Goal: Task Accomplishment & Management: Complete application form

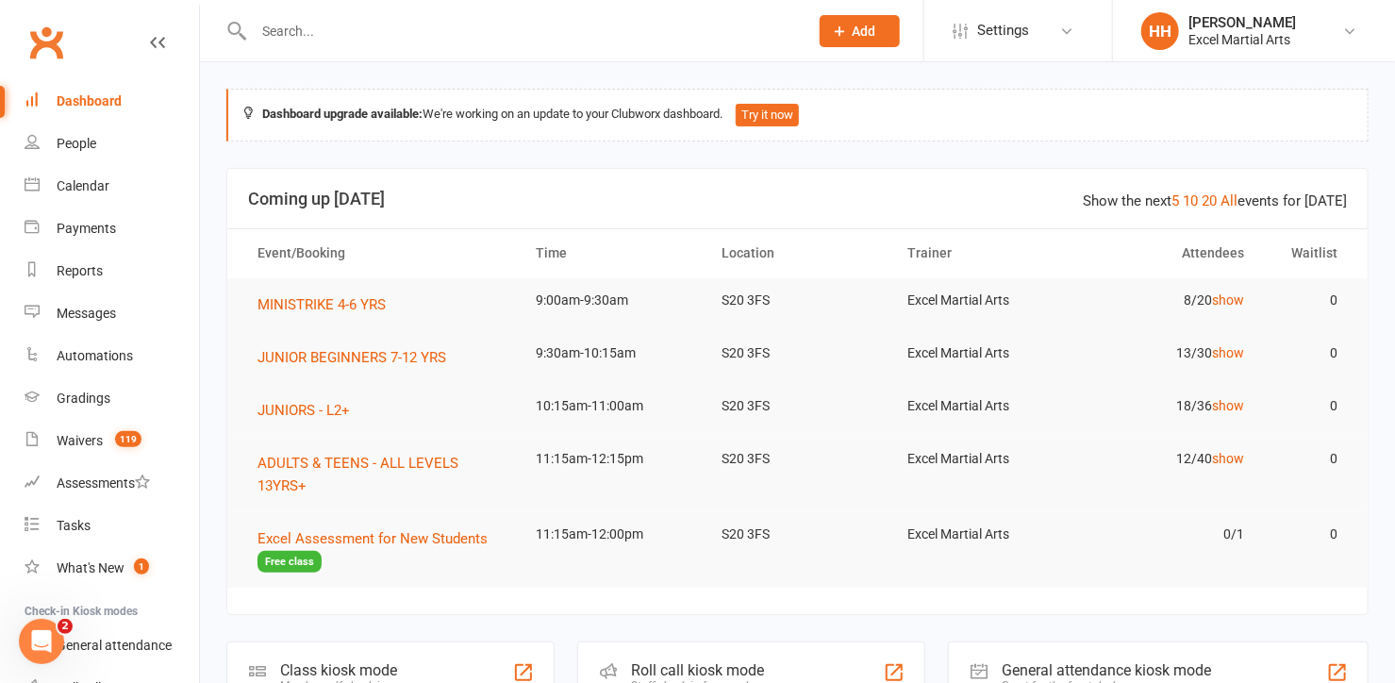
click at [271, 26] on input "text" at bounding box center [521, 31] width 547 height 26
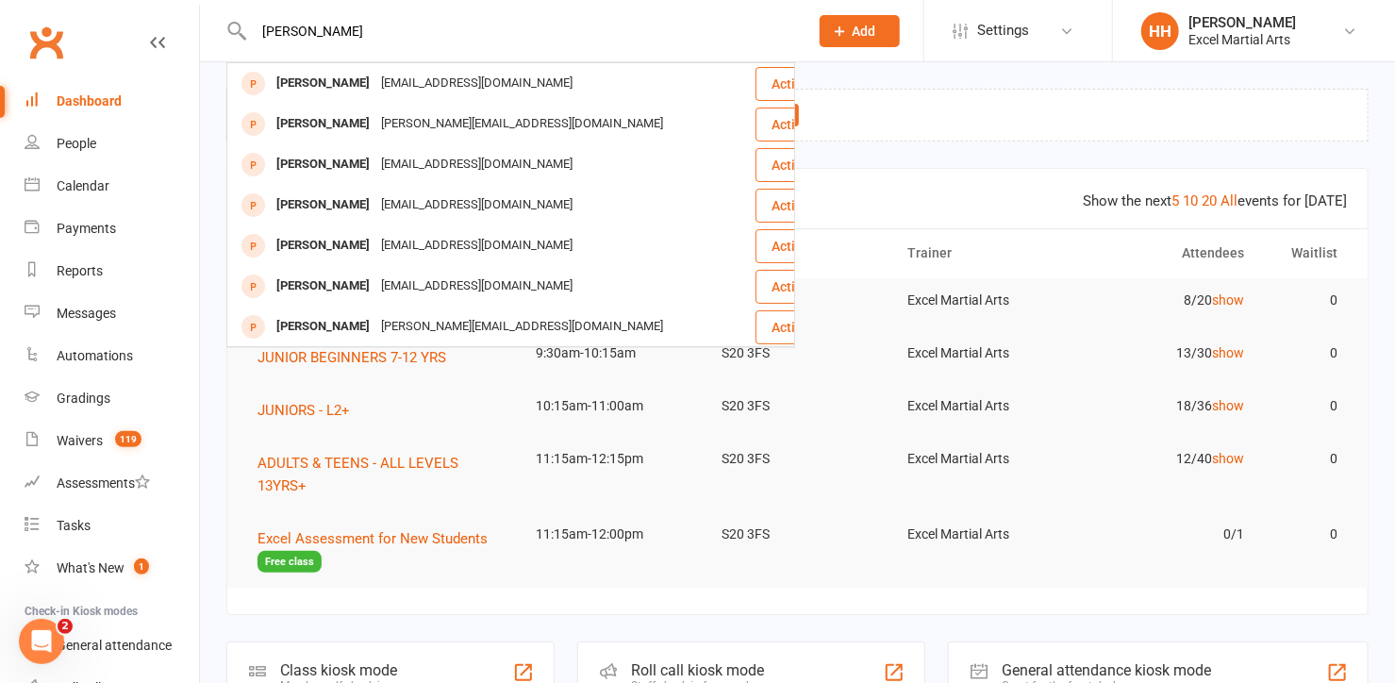
drag, startPoint x: 323, startPoint y: 27, endPoint x: 238, endPoint y: 27, distance: 84.9
click at [238, 27] on div "[PERSON_NAME] [PERSON_NAME] [EMAIL_ADDRESS][DOMAIN_NAME] Actions [PERSON_NAME] …" at bounding box center [510, 30] width 569 height 61
click at [357, 44] on div "[PERSON_NAME] [PERSON_NAME] [EMAIL_ADDRESS][DOMAIN_NAME] Actions [PERSON_NAME] …" at bounding box center [510, 30] width 569 height 61
click at [313, 34] on input "[PERSON_NAME]" at bounding box center [521, 31] width 547 height 26
type input "[PERSON_NAME]"
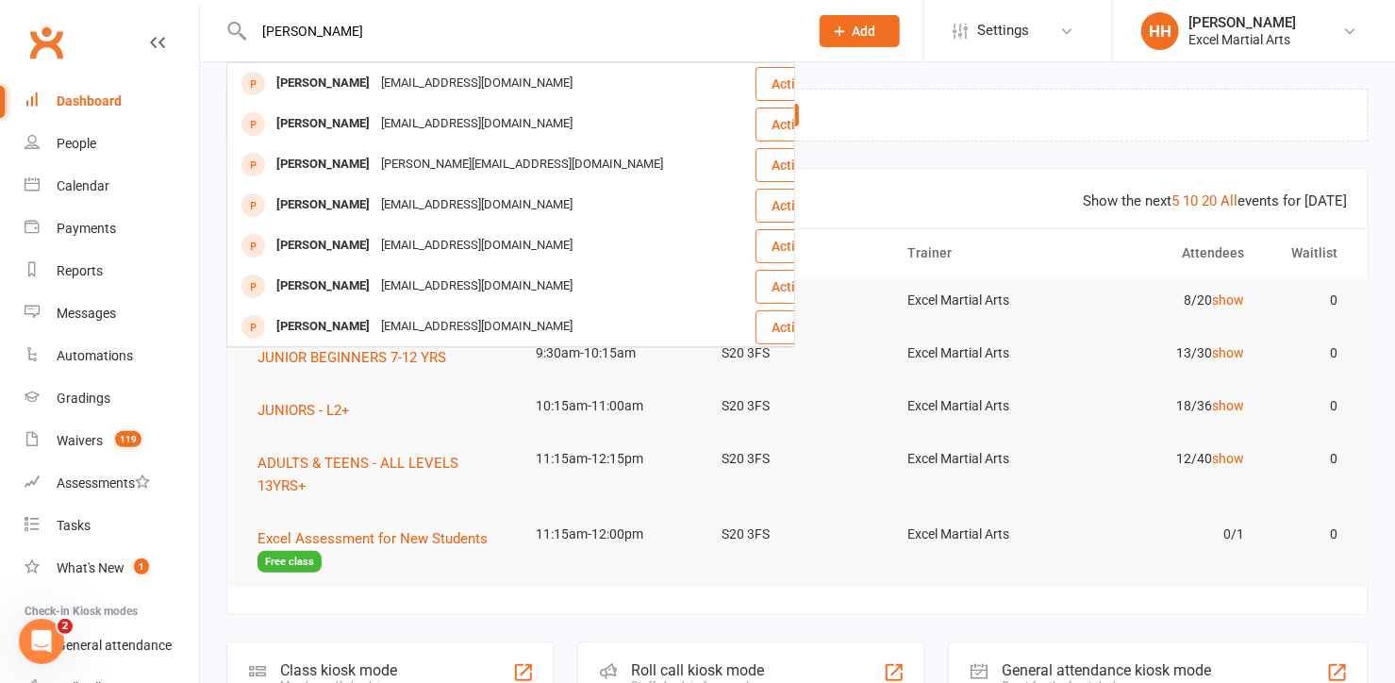
drag, startPoint x: 377, startPoint y: 33, endPoint x: 226, endPoint y: 36, distance: 150.9
click at [226, 36] on div "[PERSON_NAME] Mcilvanney [PERSON_NAME] Banner [EMAIL_ADDRESS][DOMAIN_NAME] Acti…" at bounding box center [510, 30] width 569 height 61
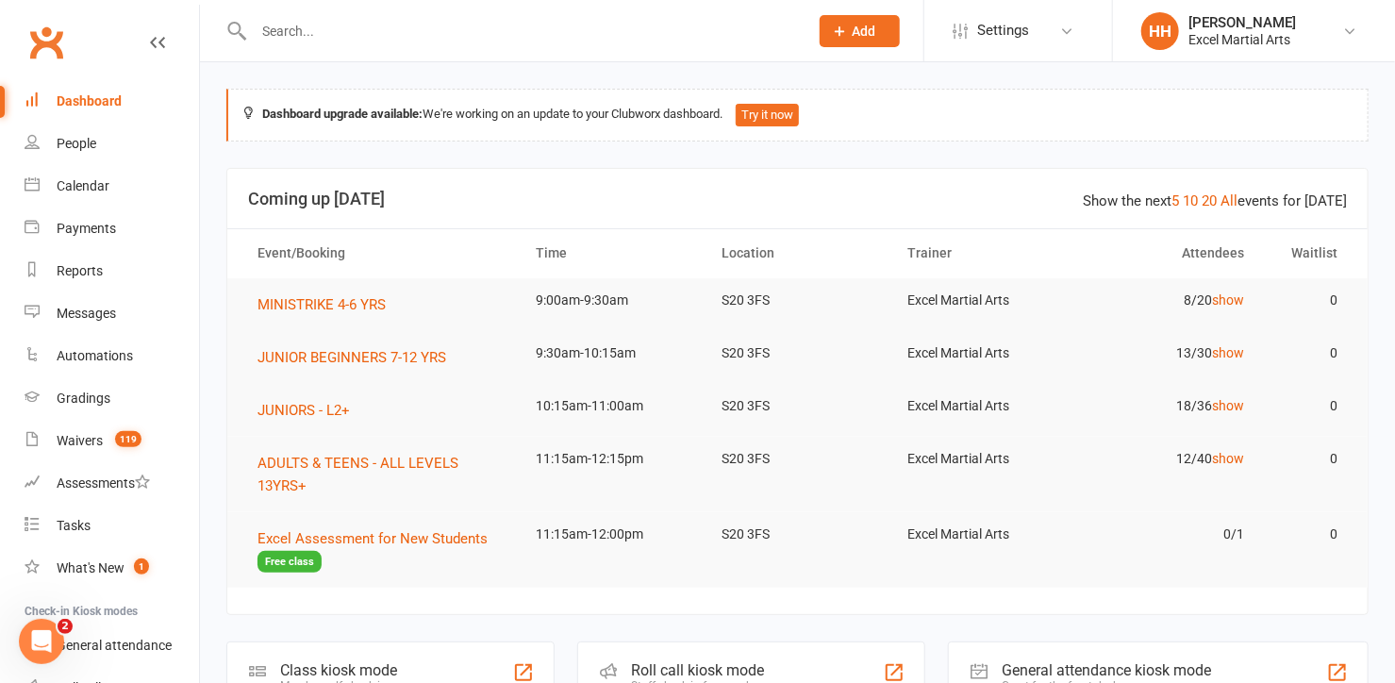
click at [841, 25] on icon at bounding box center [840, 31] width 17 height 17
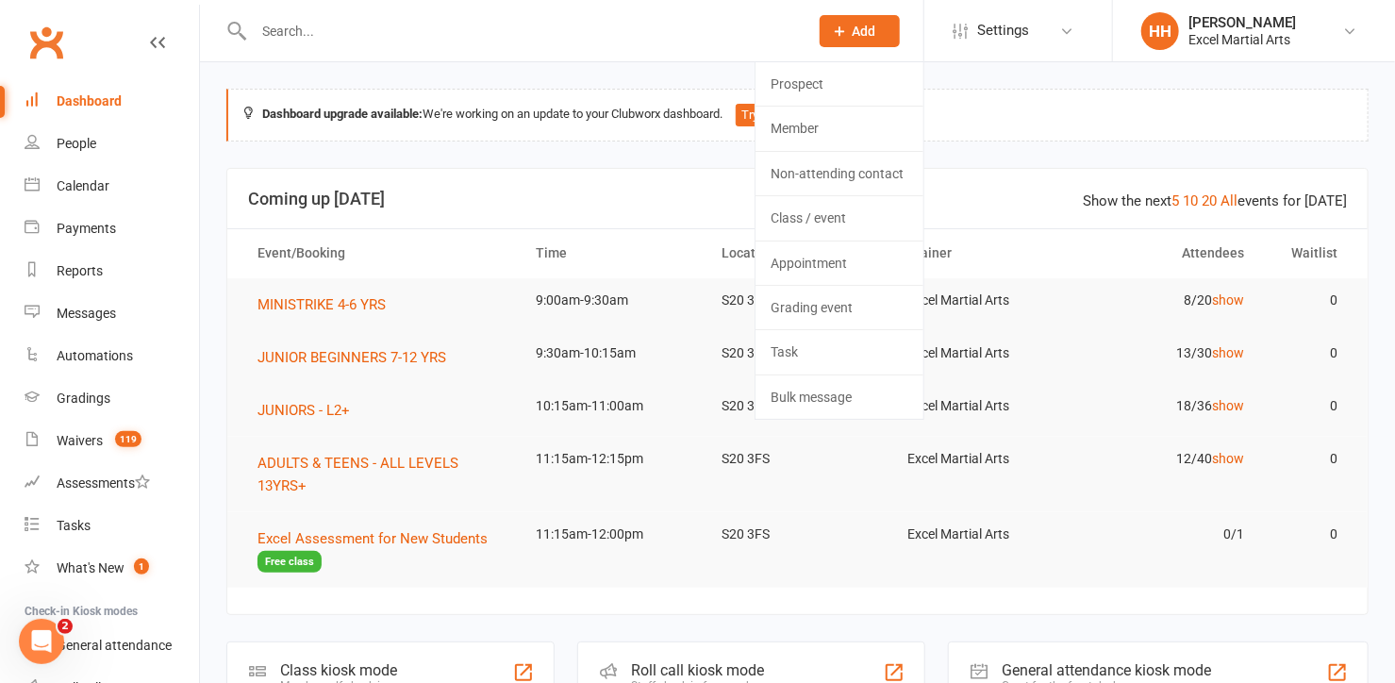
click at [838, 28] on icon at bounding box center [840, 31] width 17 height 17
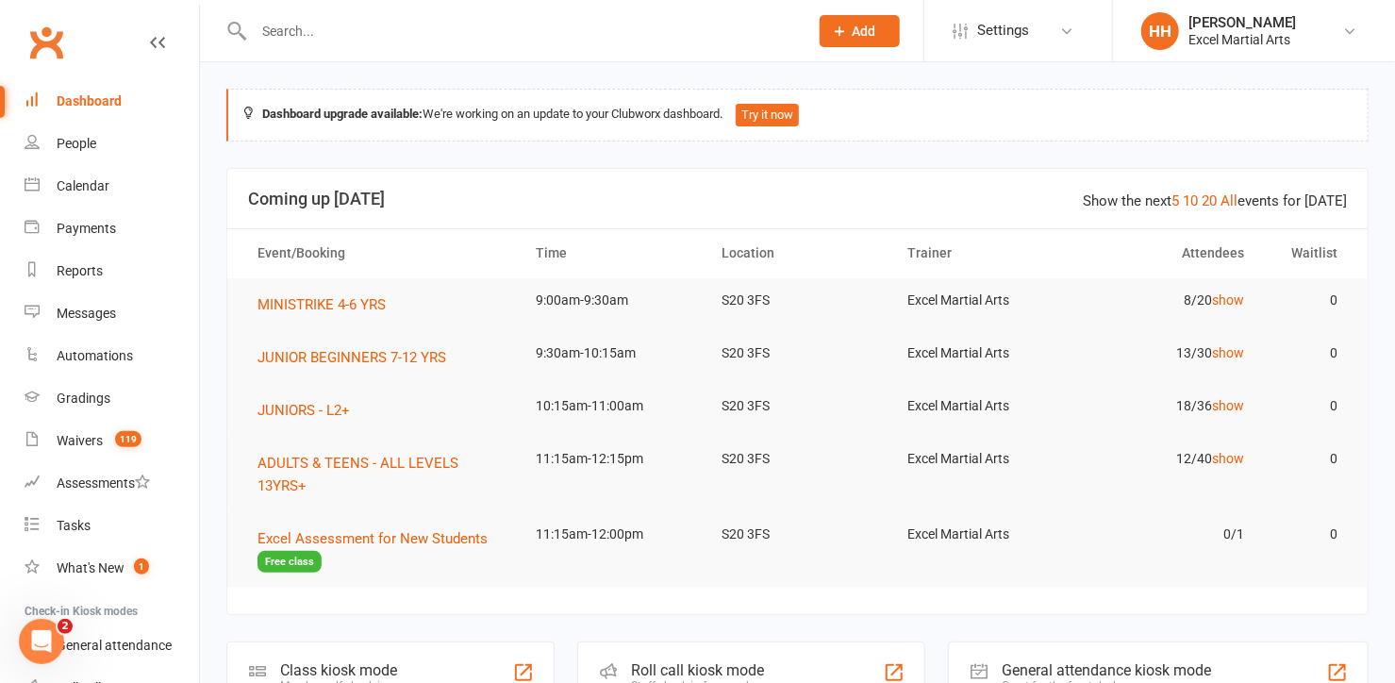
click at [837, 24] on icon at bounding box center [840, 31] width 17 height 17
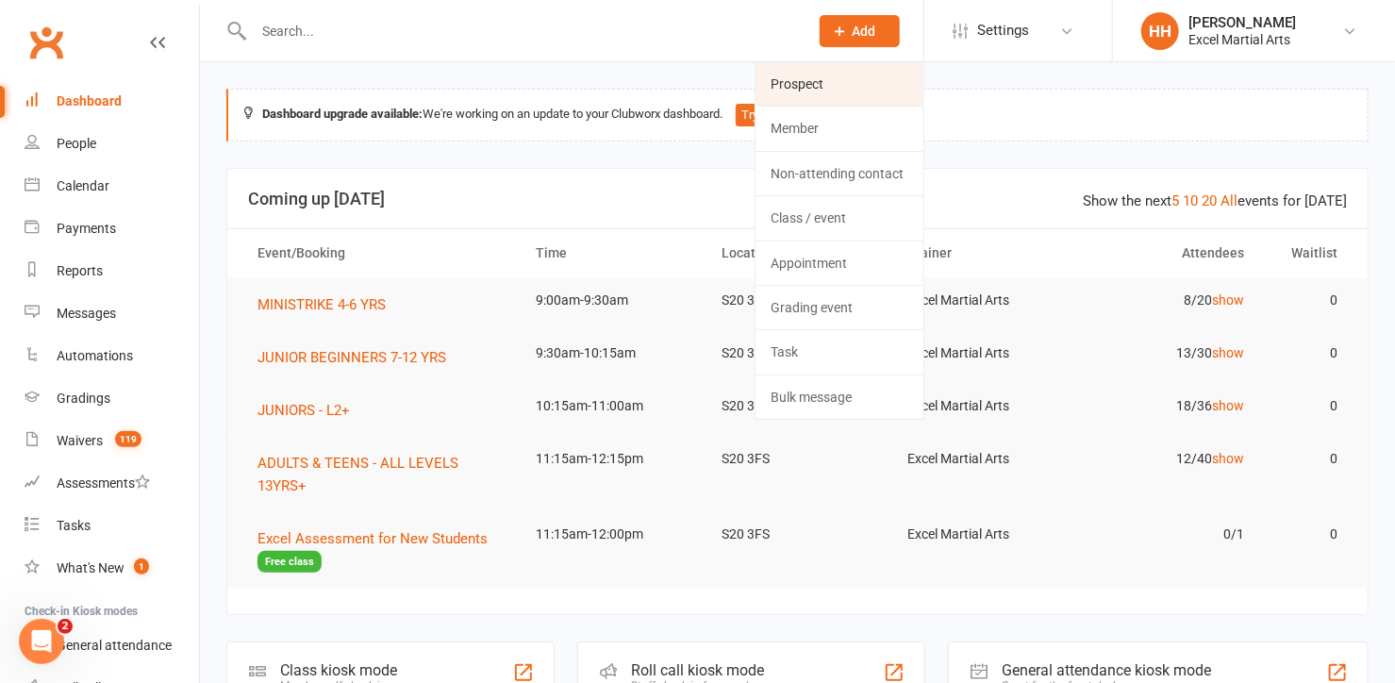
click at [808, 79] on link "Prospect" at bounding box center [839, 83] width 168 height 43
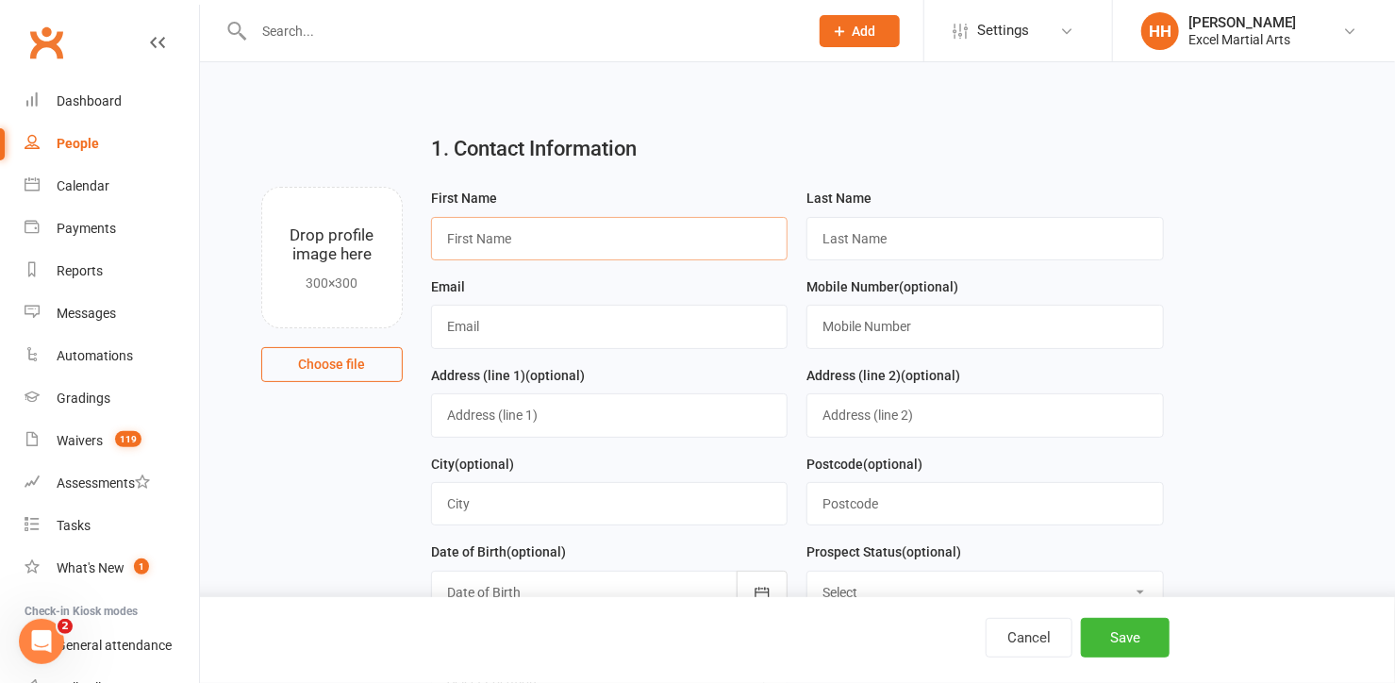
click at [519, 242] on input "text" at bounding box center [609, 238] width 357 height 43
type input "[PERSON_NAME]"
click at [877, 237] on input "text" at bounding box center [984, 238] width 357 height 43
type input "McilVanney"
click at [479, 329] on input "text" at bounding box center [609, 326] width 357 height 43
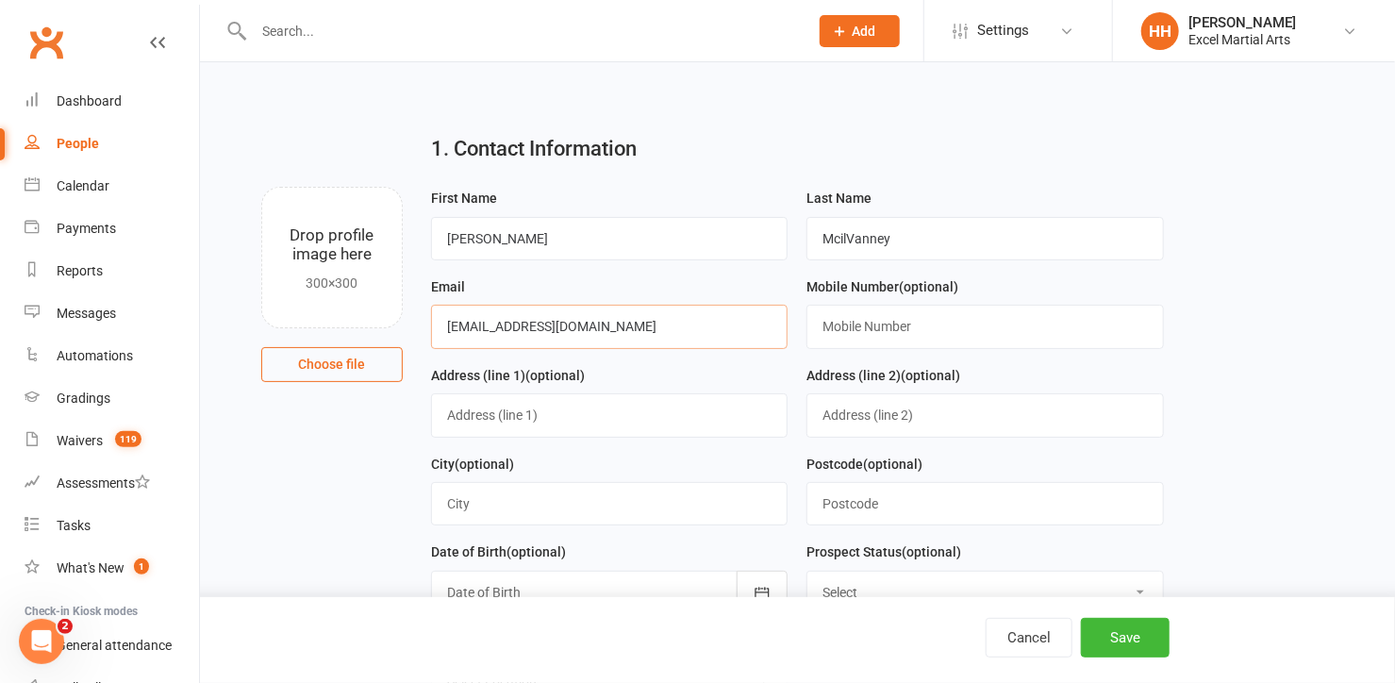
type input "[EMAIL_ADDRESS][DOMAIN_NAME]"
click at [851, 332] on input "text" at bounding box center [984, 326] width 357 height 43
type input "07891858327"
click at [845, 511] on input "text" at bounding box center [984, 503] width 357 height 43
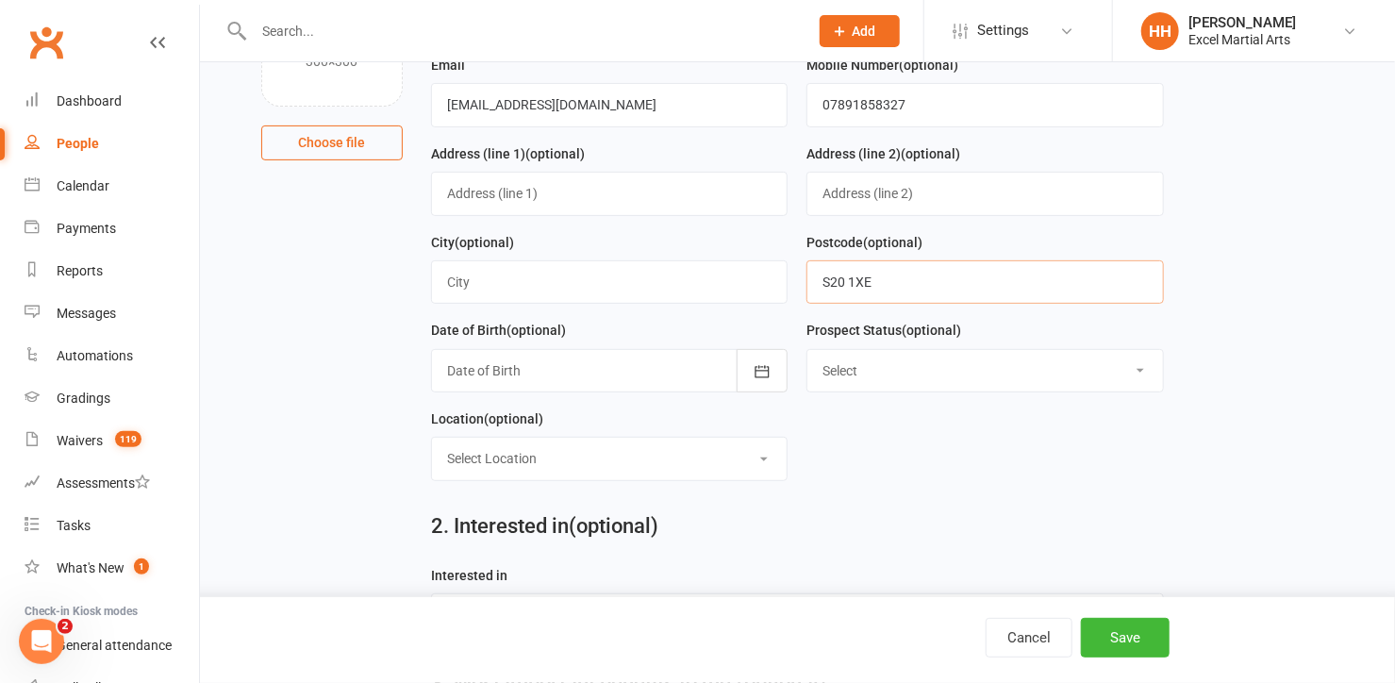
scroll to position [257, 0]
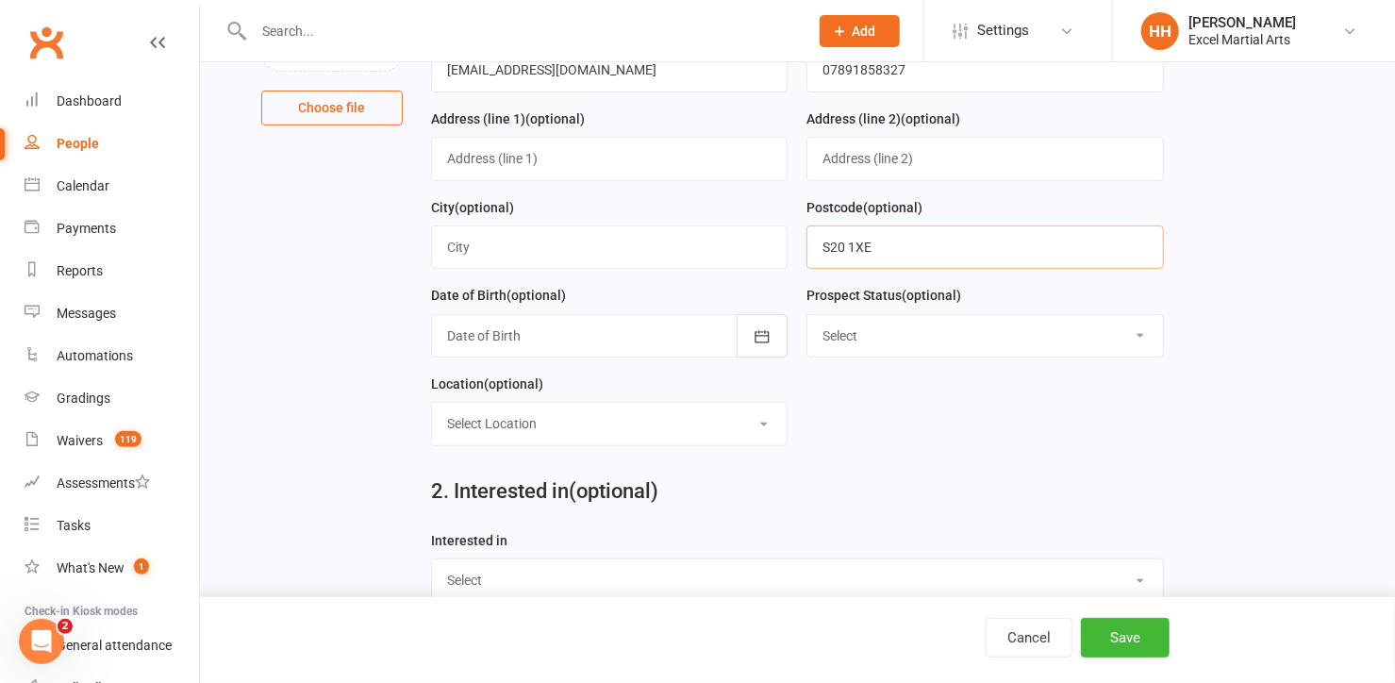
type input "S20 1XE"
click at [526, 326] on div at bounding box center [609, 335] width 357 height 43
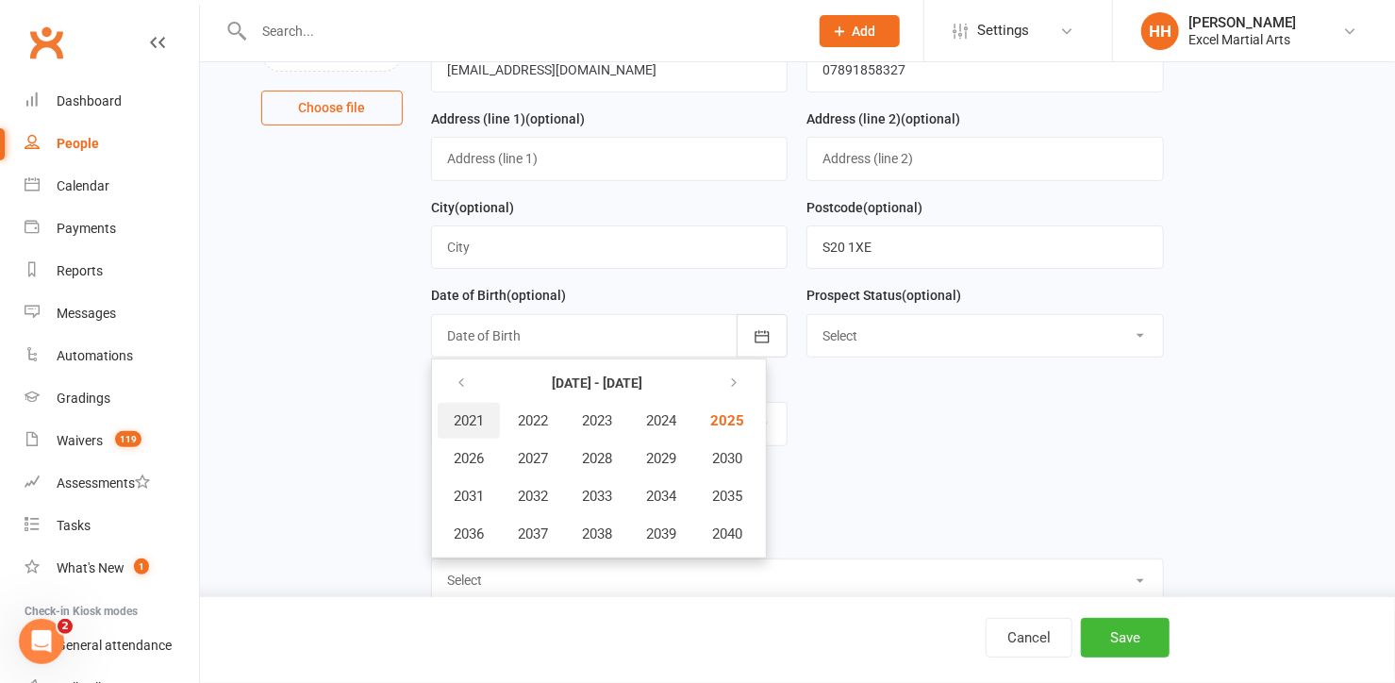
click at [475, 412] on span "2021" at bounding box center [469, 420] width 30 height 17
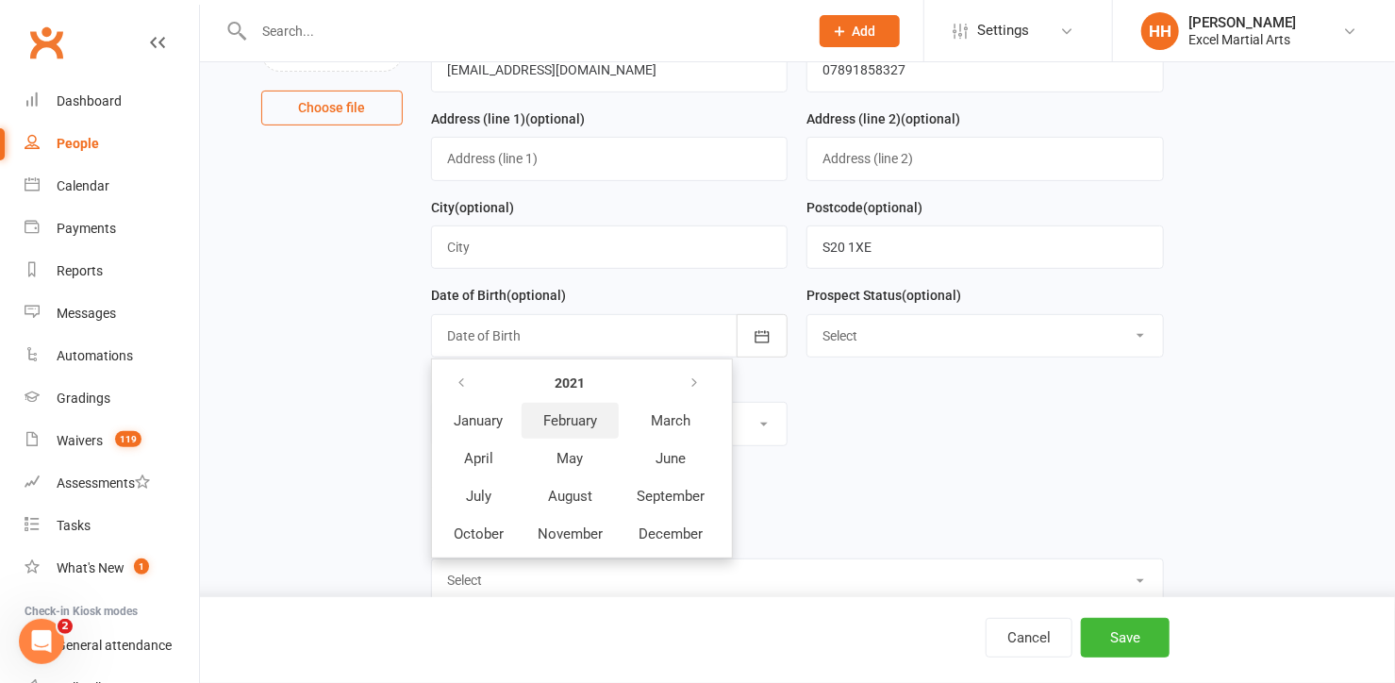
click at [588, 414] on span "February" at bounding box center [570, 420] width 54 height 17
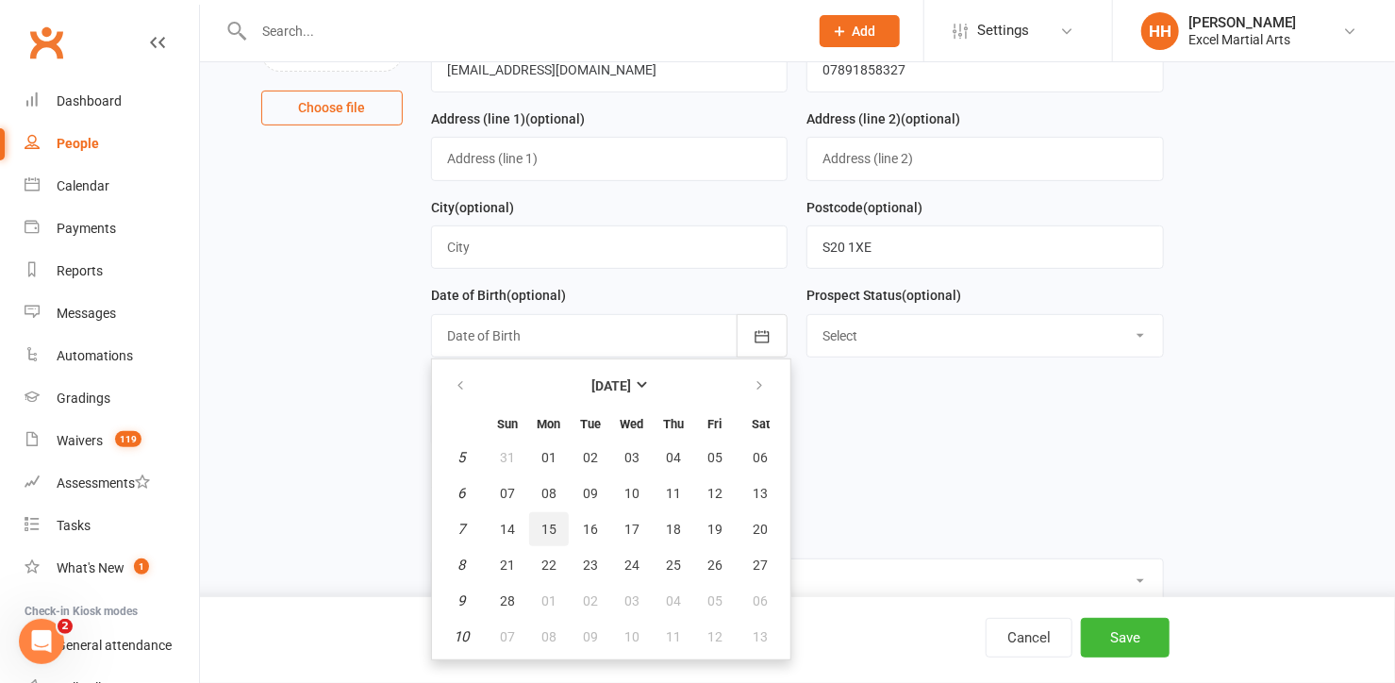
click at [544, 522] on span "15" at bounding box center [548, 529] width 15 height 15
type input "[DATE]"
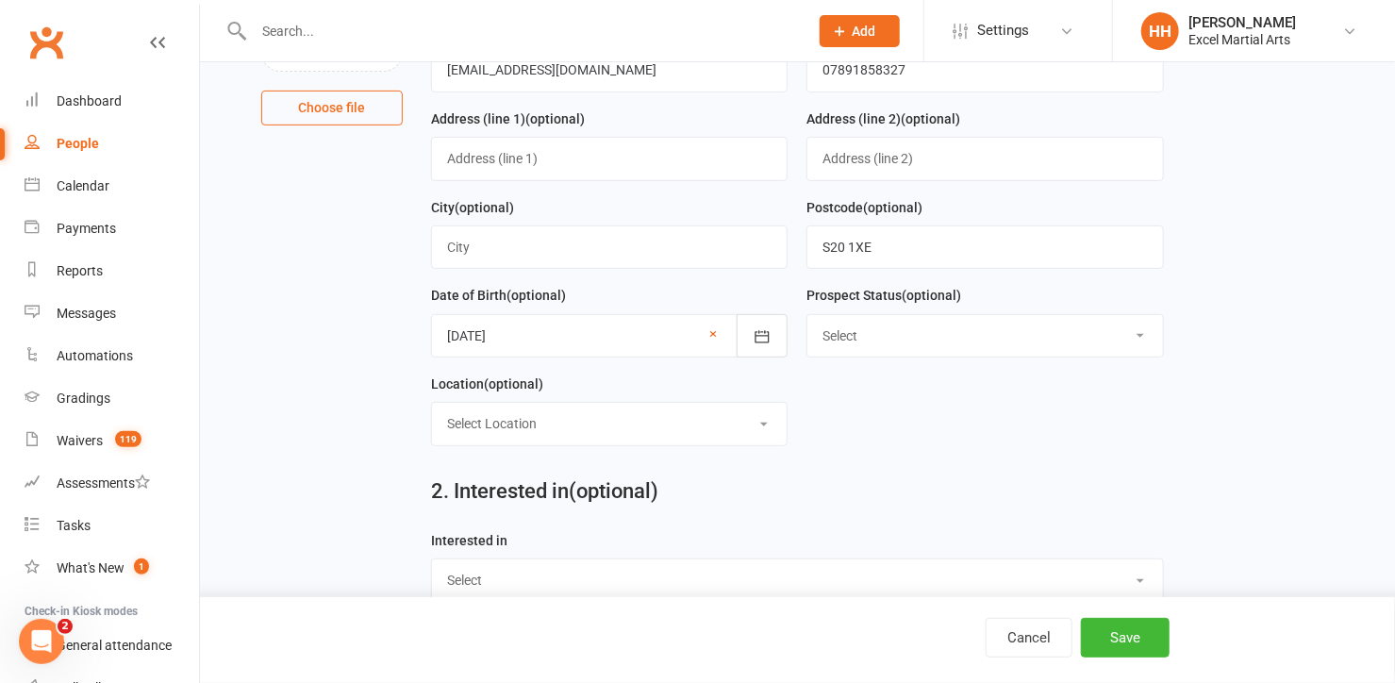
click at [1137, 329] on select "Select 1 - Enquiry Received 1a- Event Enquiry Received 2 - Contact Attempted 3 …" at bounding box center [985, 335] width 356 height 41
click at [1168, 467] on div "2. Interested in (optional)" at bounding box center [797, 495] width 761 height 68
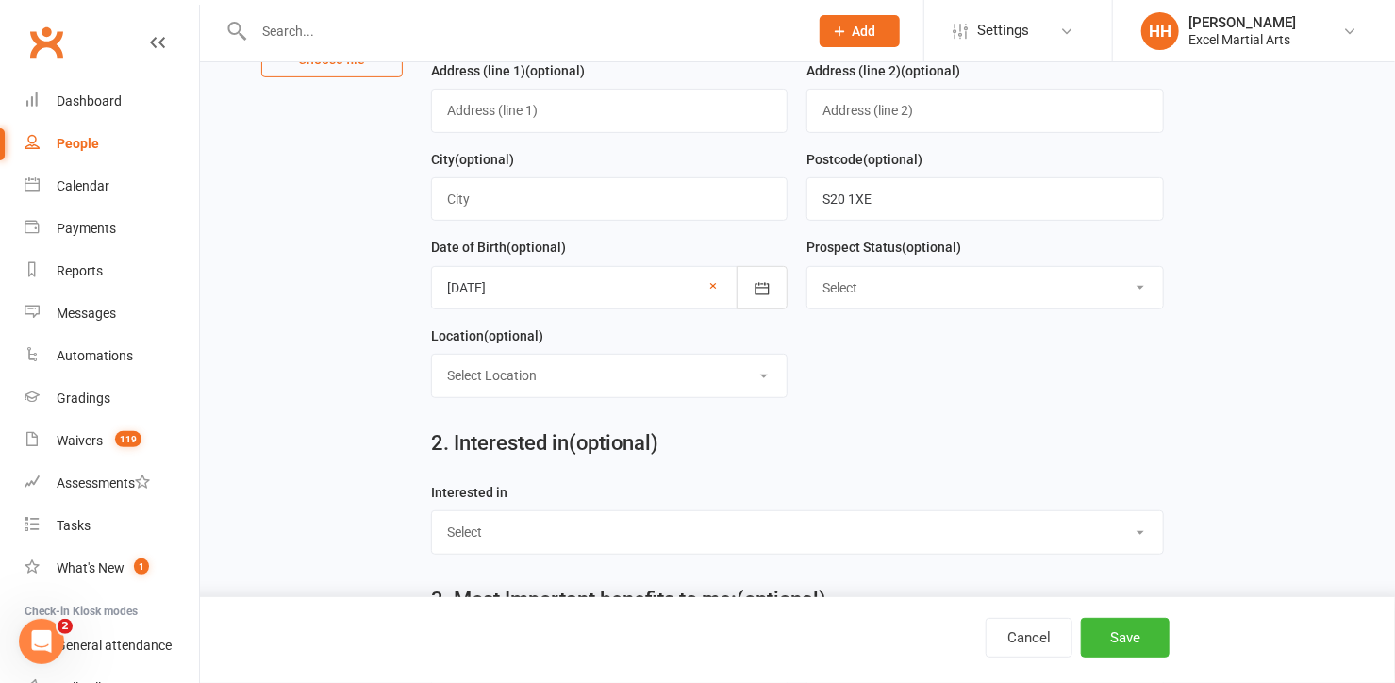
scroll to position [342, 0]
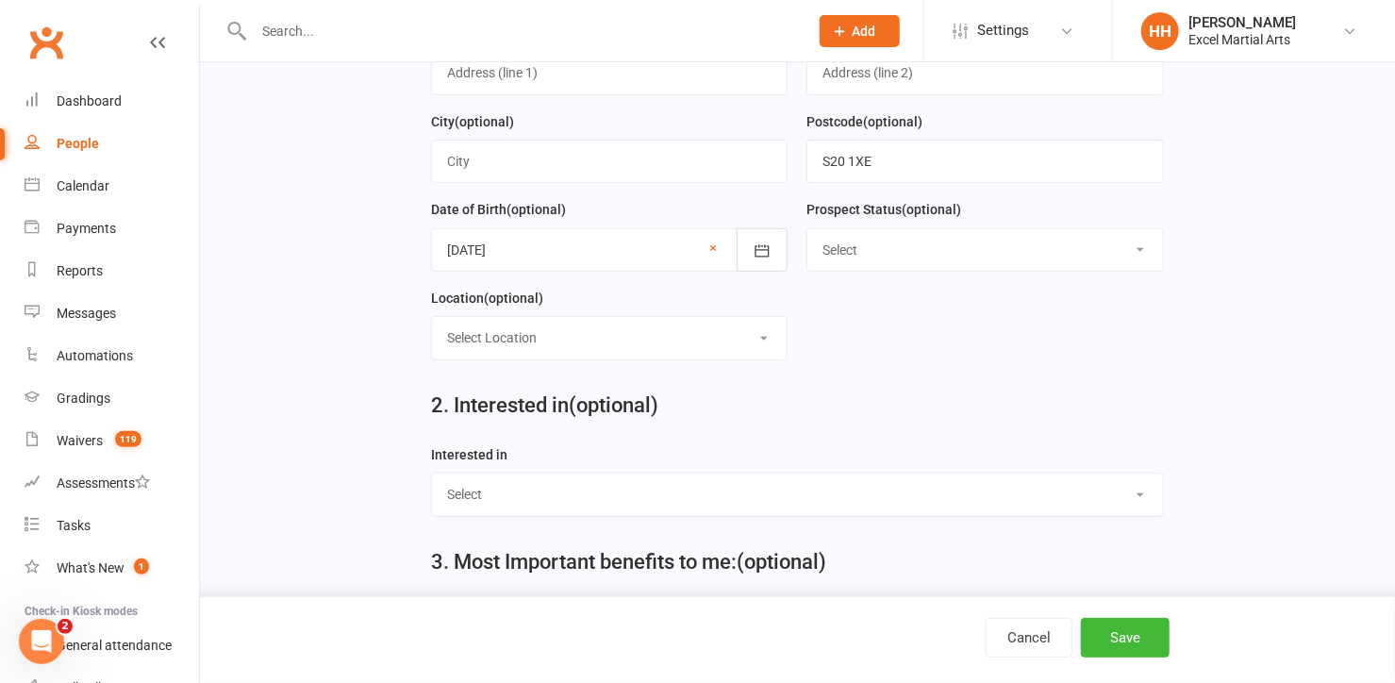
click at [765, 333] on select "Select Location Phone call Phone call Rothervalley S20 3FS Studio 3" at bounding box center [610, 337] width 356 height 41
select select "3"
click at [432, 317] on select "Select Location Phone call Phone call Rothervalley S20 3FS Studio 3" at bounding box center [610, 337] width 356 height 41
click at [1136, 489] on select "Select Ministrike Juniors Adults/Teens Yoga Birthday Parties" at bounding box center [797, 493] width 731 height 41
select select "Ministrike"
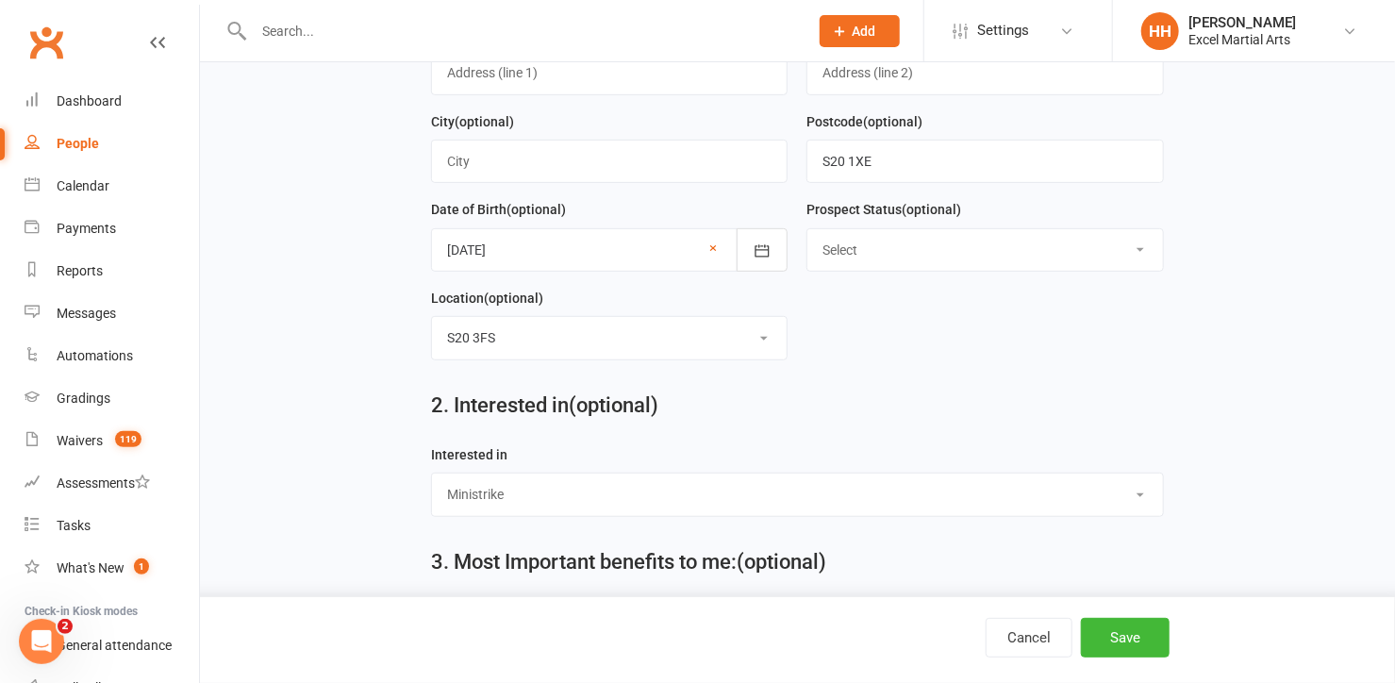
click at [432, 473] on select "Select Ministrike Juniors Adults/Teens Yoga Birthday Parties" at bounding box center [797, 493] width 731 height 41
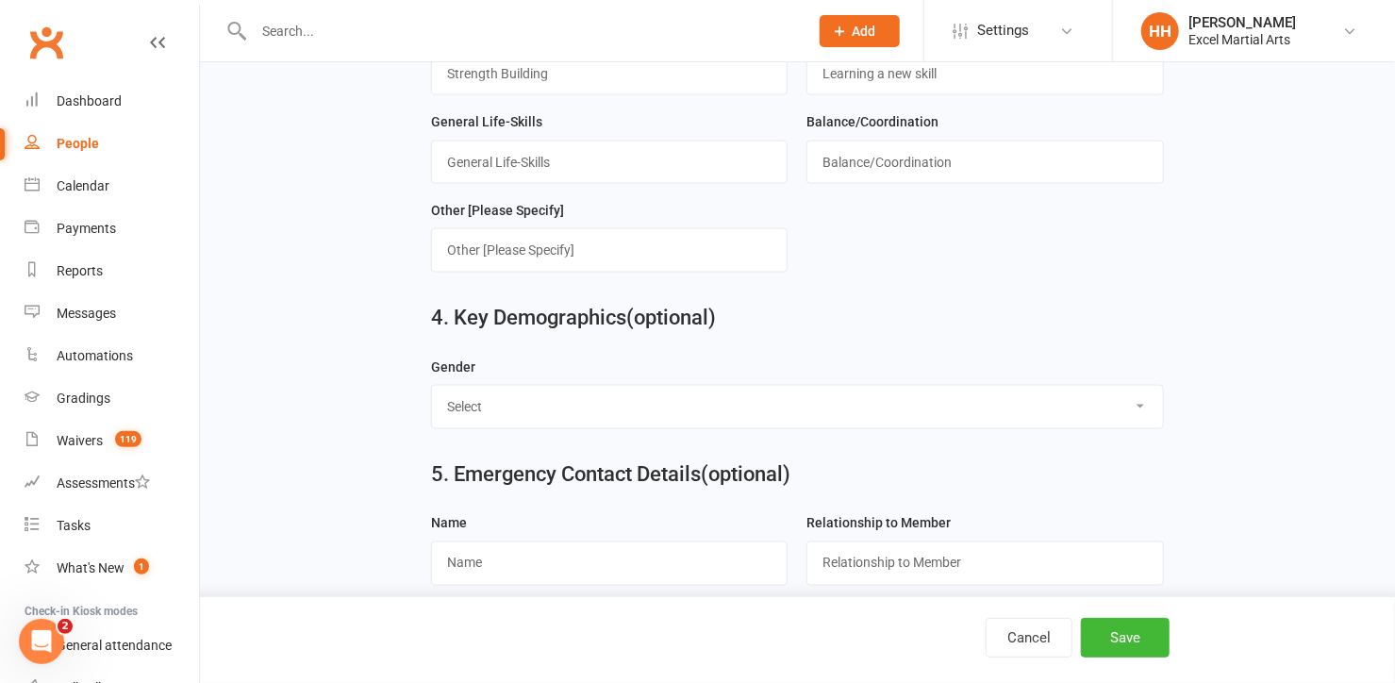
scroll to position [1200, 0]
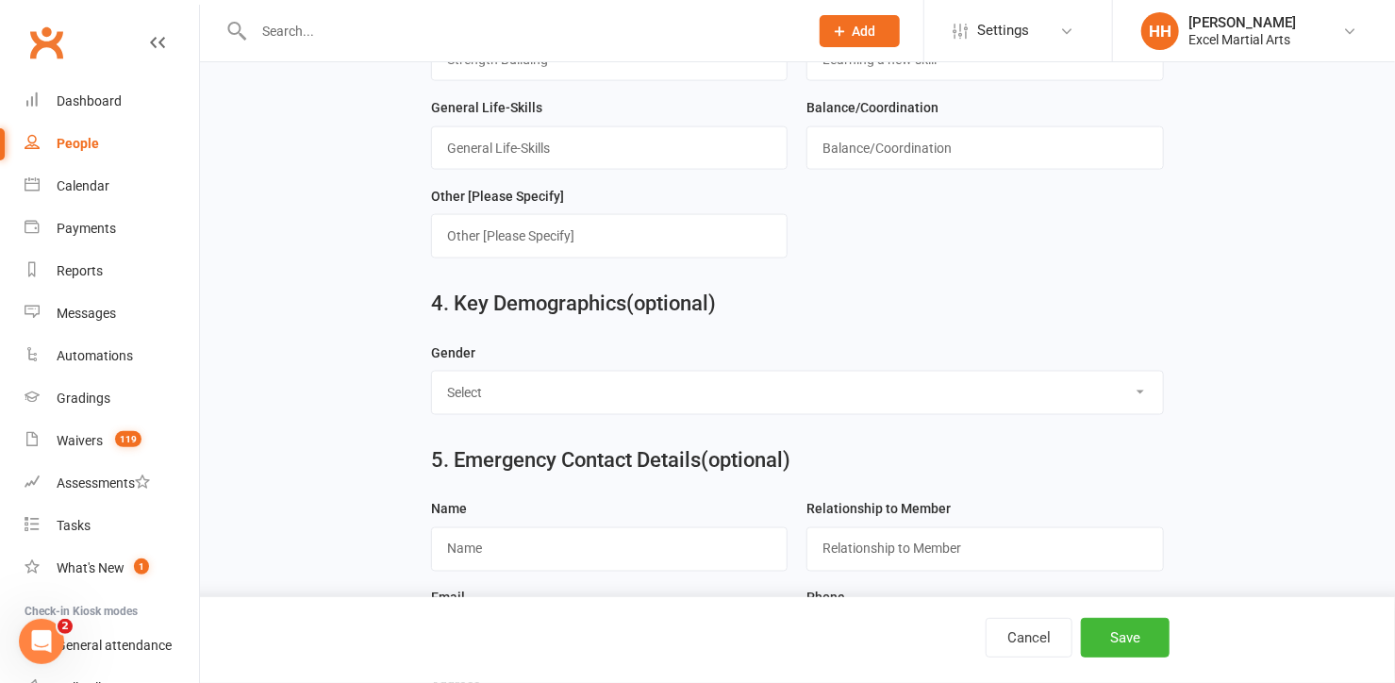
click at [1140, 382] on select "Select [DEMOGRAPHIC_DATA] [DEMOGRAPHIC_DATA]" at bounding box center [797, 392] width 731 height 41
select select "[DEMOGRAPHIC_DATA]"
click at [432, 372] on select "Select [DEMOGRAPHIC_DATA] [DEMOGRAPHIC_DATA]" at bounding box center [797, 392] width 731 height 41
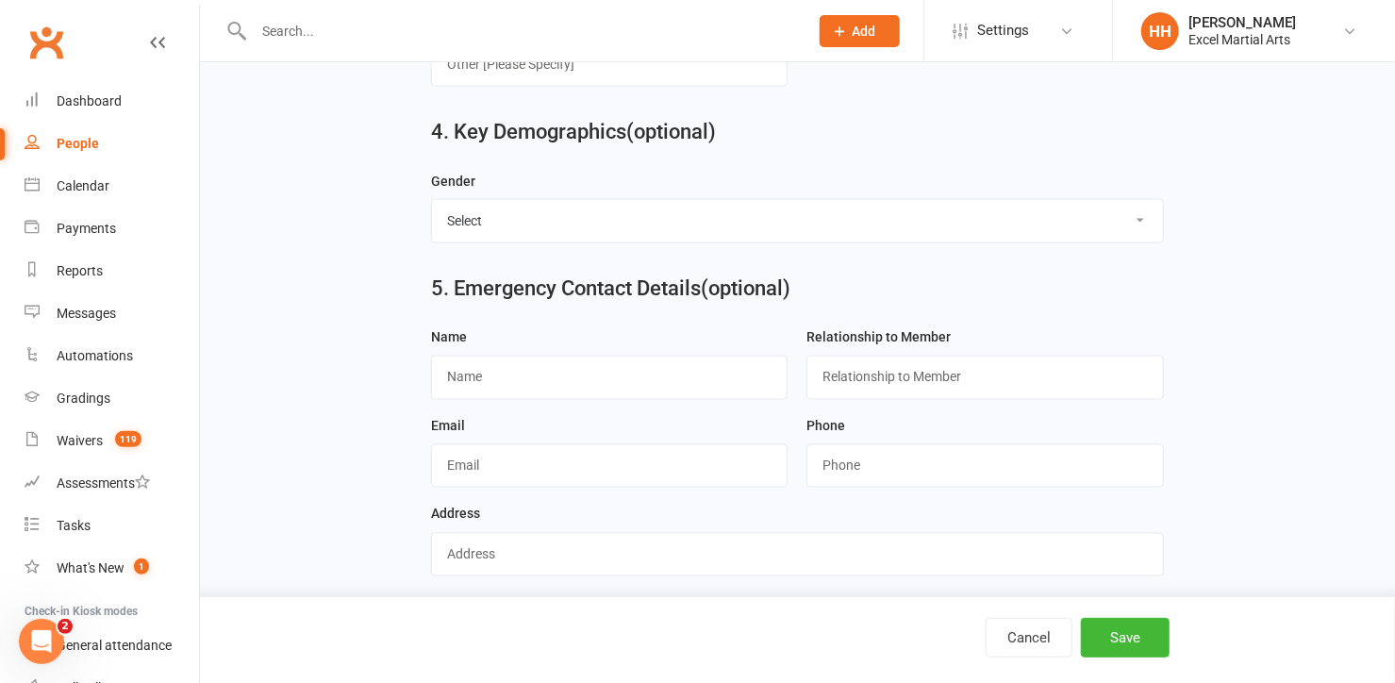
scroll to position [1457, 0]
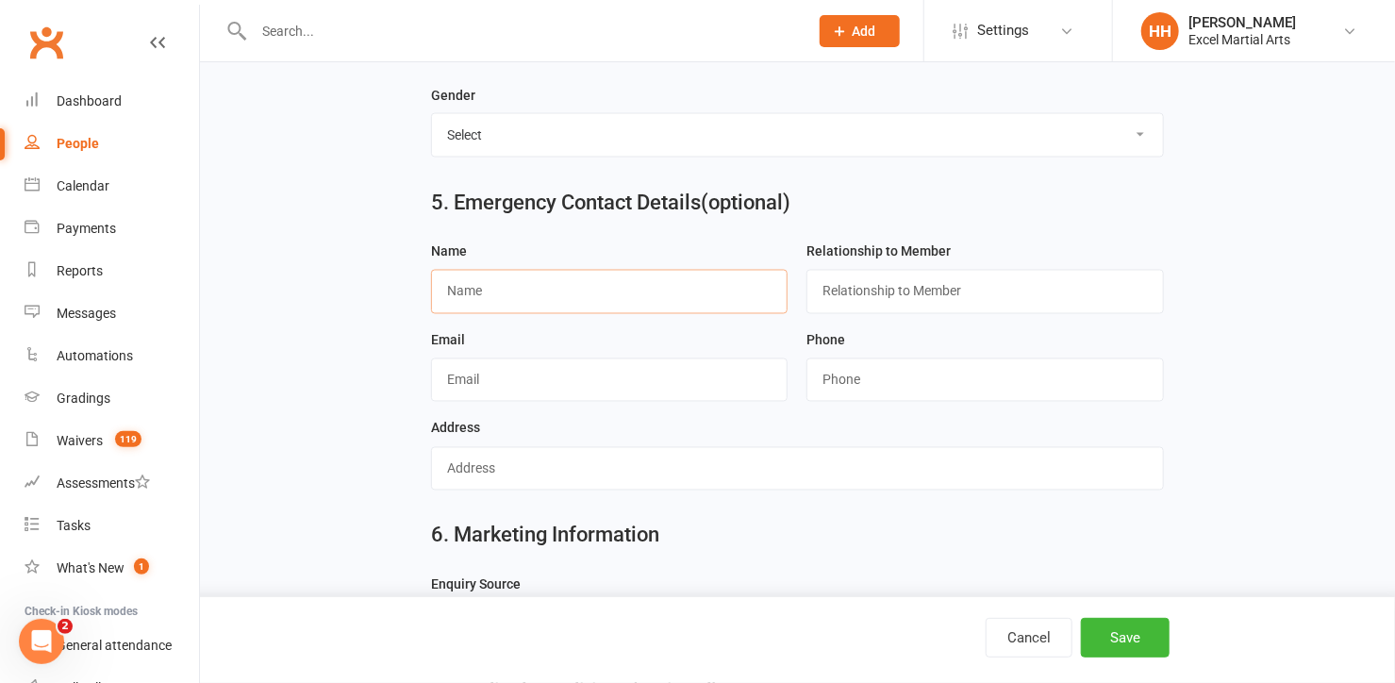
click at [485, 283] on input "text" at bounding box center [609, 291] width 357 height 43
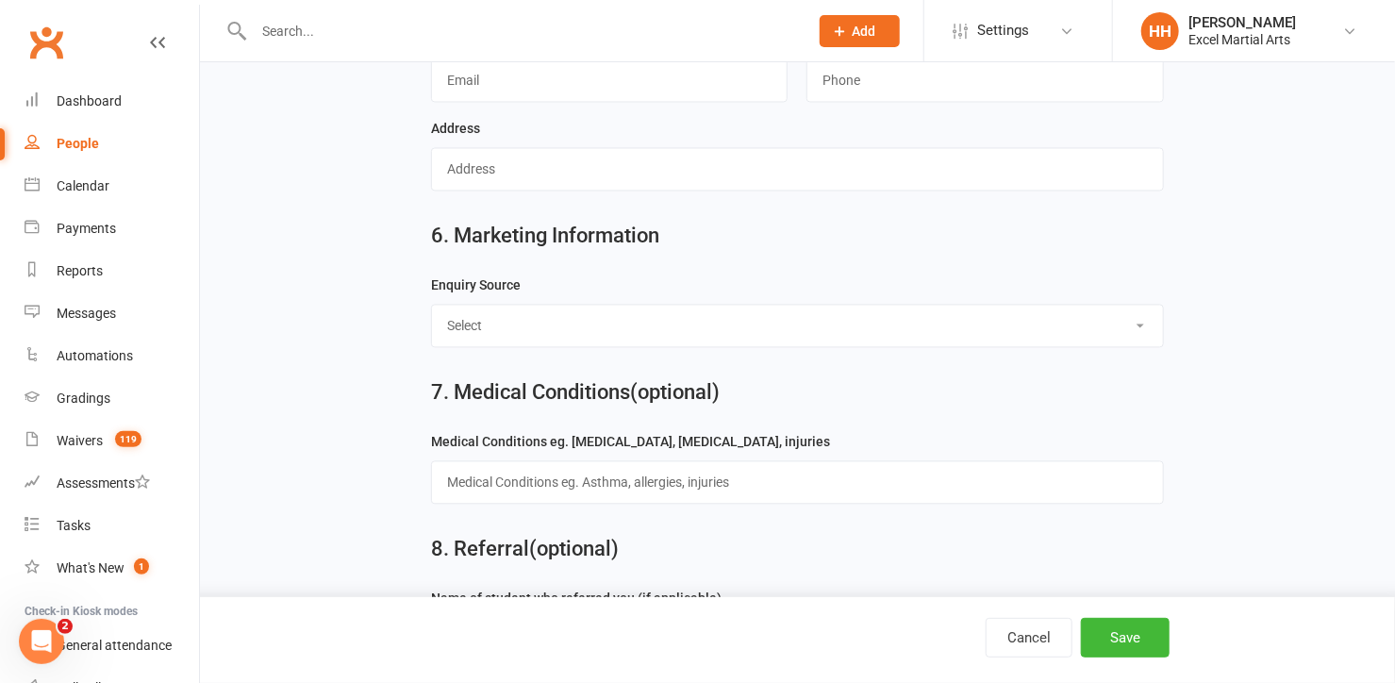
scroll to position [1840, 0]
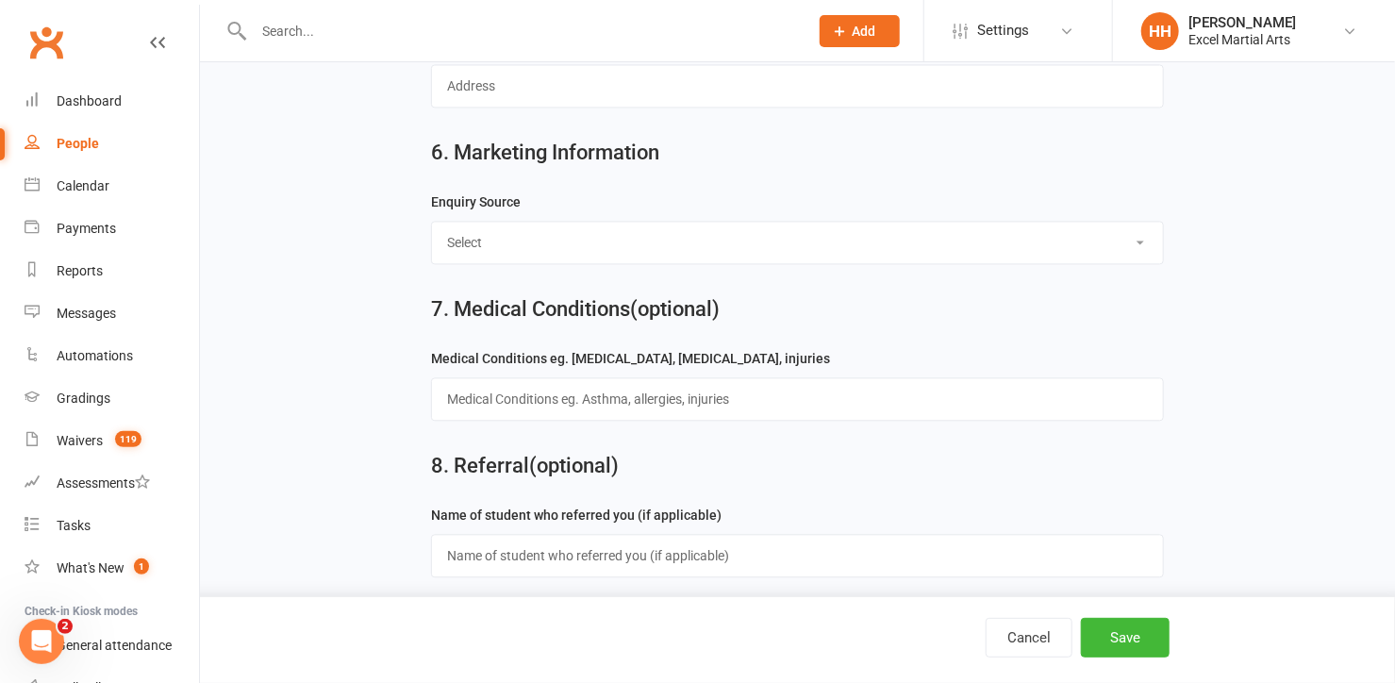
click at [1145, 227] on select "Select Birthday Party Coach/Staff Referral Dance Driven by/Walk In Event [Commu…" at bounding box center [797, 242] width 731 height 41
select select "Facebook [Advert]"
click at [432, 222] on select "Select Birthday Party Coach/Staff Referral Dance Driven by/Walk In Event [Commu…" at bounding box center [797, 242] width 731 height 41
click at [1107, 636] on button "Save" at bounding box center [1125, 638] width 89 height 40
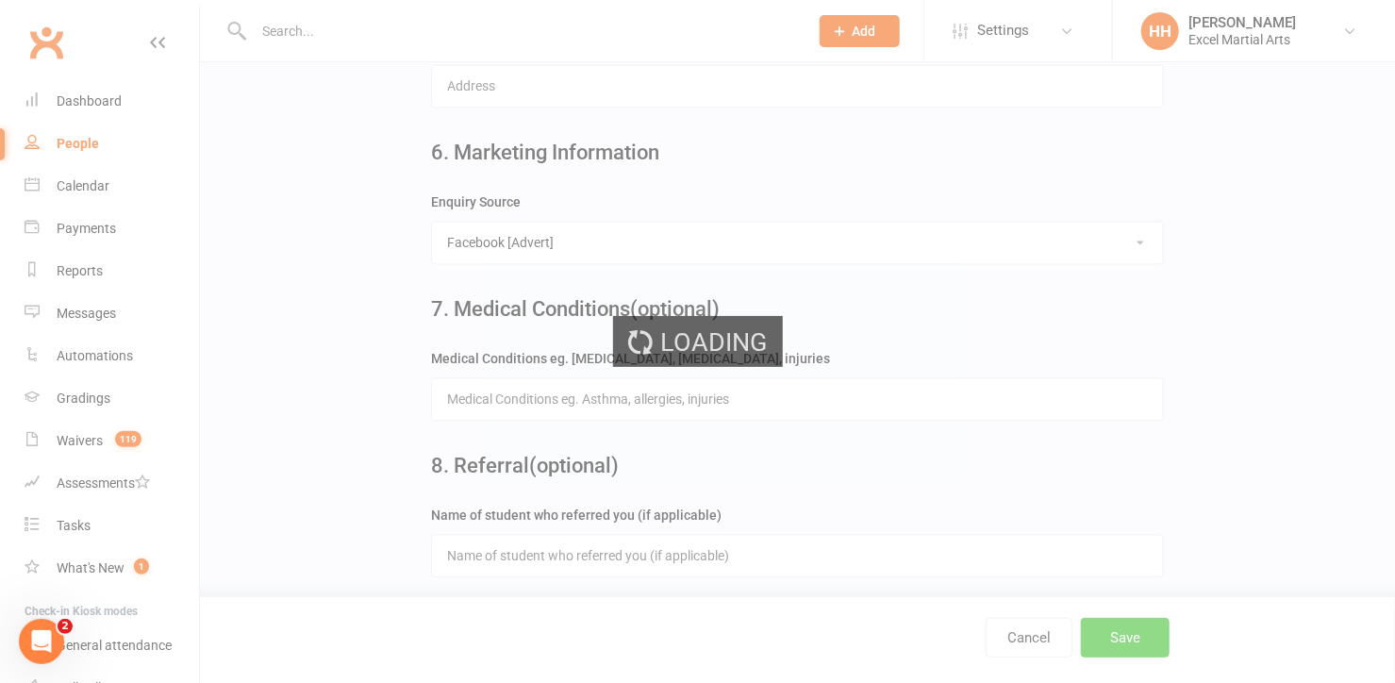
scroll to position [0, 0]
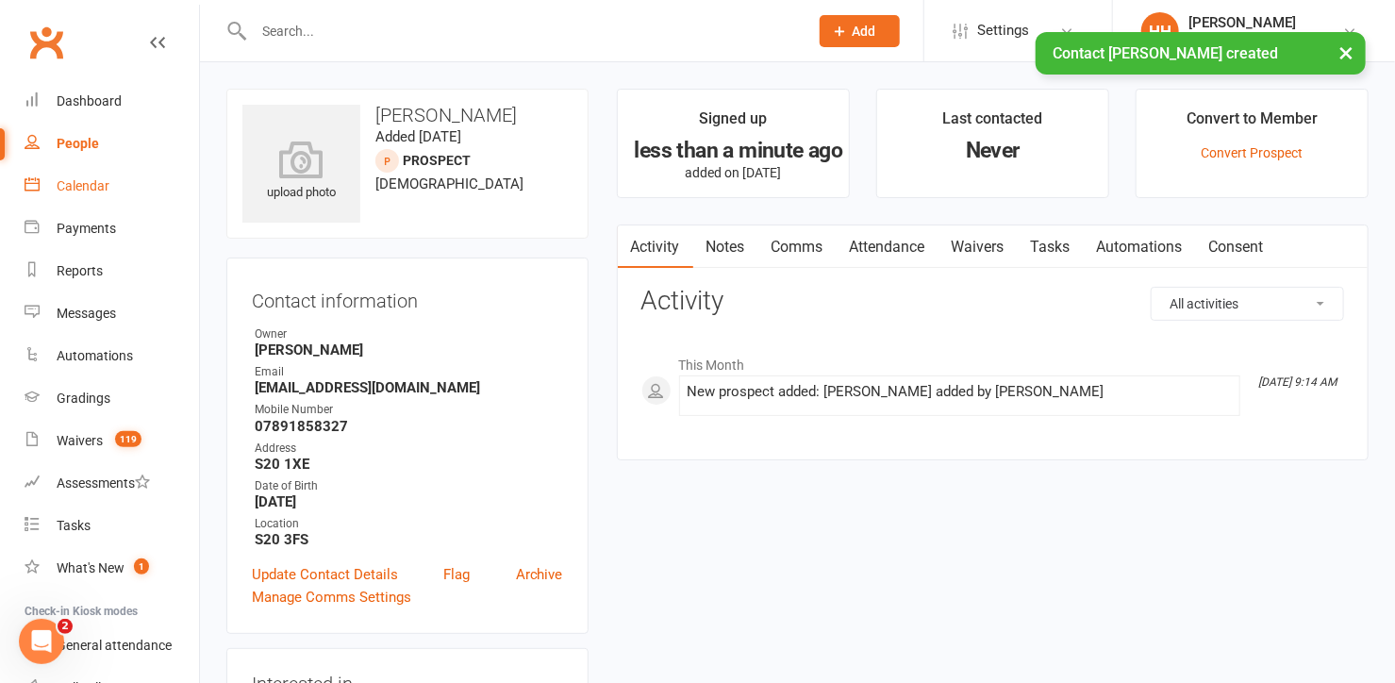
click at [78, 180] on div "Calendar" at bounding box center [83, 185] width 53 height 15
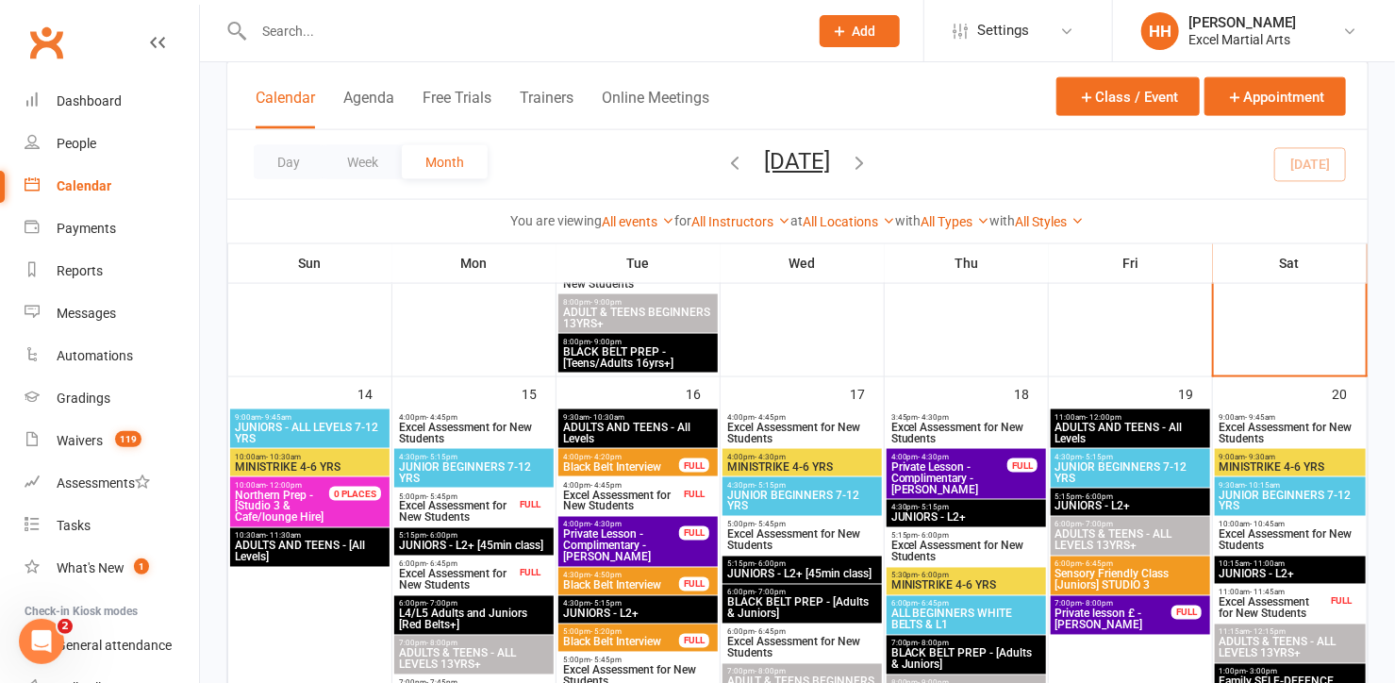
scroll to position [1200, 0]
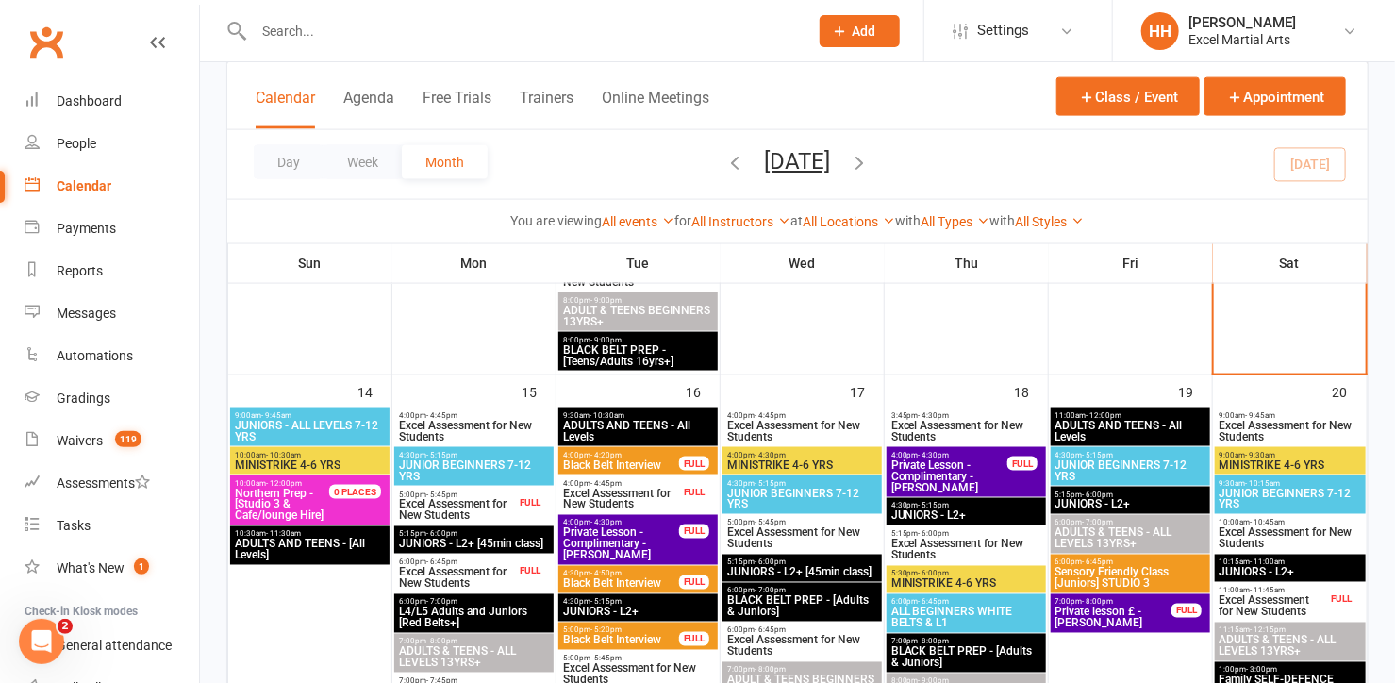
click at [505, 421] on span "Excel Assessment for New Students" at bounding box center [474, 431] width 152 height 23
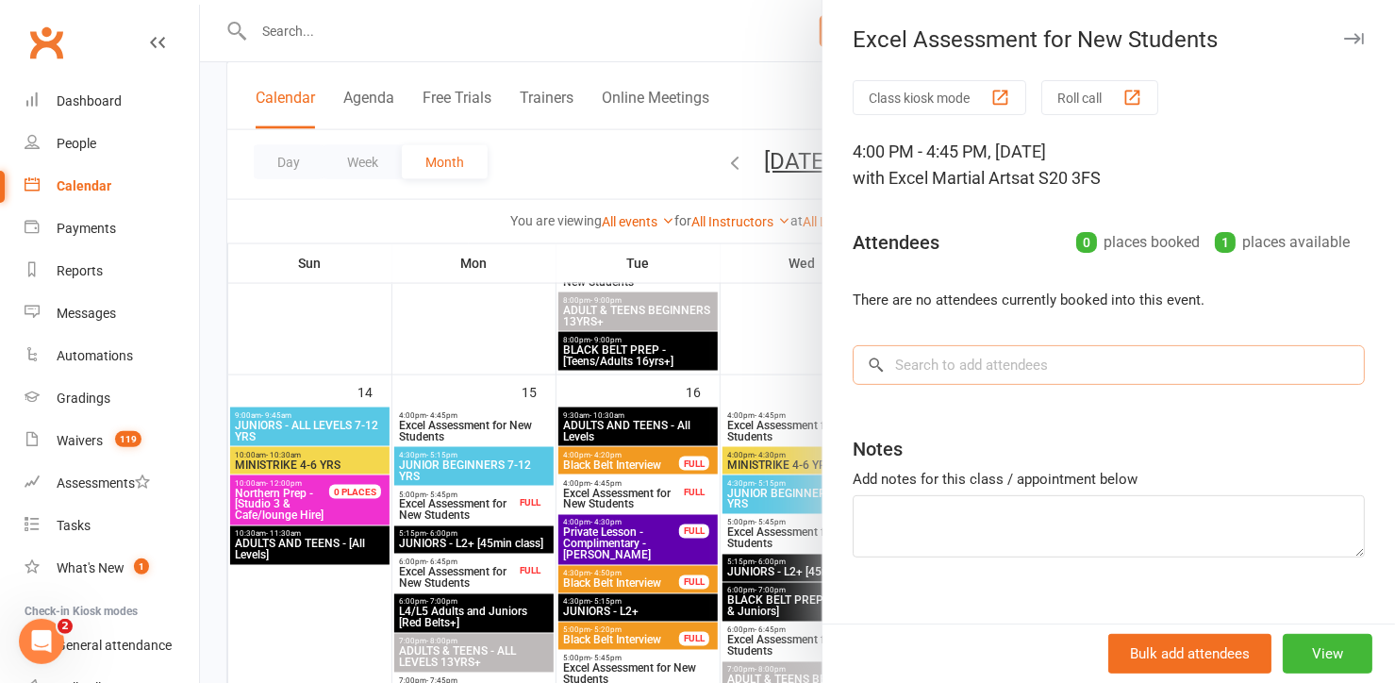
click at [902, 368] on input "search" at bounding box center [1109, 365] width 512 height 40
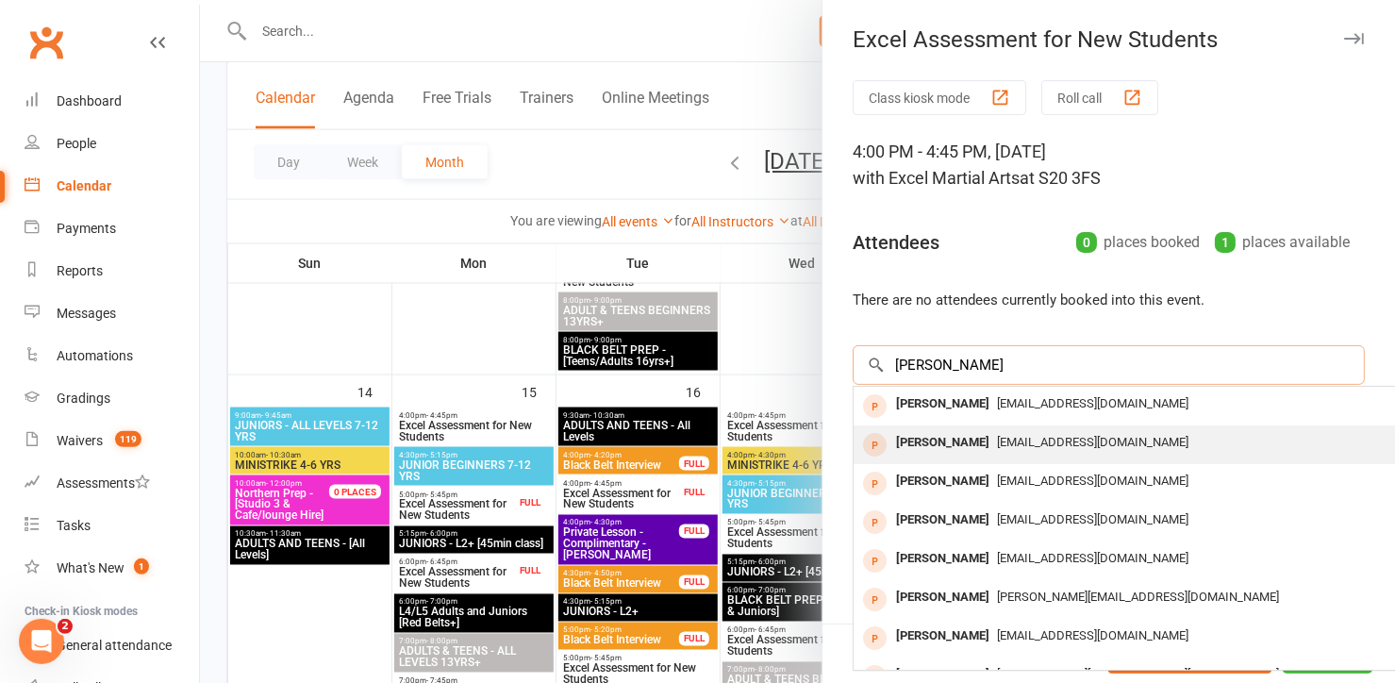
type input "[PERSON_NAME]"
click at [964, 440] on div "[PERSON_NAME]" at bounding box center [942, 442] width 108 height 27
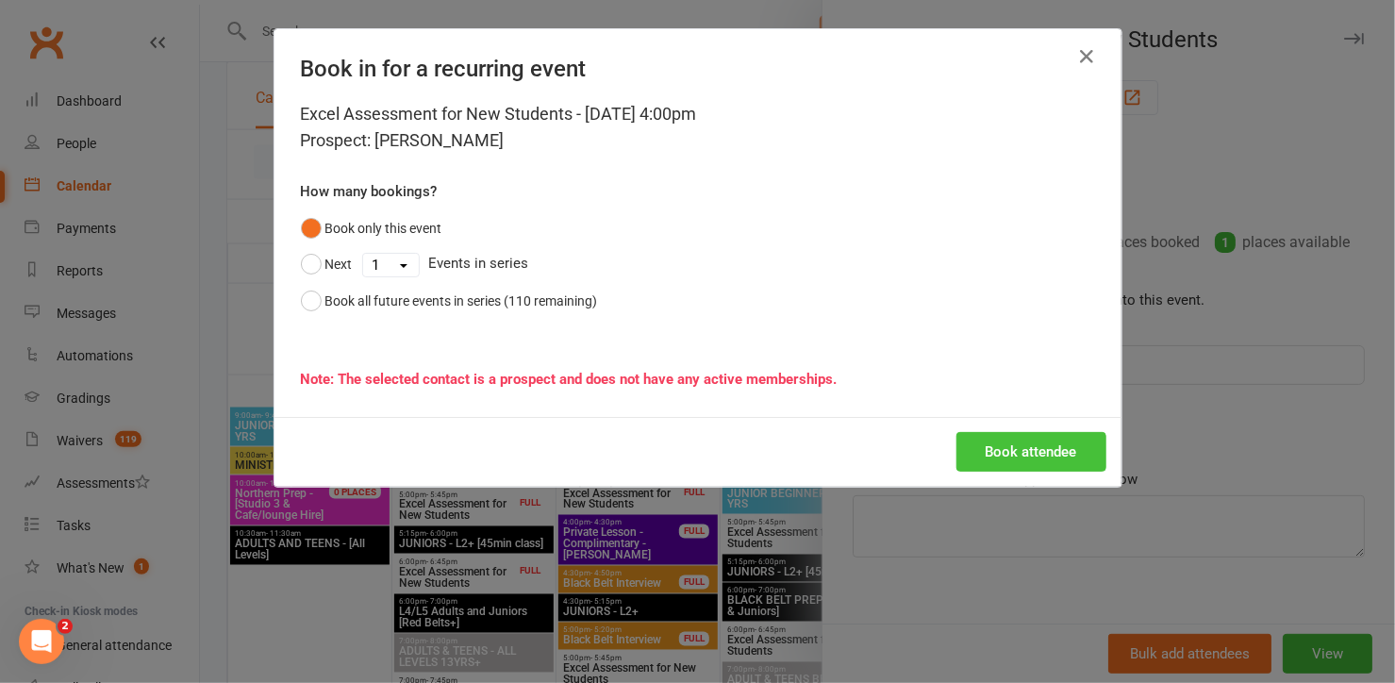
click at [995, 444] on button "Book attendee" at bounding box center [1031, 452] width 150 height 40
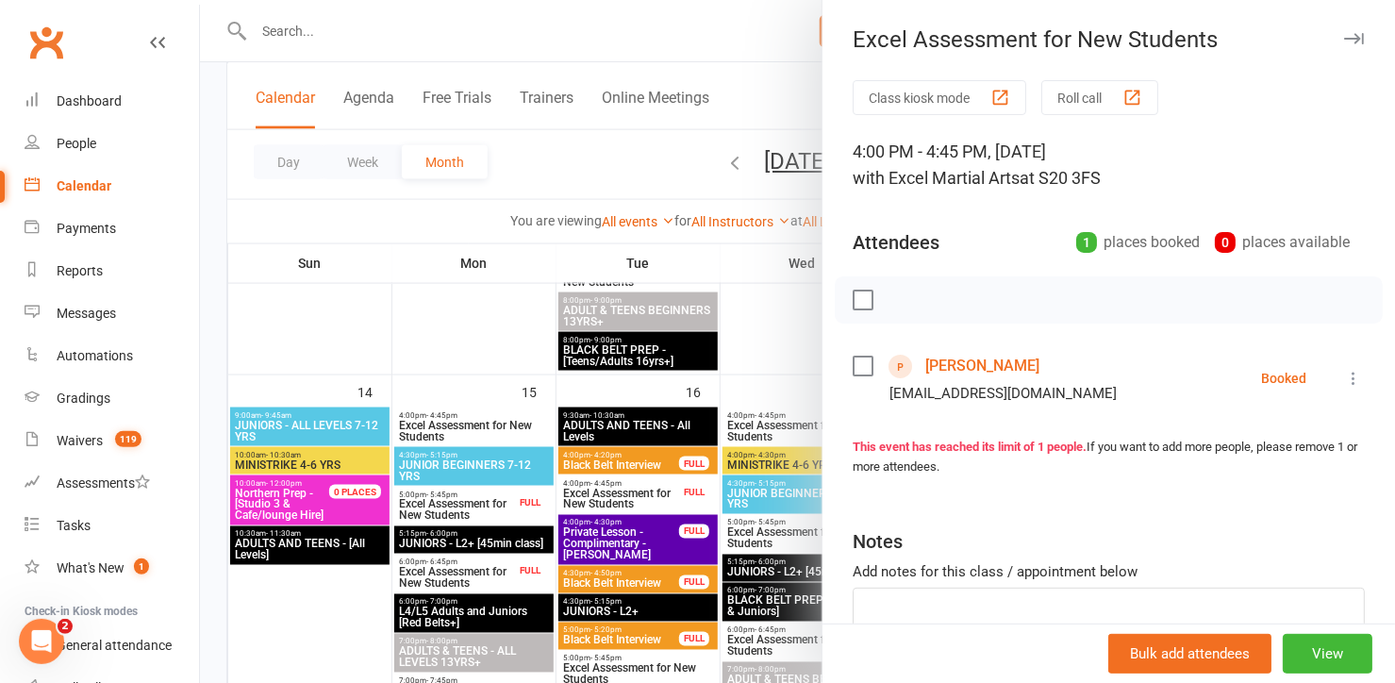
click at [742, 63] on div at bounding box center [797, 341] width 1195 height 683
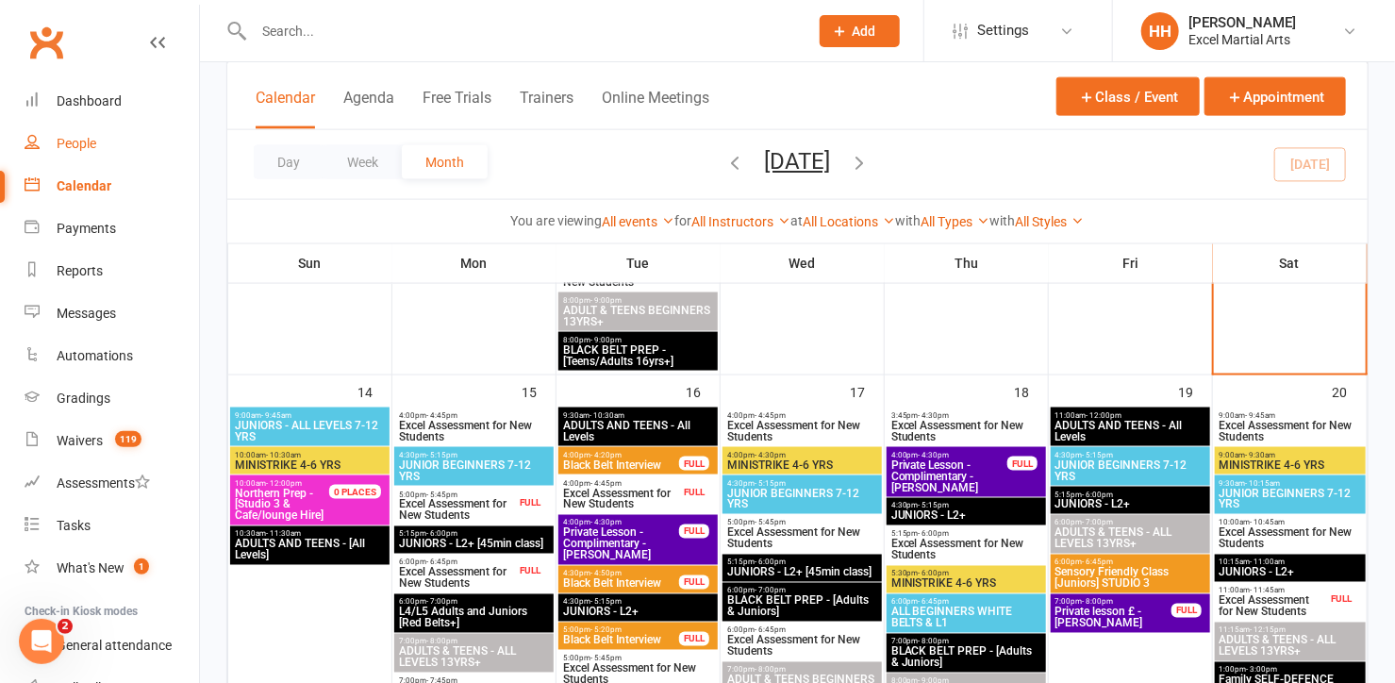
click at [75, 137] on div "People" at bounding box center [77, 143] width 40 height 15
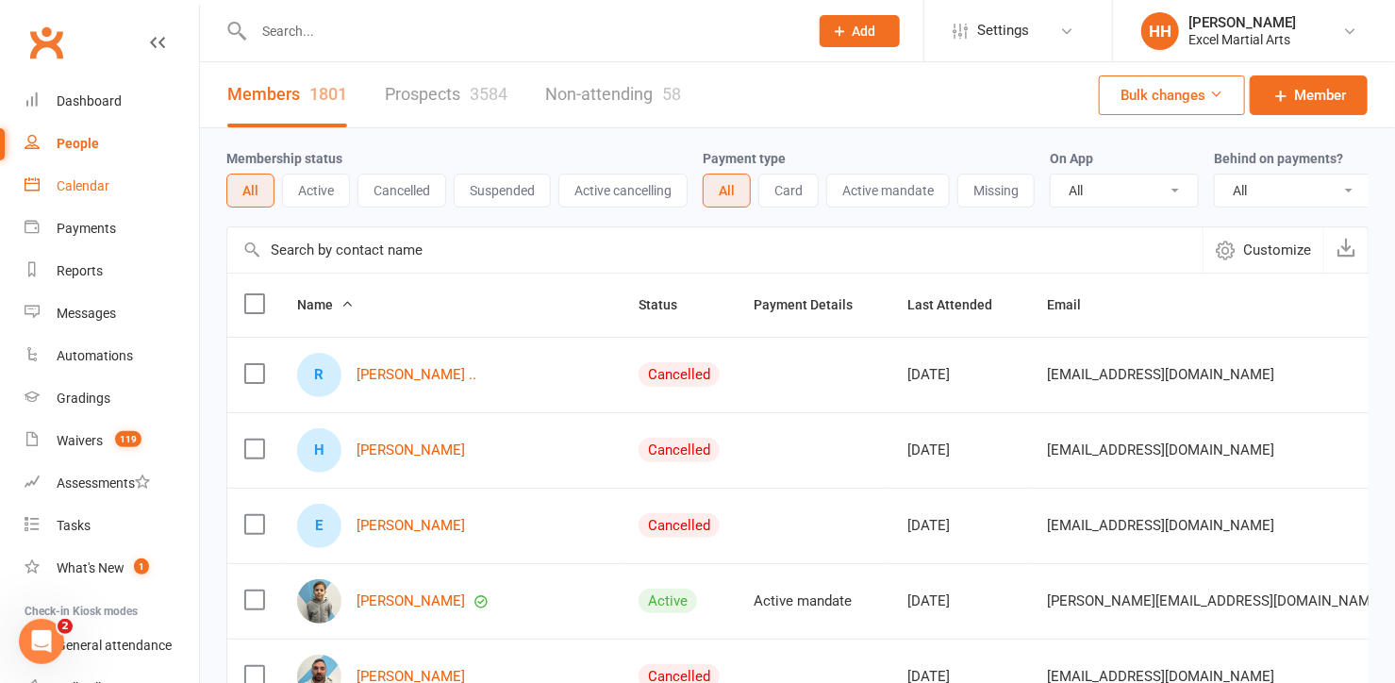
click at [71, 183] on div "Calendar" at bounding box center [83, 185] width 53 height 15
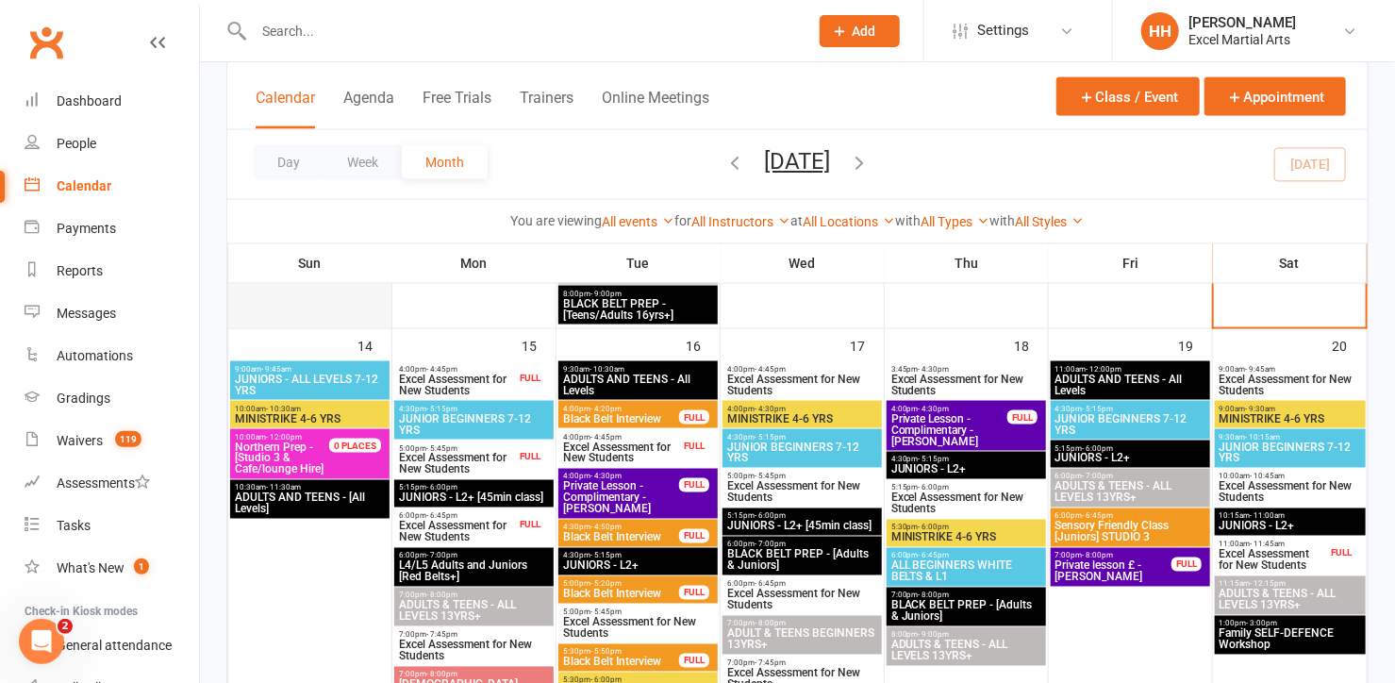
scroll to position [1285, 0]
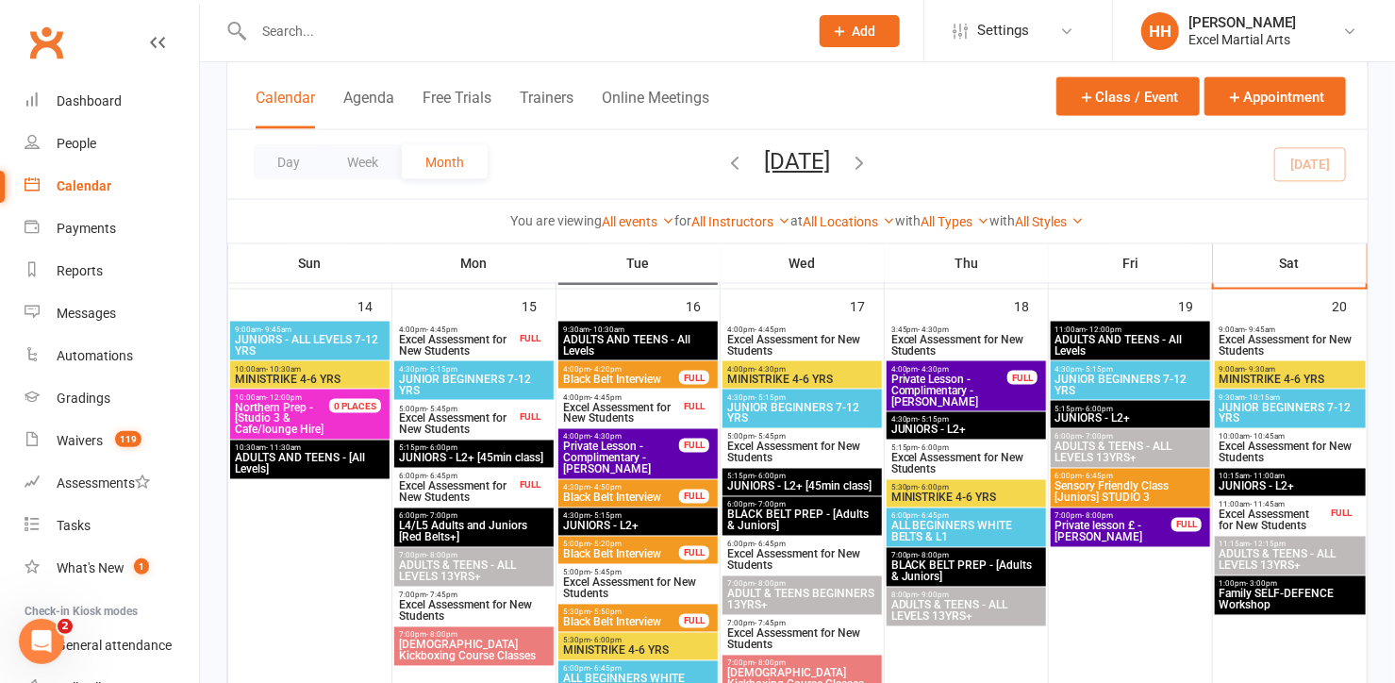
click at [273, 30] on input "text" at bounding box center [521, 31] width 547 height 26
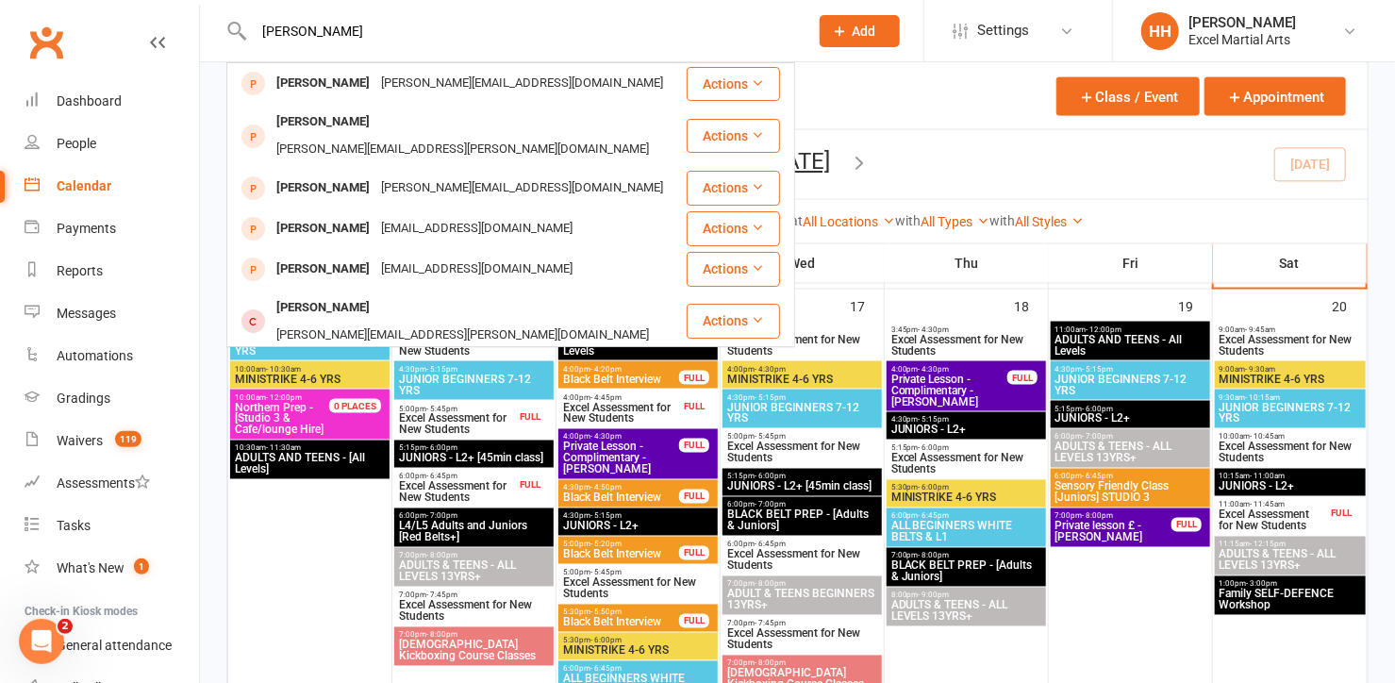
click at [262, 18] on input "[PERSON_NAME]" at bounding box center [521, 31] width 547 height 26
type input "uelsam"
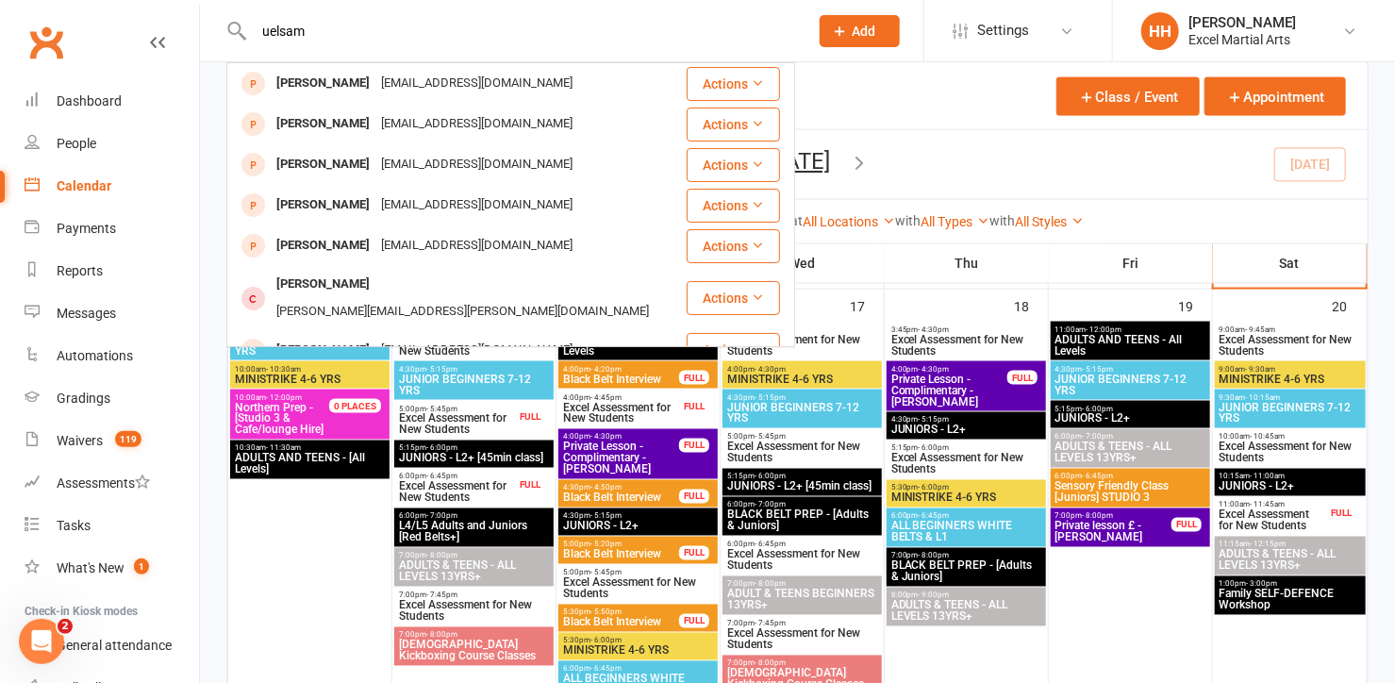
drag, startPoint x: 315, startPoint y: 31, endPoint x: 246, endPoint y: 42, distance: 69.8
click at [246, 44] on div "uelsam [PERSON_NAME] [PERSON_NAME][EMAIL_ADDRESS][DOMAIN_NAME] Actions [PERSON_…" at bounding box center [510, 30] width 569 height 61
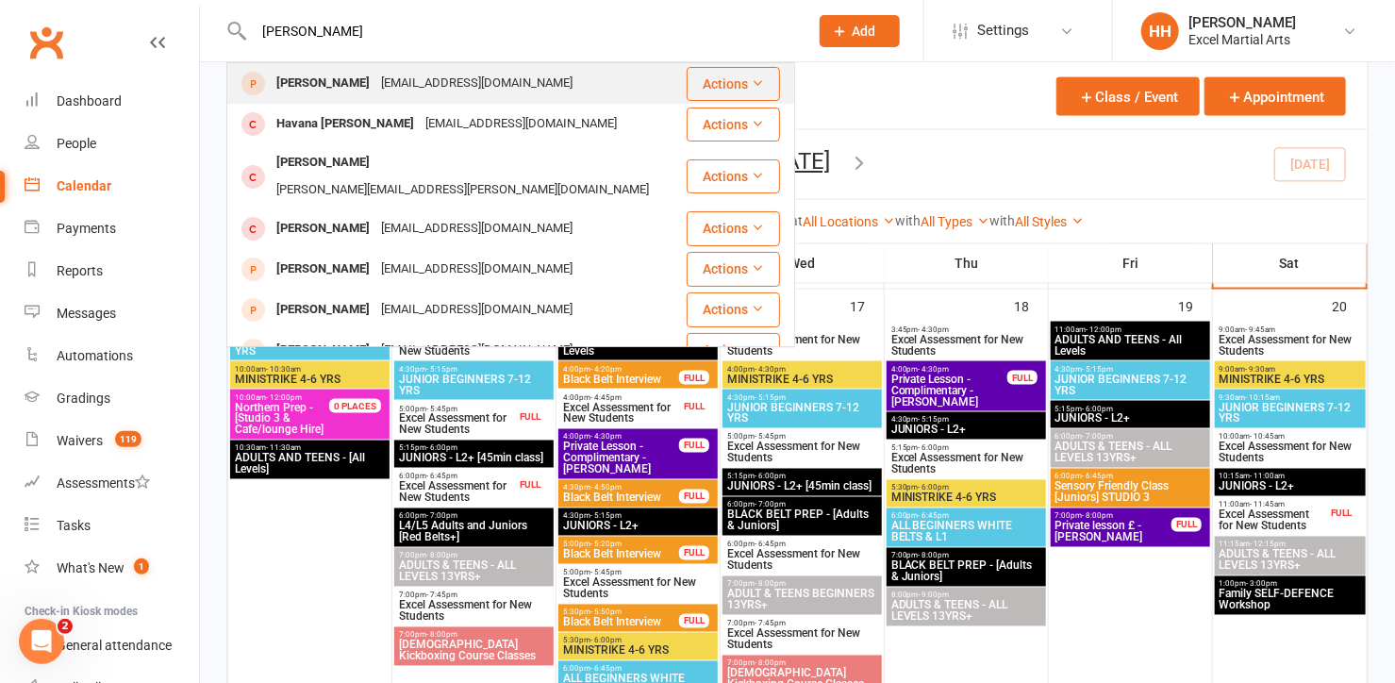
type input "[PERSON_NAME]"
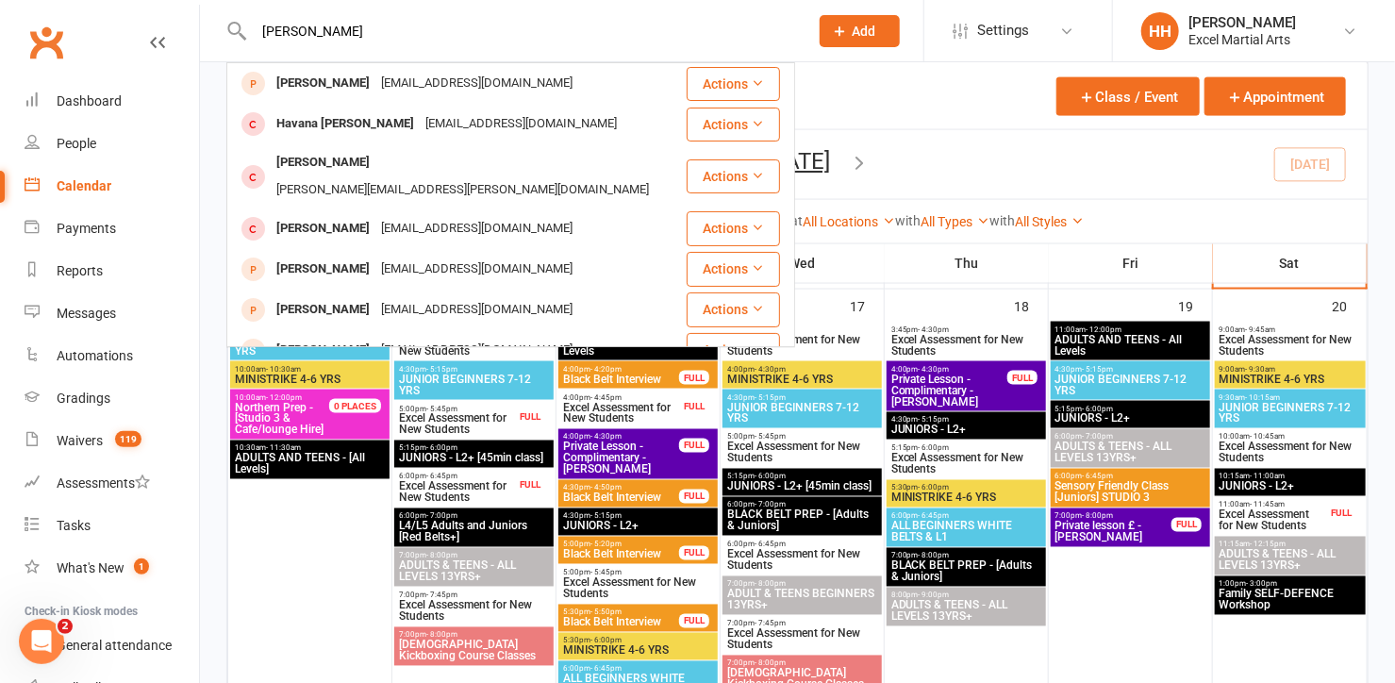
click at [324, 86] on div "[PERSON_NAME]" at bounding box center [323, 83] width 105 height 27
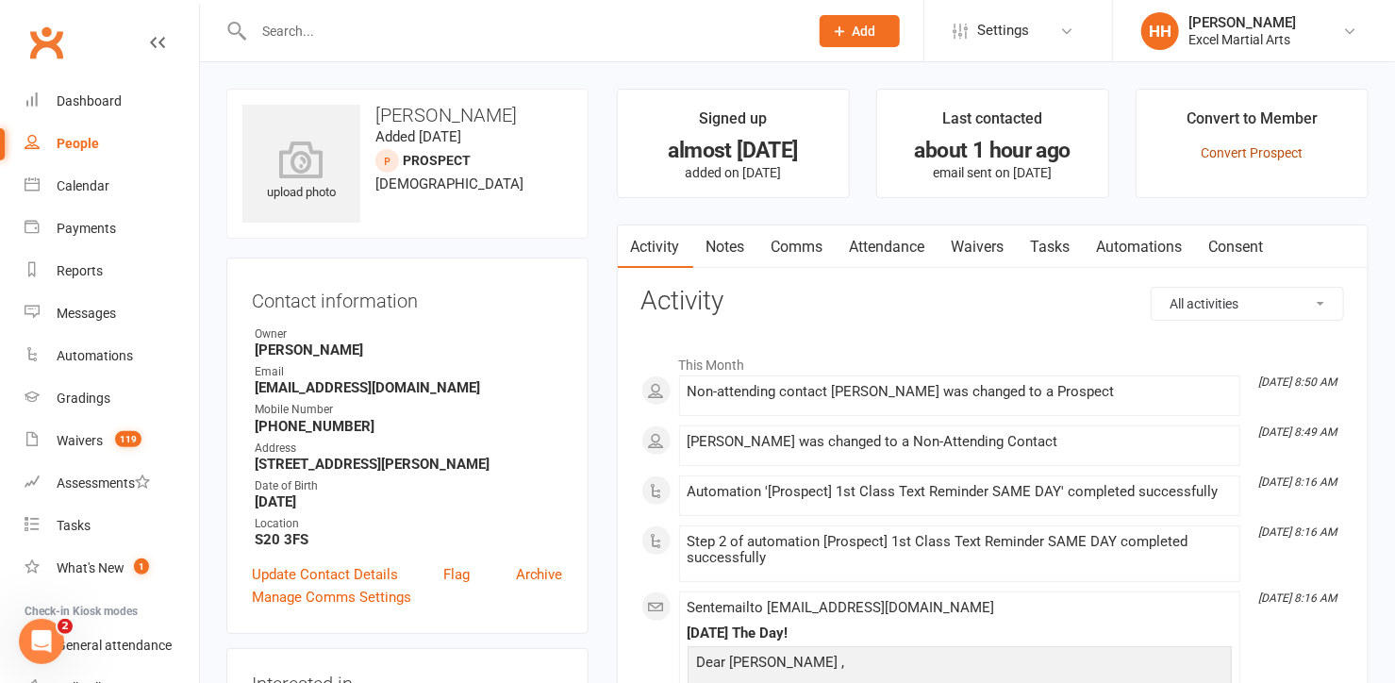
click at [1241, 152] on link "Convert Prospect" at bounding box center [1252, 152] width 102 height 15
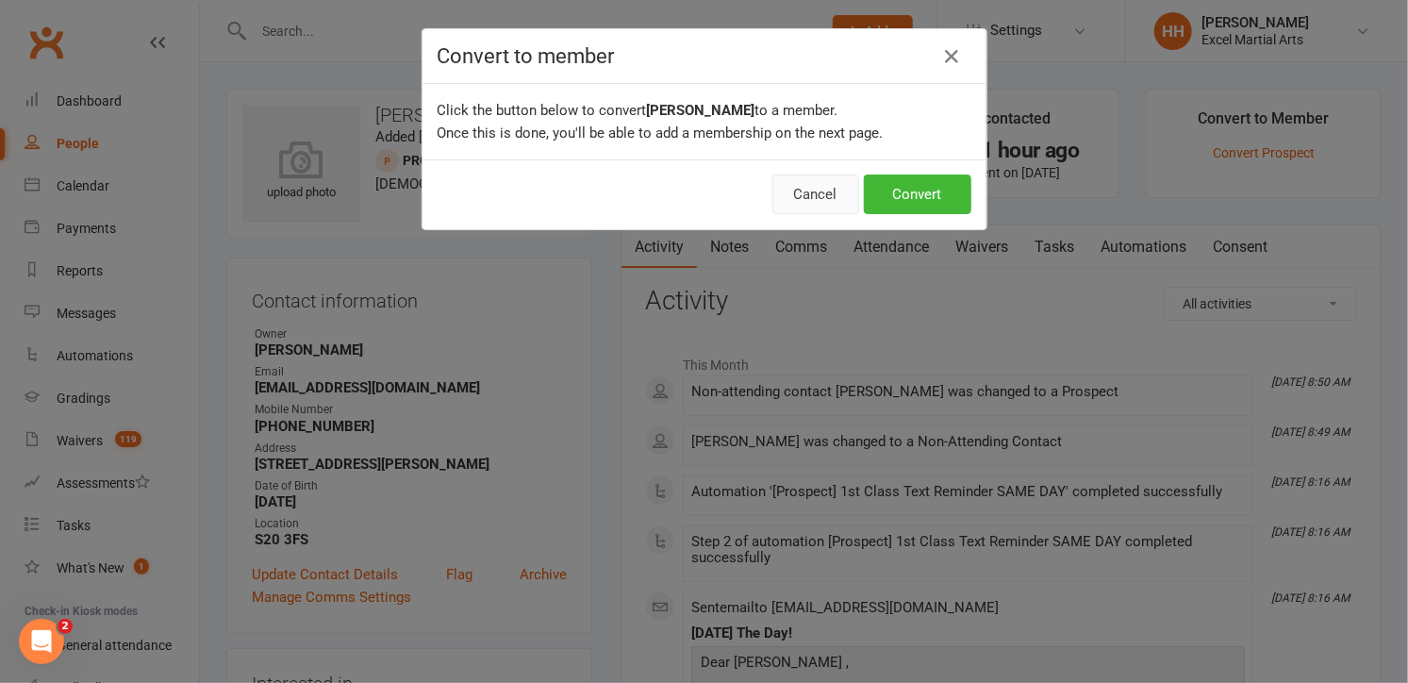
click at [811, 195] on button "Cancel" at bounding box center [815, 194] width 87 height 40
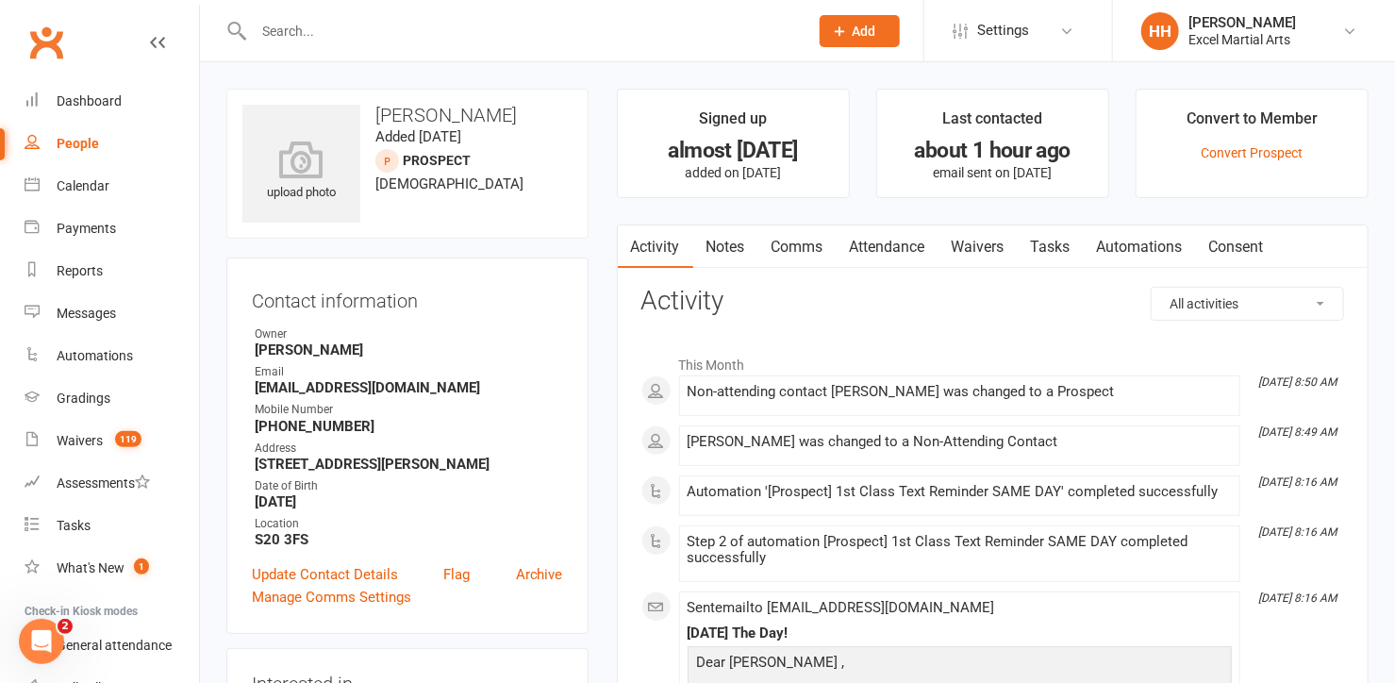
click at [279, 30] on input "text" at bounding box center [521, 31] width 547 height 26
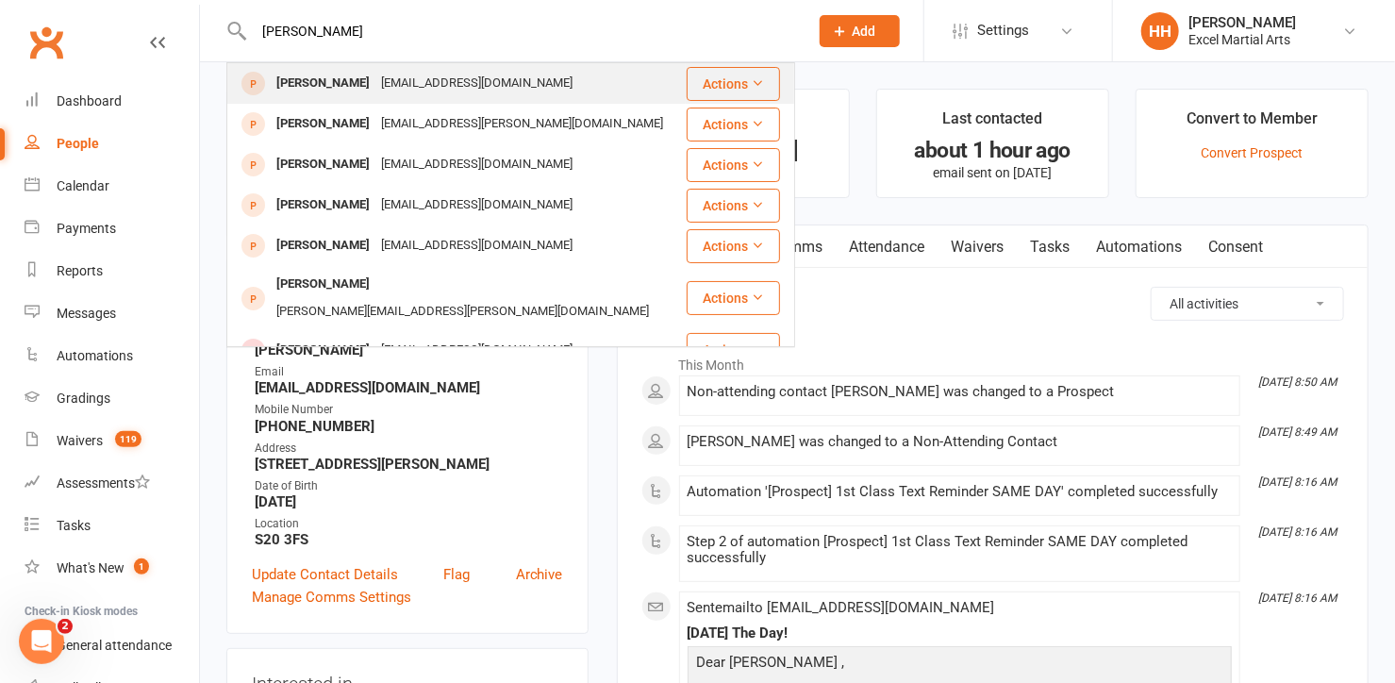
type input "[PERSON_NAME]"
click at [324, 78] on div "[PERSON_NAME]" at bounding box center [323, 83] width 105 height 27
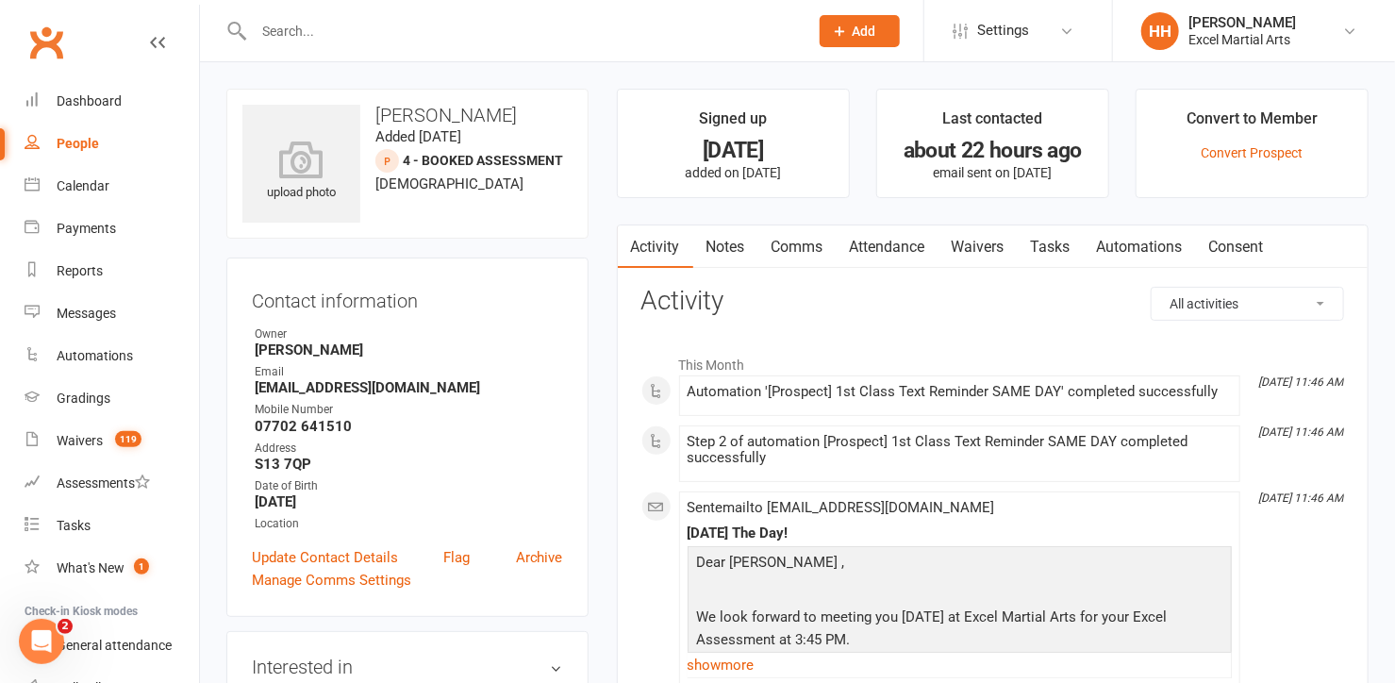
click at [716, 238] on link "Notes" at bounding box center [725, 246] width 65 height 43
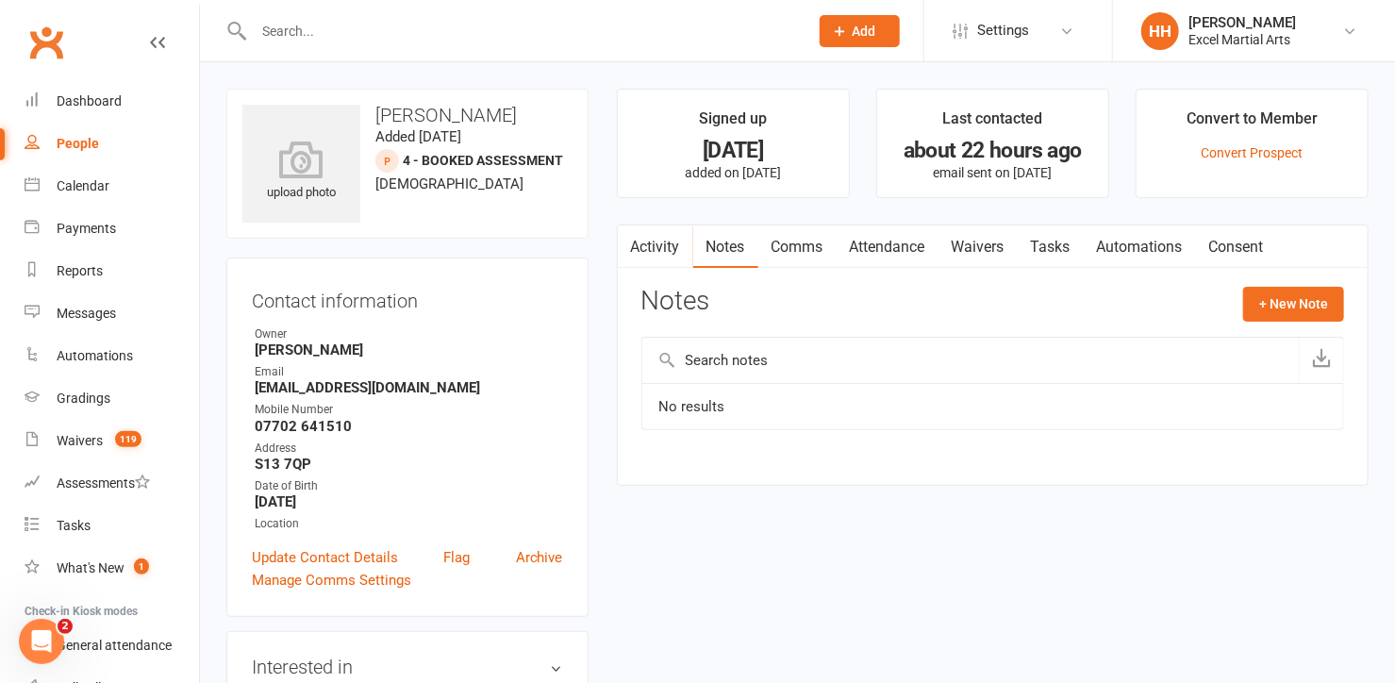
click at [665, 243] on link "Activity" at bounding box center [655, 246] width 75 height 43
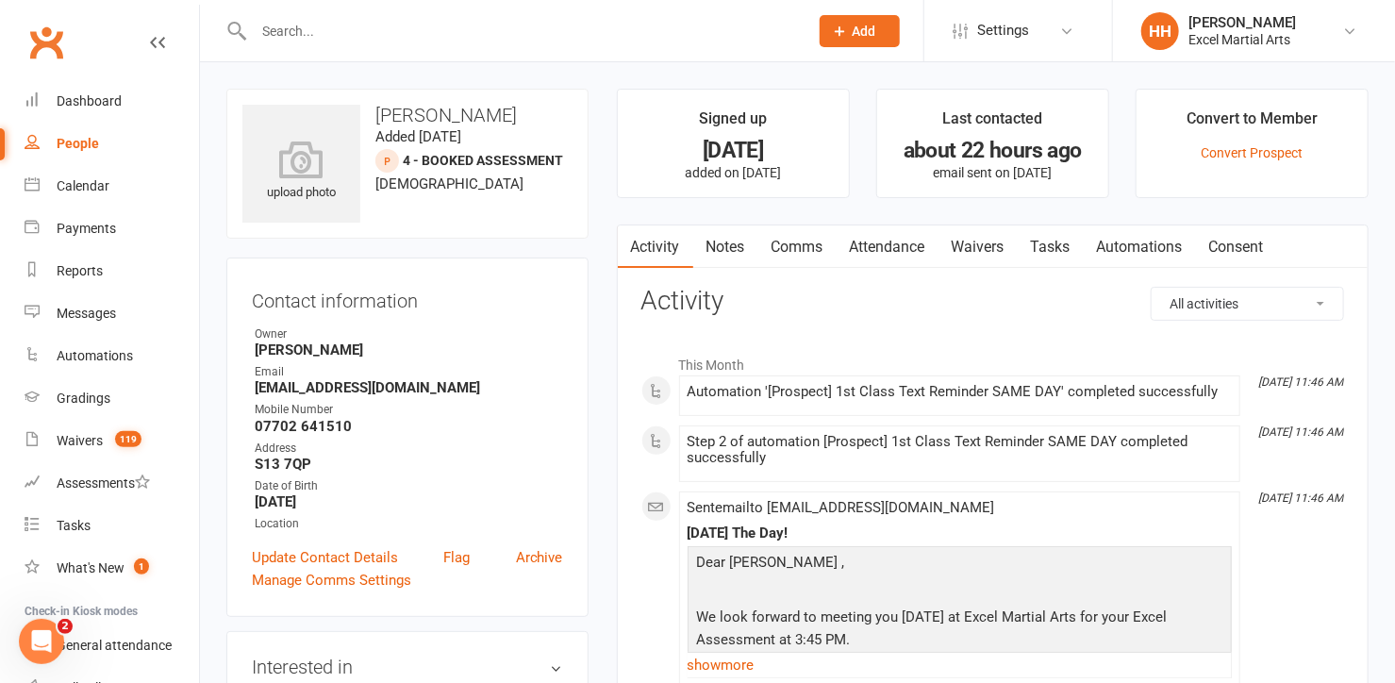
click at [264, 29] on input "text" at bounding box center [521, 31] width 547 height 26
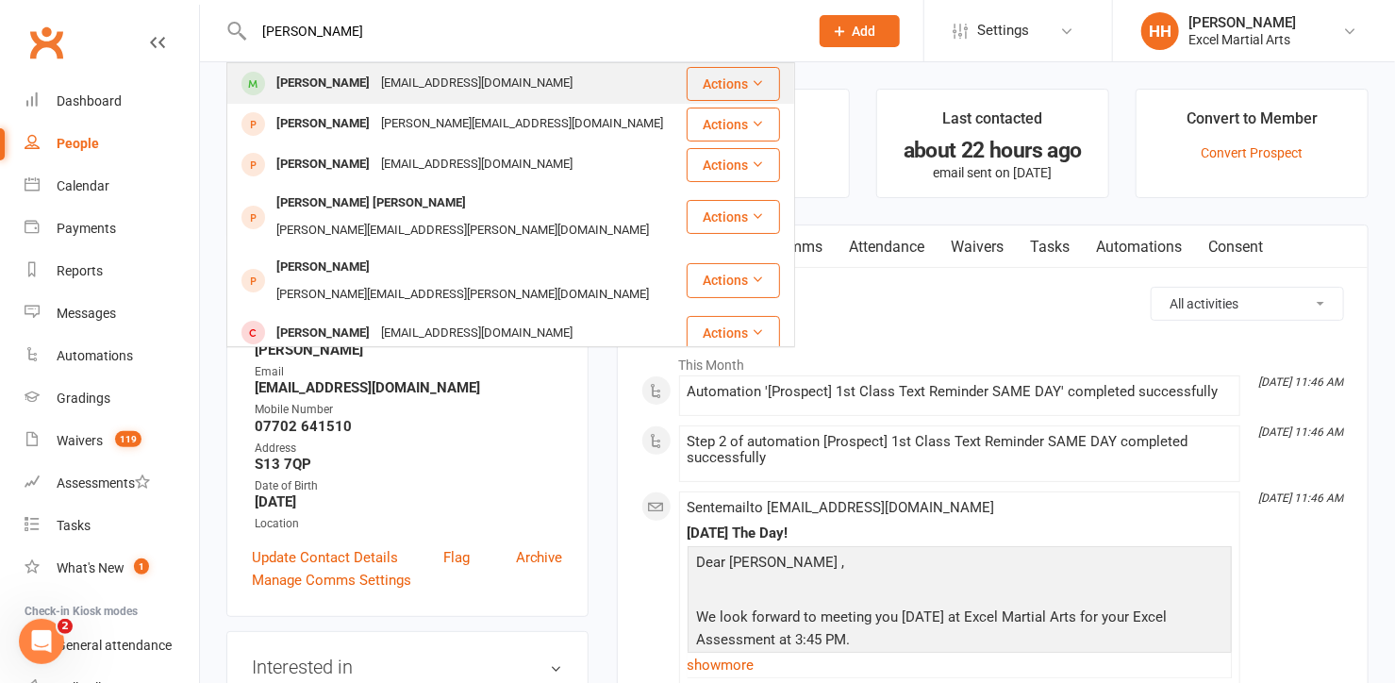
type input "[PERSON_NAME]"
click at [362, 84] on div "[PERSON_NAME]" at bounding box center [323, 83] width 105 height 27
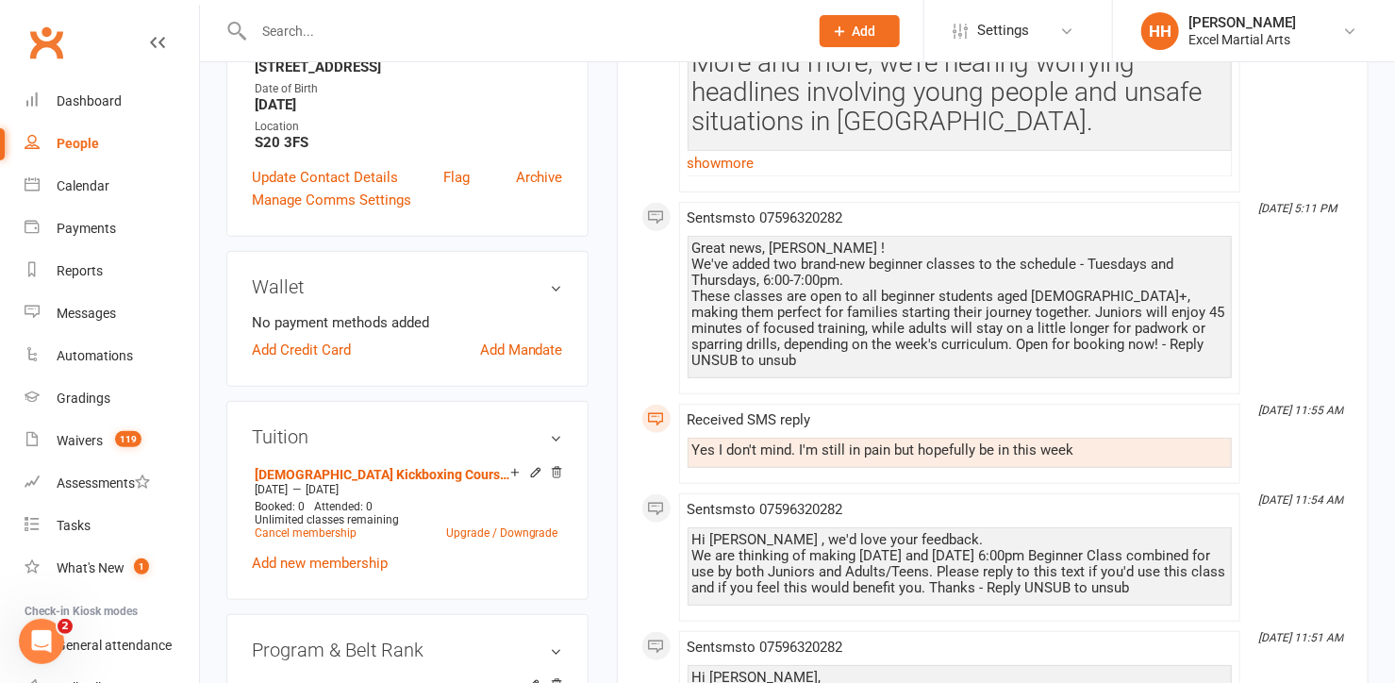
scroll to position [428, 0]
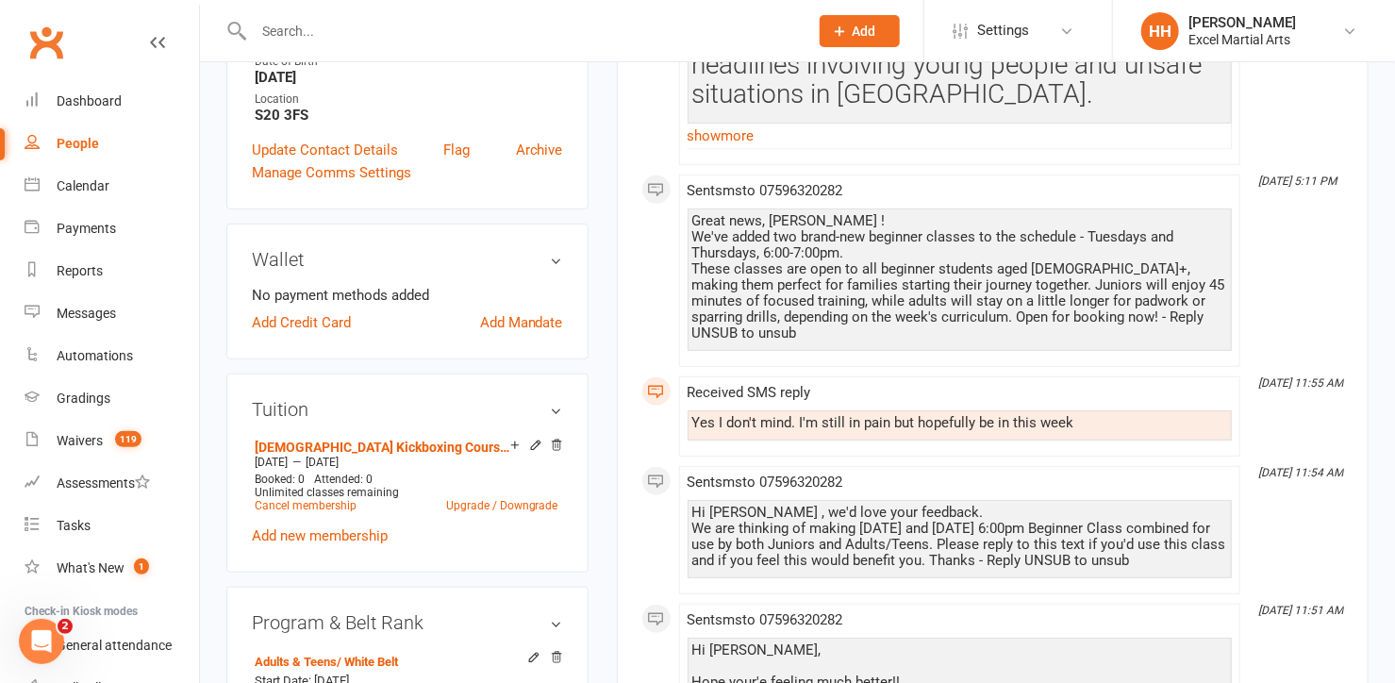
click at [270, 25] on input "text" at bounding box center [521, 31] width 547 height 26
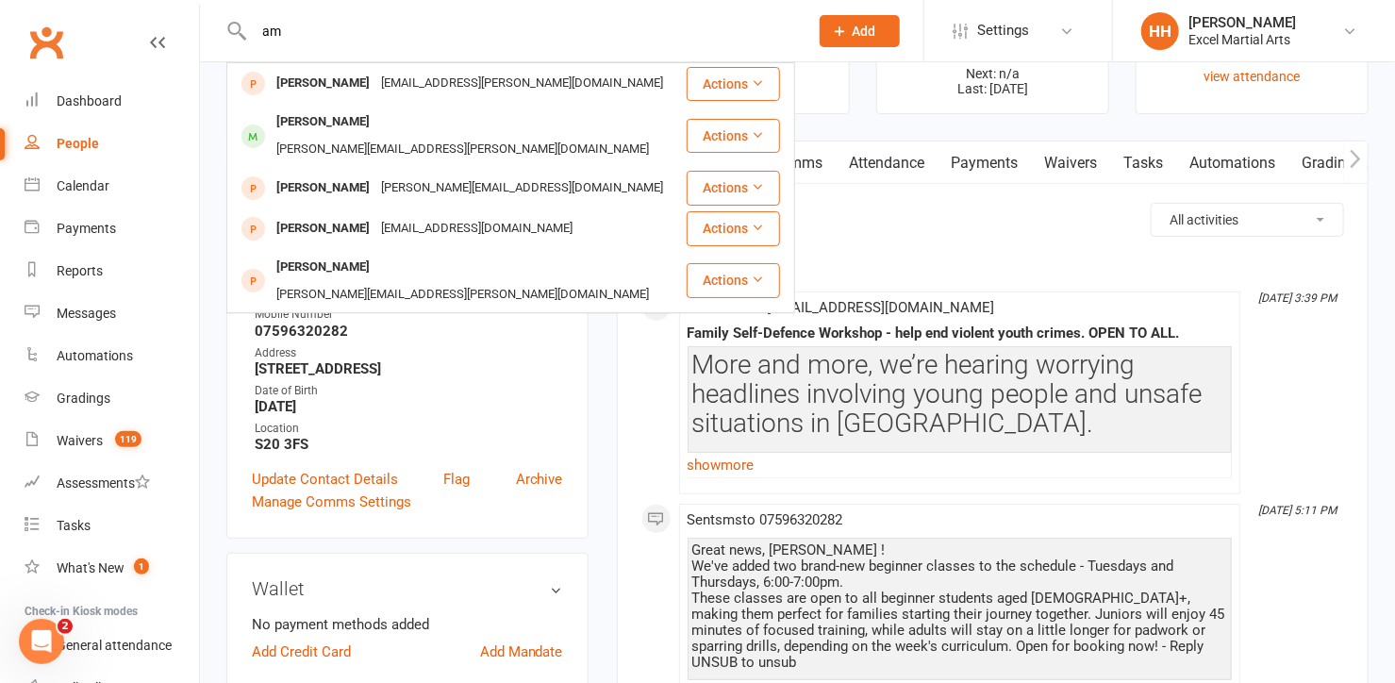
scroll to position [85, 0]
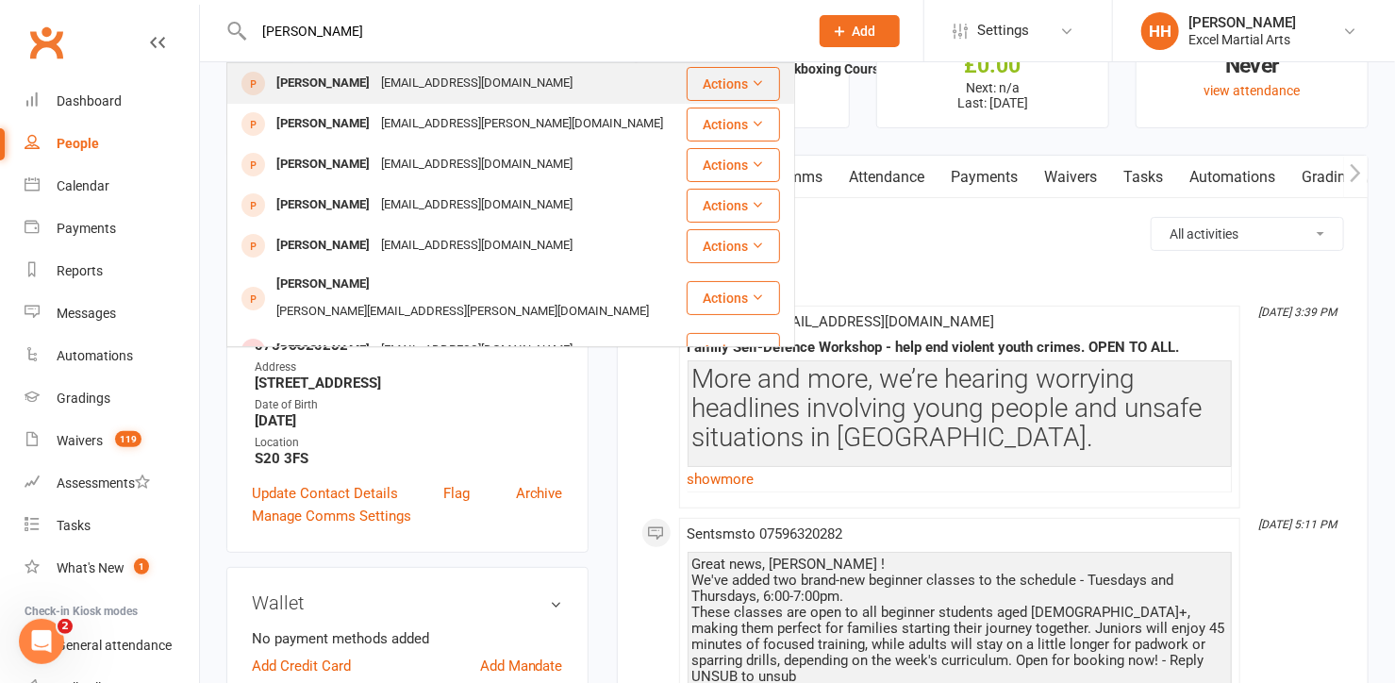
type input "[PERSON_NAME]"
click at [335, 75] on div "[PERSON_NAME]" at bounding box center [323, 83] width 105 height 27
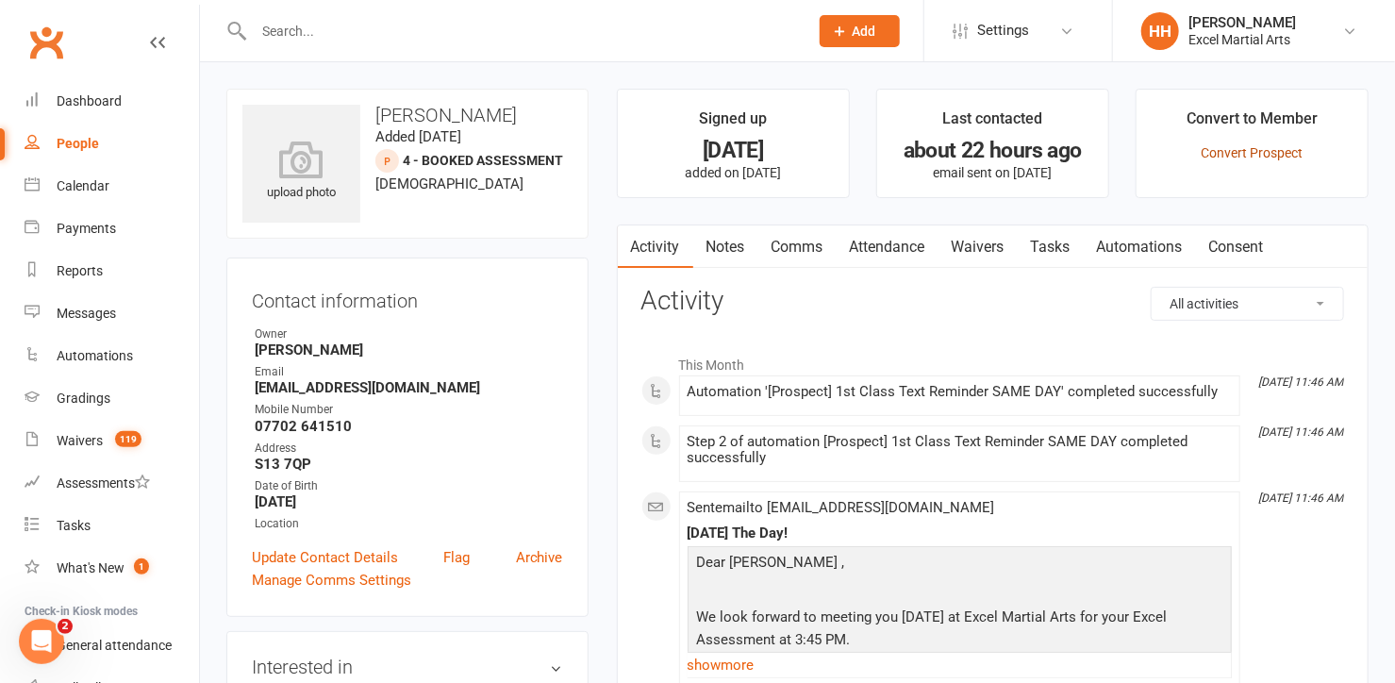
click at [1267, 151] on link "Convert Prospect" at bounding box center [1252, 152] width 102 height 15
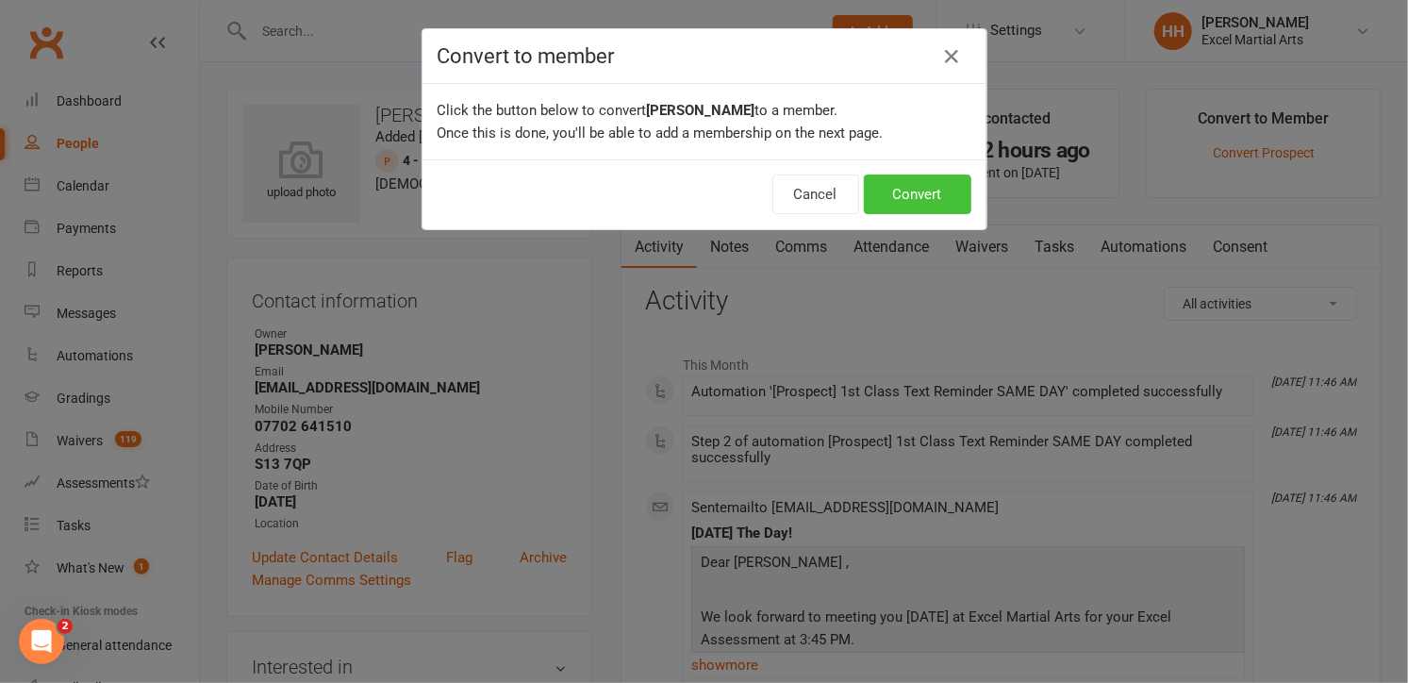
click at [909, 186] on button "Convert" at bounding box center [918, 194] width 108 height 40
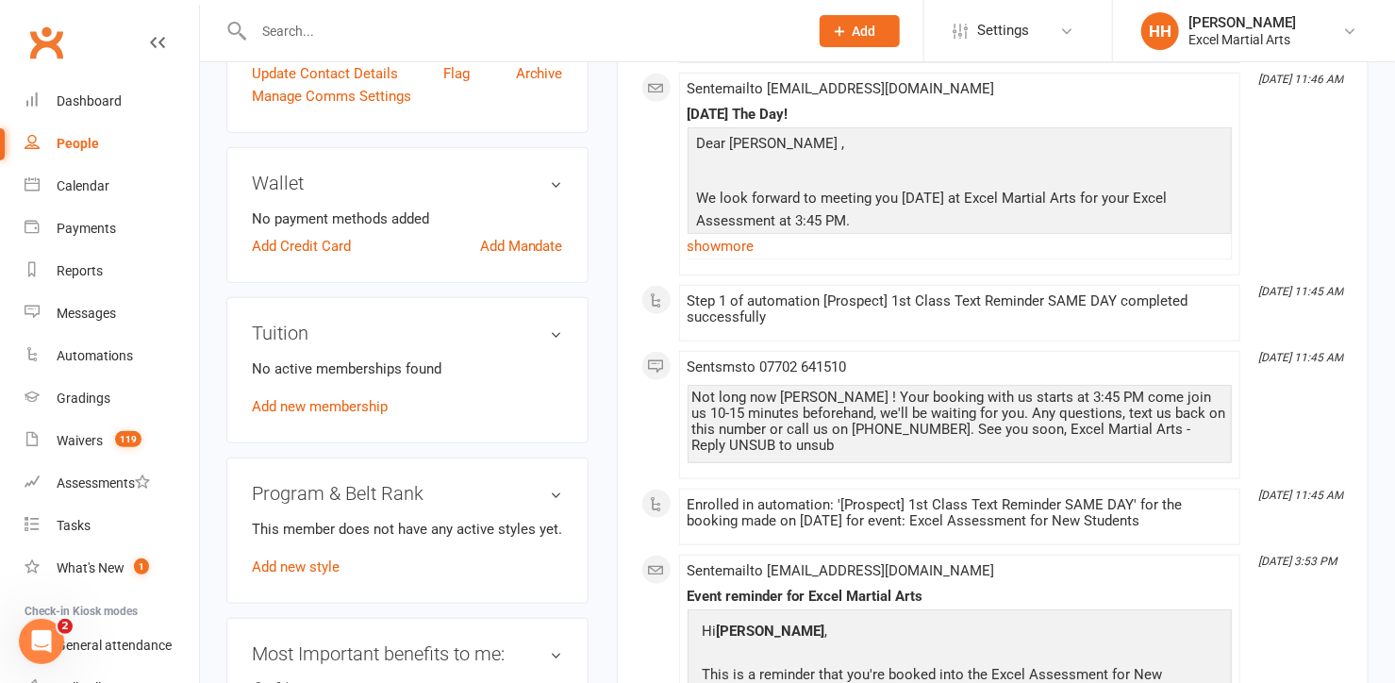
scroll to position [514, 0]
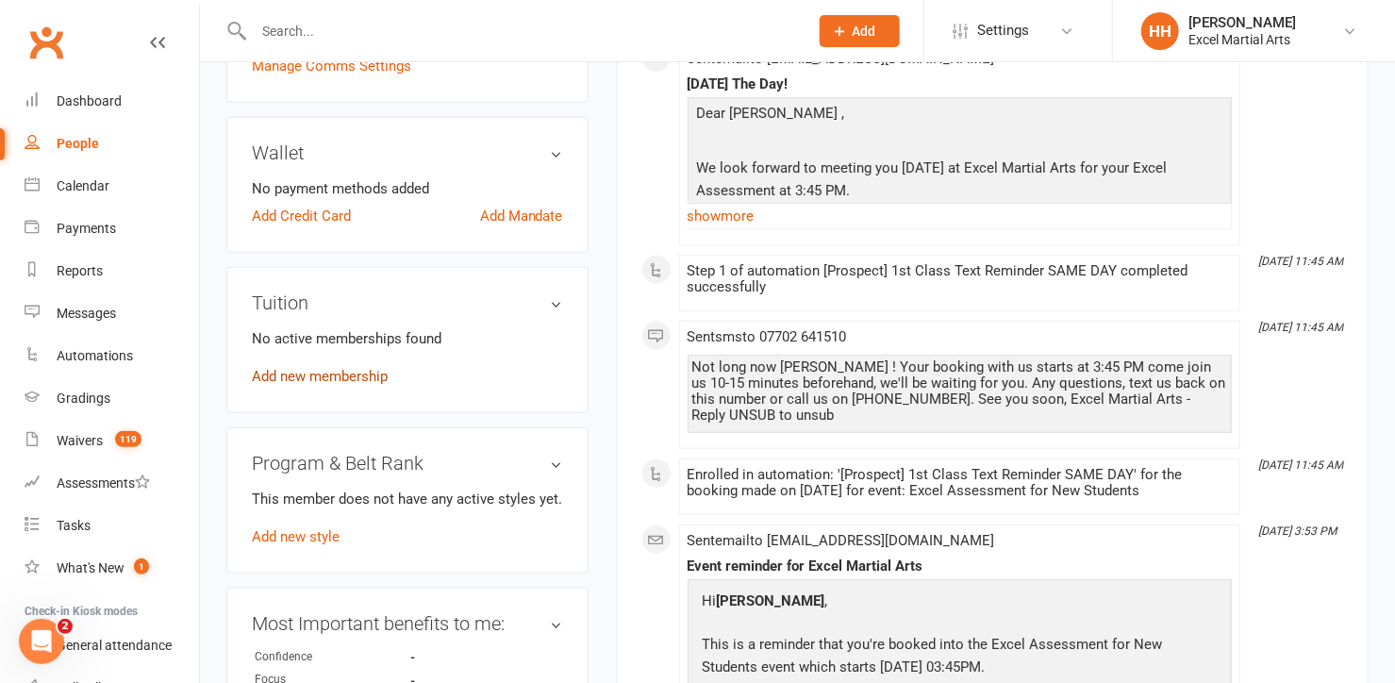
click at [348, 373] on link "Add new membership" at bounding box center [320, 376] width 136 height 17
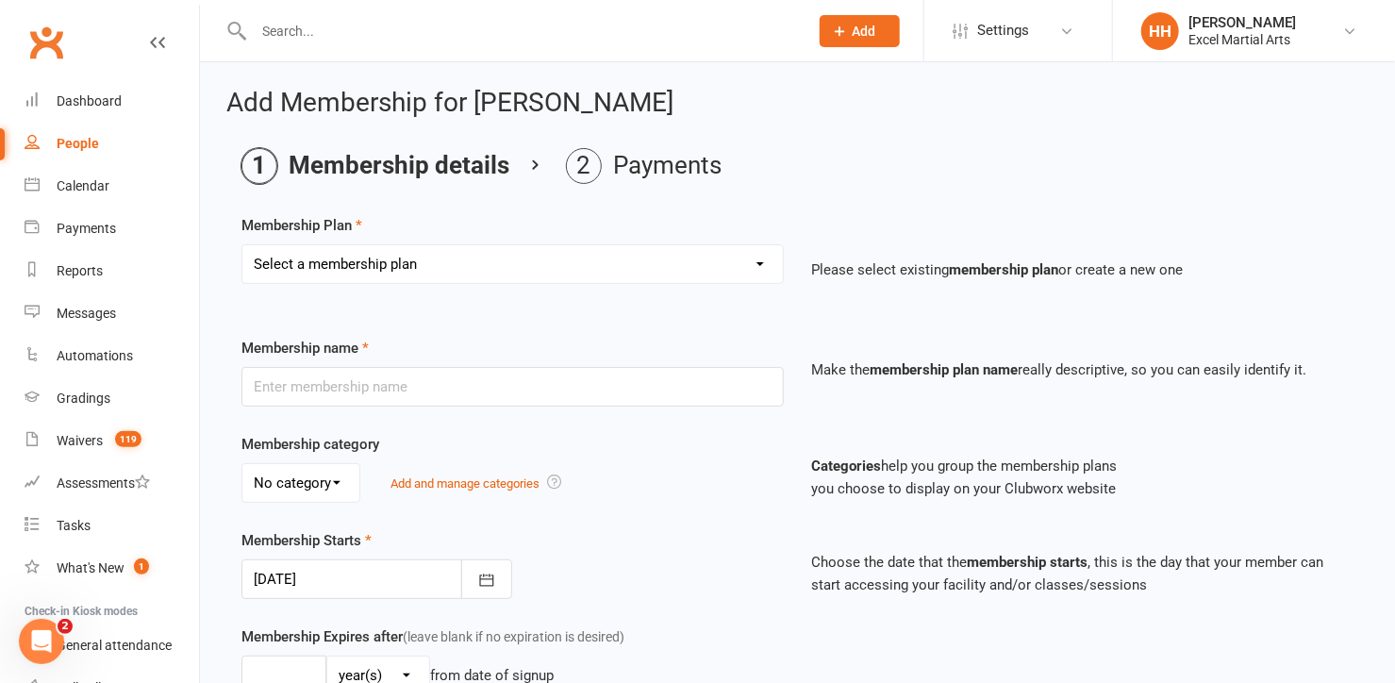
click at [756, 260] on select "Select a membership plan Month to Month Limited Tuition [x 1 weekly] Month to M…" at bounding box center [512, 264] width 540 height 38
select select "28"
click at [242, 245] on select "Select a membership plan Month to Month Limited Tuition [x 1 weekly] Month to M…" at bounding box center [512, 264] width 540 height 38
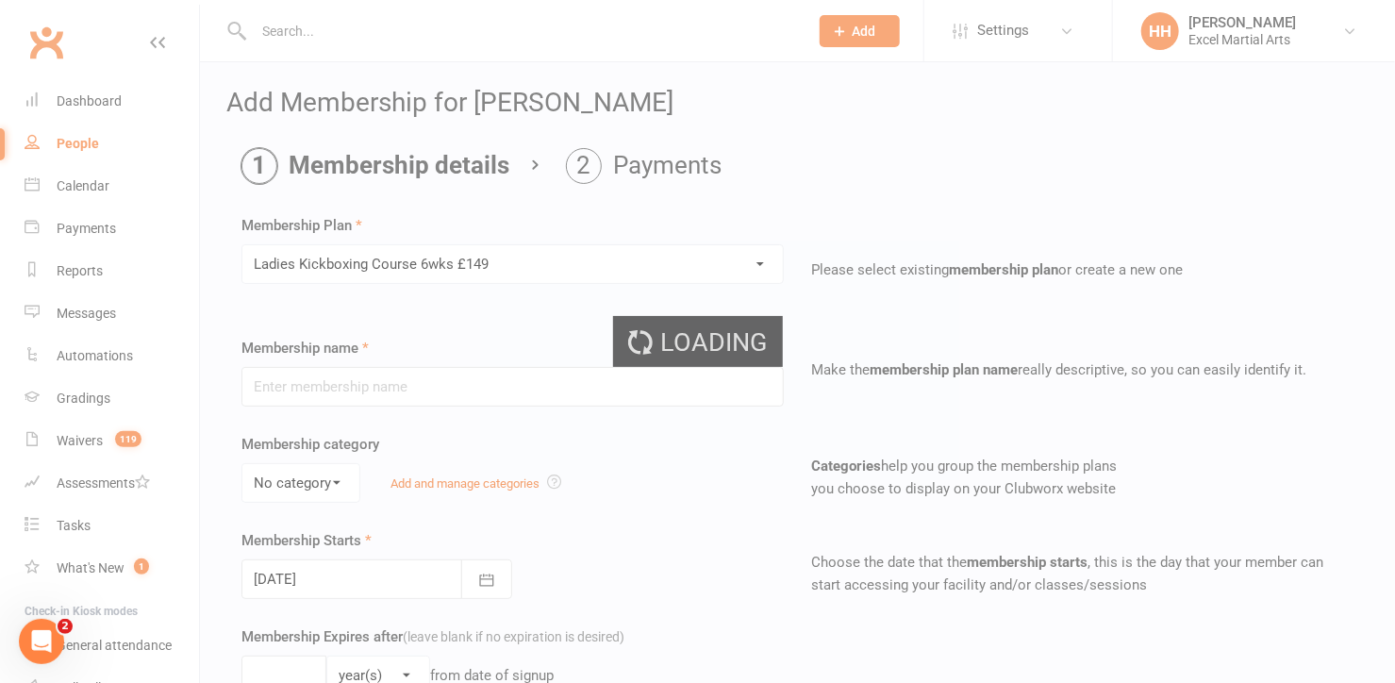
type input "[DEMOGRAPHIC_DATA] Kickboxing Course 6wks £149"
select select "3"
type input "6"
select select "1"
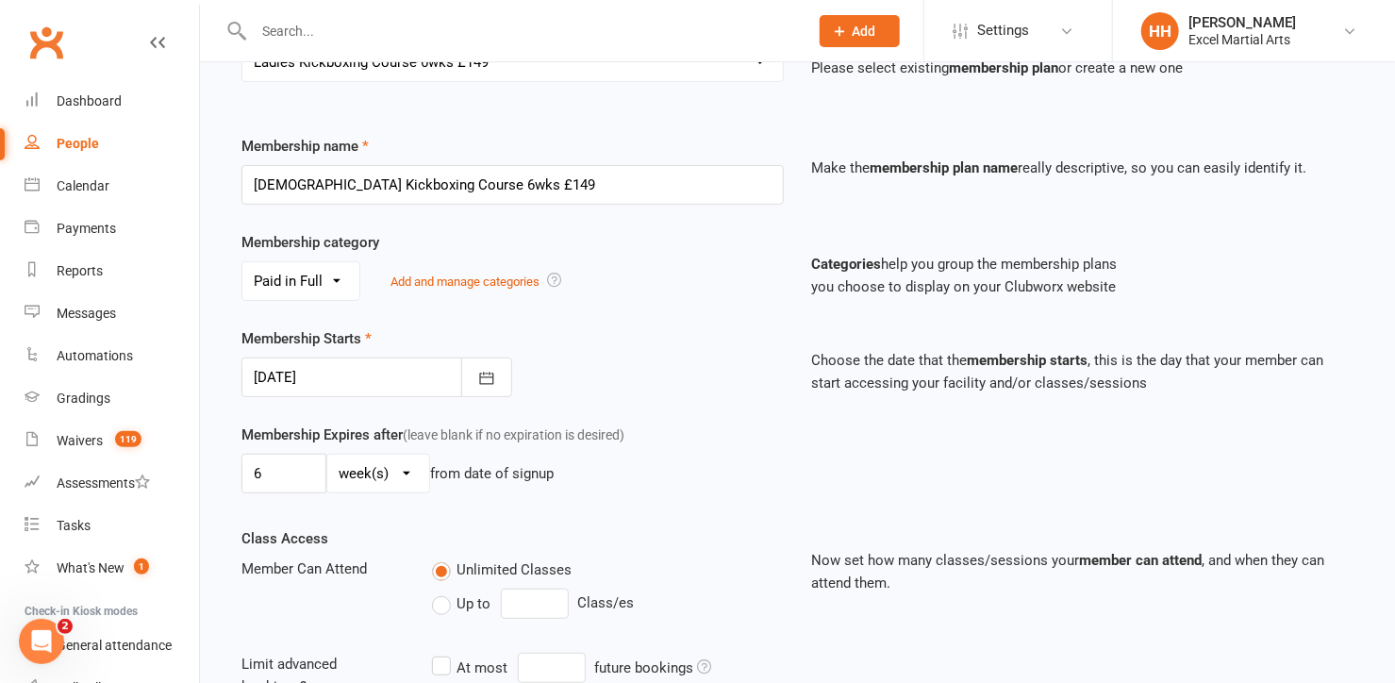
scroll to position [257, 0]
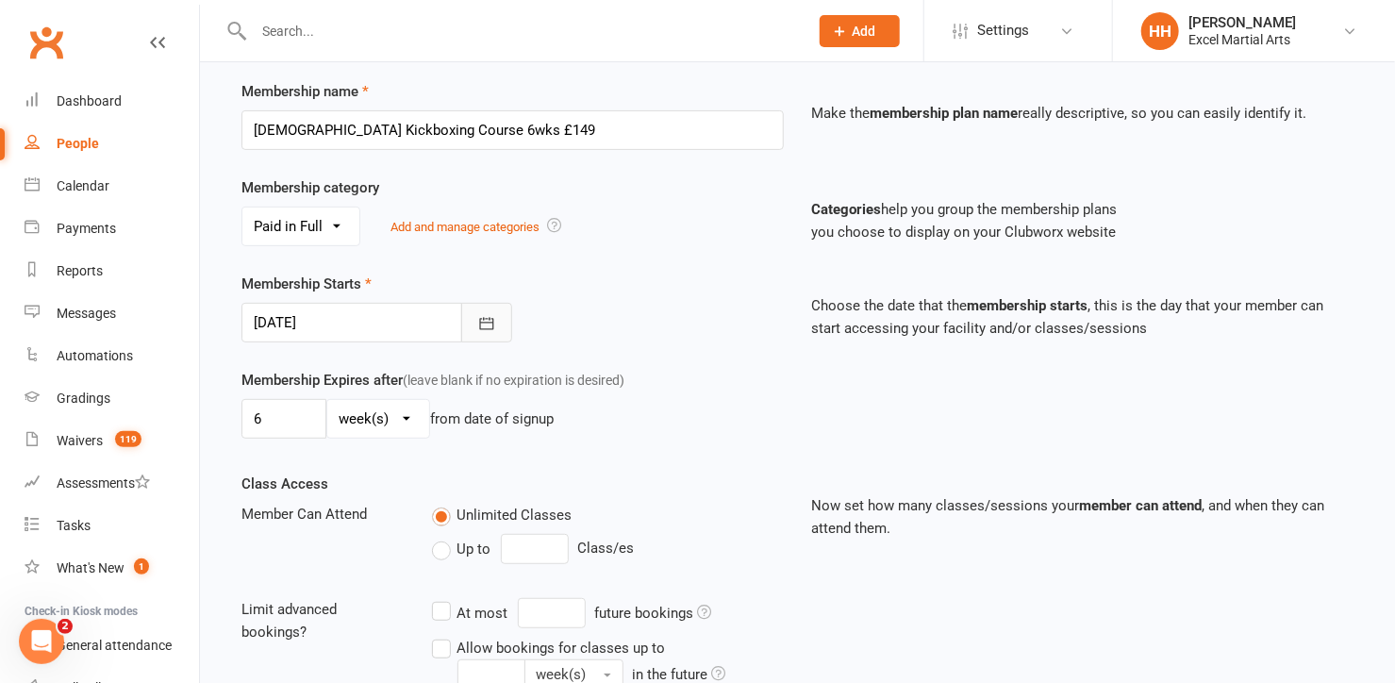
click at [489, 315] on icon "button" at bounding box center [486, 323] width 19 height 19
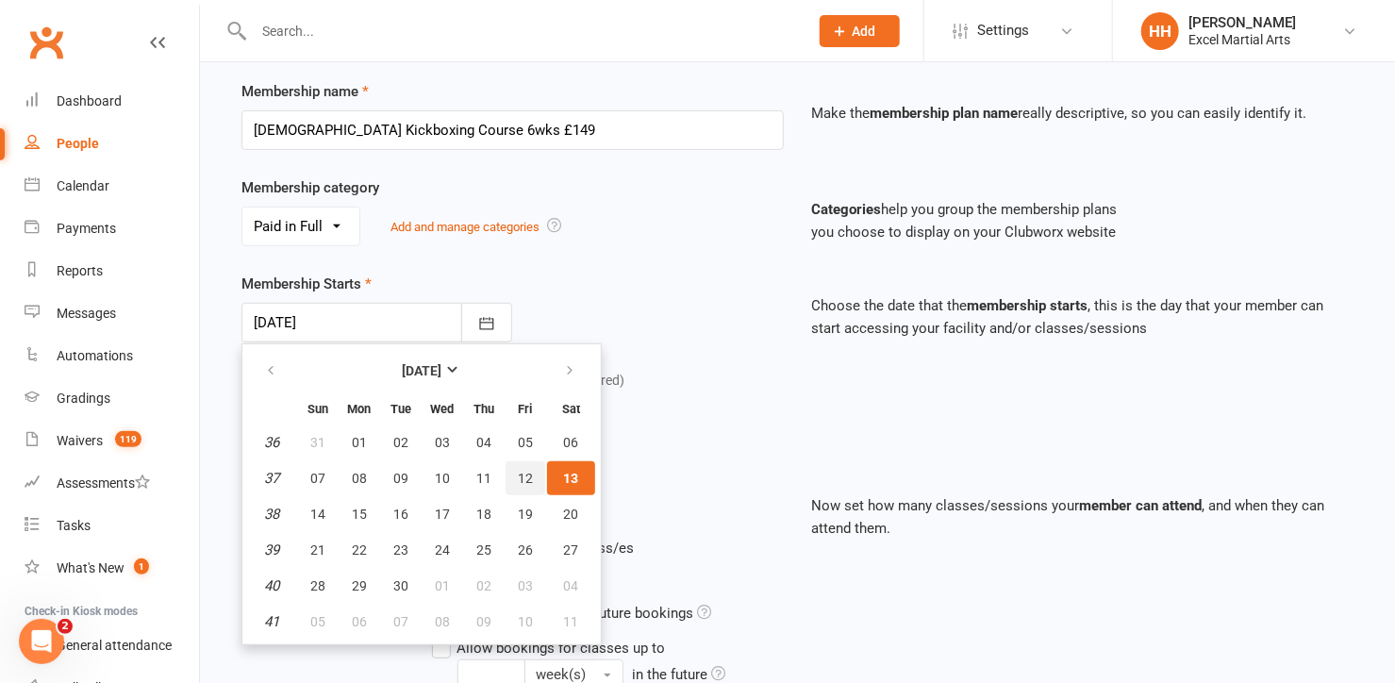
click at [519, 473] on span "12" at bounding box center [525, 478] width 15 height 15
type input "[DATE]"
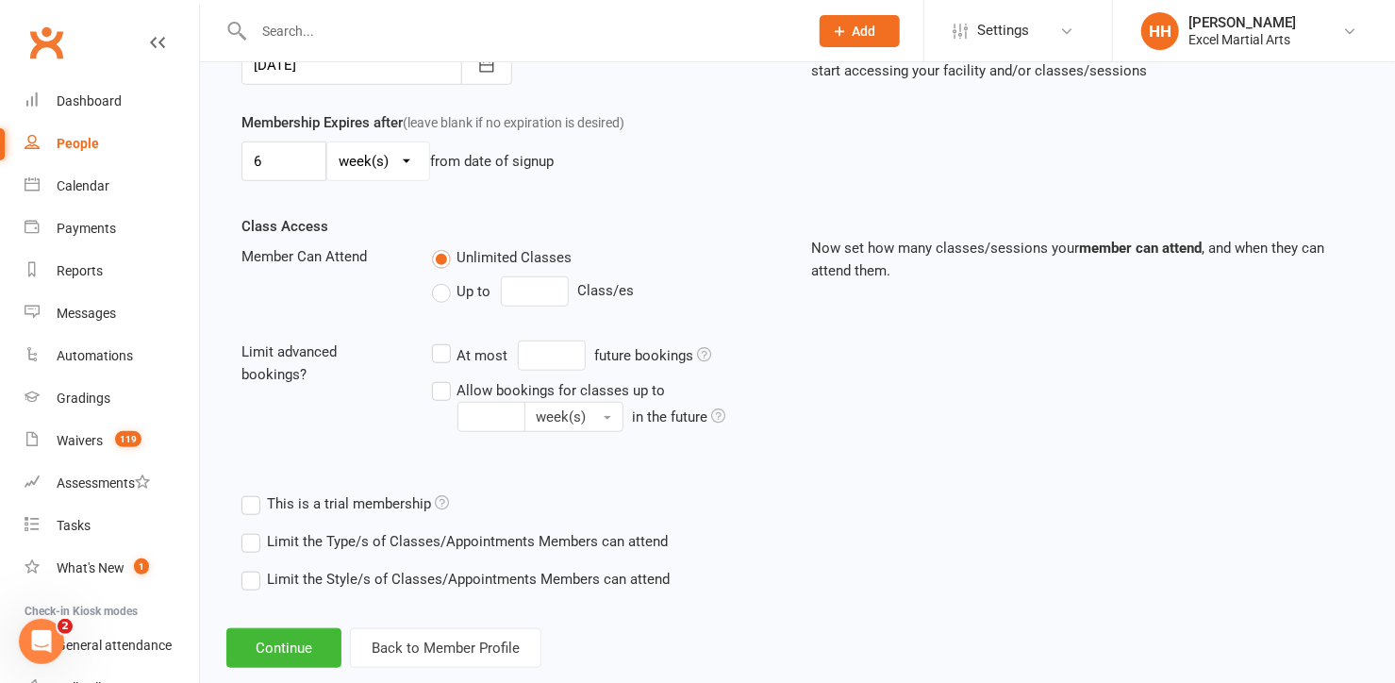
scroll to position [547, 0]
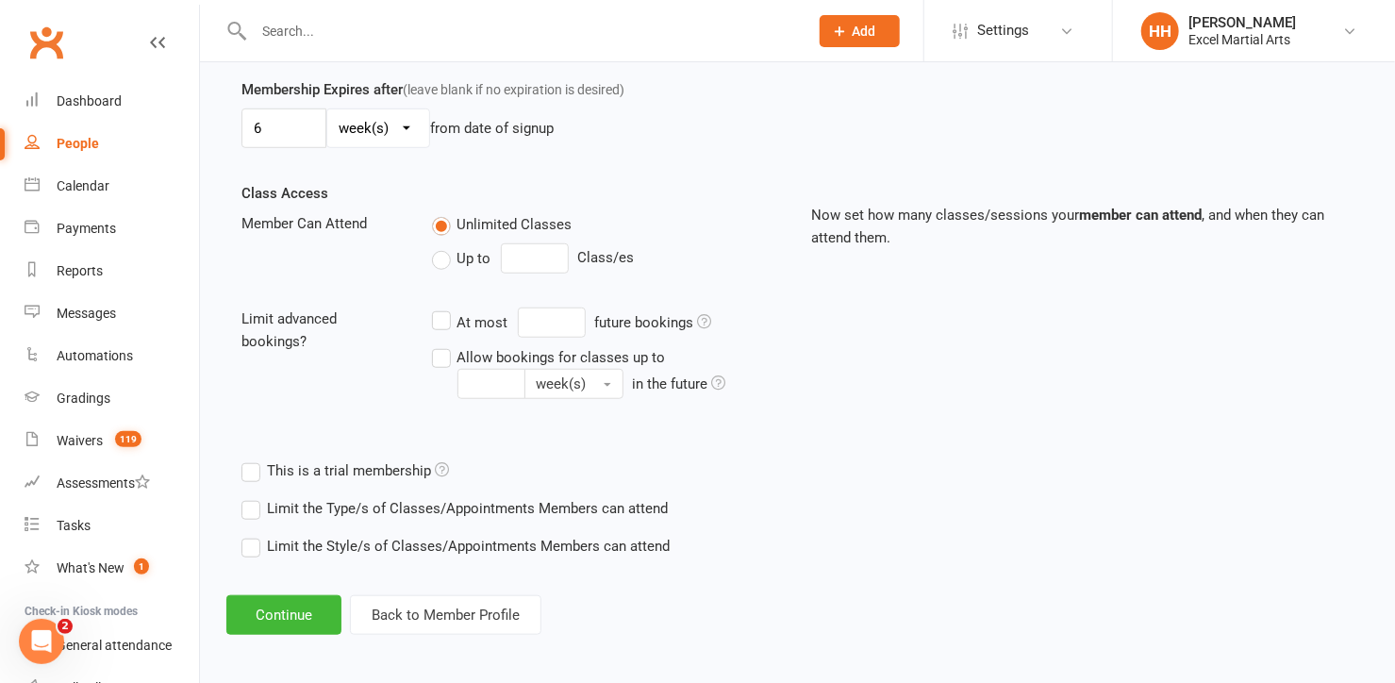
click at [276, 33] on input "text" at bounding box center [521, 31] width 547 height 26
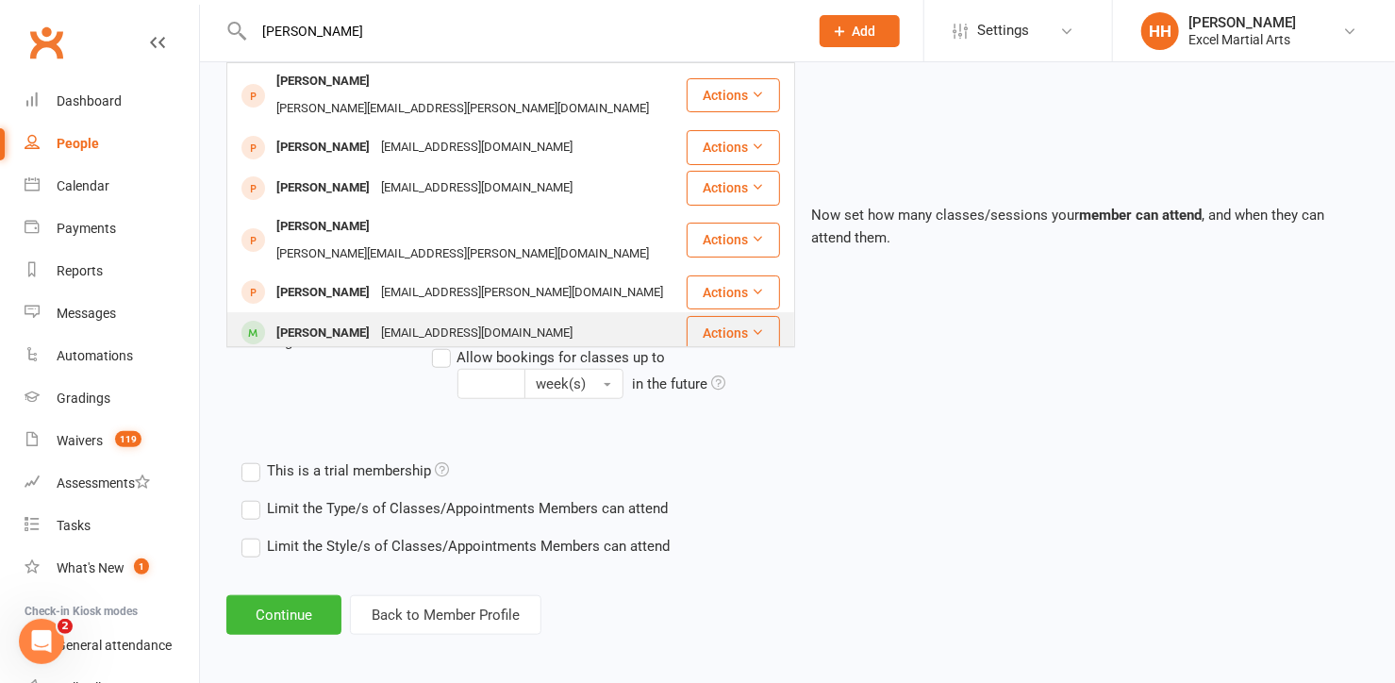
type input "[PERSON_NAME]"
click at [309, 320] on div "[PERSON_NAME]" at bounding box center [323, 333] width 105 height 27
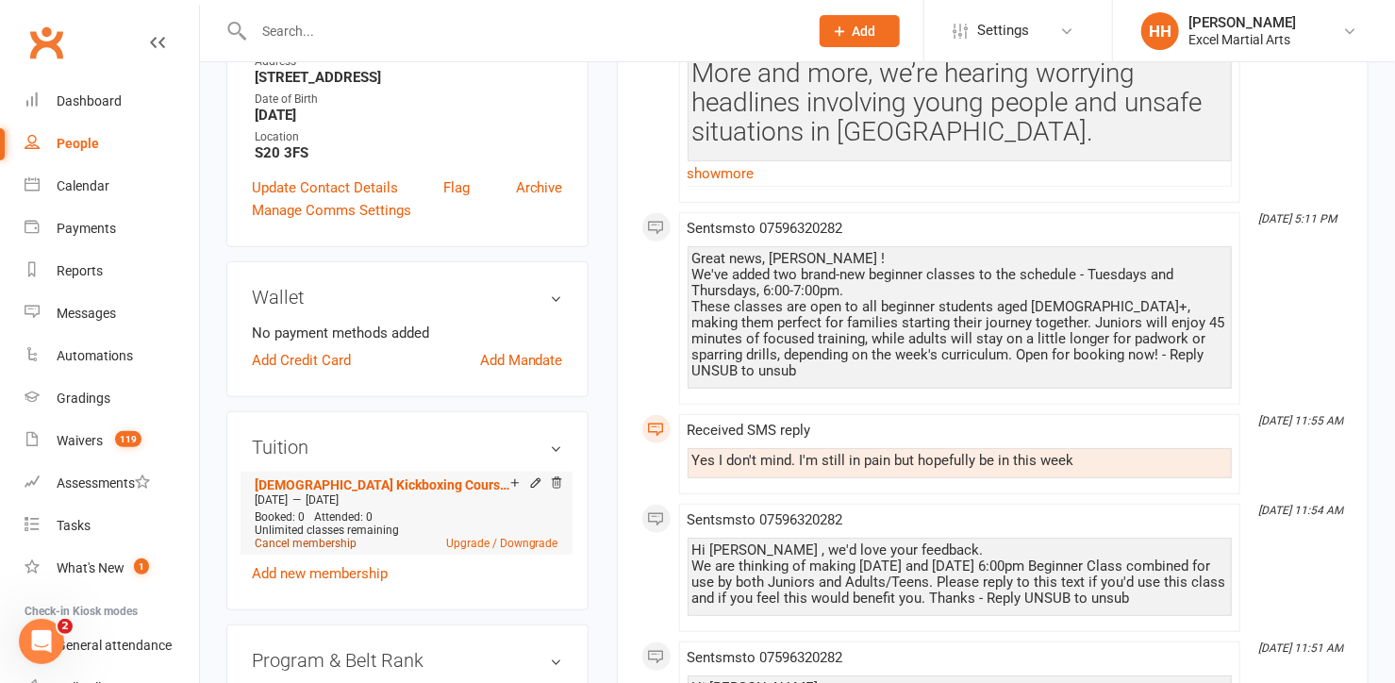
scroll to position [428, 0]
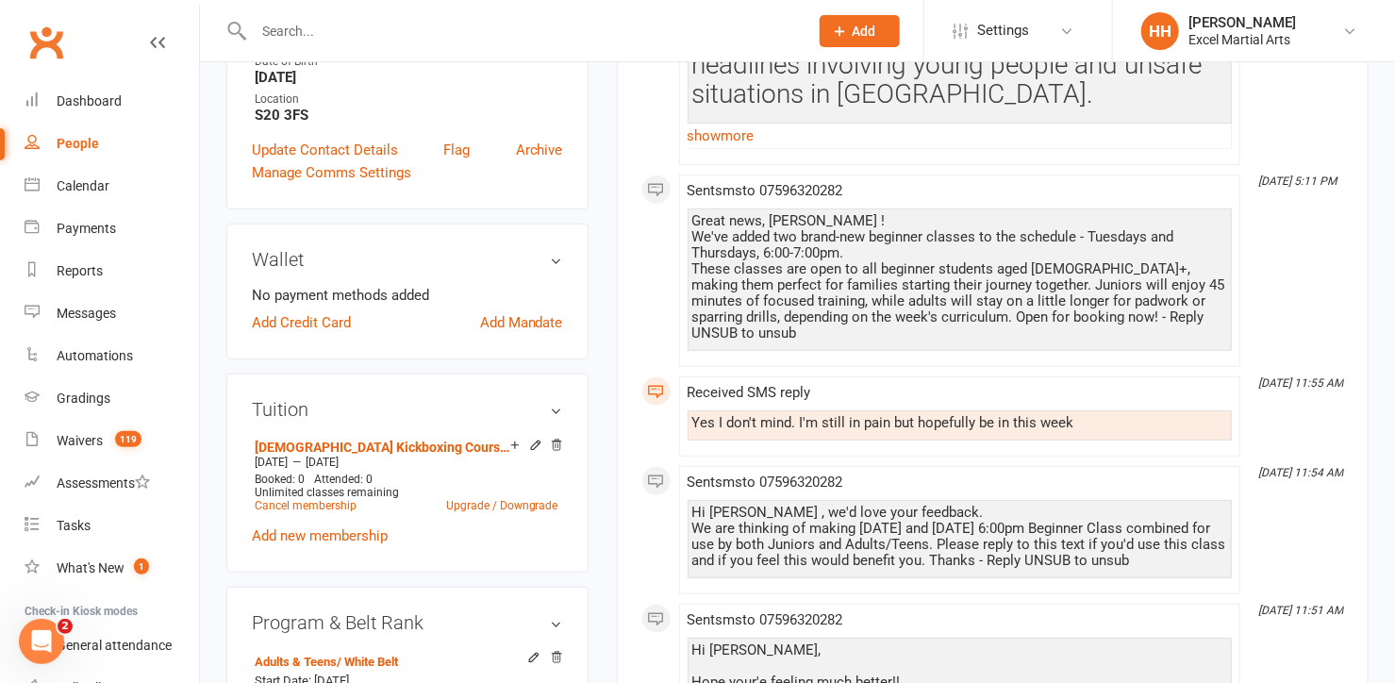
click at [269, 31] on input "text" at bounding box center [521, 31] width 547 height 26
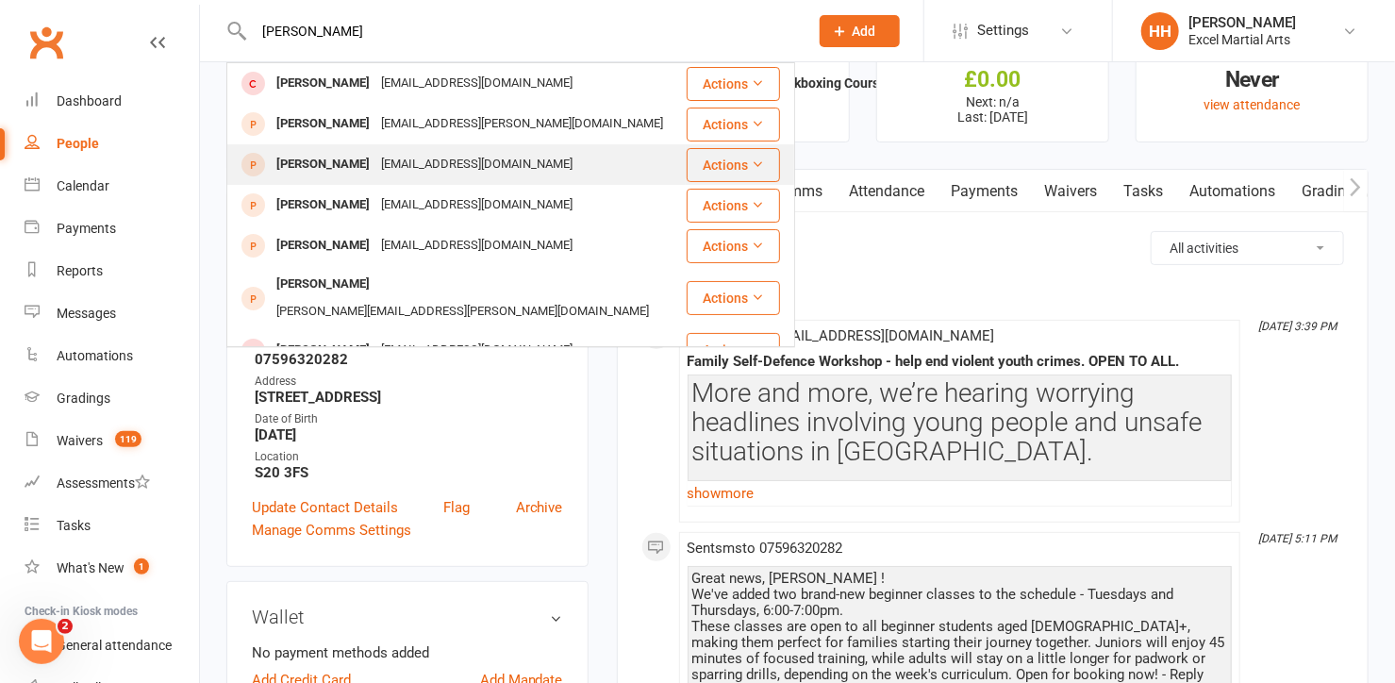
scroll to position [0, 0]
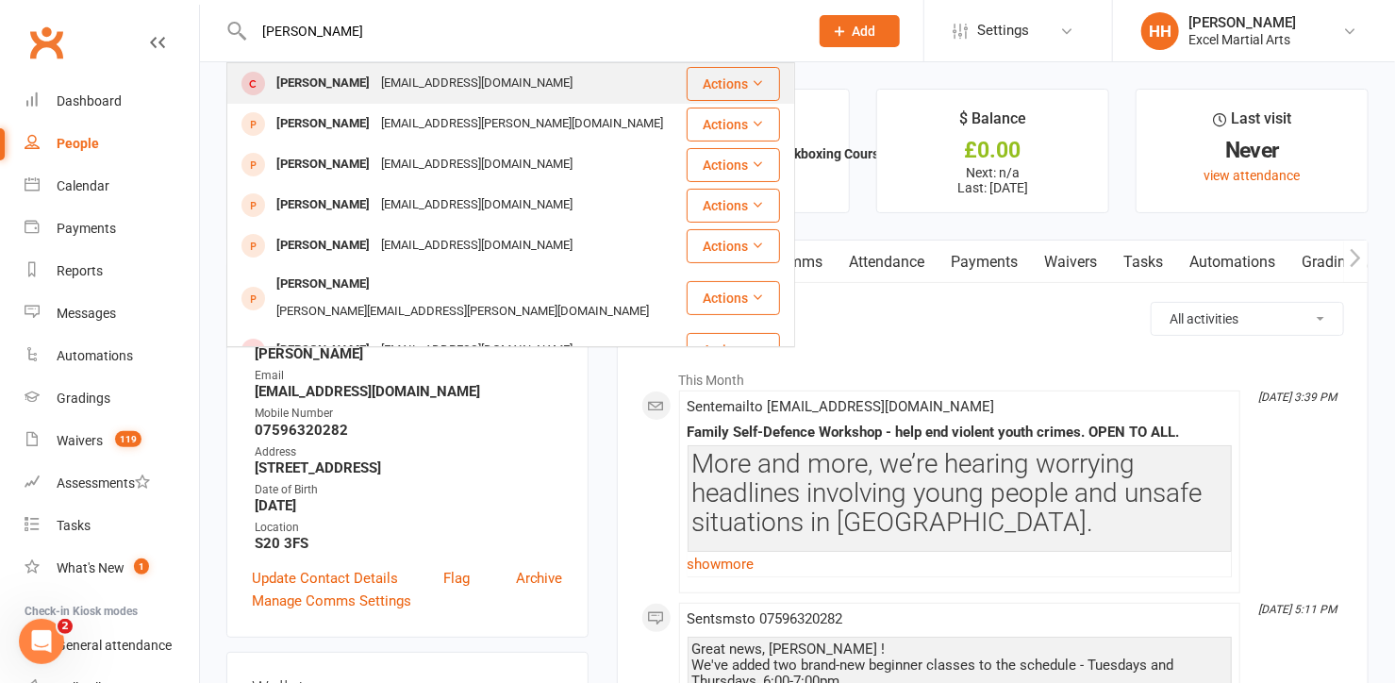
type input "[PERSON_NAME]"
click at [417, 90] on div "[EMAIL_ADDRESS][DOMAIN_NAME]" at bounding box center [476, 83] width 203 height 27
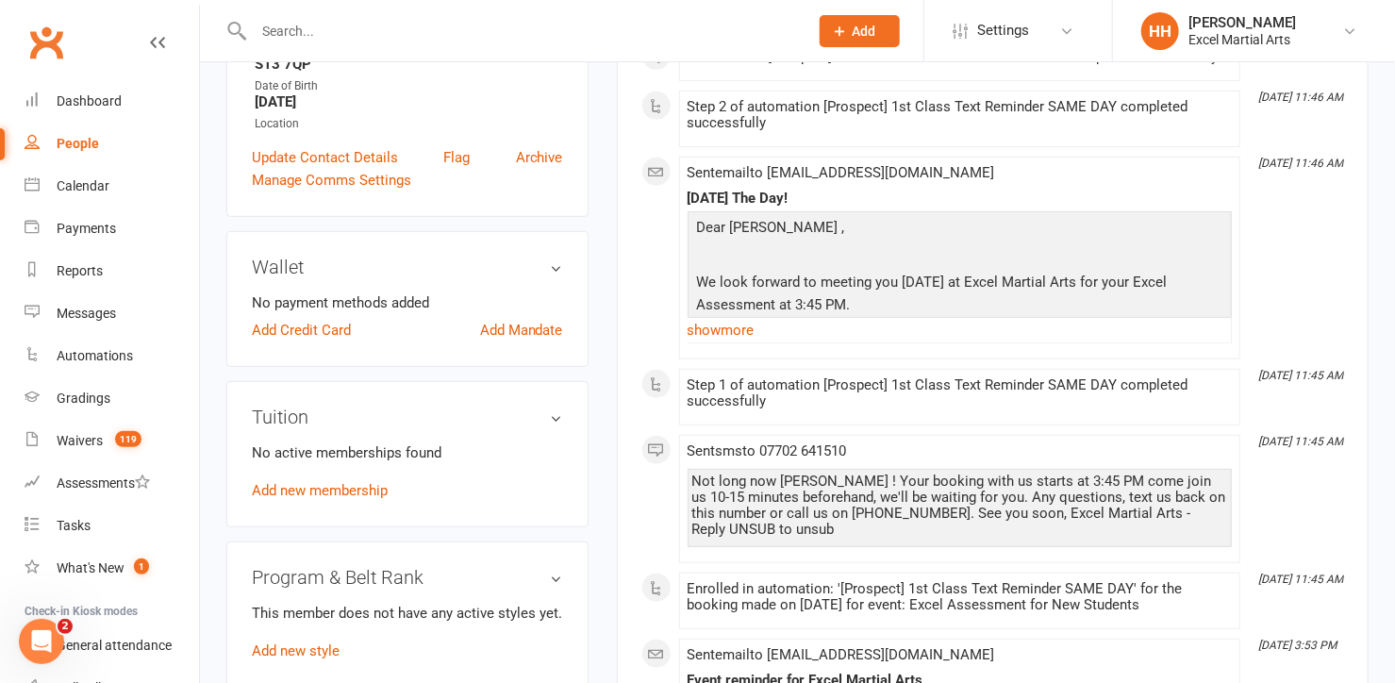
scroll to position [514, 0]
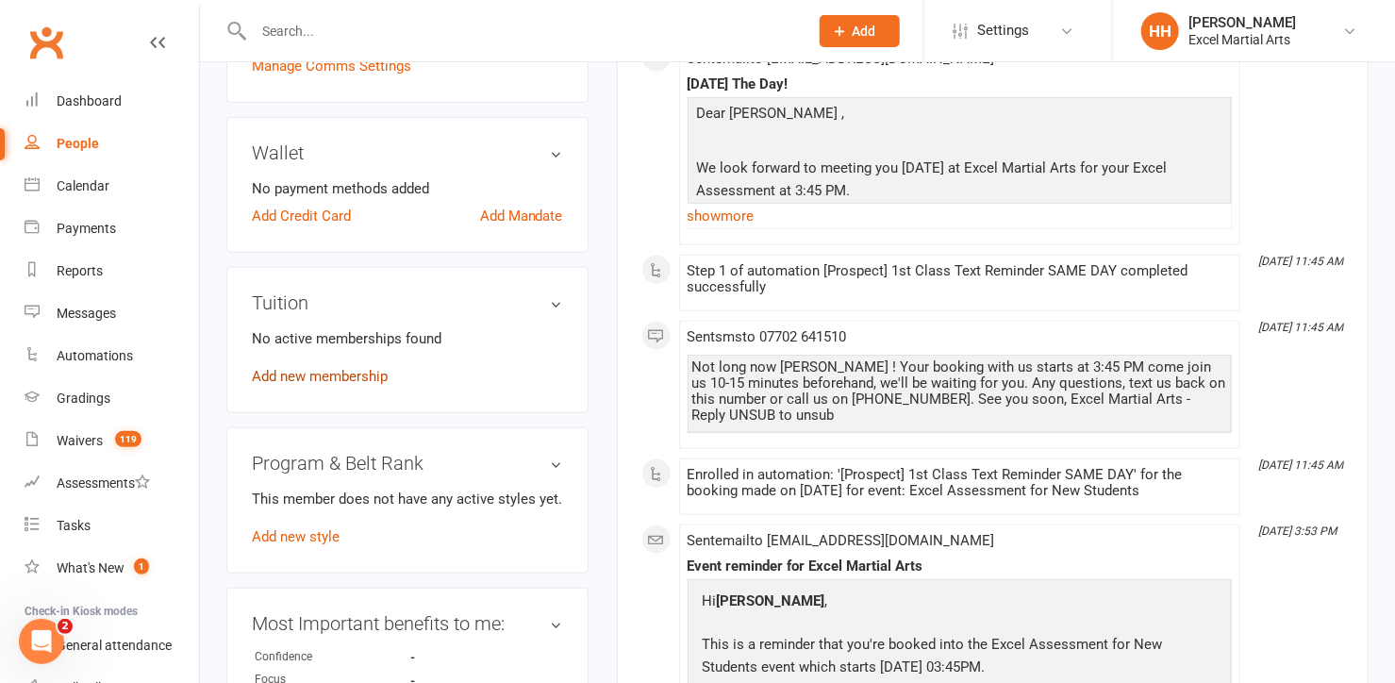
click at [344, 368] on link "Add new membership" at bounding box center [320, 376] width 136 height 17
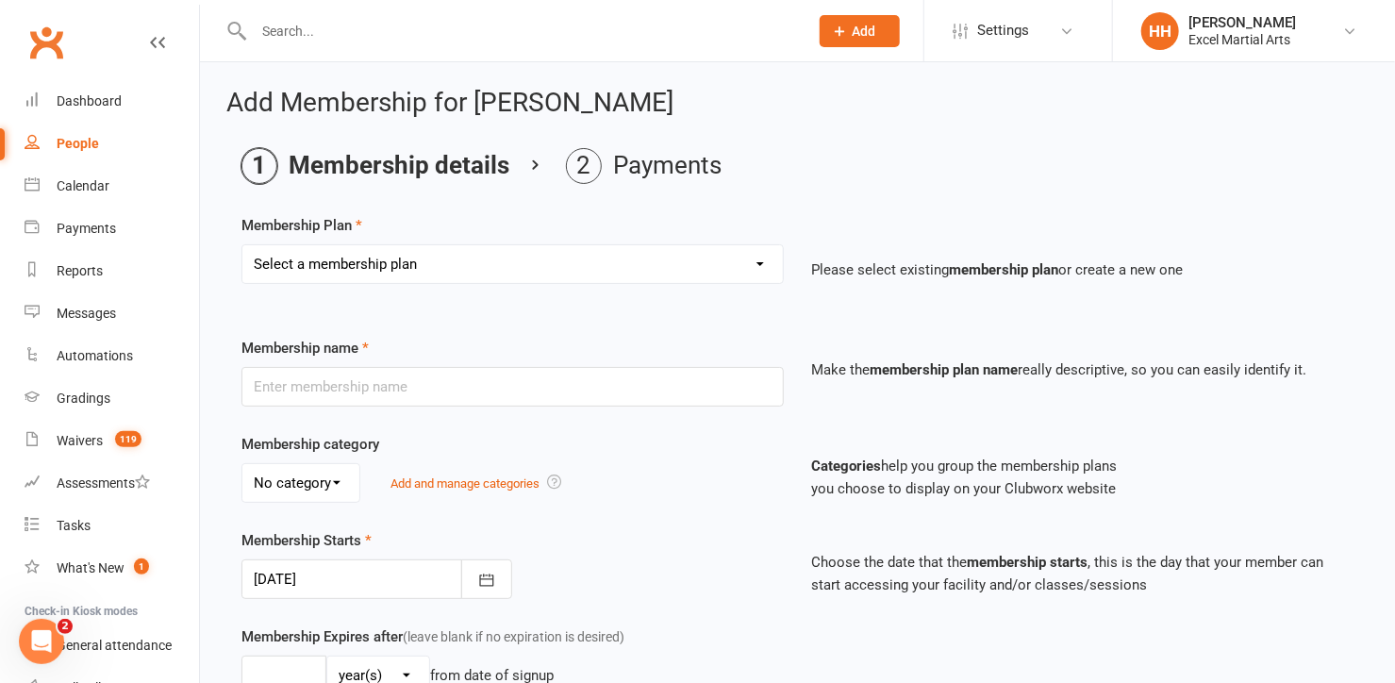
click at [760, 258] on select "Select a membership plan Month to Month Limited Tuition [x 1 weekly] Month to M…" at bounding box center [512, 264] width 540 height 38
select select "28"
click at [242, 245] on select "Select a membership plan Month to Month Limited Tuition [x 1 weekly] Month to M…" at bounding box center [512, 264] width 540 height 38
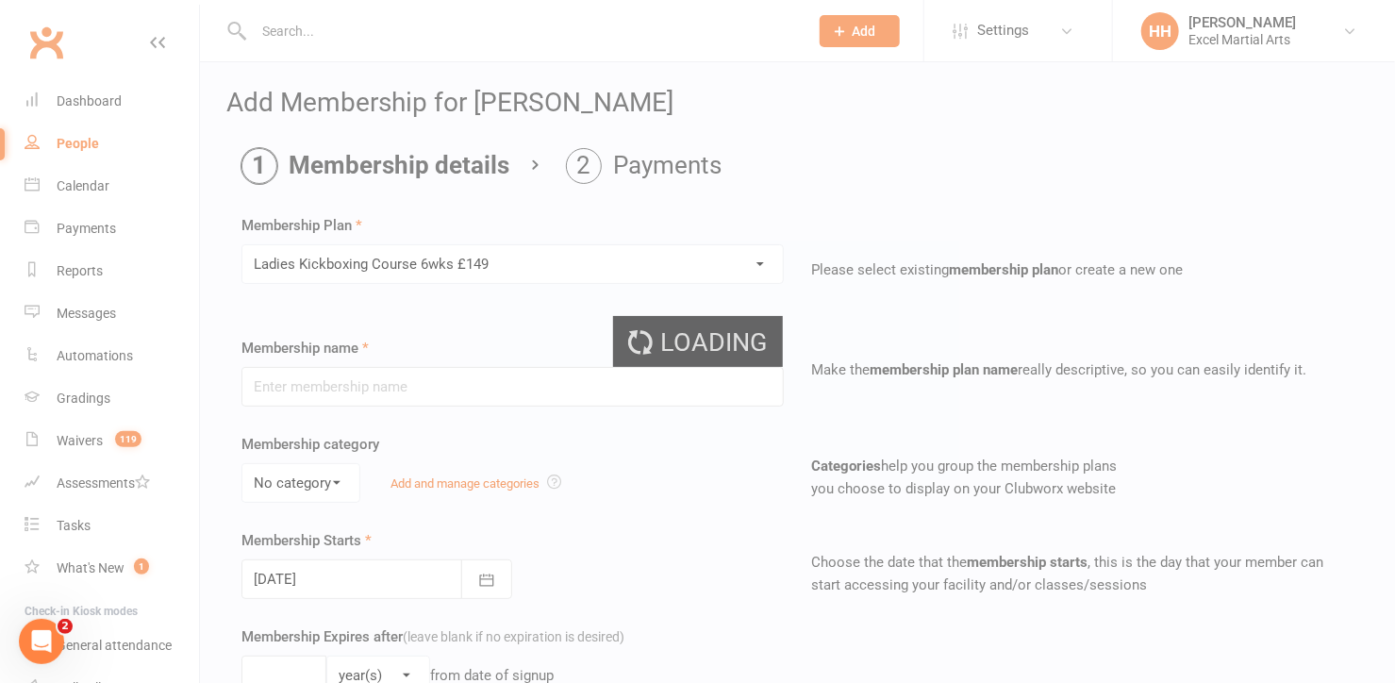
type input "[DEMOGRAPHIC_DATA] Kickboxing Course 6wks £149"
select select "3"
type input "6"
select select "1"
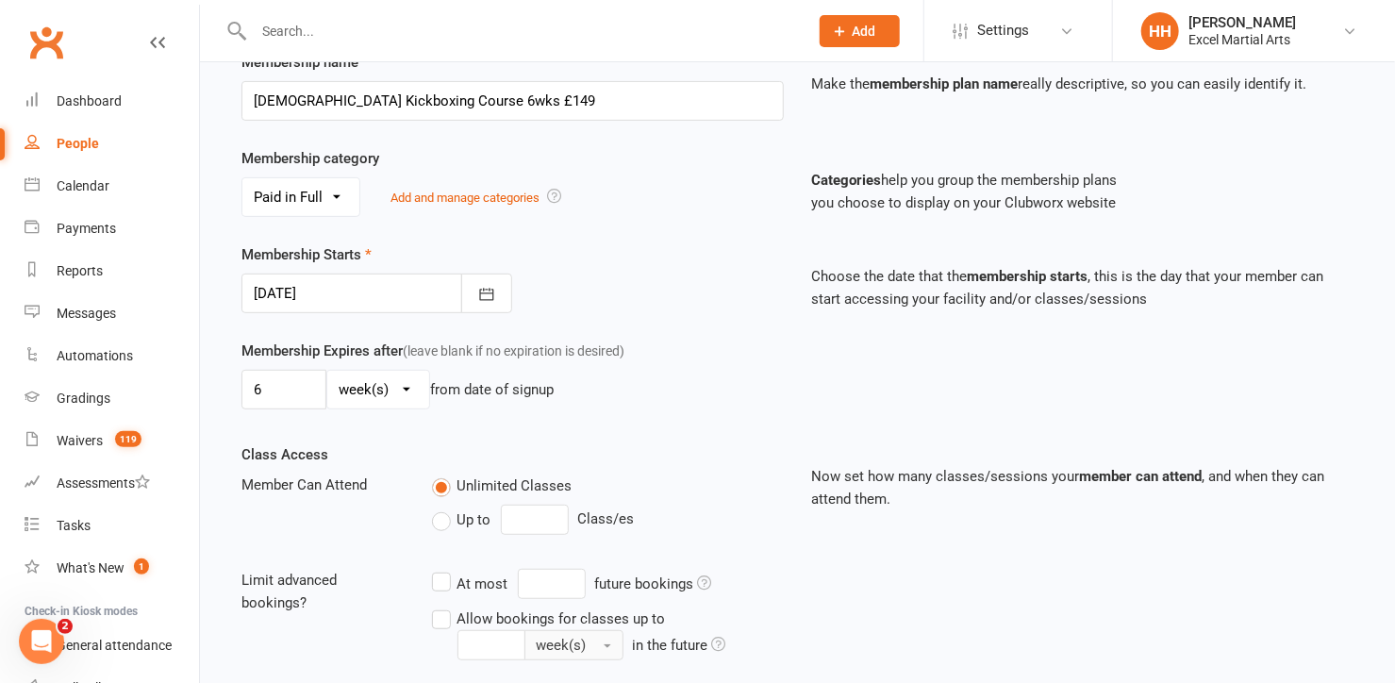
scroll to position [342, 0]
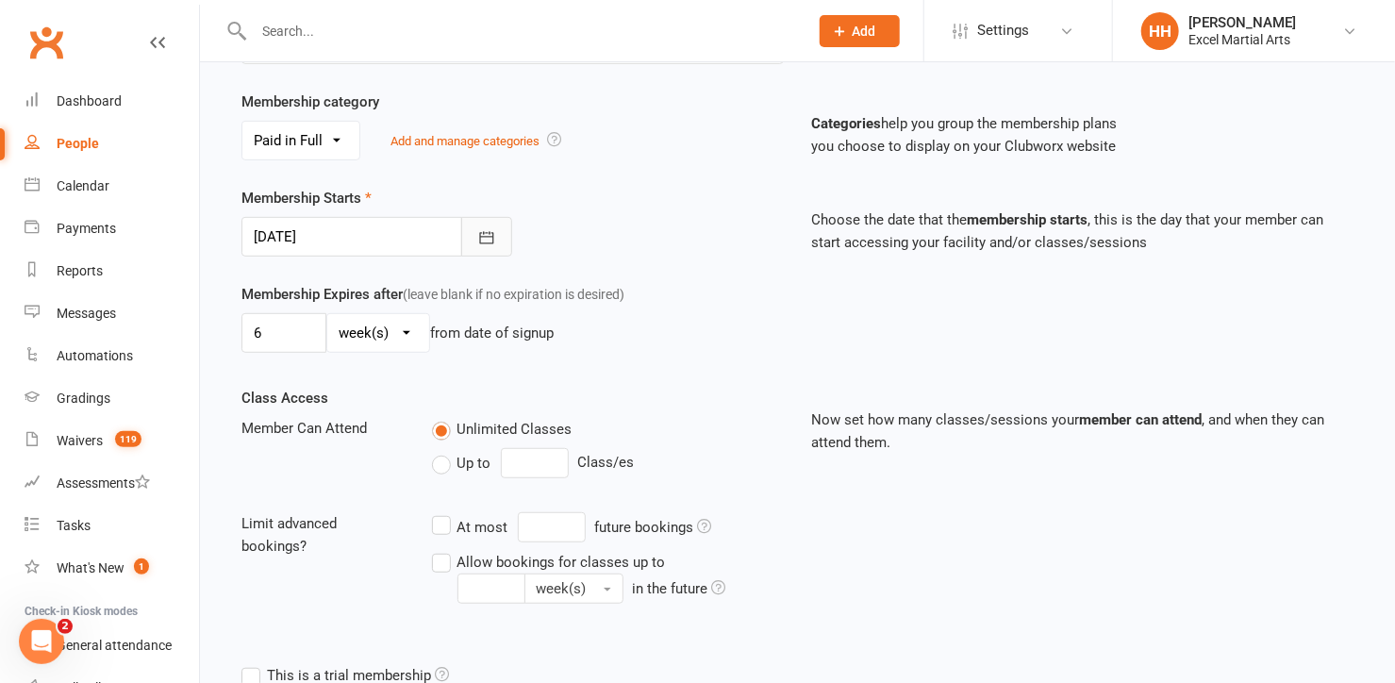
click at [486, 235] on icon "button" at bounding box center [486, 237] width 19 height 19
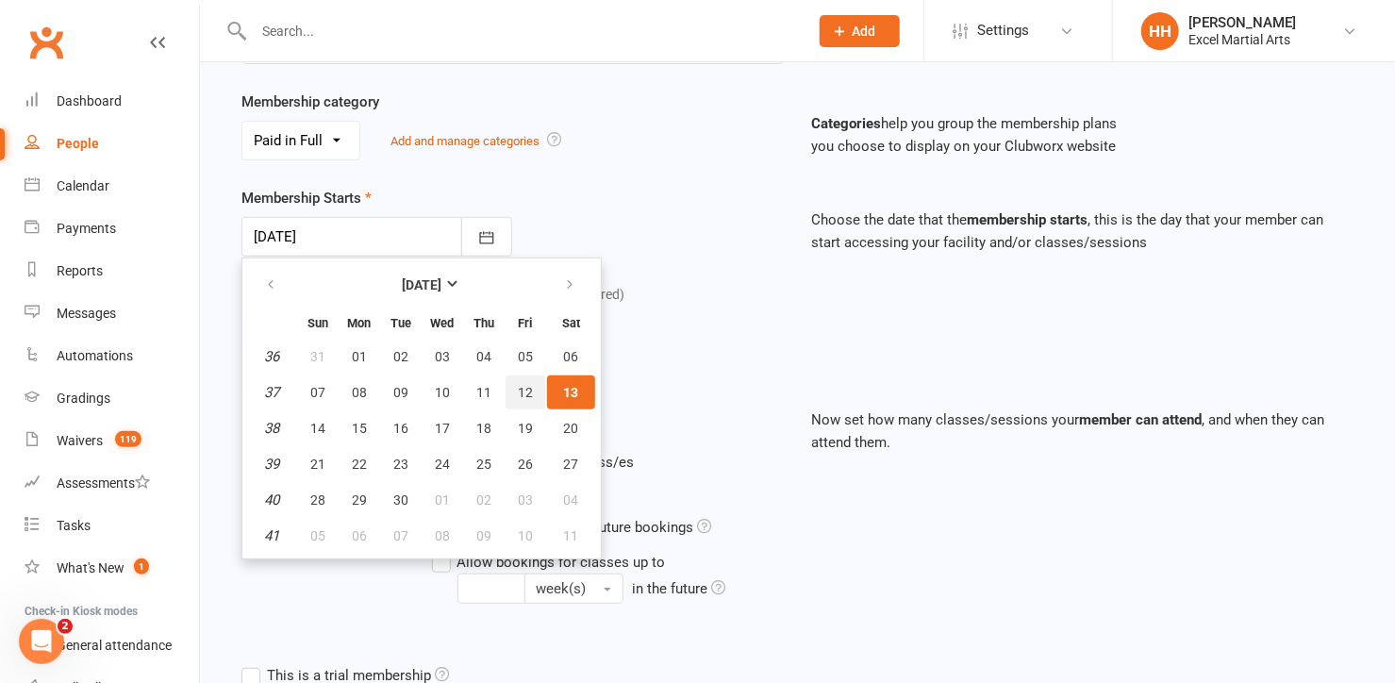
click at [518, 385] on span "12" at bounding box center [525, 392] width 15 height 15
type input "[DATE]"
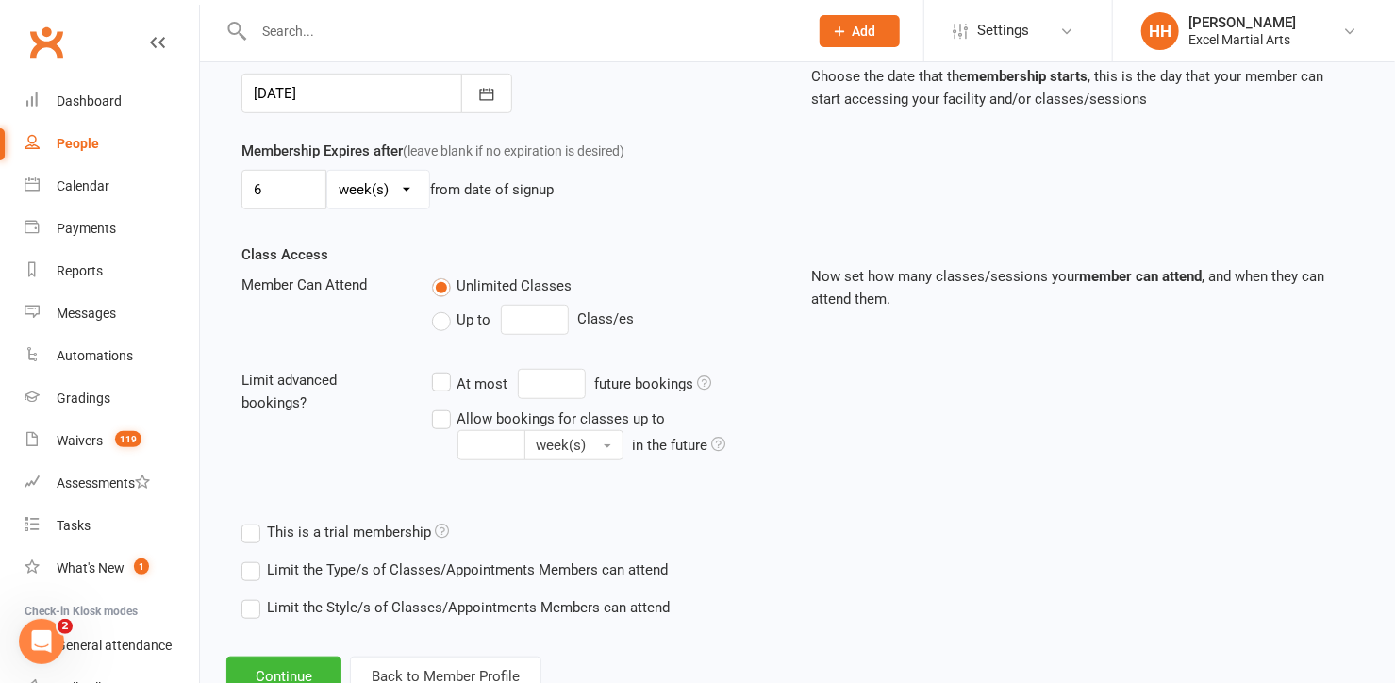
scroll to position [547, 0]
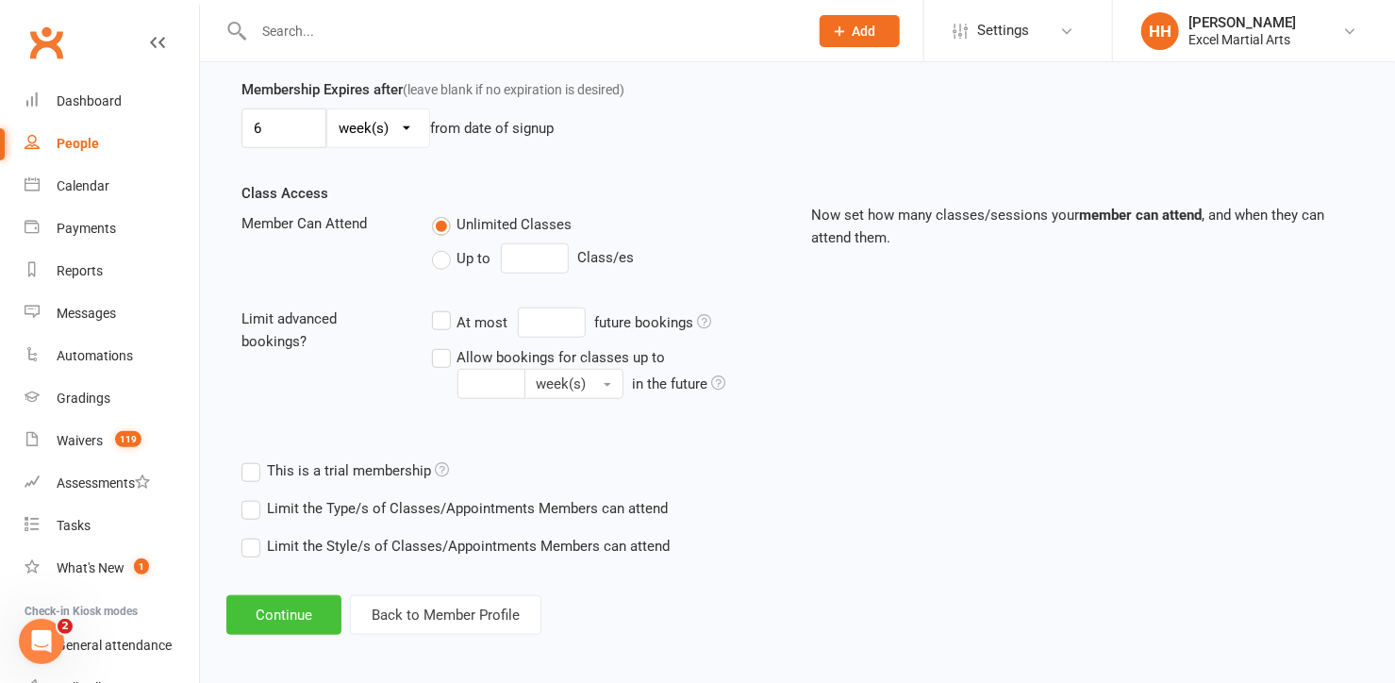
click at [282, 608] on button "Continue" at bounding box center [283, 615] width 115 height 40
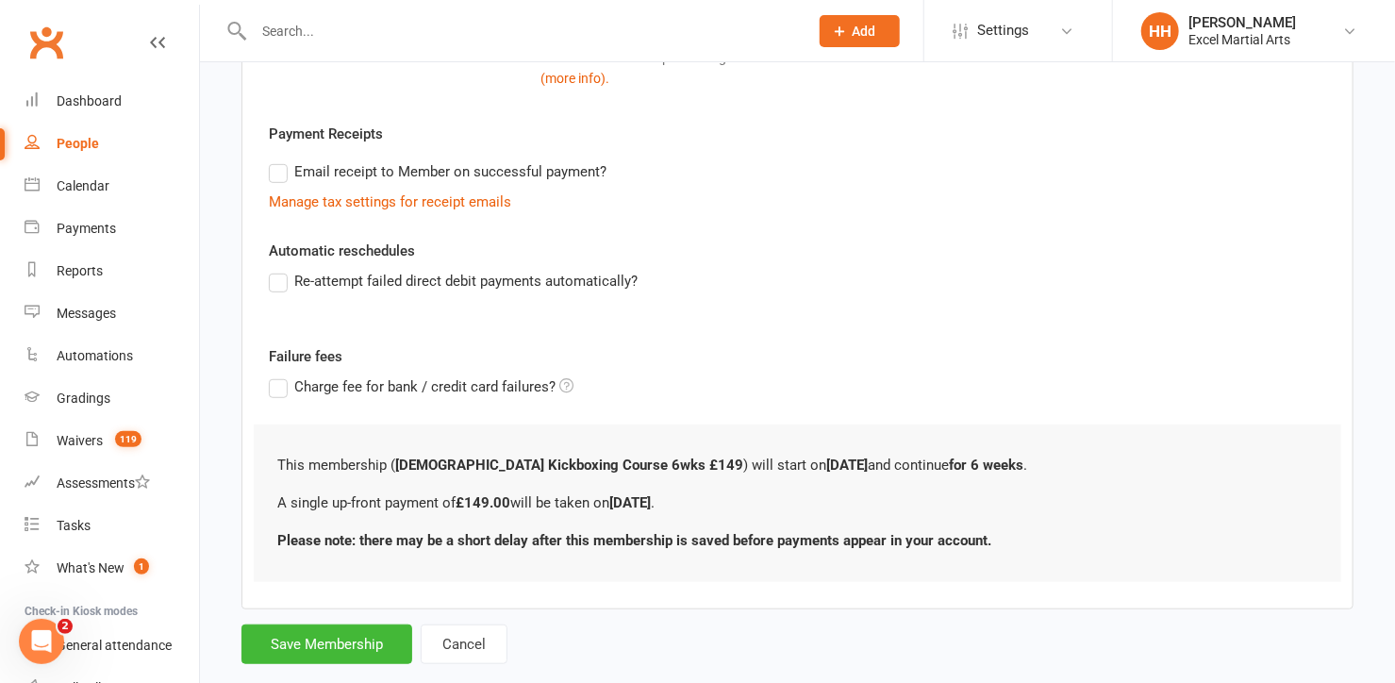
scroll to position [420, 0]
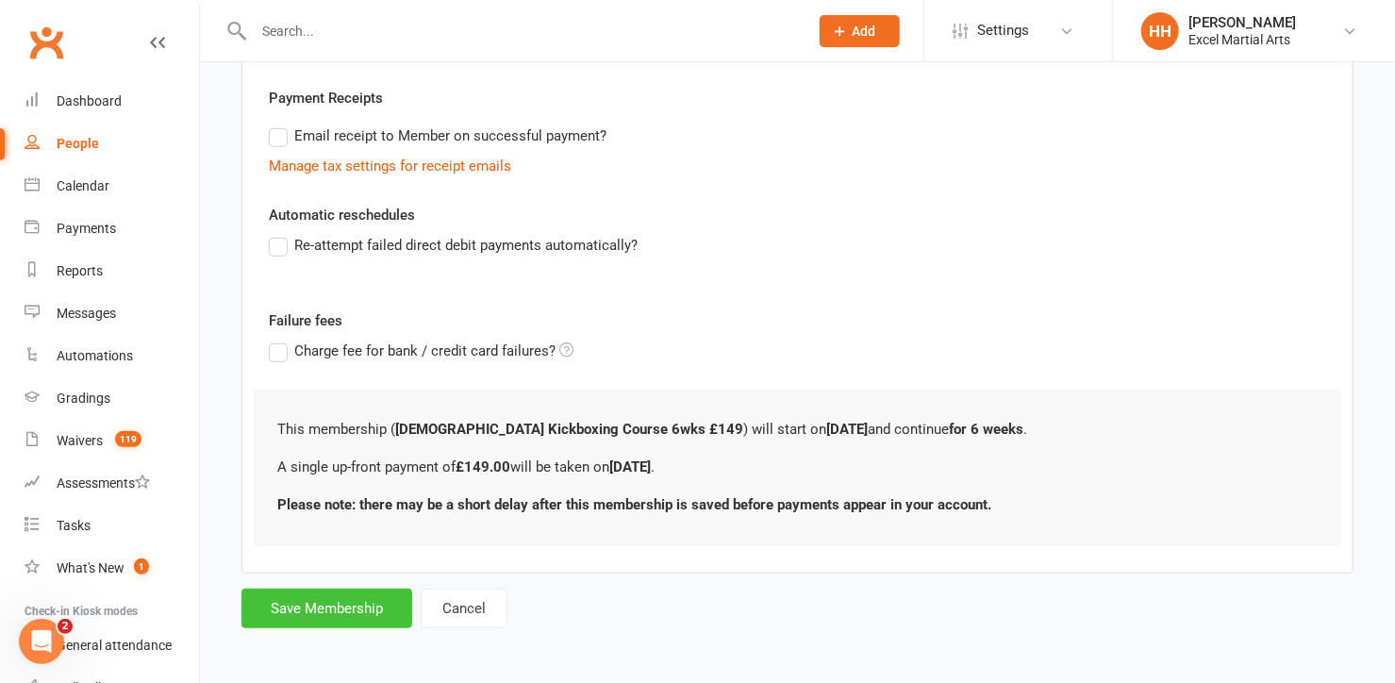
click at [358, 602] on button "Save Membership" at bounding box center [326, 608] width 171 height 40
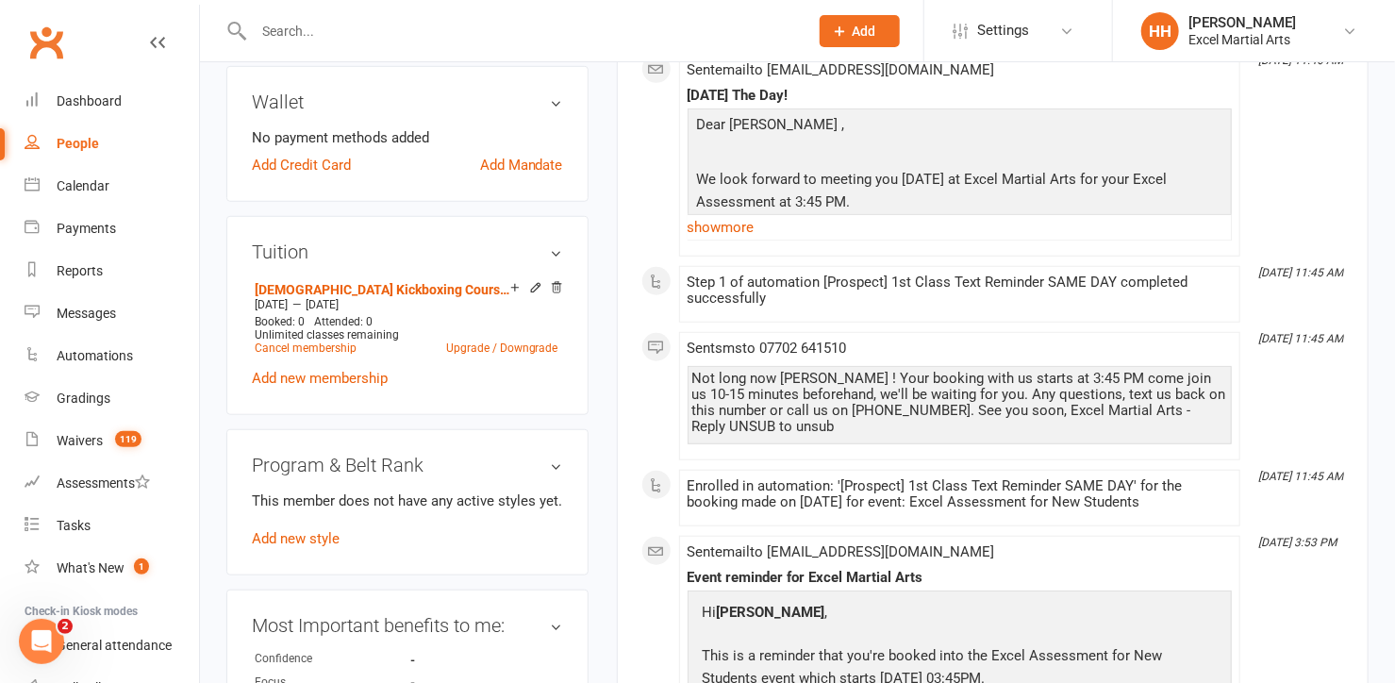
scroll to position [600, 0]
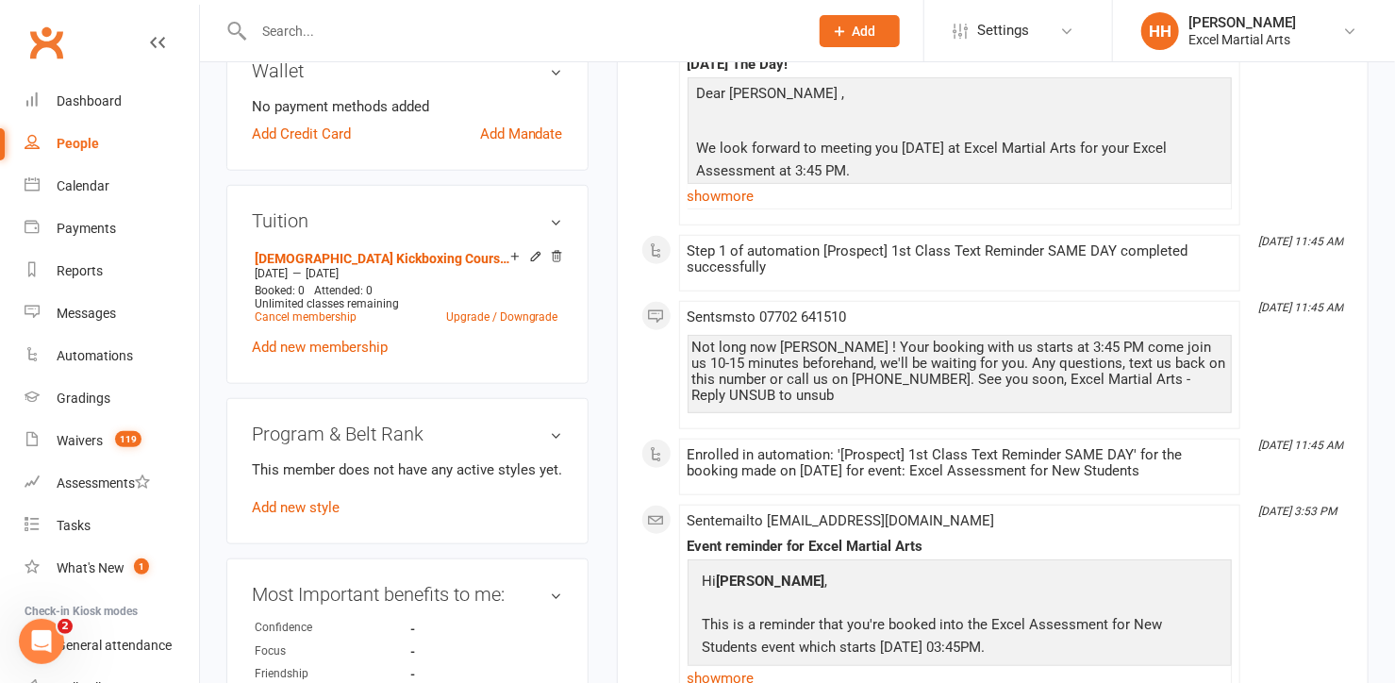
click at [558, 431] on h3 "Program & Belt Rank" at bounding box center [407, 433] width 311 height 21
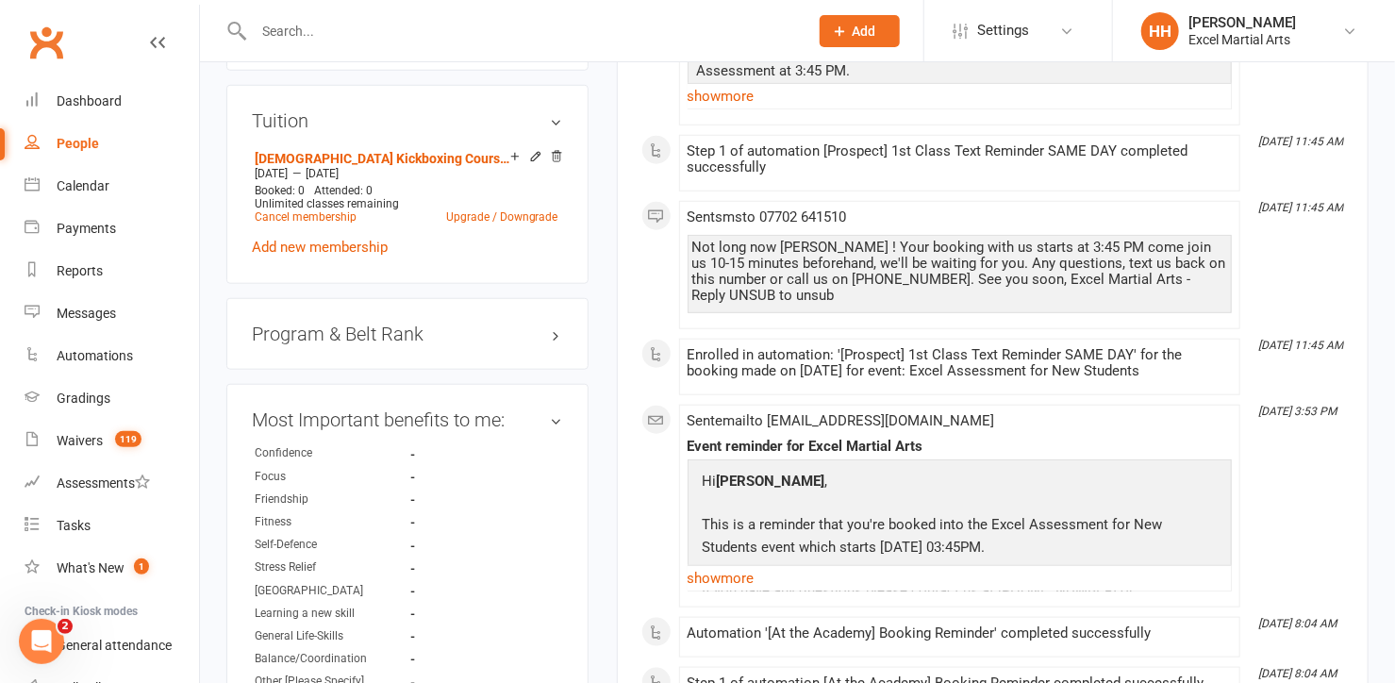
scroll to position [686, 0]
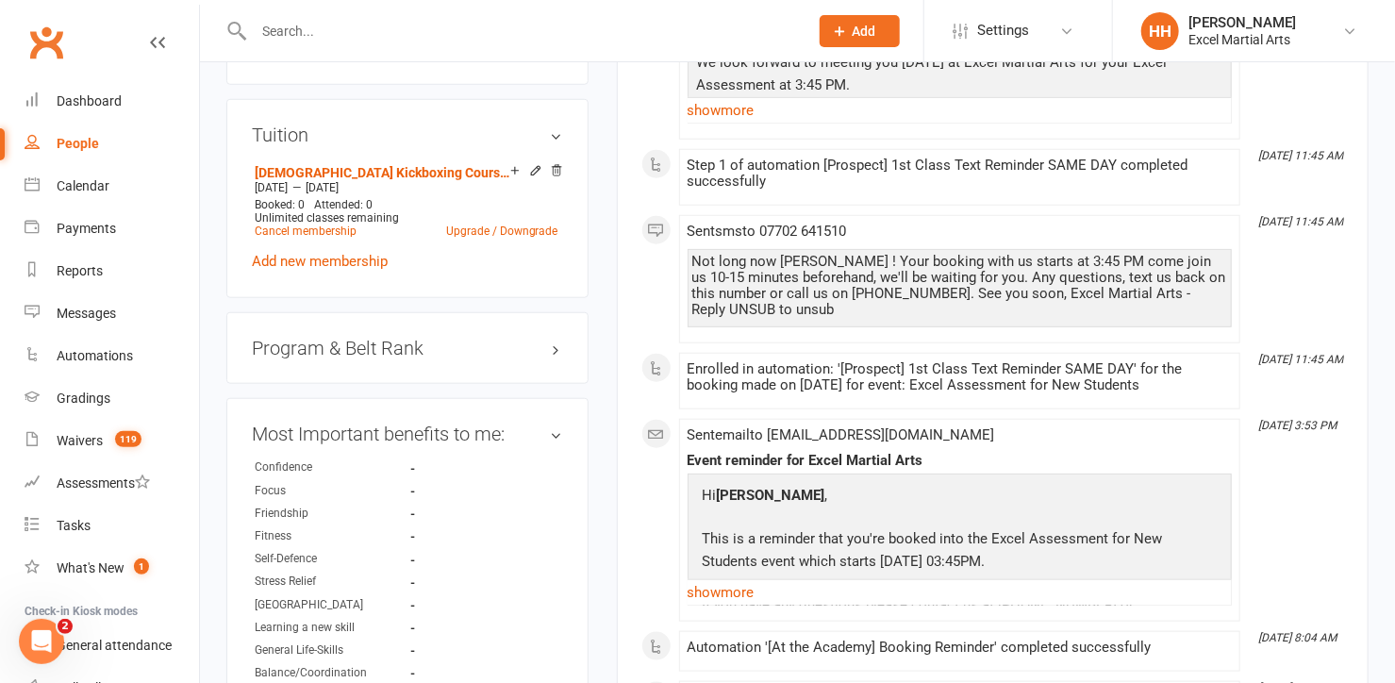
click at [550, 344] on h3 "Program & Belt Rank" at bounding box center [407, 348] width 311 height 21
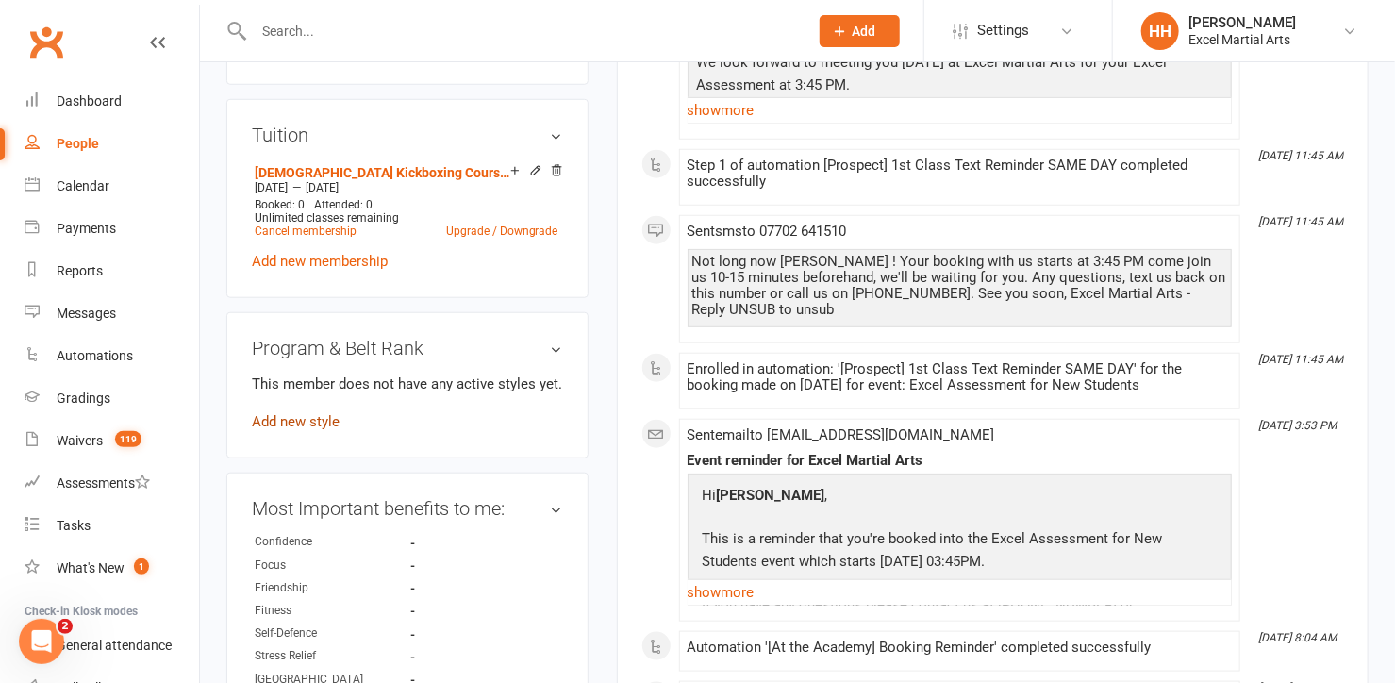
click at [303, 417] on link "Add new style" at bounding box center [296, 421] width 88 height 17
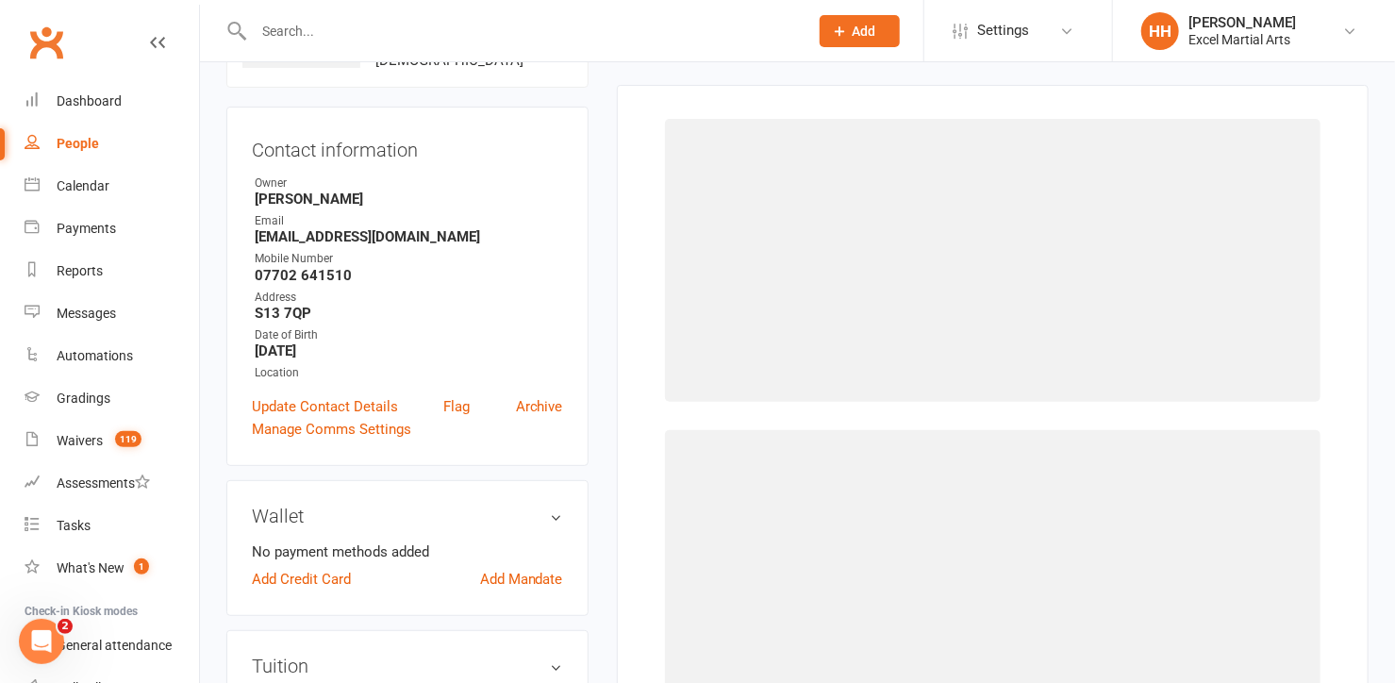
scroll to position [144, 0]
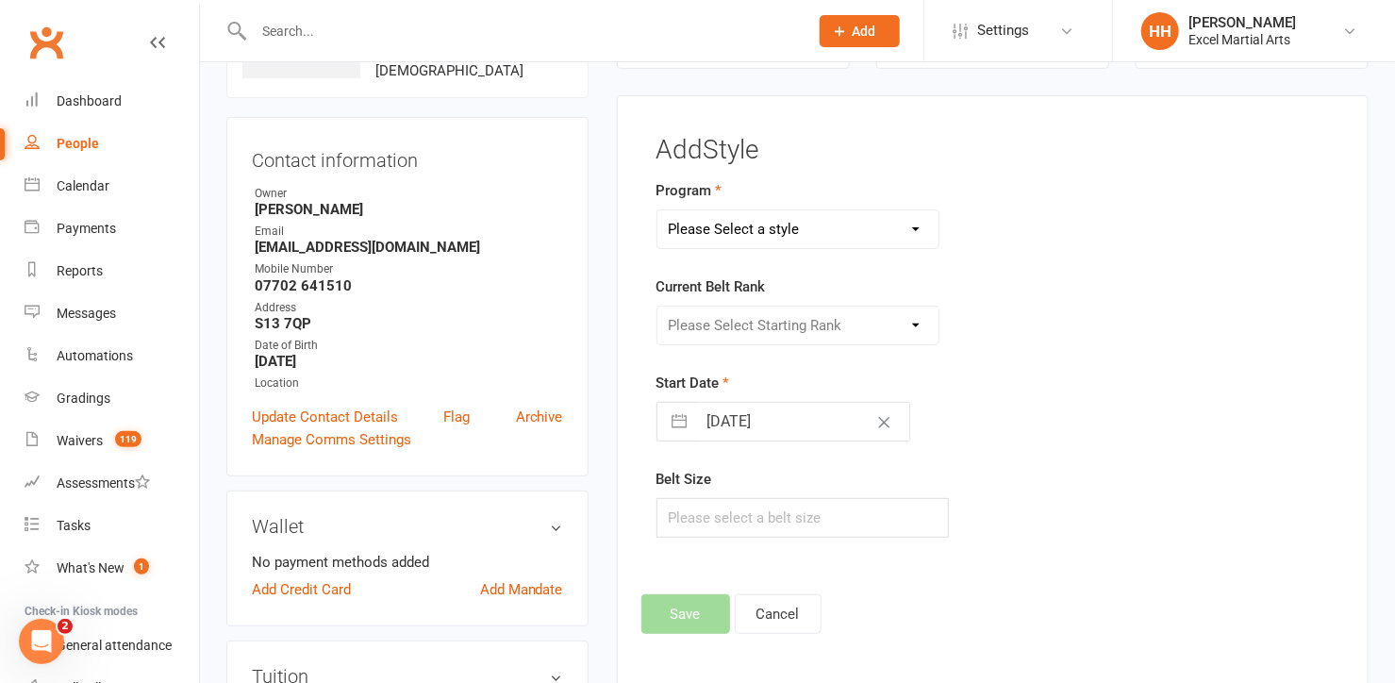
click at [915, 227] on select "Please Select a style Adults & Teens Juniors Ministrike" at bounding box center [797, 229] width 281 height 38
select select "1540"
click at [657, 210] on select "Please Select a style Adults & Teens Juniors Ministrike" at bounding box center [797, 229] width 281 height 38
click at [909, 323] on select "Please Select Starting Rank Excel Experience White Belt Yellow Belt Orange Belt…" at bounding box center [797, 325] width 281 height 38
select select "14923"
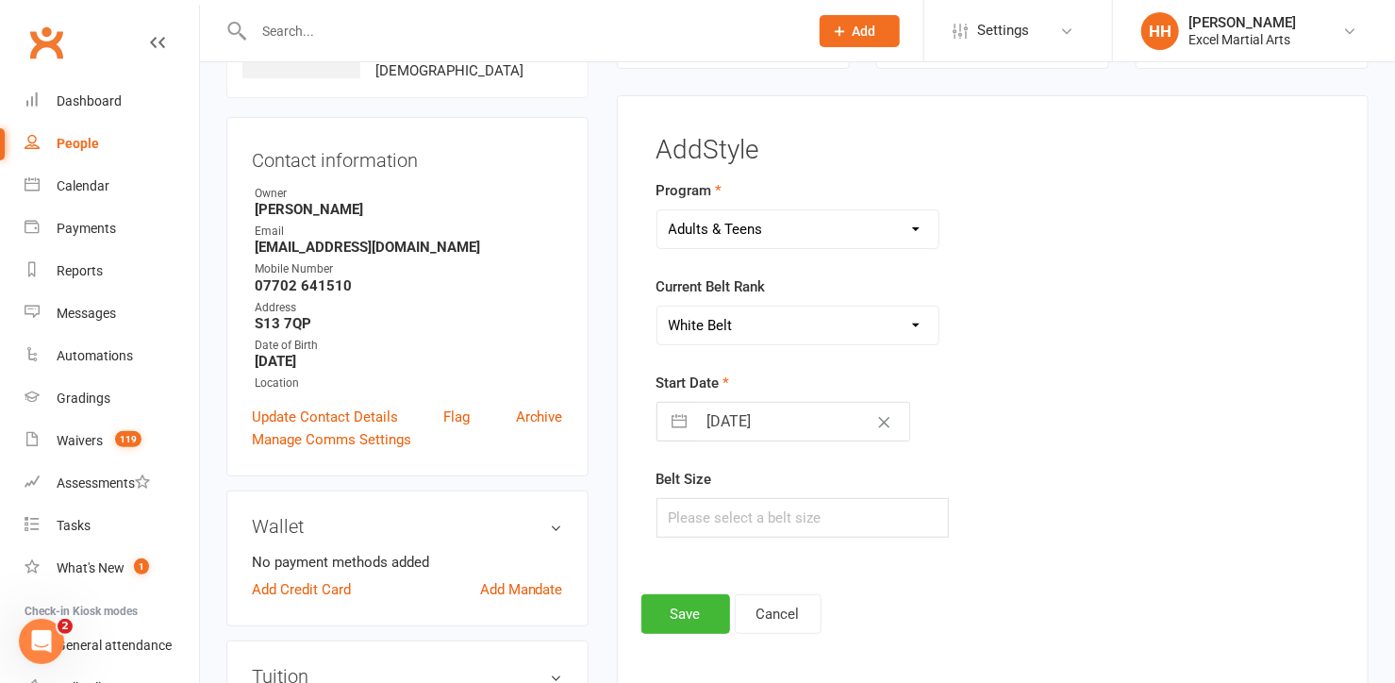
click at [657, 306] on select "Please Select Starting Rank Excel Experience White Belt Yellow Belt Orange Belt…" at bounding box center [797, 325] width 281 height 38
click at [915, 225] on select "Adults & Teens Juniors Ministrike" at bounding box center [797, 229] width 281 height 38
click at [657, 210] on select "Adults & Teens Juniors Ministrike" at bounding box center [797, 229] width 281 height 38
click at [667, 610] on button "Save" at bounding box center [685, 614] width 89 height 40
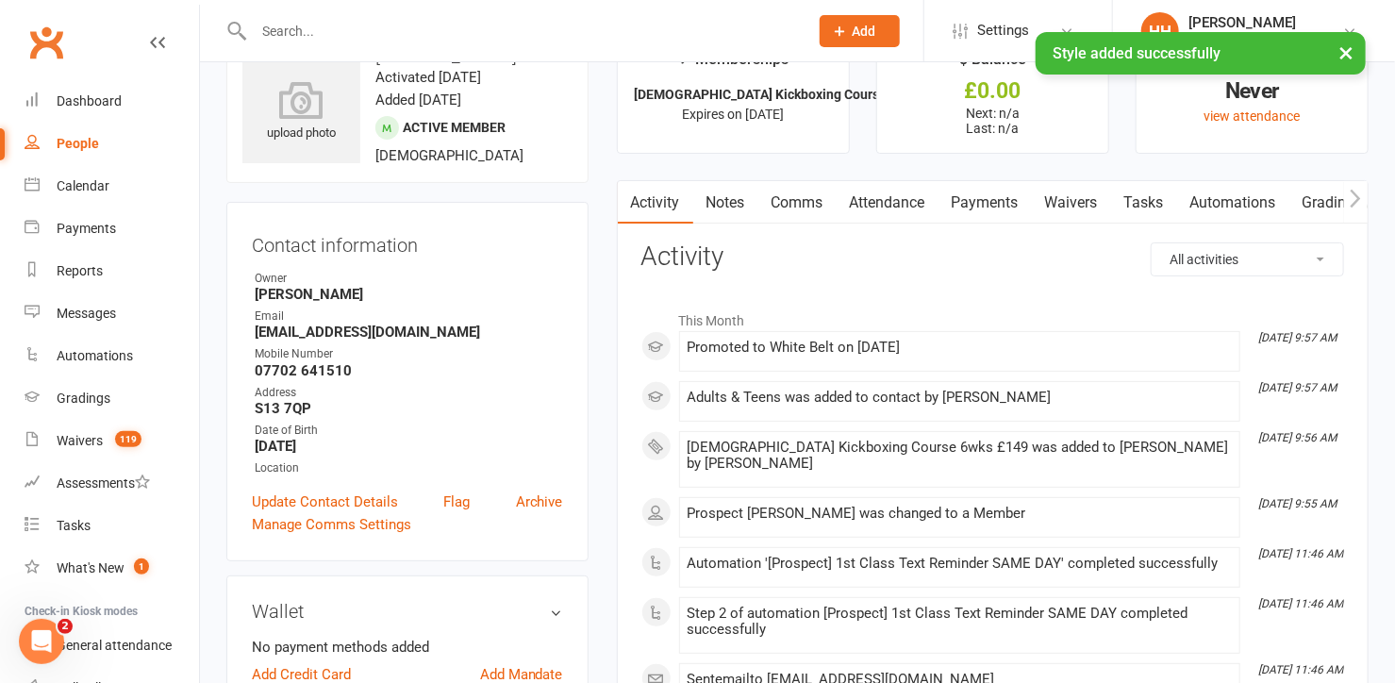
scroll to position [58, 0]
click at [300, 32] on div "× Style added successfully" at bounding box center [685, 32] width 1370 height 0
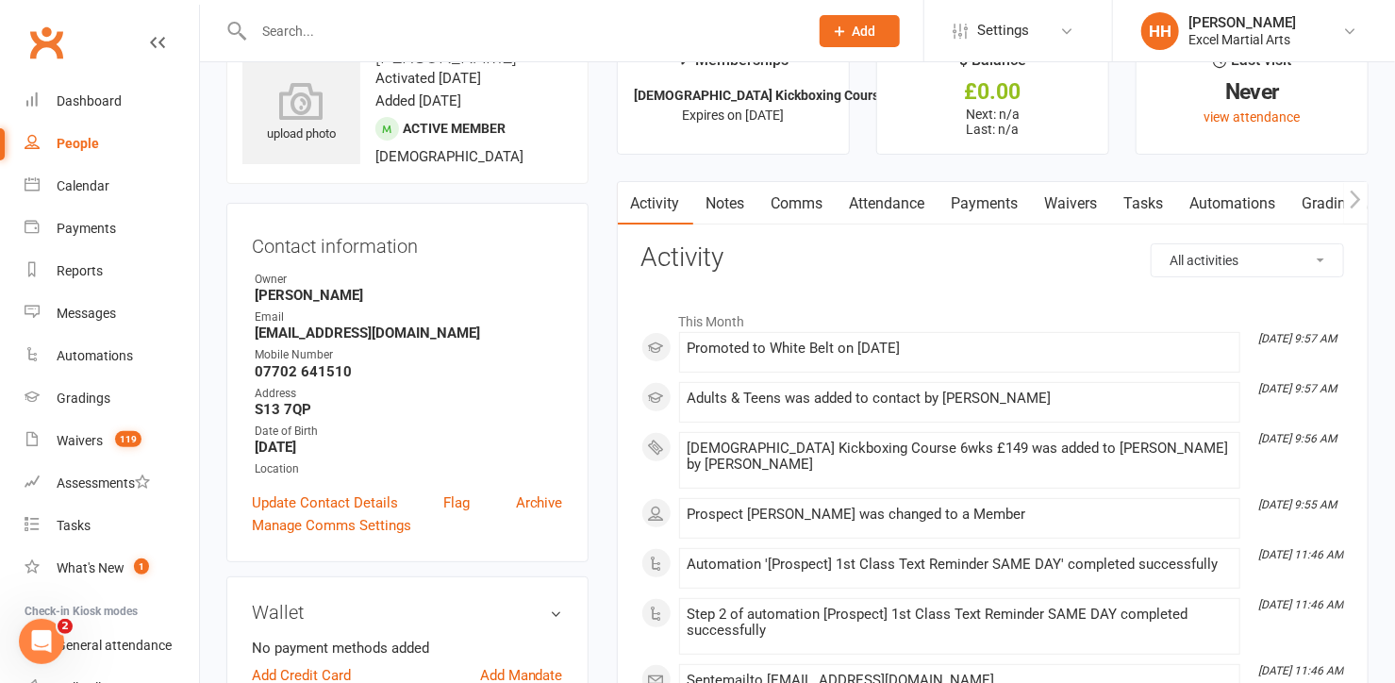
click at [302, 25] on input "text" at bounding box center [521, 31] width 547 height 26
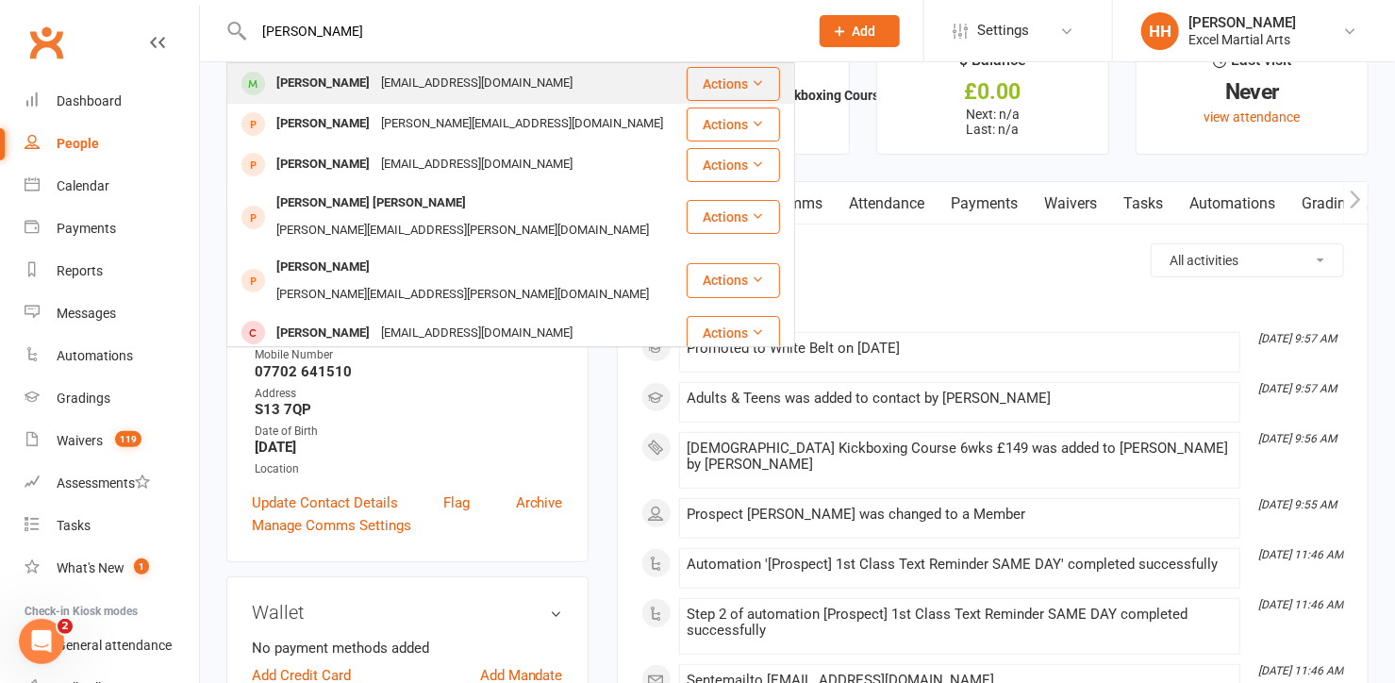
type input "[PERSON_NAME]"
click at [324, 87] on div "[PERSON_NAME]" at bounding box center [323, 83] width 105 height 27
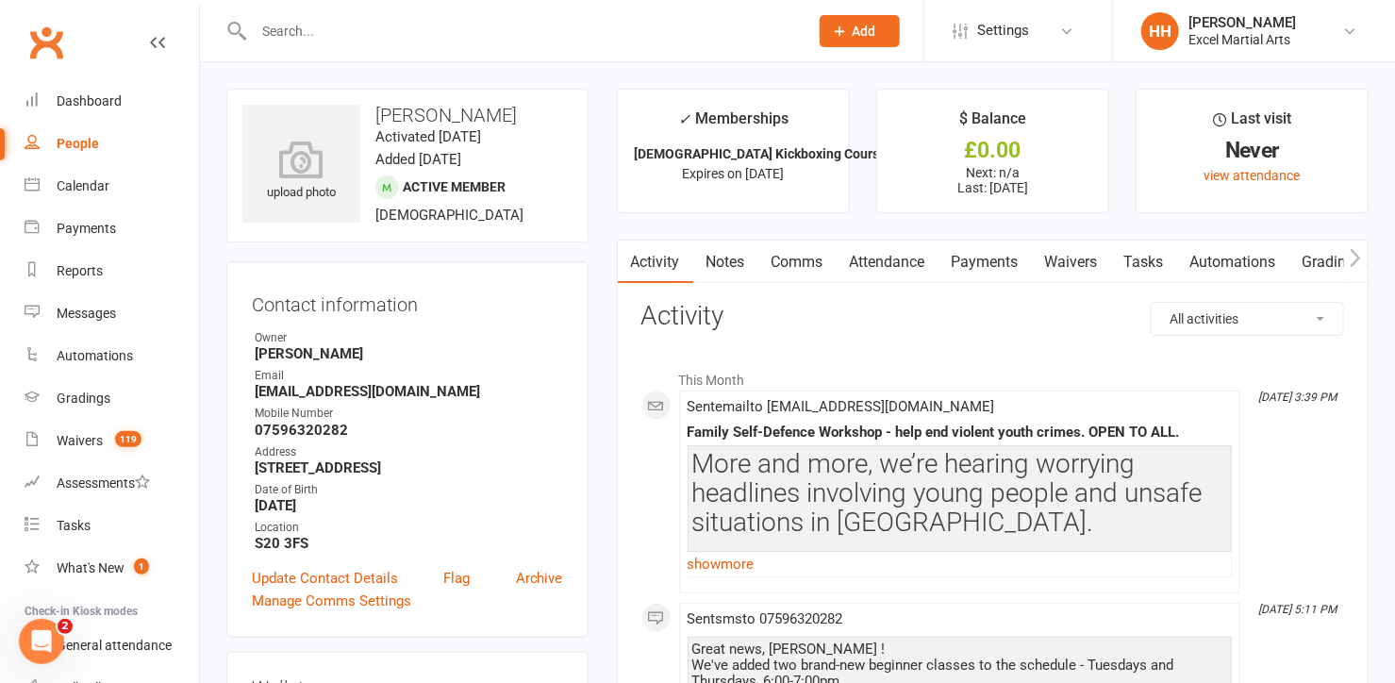
click at [291, 30] on input "text" at bounding box center [521, 31] width 547 height 26
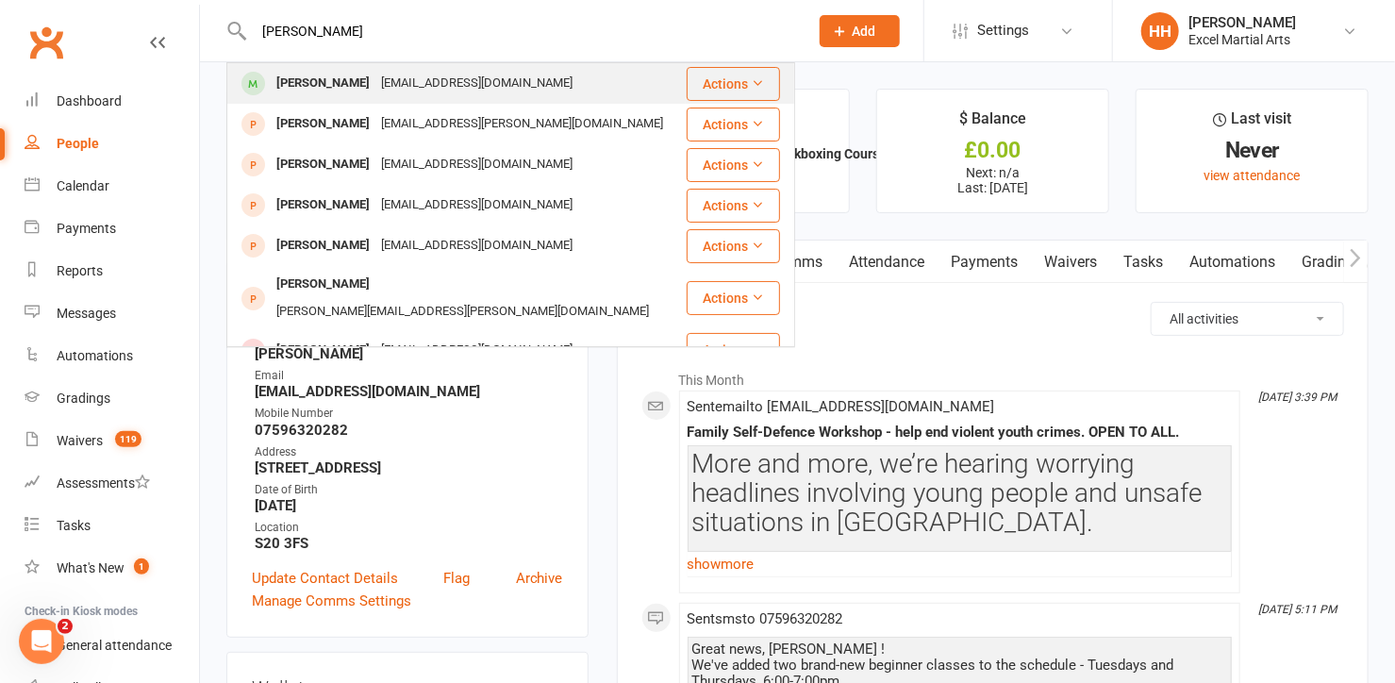
type input "[PERSON_NAME]"
click at [380, 73] on div "[EMAIL_ADDRESS][DOMAIN_NAME]" at bounding box center [476, 83] width 203 height 27
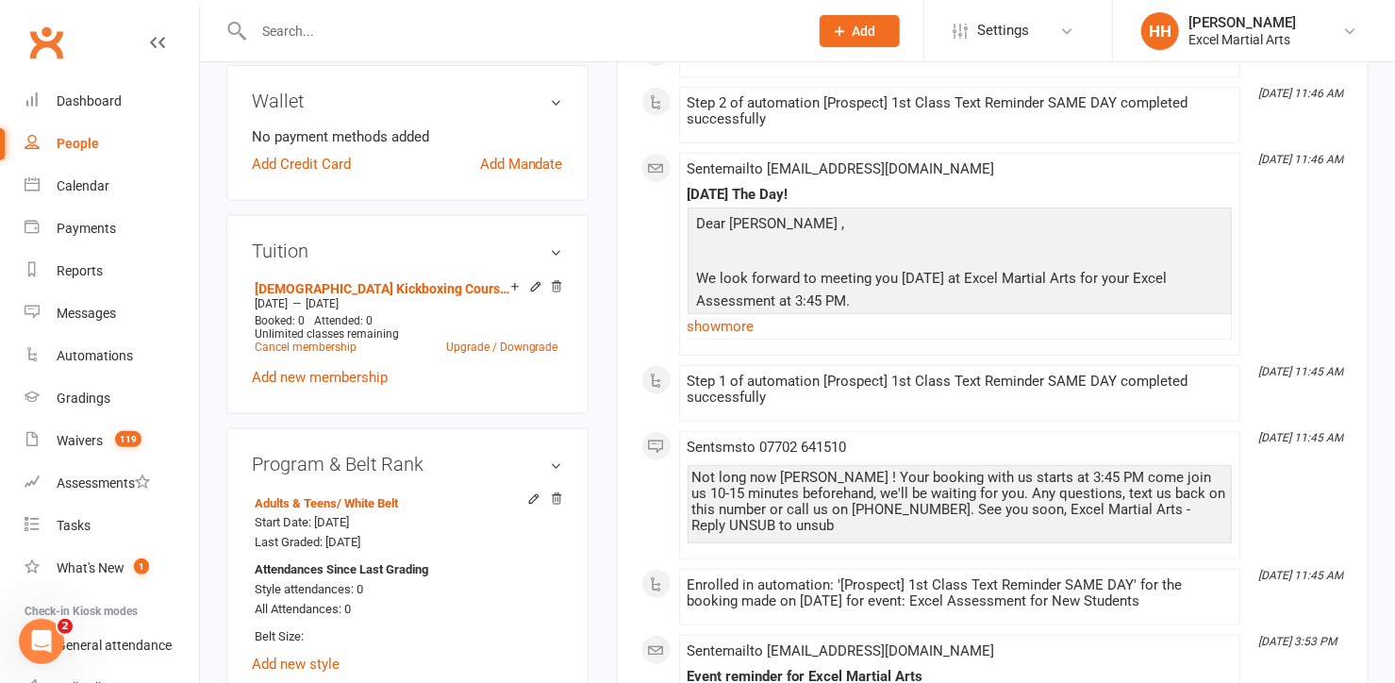
scroll to position [600, 0]
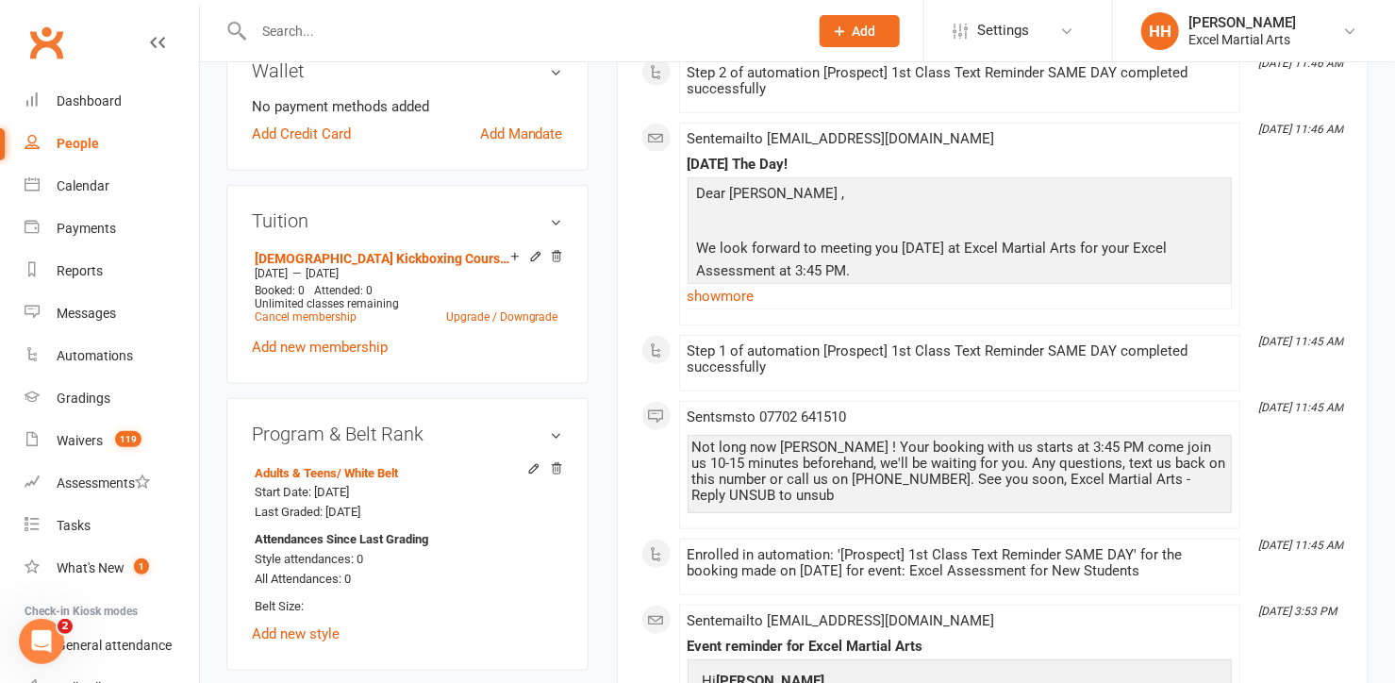
click at [552, 425] on h3 "Program & Belt Rank" at bounding box center [407, 433] width 311 height 21
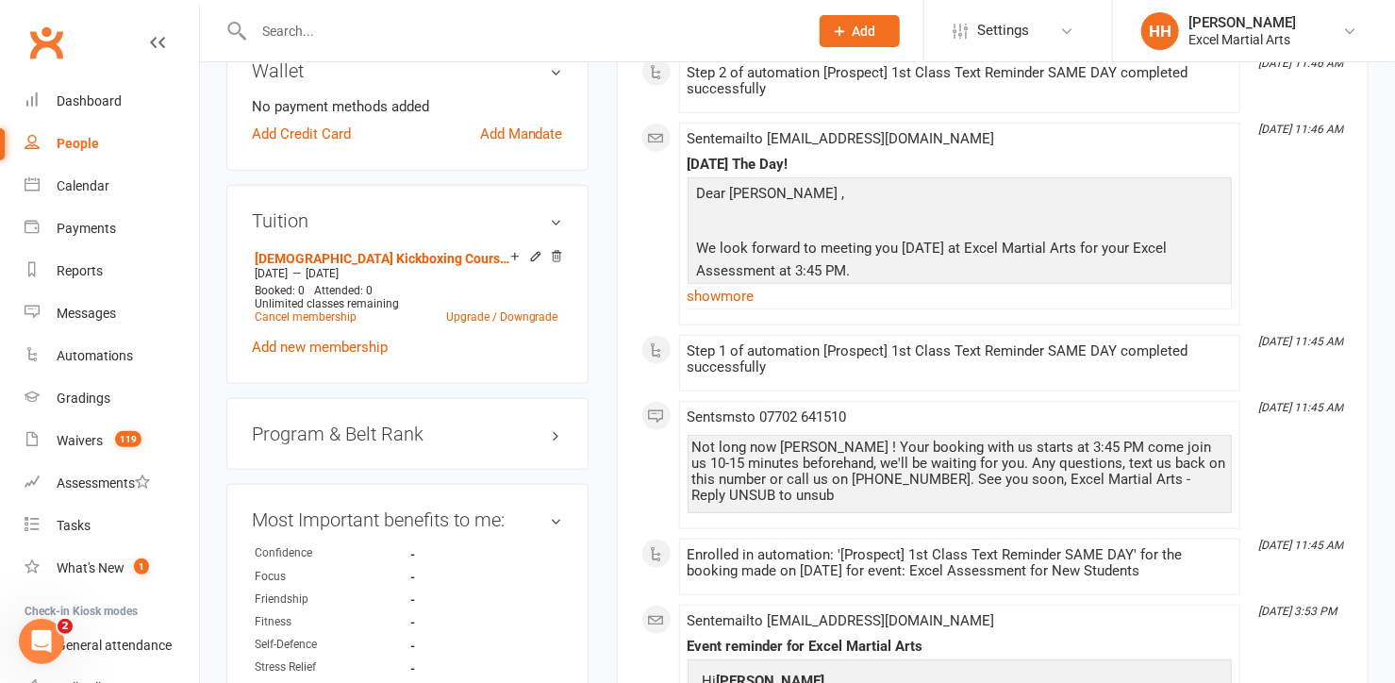
click at [553, 425] on h3 "Program & Belt Rank" at bounding box center [407, 433] width 311 height 21
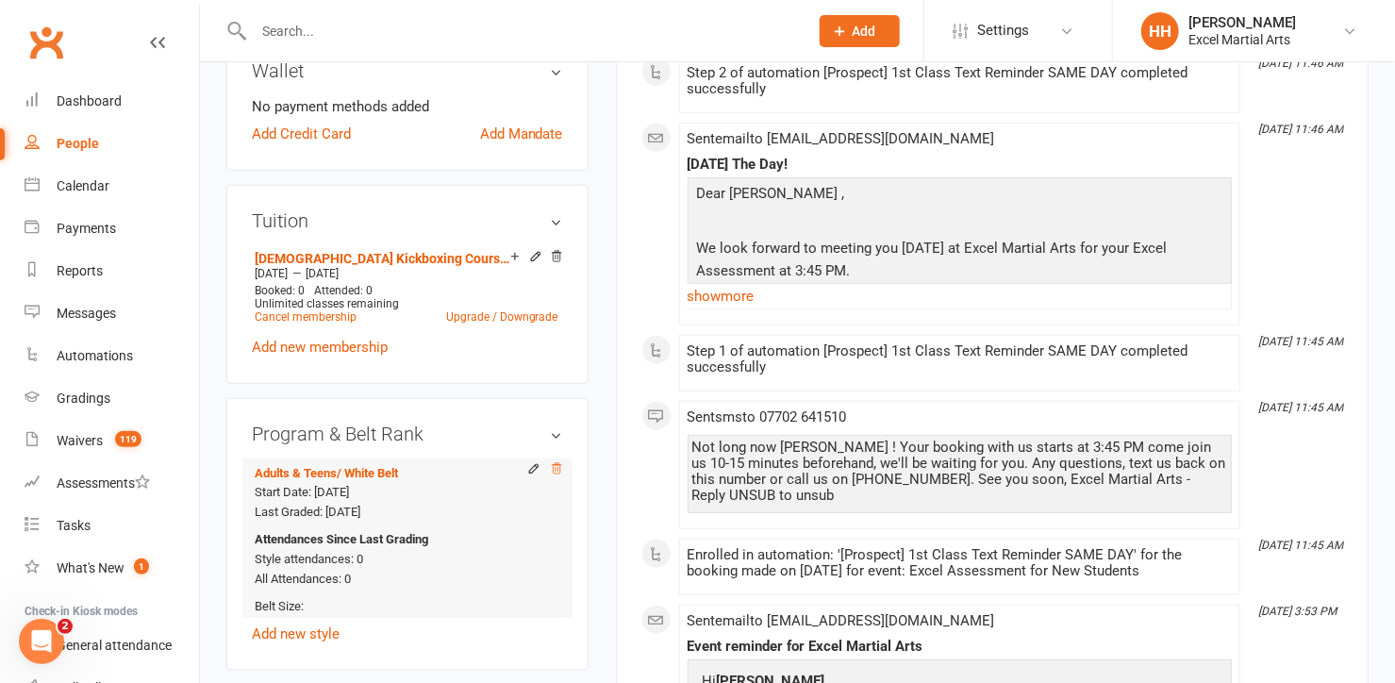
click at [555, 464] on icon at bounding box center [556, 468] width 13 height 13
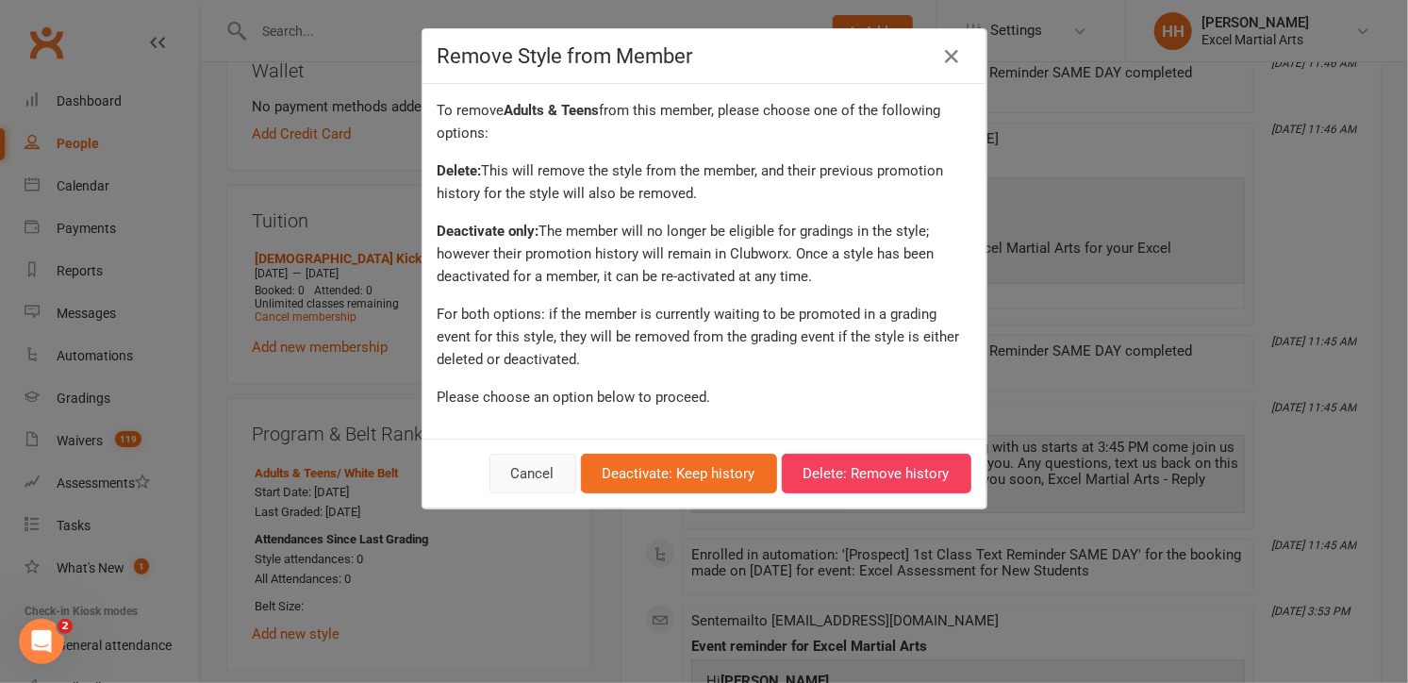
click at [548, 467] on button "Cancel" at bounding box center [532, 474] width 87 height 40
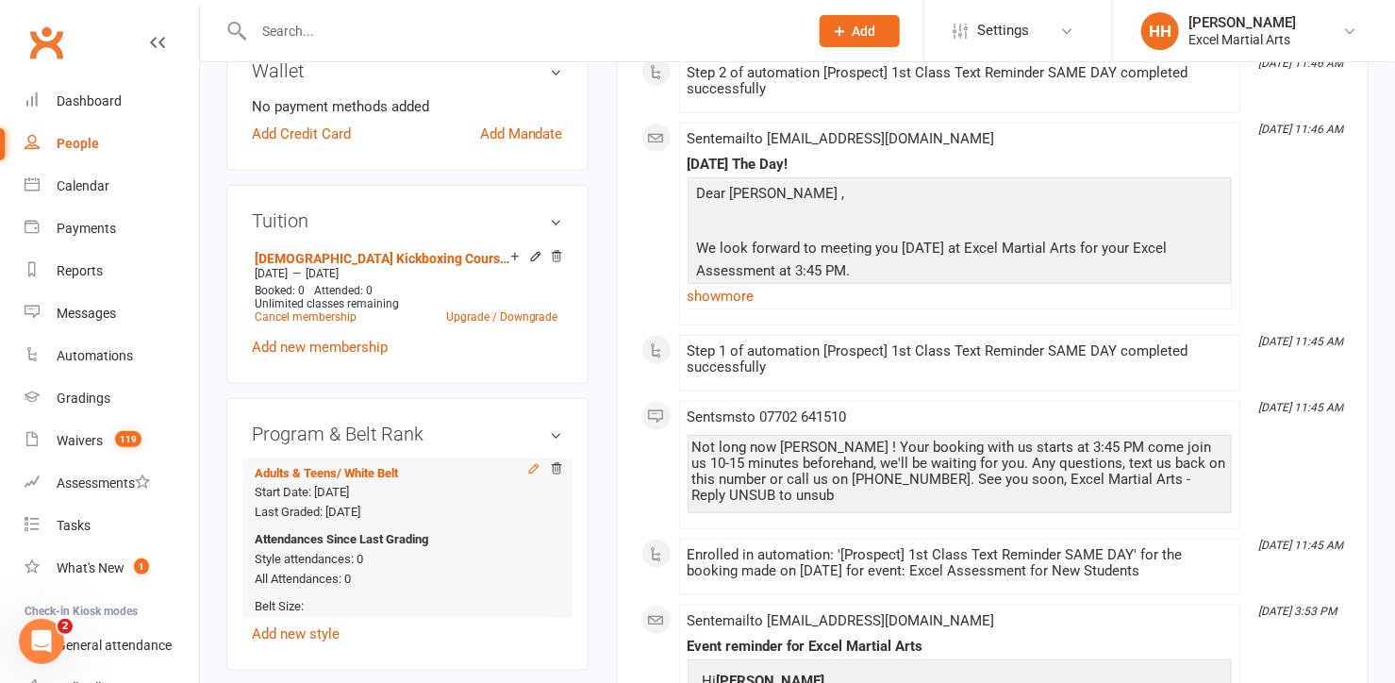
click at [532, 465] on icon at bounding box center [533, 469] width 8 height 8
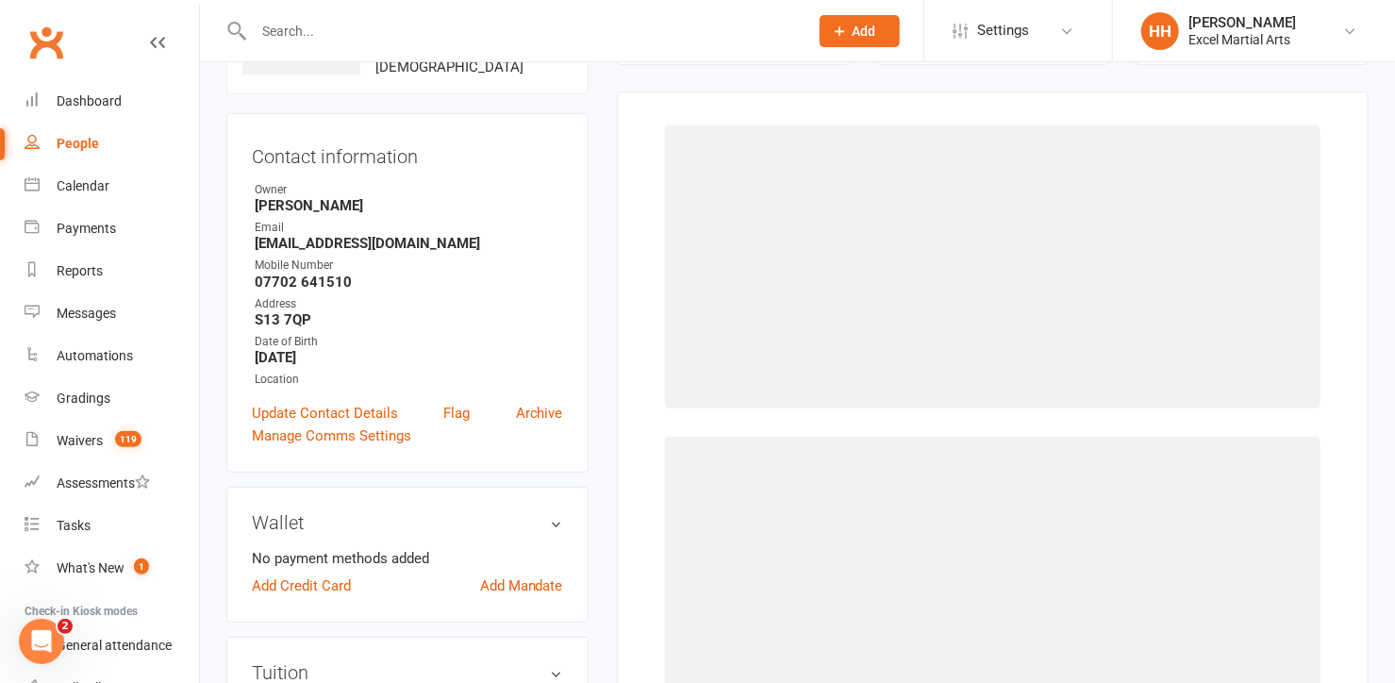
scroll to position [144, 0]
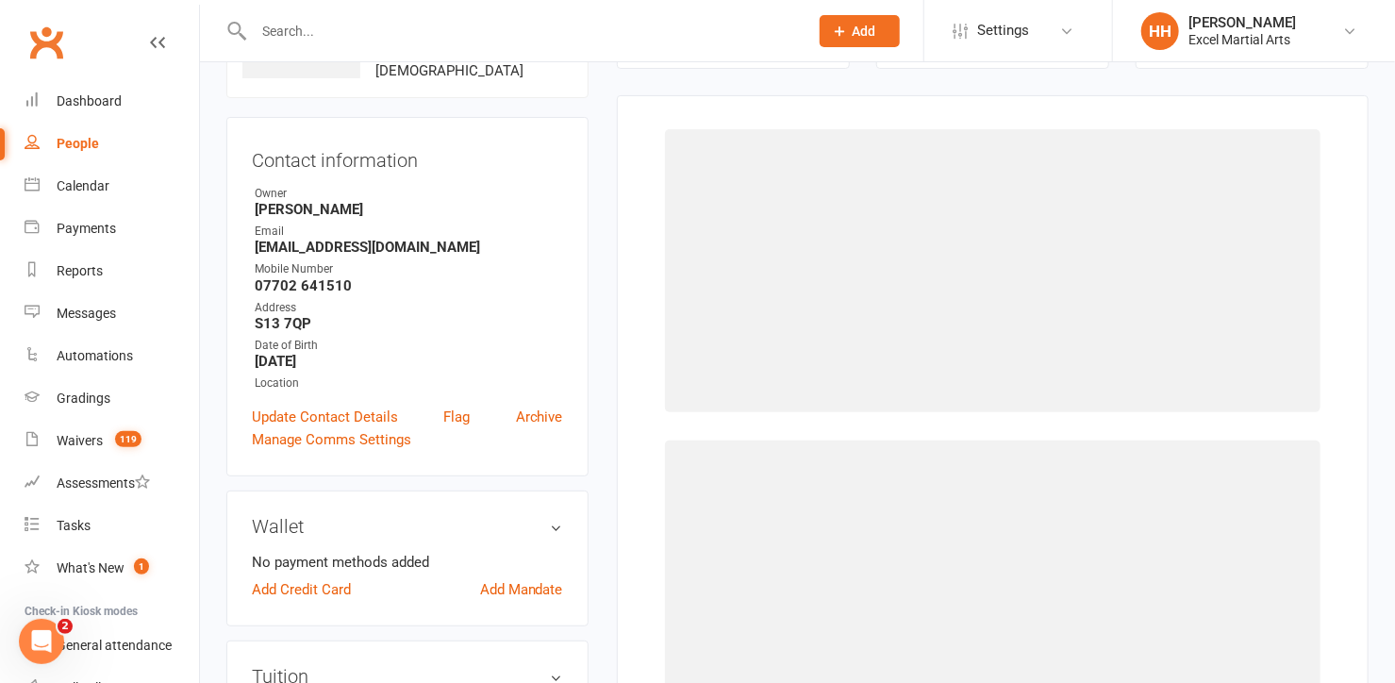
select select "14923"
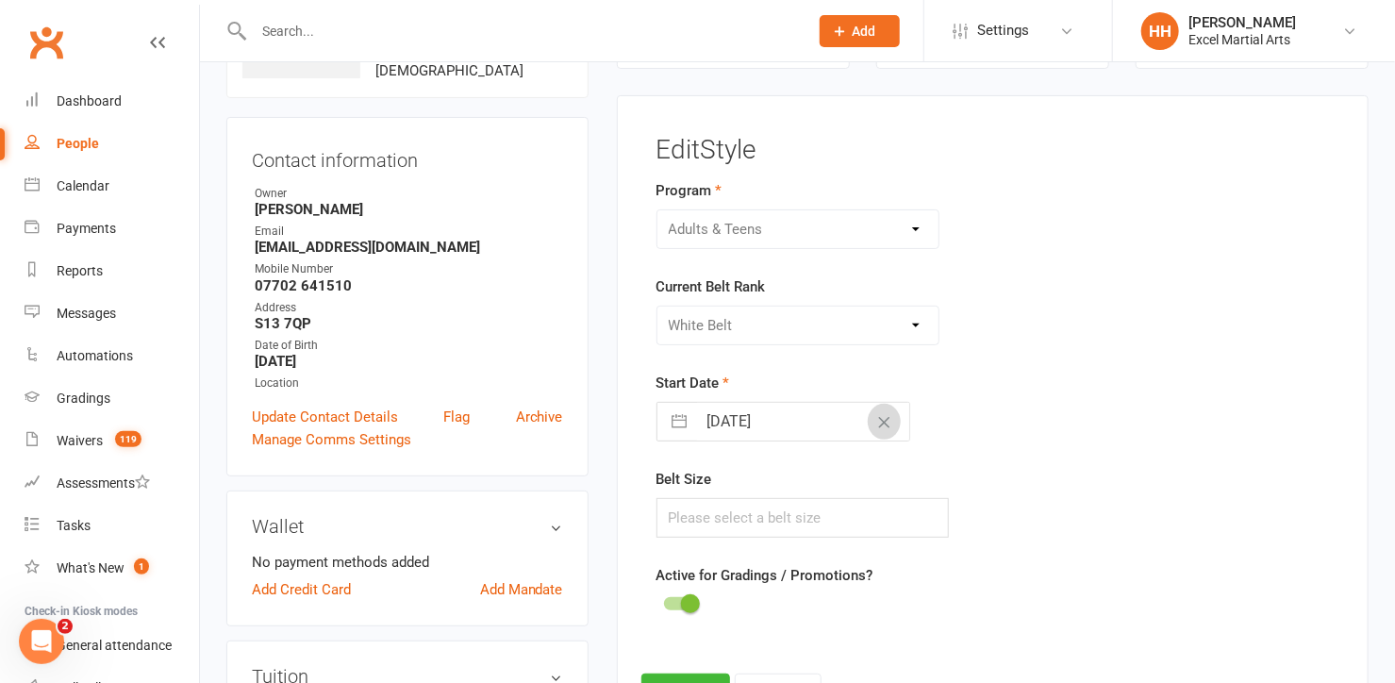
click at [877, 417] on icon "Clear Date" at bounding box center [884, 422] width 14 height 11
select select "7"
select select "2025"
select select "8"
select select "2025"
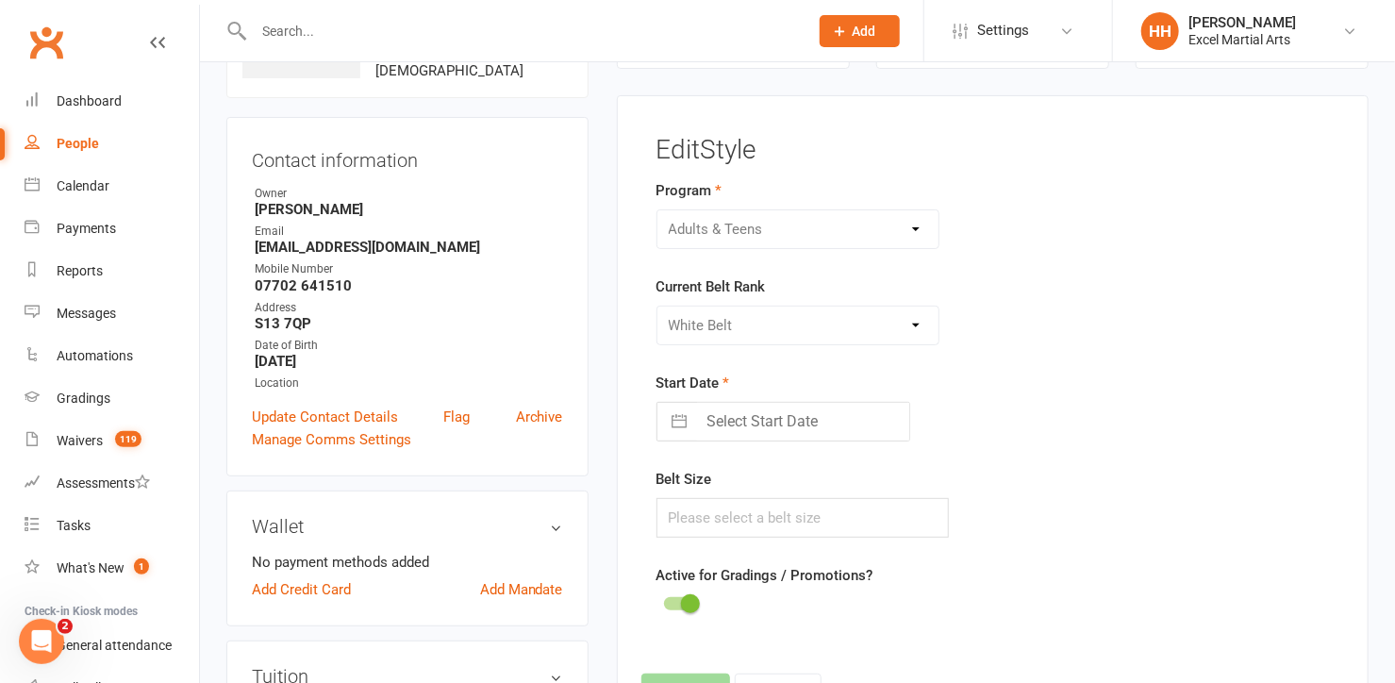
select select "9"
select select "2025"
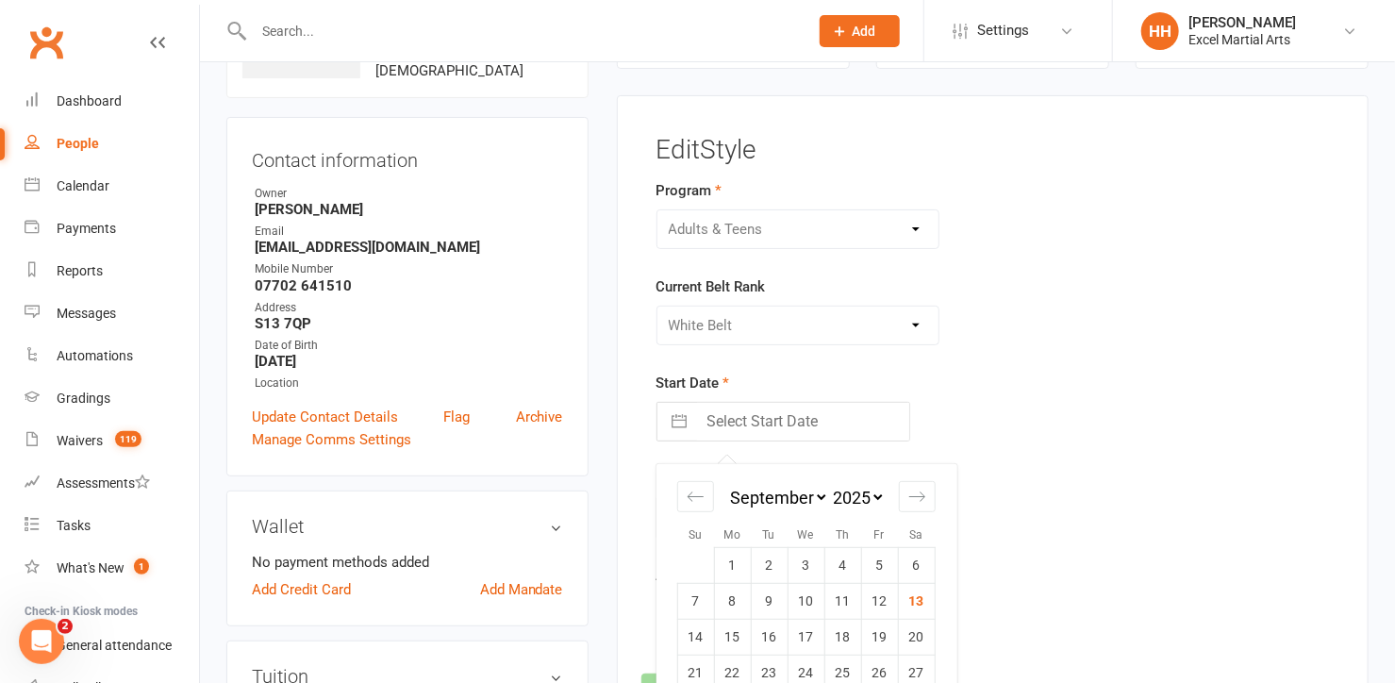
click at [851, 418] on input "Select Start Date" at bounding box center [803, 422] width 212 height 38
click at [878, 596] on td "12" at bounding box center [879, 602] width 37 height 36
type input "[DATE]"
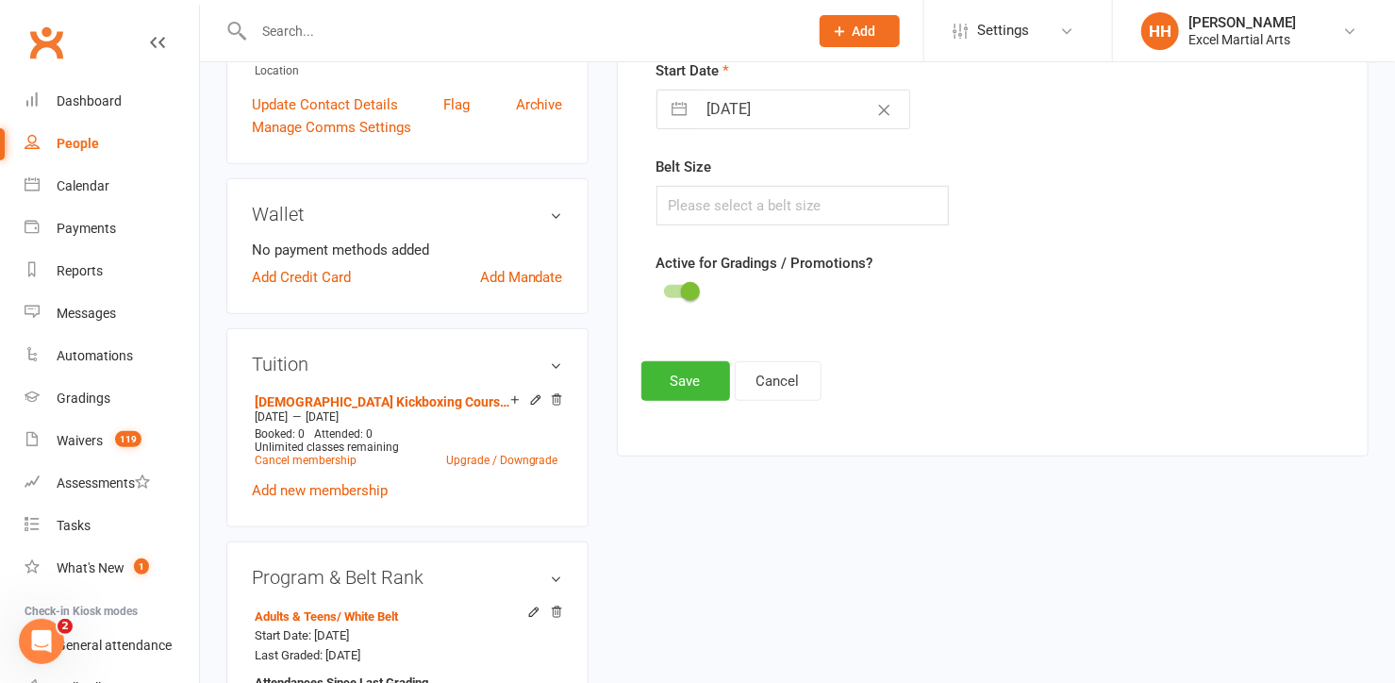
scroll to position [487, 0]
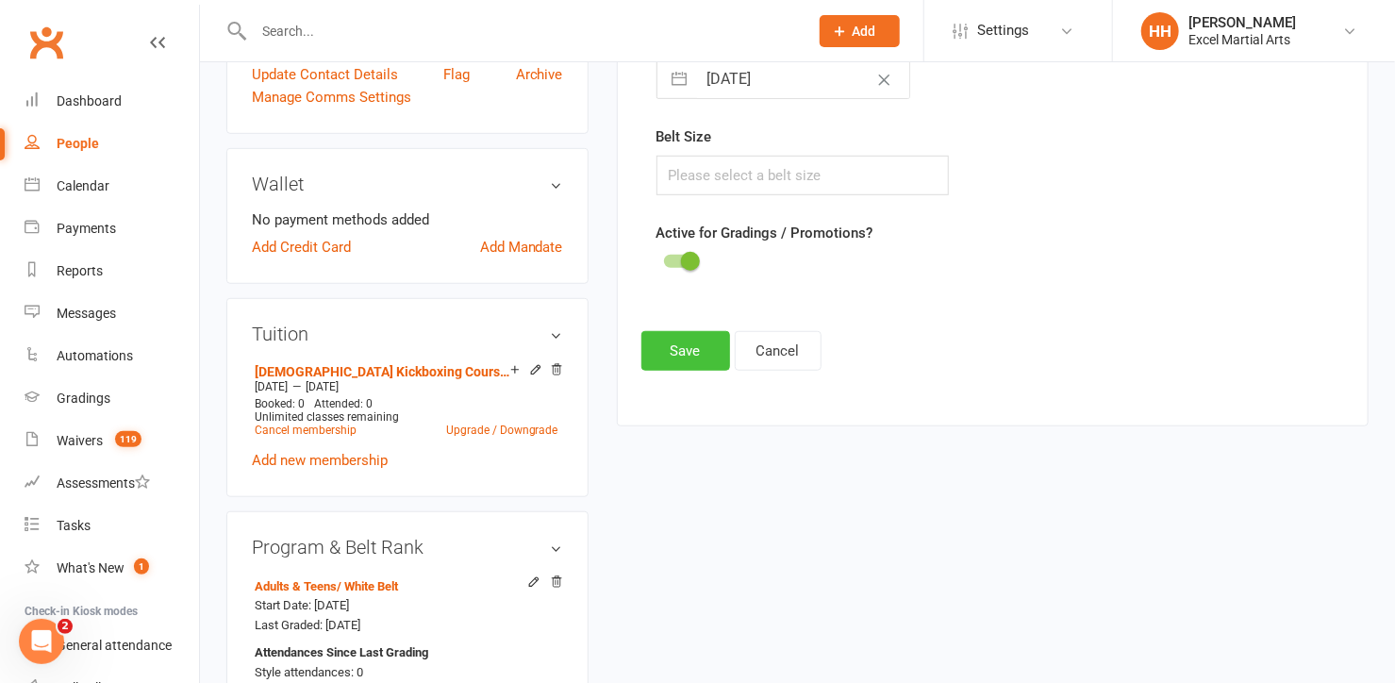
click at [683, 343] on button "Save" at bounding box center [685, 351] width 89 height 40
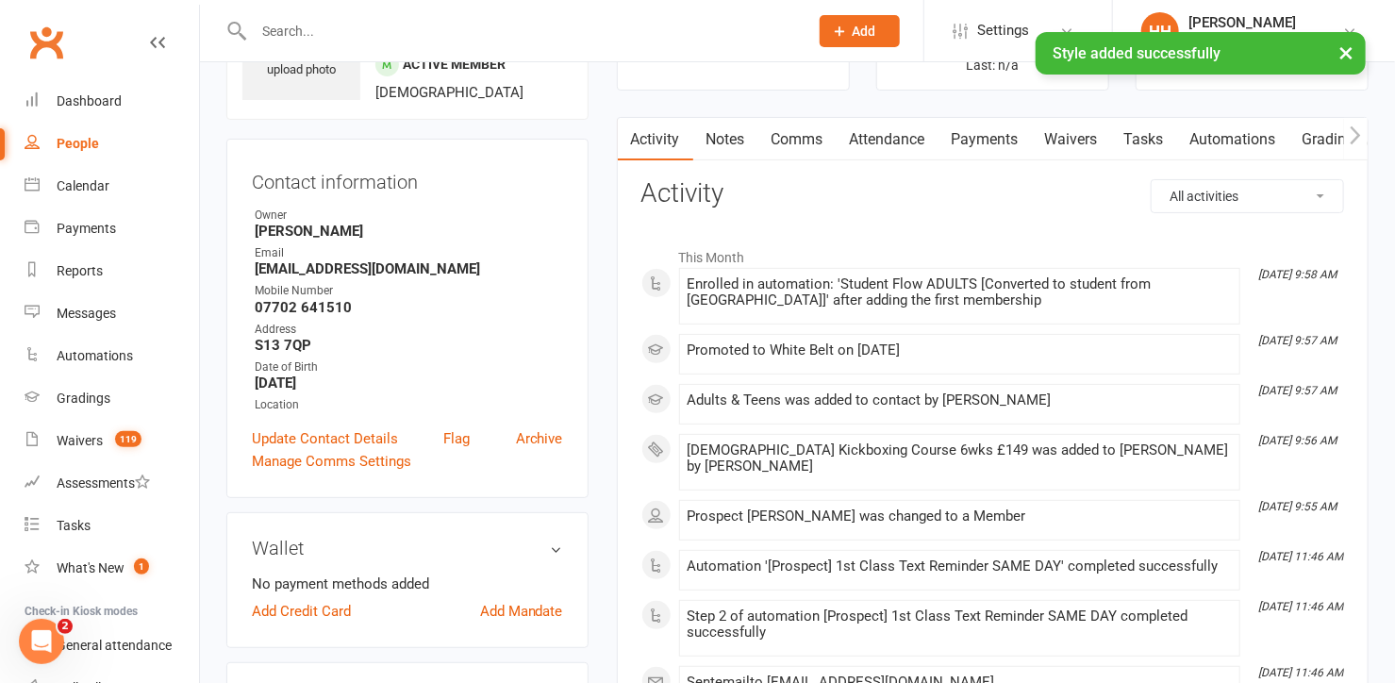
scroll to position [0, 0]
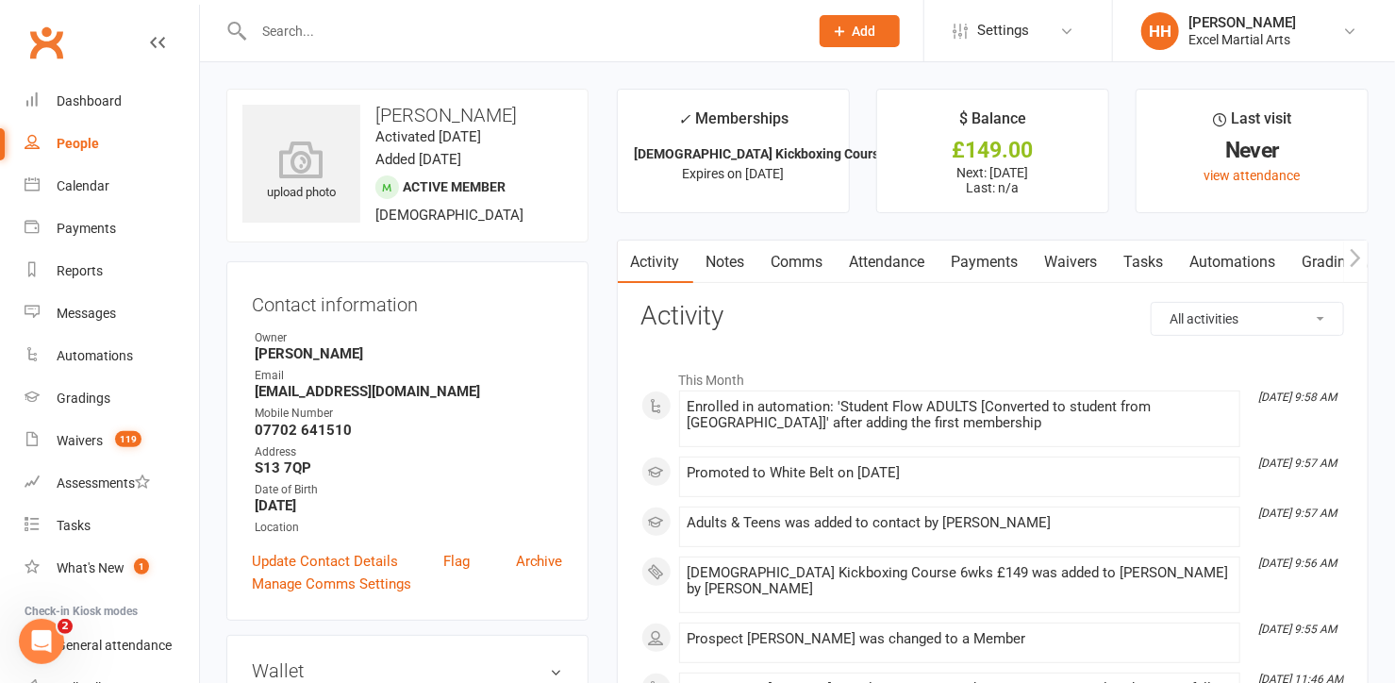
click at [990, 259] on link "Payments" at bounding box center [984, 261] width 93 height 43
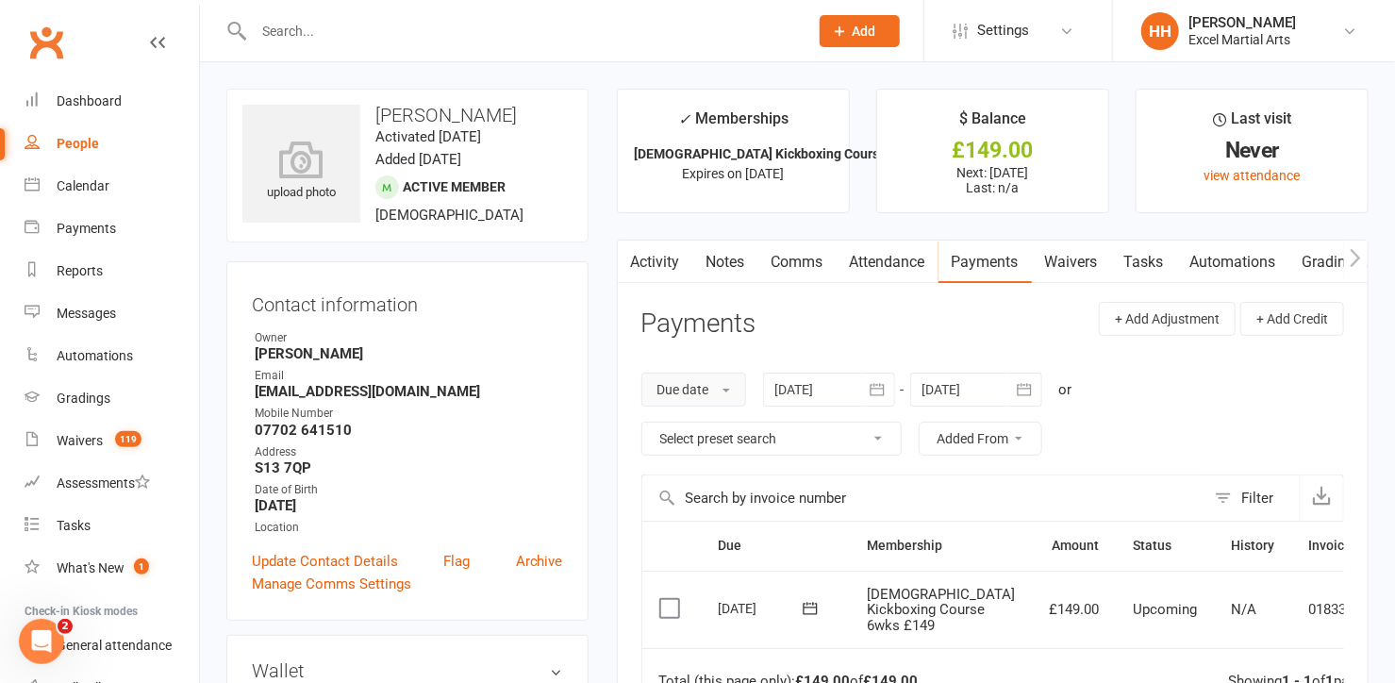
click at [716, 388] on button "Due date" at bounding box center [693, 390] width 105 height 34
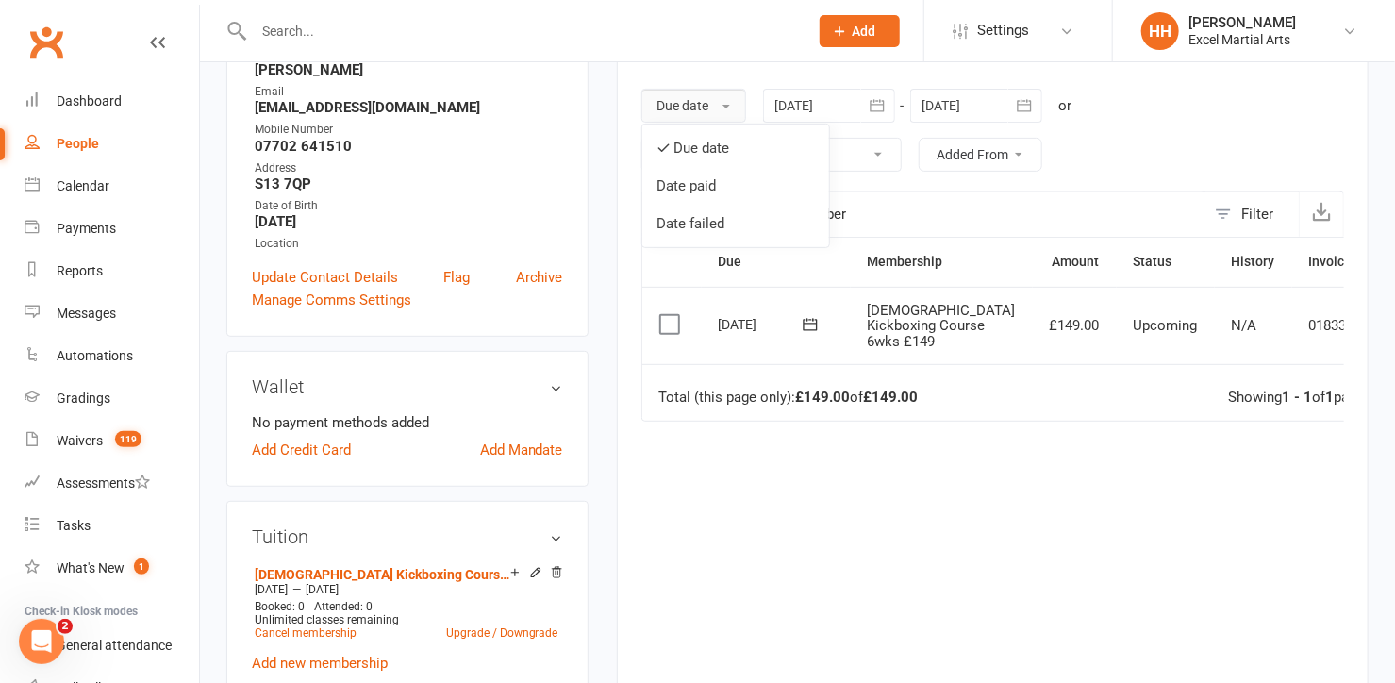
scroll to position [257, 0]
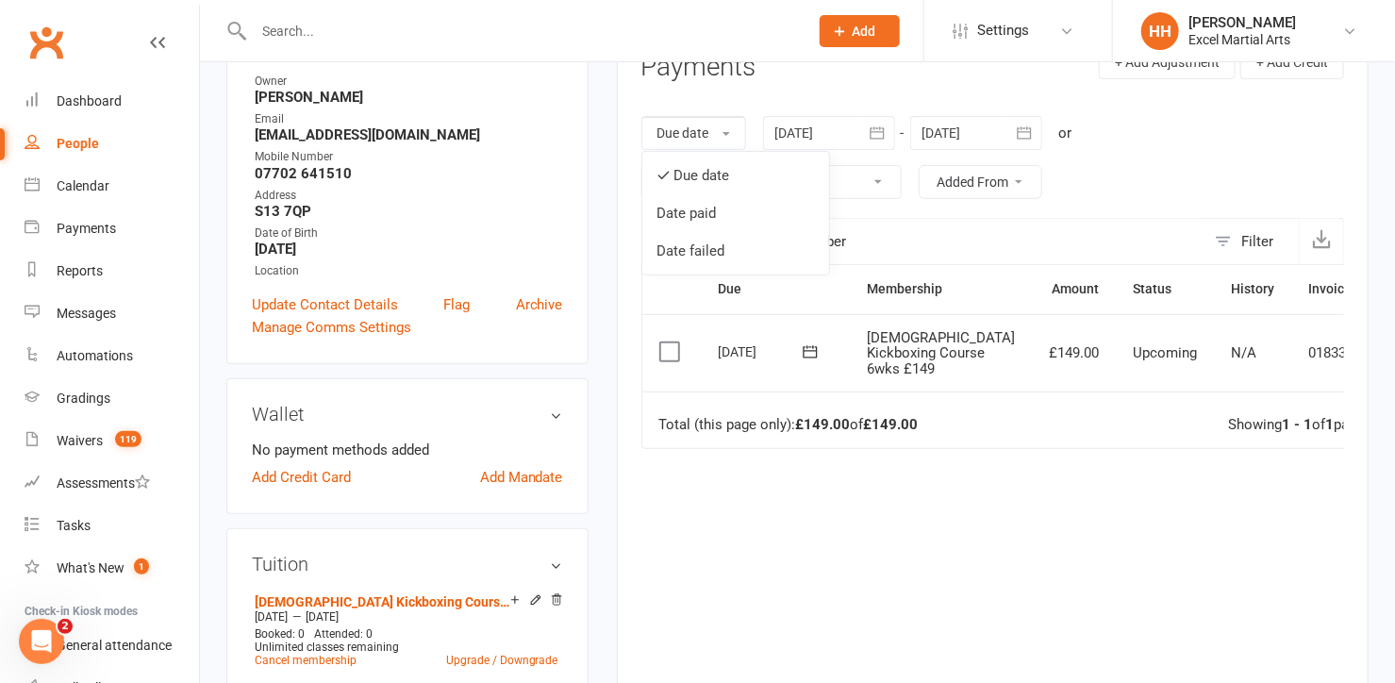
click at [959, 546] on div "Due Contact Membership Amount Status History Invoice # Select this [DATE] [PERS…" at bounding box center [992, 477] width 703 height 427
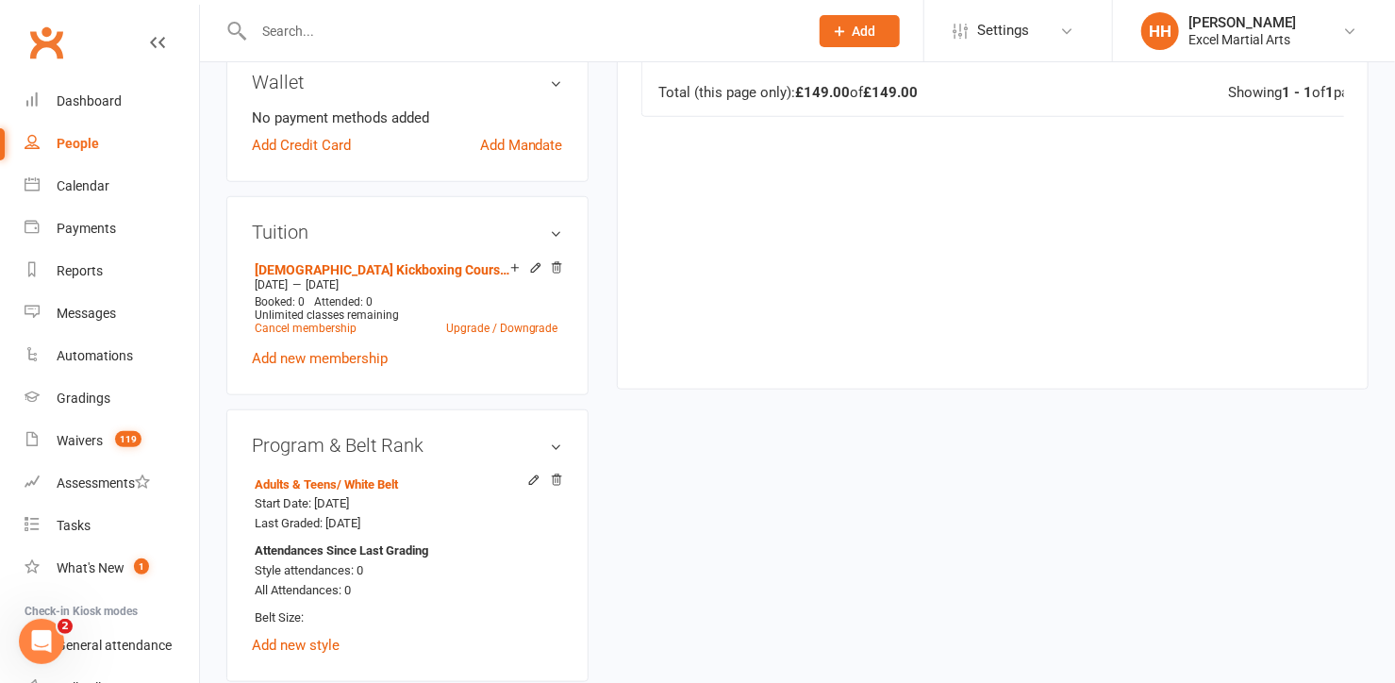
scroll to position [600, 0]
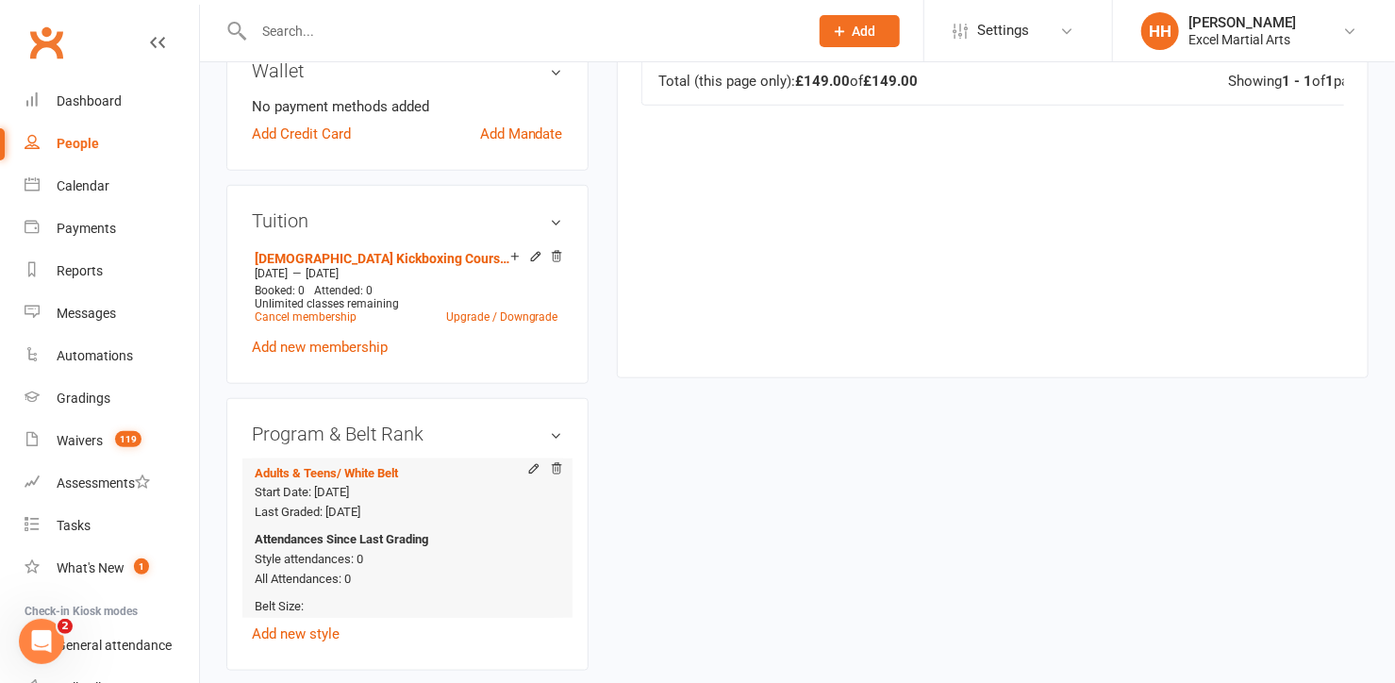
click at [273, 529] on li "Adults & Teens / White Belt Start Date: [DATE] Last Graded: [DATE] Attendances …" at bounding box center [407, 537] width 311 height 159
click at [75, 178] on div "Calendar" at bounding box center [83, 185] width 53 height 15
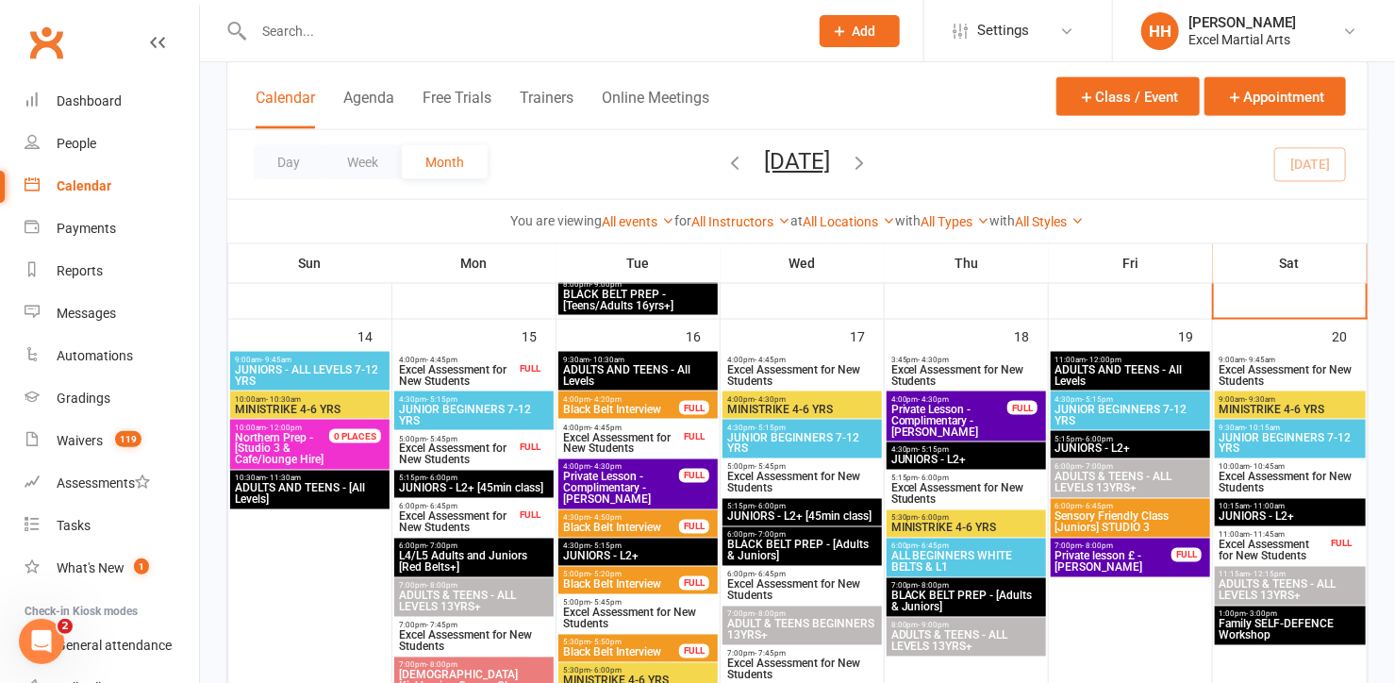
scroll to position [1217, 0]
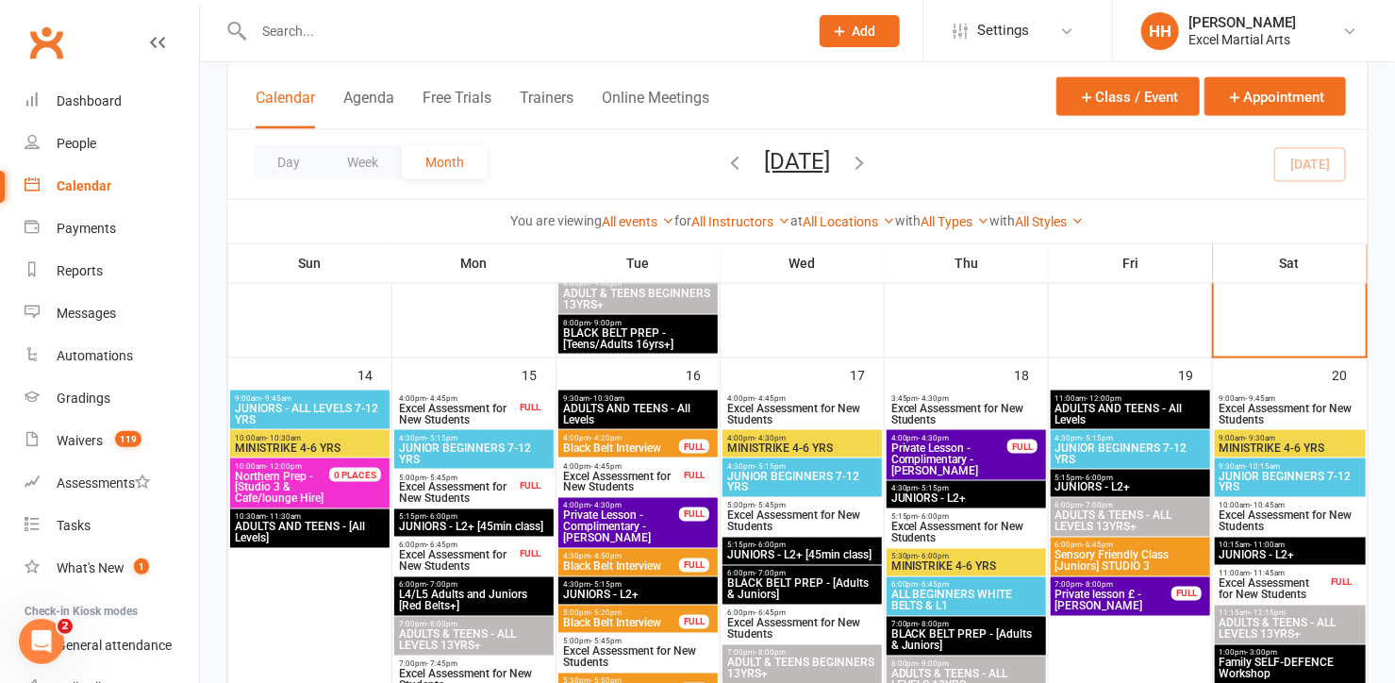
click at [585, 33] on input "text" at bounding box center [521, 31] width 547 height 26
click at [835, 26] on icon at bounding box center [840, 31] width 17 height 17
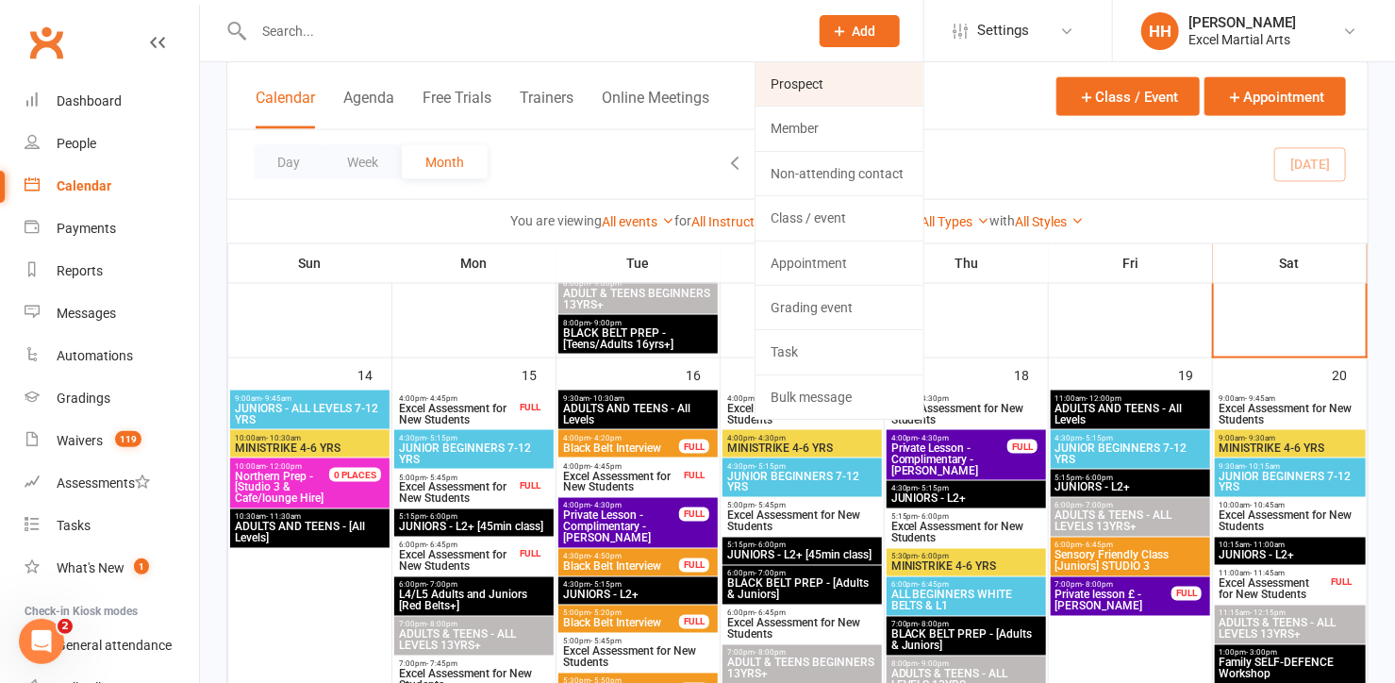
click at [792, 75] on link "Prospect" at bounding box center [839, 83] width 168 height 43
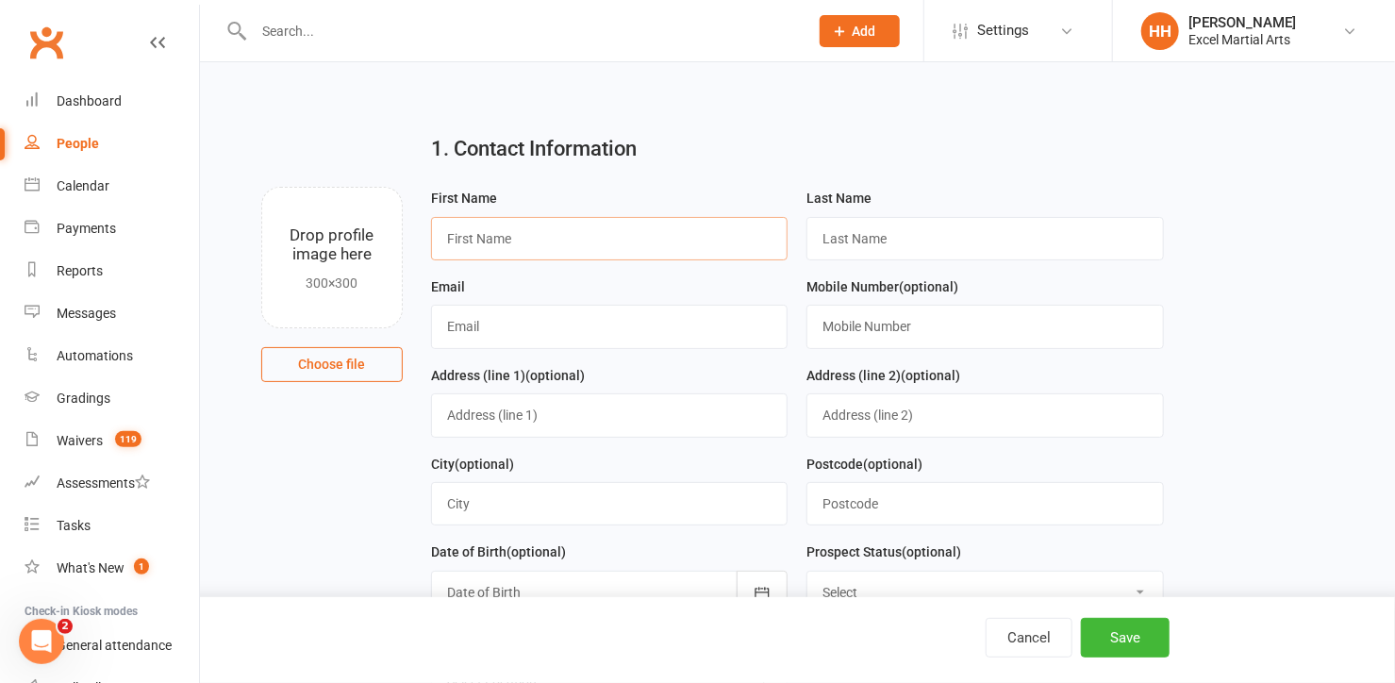
click at [470, 241] on input "text" at bounding box center [609, 238] width 357 height 43
type input "Havisha"
click at [868, 237] on input "text" at bounding box center [984, 238] width 357 height 43
type input "[DEMOGRAPHIC_DATA]"
click at [521, 323] on input "text" at bounding box center [609, 326] width 357 height 43
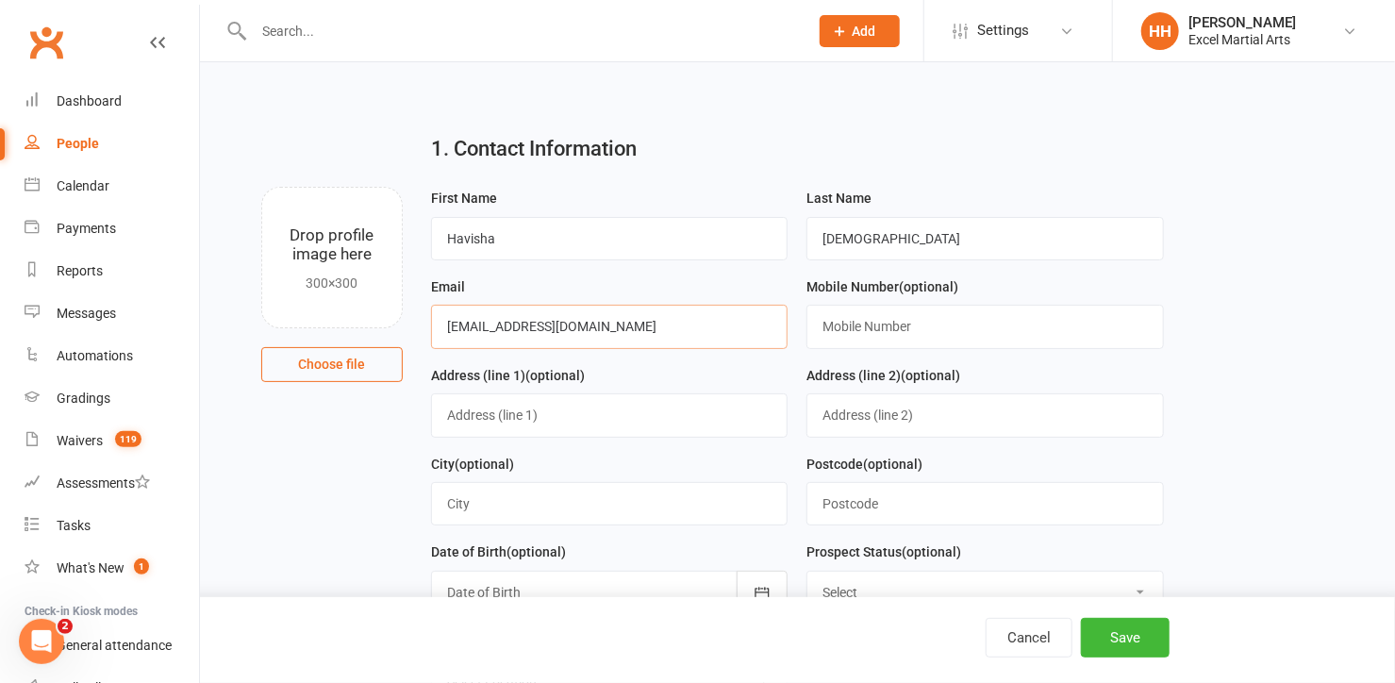
type input "[EMAIL_ADDRESS][DOMAIN_NAME]"
click at [880, 331] on input "text" at bounding box center [984, 326] width 357 height 43
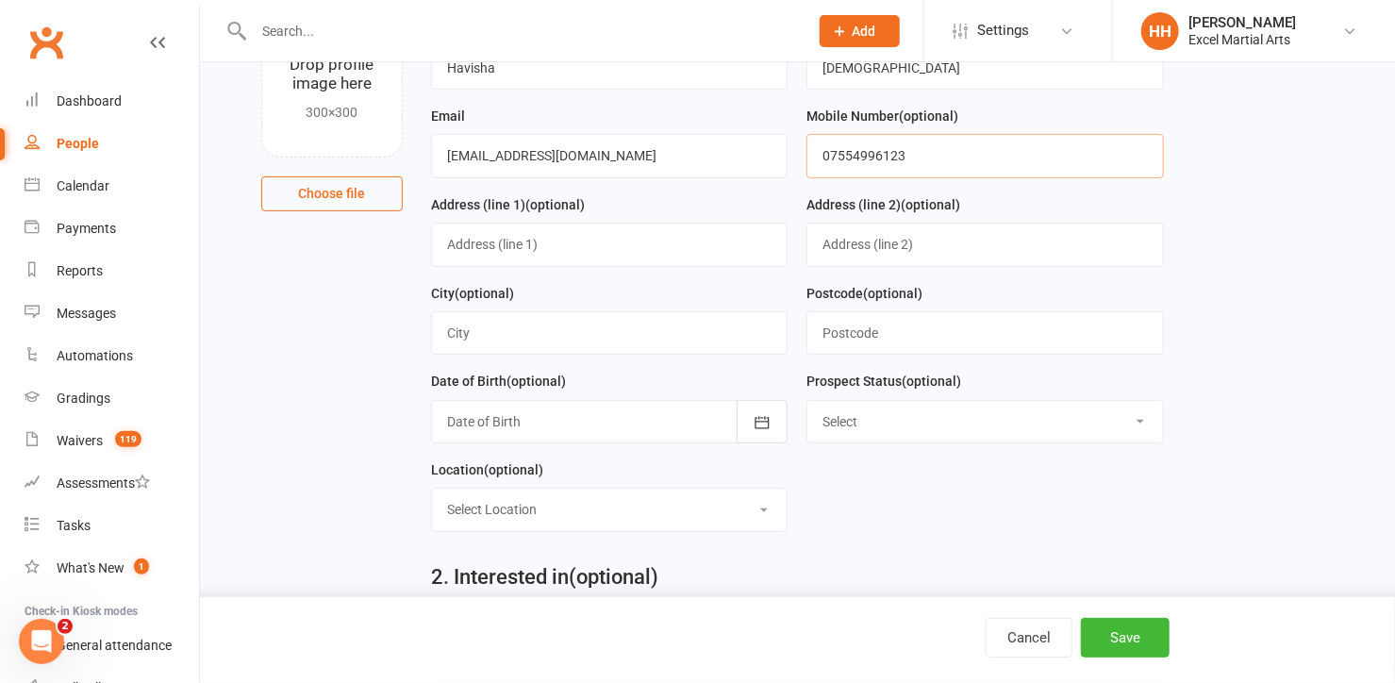
type input "07554996123"
click at [880, 324] on input "text" at bounding box center [984, 332] width 357 height 43
type input "S60 3EH"
click at [765, 416] on icon "button" at bounding box center [762, 422] width 14 height 12
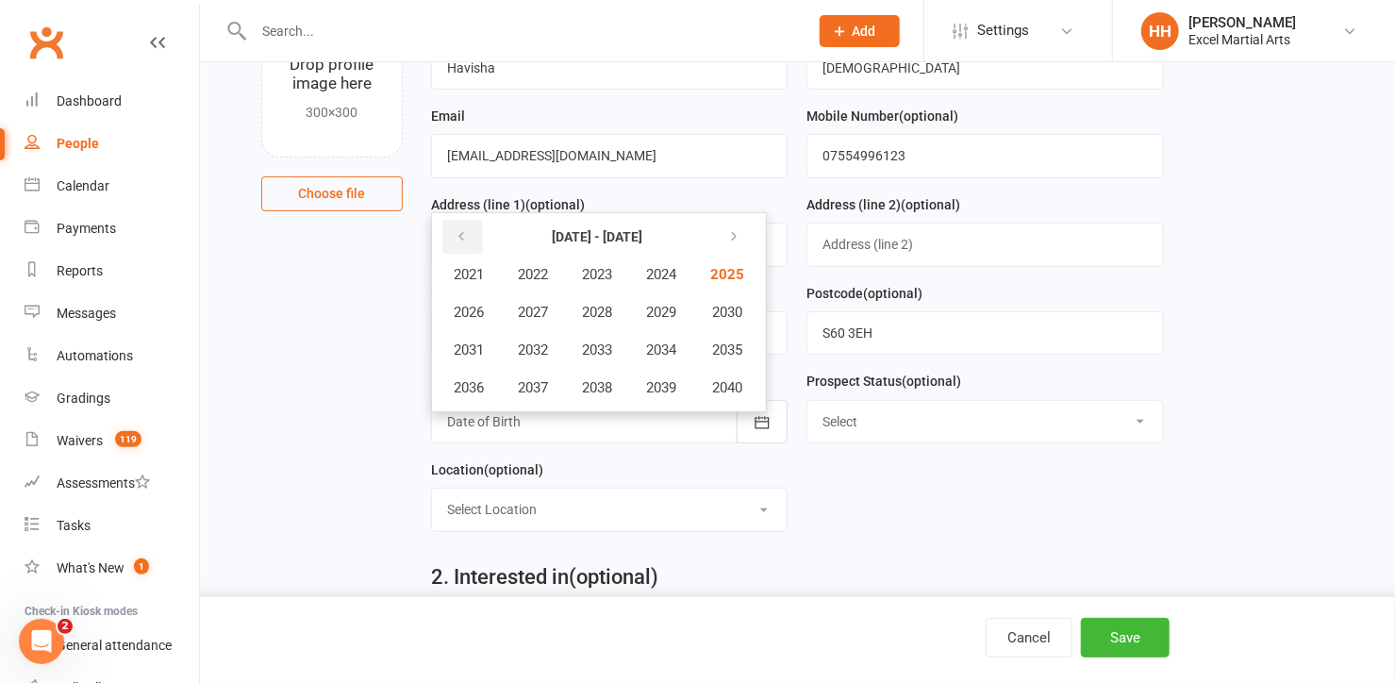
click at [463, 230] on icon "button" at bounding box center [461, 236] width 13 height 15
click at [459, 379] on span "2016" at bounding box center [469, 387] width 30 height 17
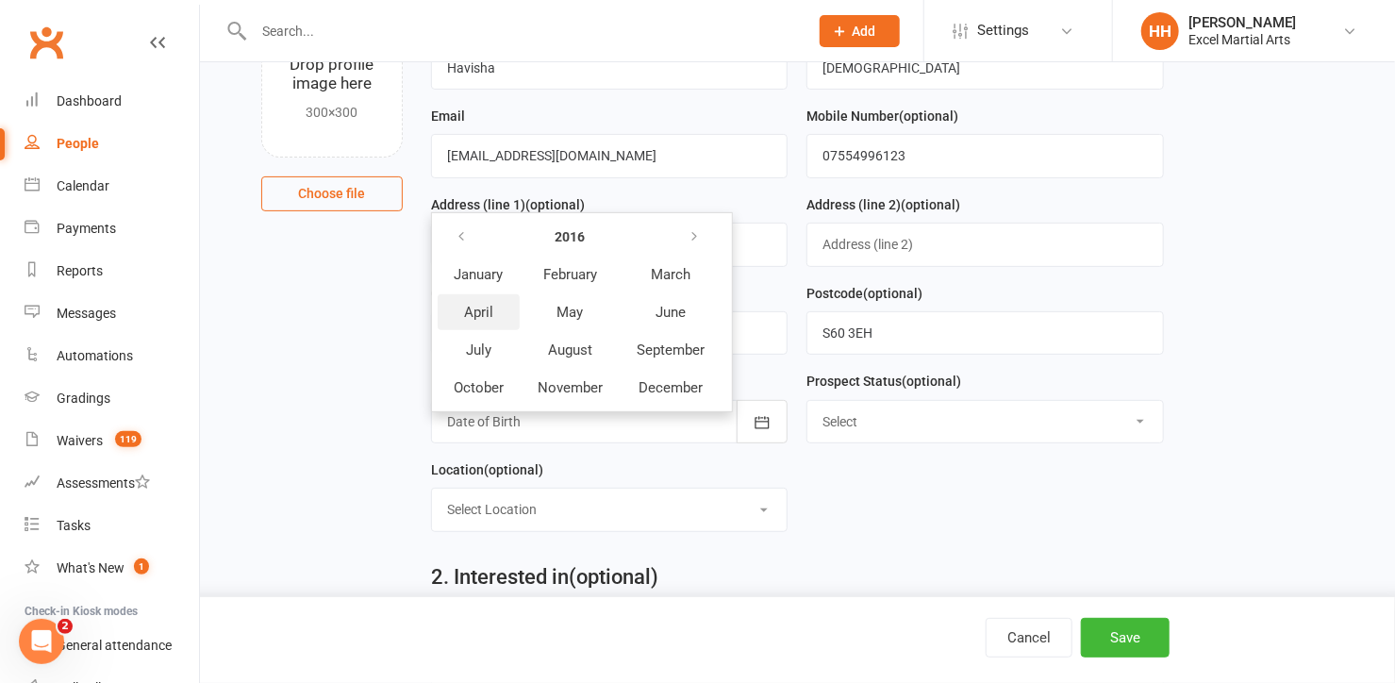
click at [469, 304] on span "April" at bounding box center [478, 312] width 29 height 17
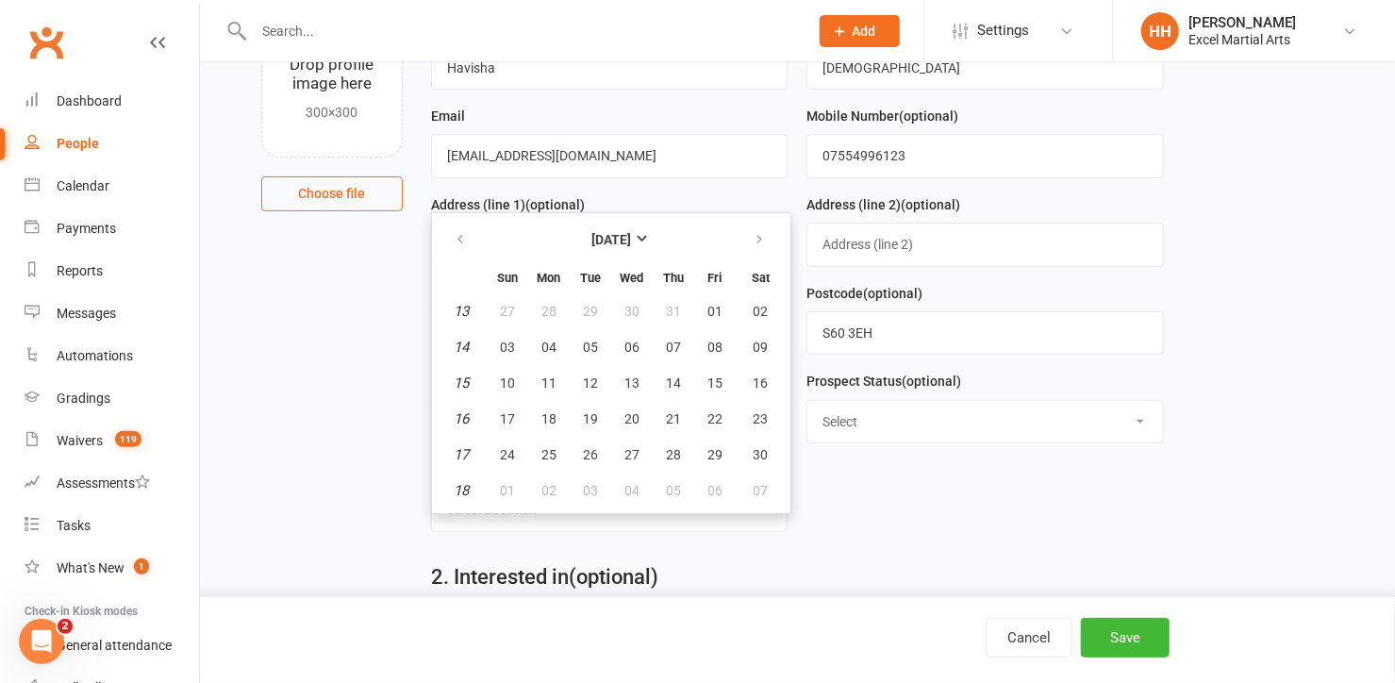
click at [462, 339] on em "14" at bounding box center [461, 347] width 15 height 17
click at [672, 375] on span "14" at bounding box center [673, 382] width 15 height 15
type input "[DATE]"
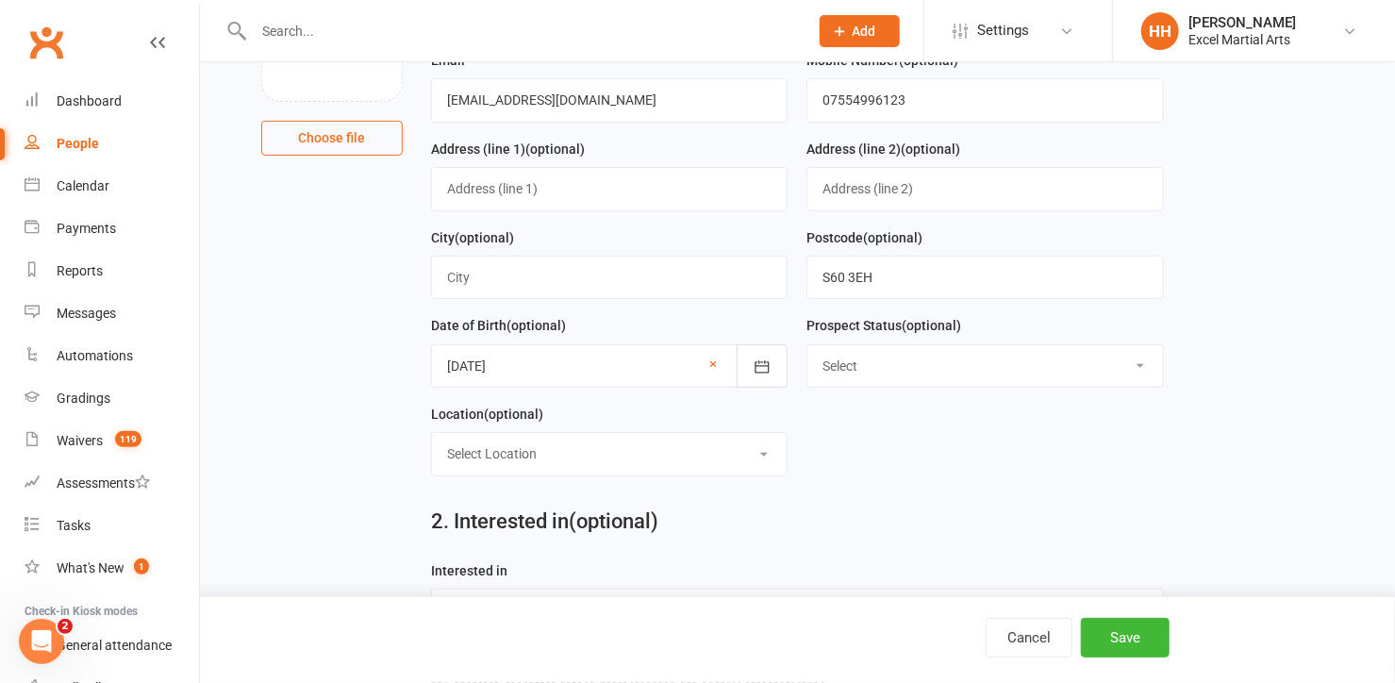
scroll to position [257, 0]
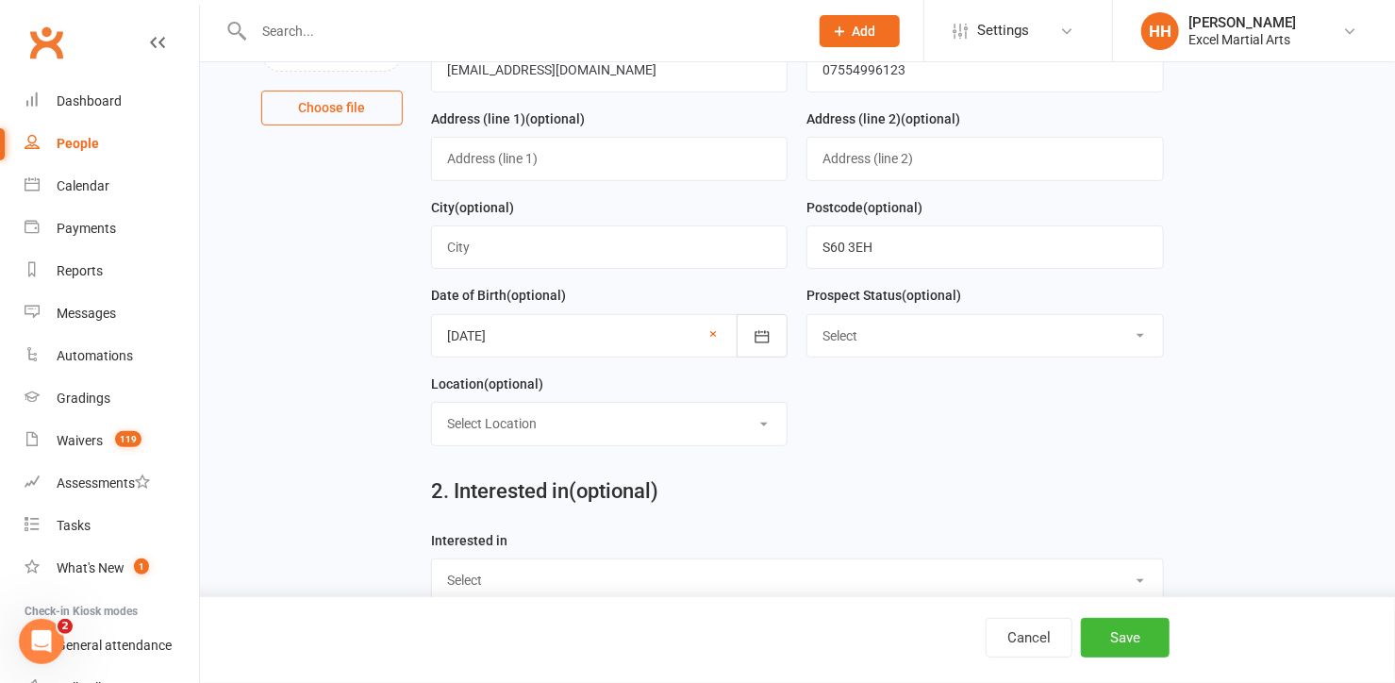
click at [766, 416] on select "Select Location Phone call Phone call Rothervalley S20 3FS Studio 3" at bounding box center [610, 423] width 356 height 41
select select "3"
click at [432, 403] on select "Select Location Phone call Phone call Rothervalley S20 3FS Studio 3" at bounding box center [610, 423] width 356 height 41
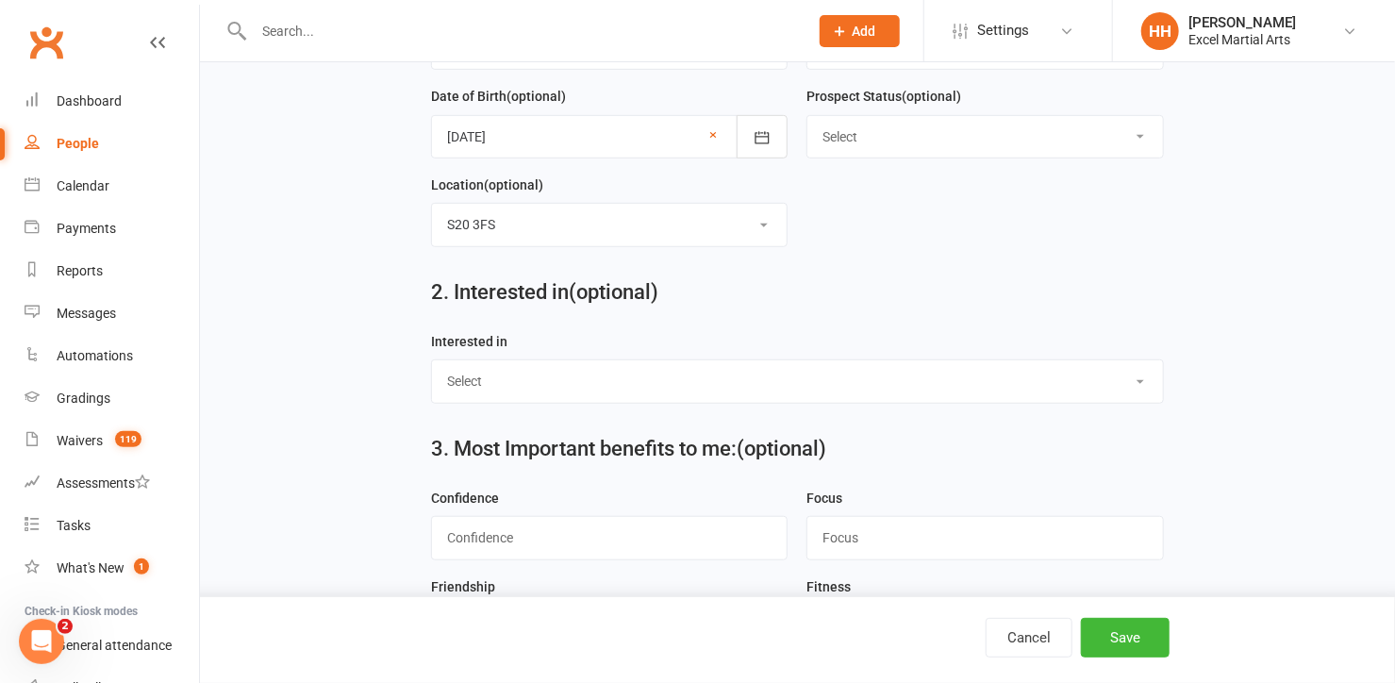
scroll to position [514, 0]
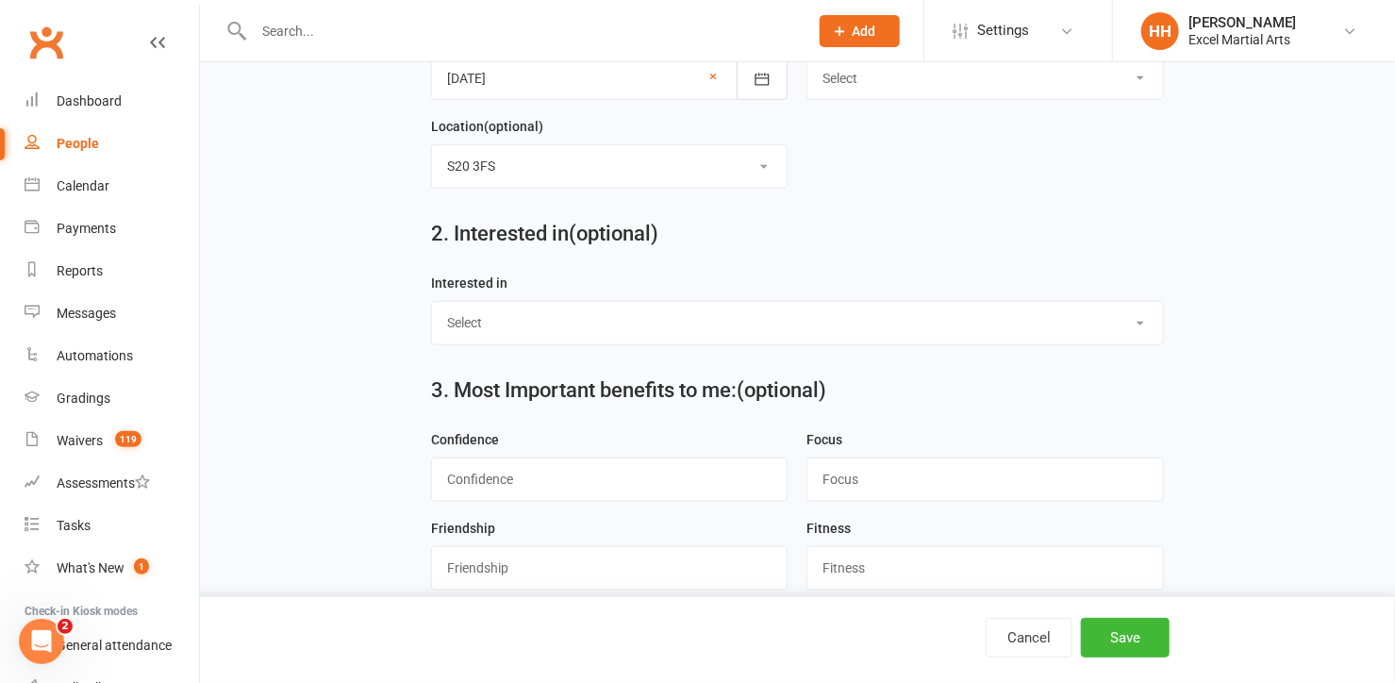
click at [1140, 316] on select "Select Ministrike Juniors Adults/Teens Yoga Birthday Parties" at bounding box center [797, 322] width 731 height 41
select select "Juniors"
click at [432, 302] on select "Select Ministrike Juniors Adults/Teens Yoga Birthday Parties" at bounding box center [797, 322] width 731 height 41
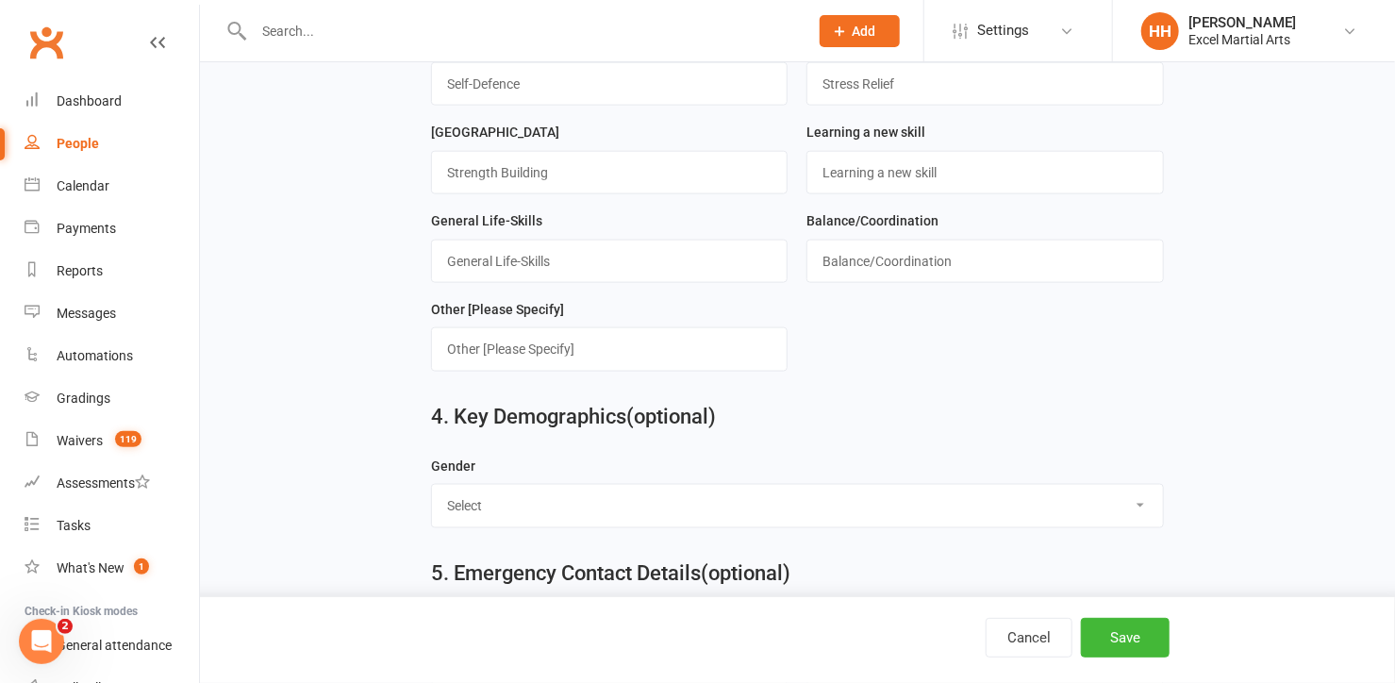
scroll to position [1285, 0]
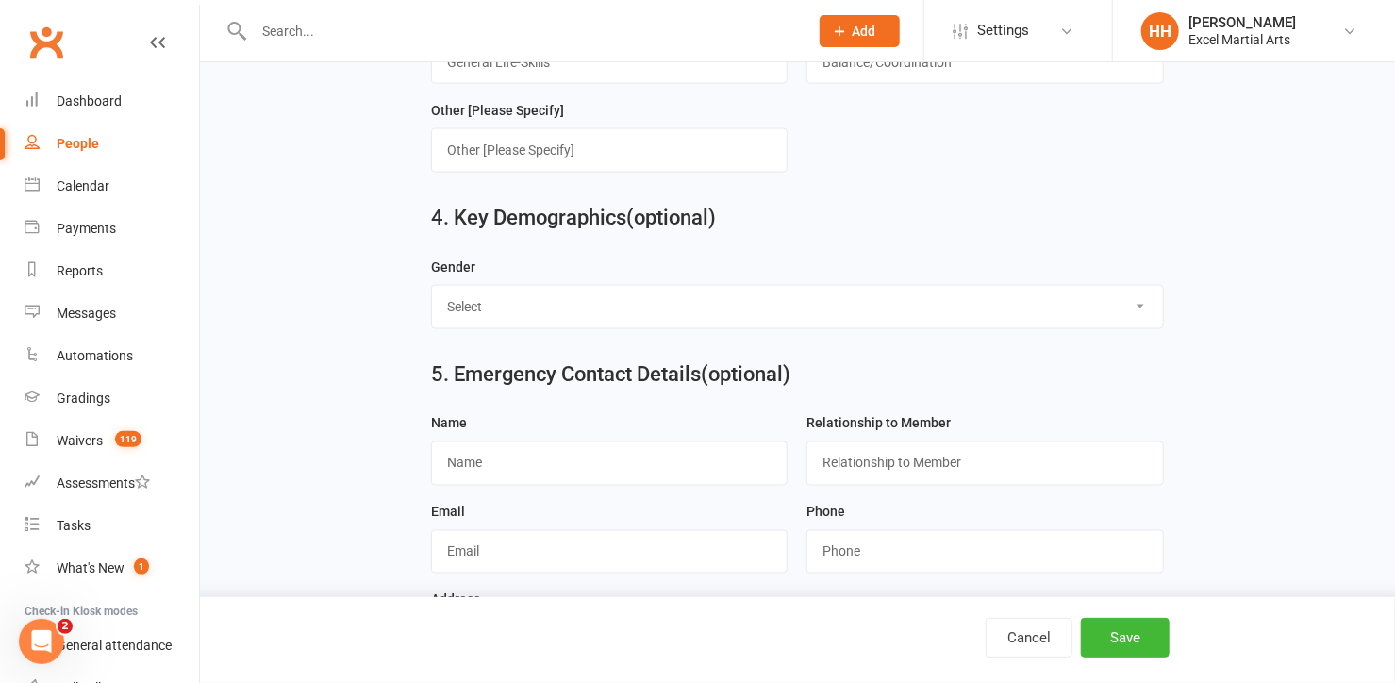
click at [1140, 295] on select "Select [DEMOGRAPHIC_DATA] [DEMOGRAPHIC_DATA]" at bounding box center [797, 306] width 731 height 41
select select "[DEMOGRAPHIC_DATA]"
click at [432, 286] on select "Select [DEMOGRAPHIC_DATA] [DEMOGRAPHIC_DATA]" at bounding box center [797, 306] width 731 height 41
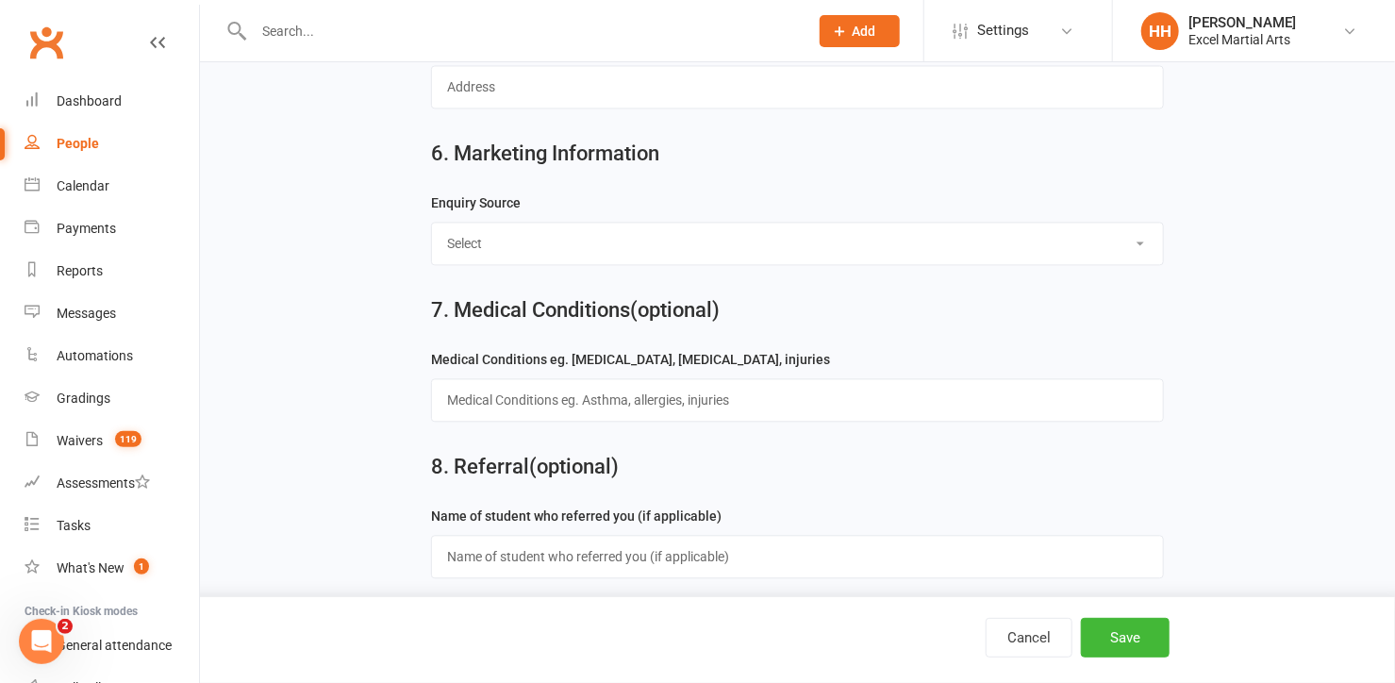
scroll to position [1840, 0]
click at [1137, 227] on select "Select Birthday Party Coach/Staff Referral Dance Driven by/Walk In Event [Commu…" at bounding box center [797, 242] width 731 height 41
select select "Facebook [Advert]"
click at [432, 222] on select "Select Birthday Party Coach/Staff Referral Dance Driven by/Walk In Event [Commu…" at bounding box center [797, 242] width 731 height 41
click at [1113, 635] on button "Save" at bounding box center [1125, 638] width 89 height 40
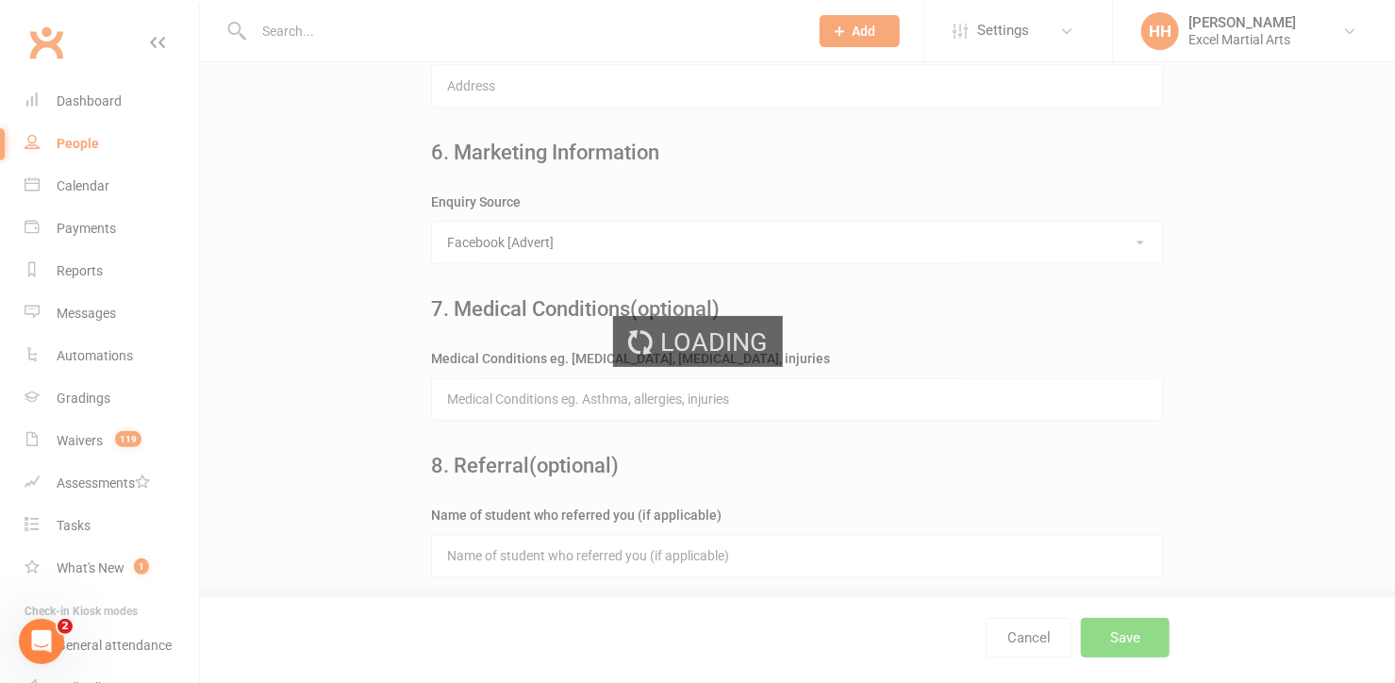
scroll to position [0, 0]
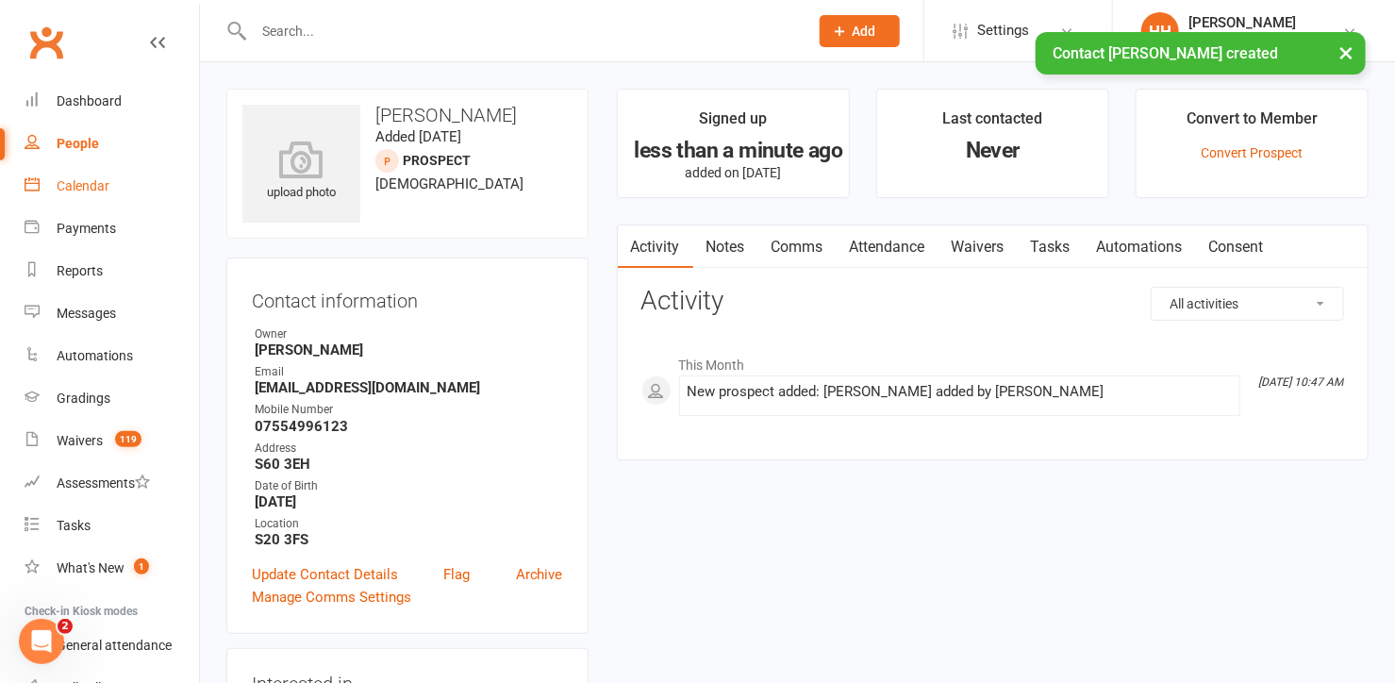
click at [84, 181] on div "Calendar" at bounding box center [83, 185] width 53 height 15
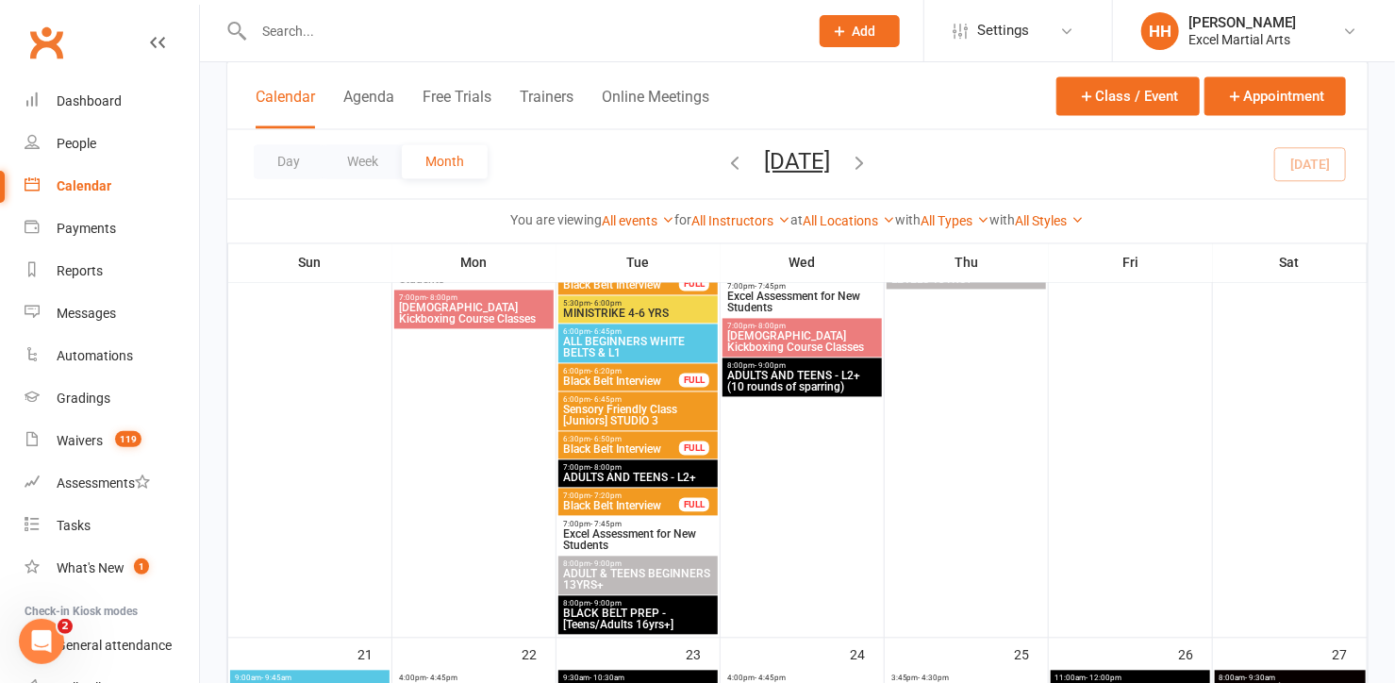
scroll to position [1629, 0]
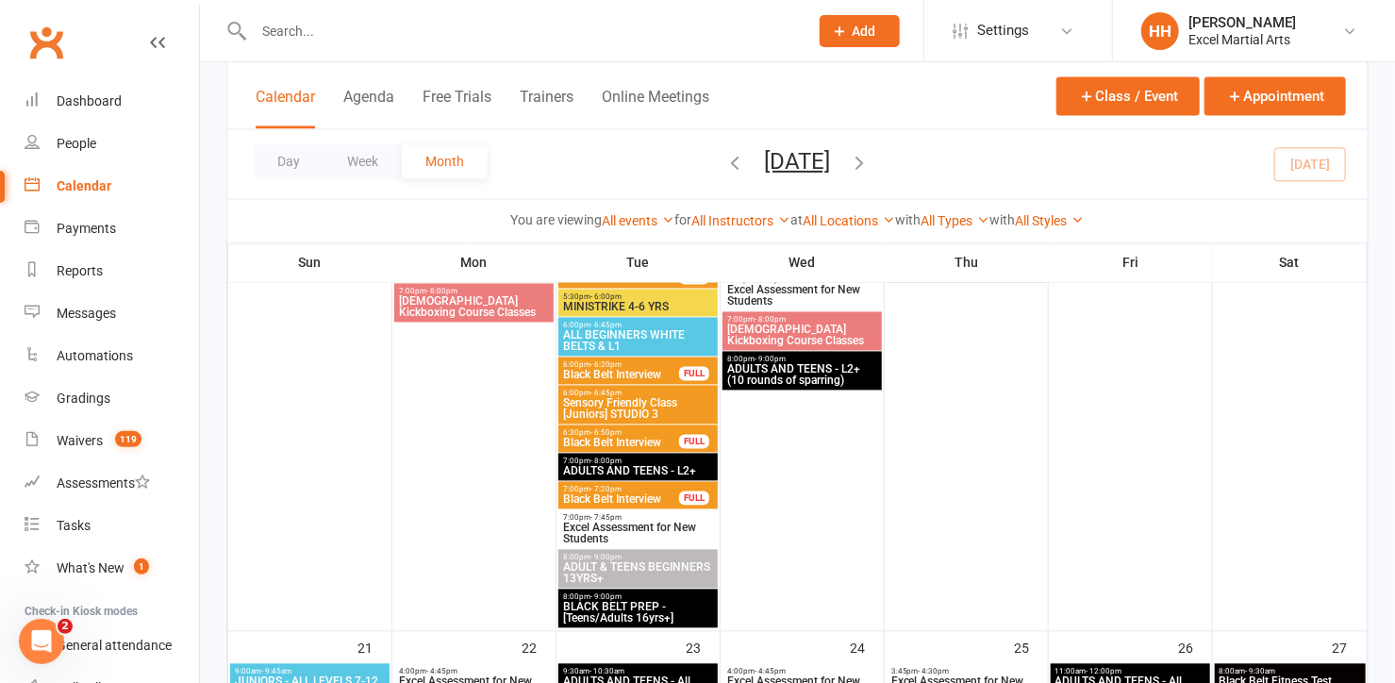
click at [623, 528] on span "Excel Assessment for New Students" at bounding box center [638, 533] width 152 height 23
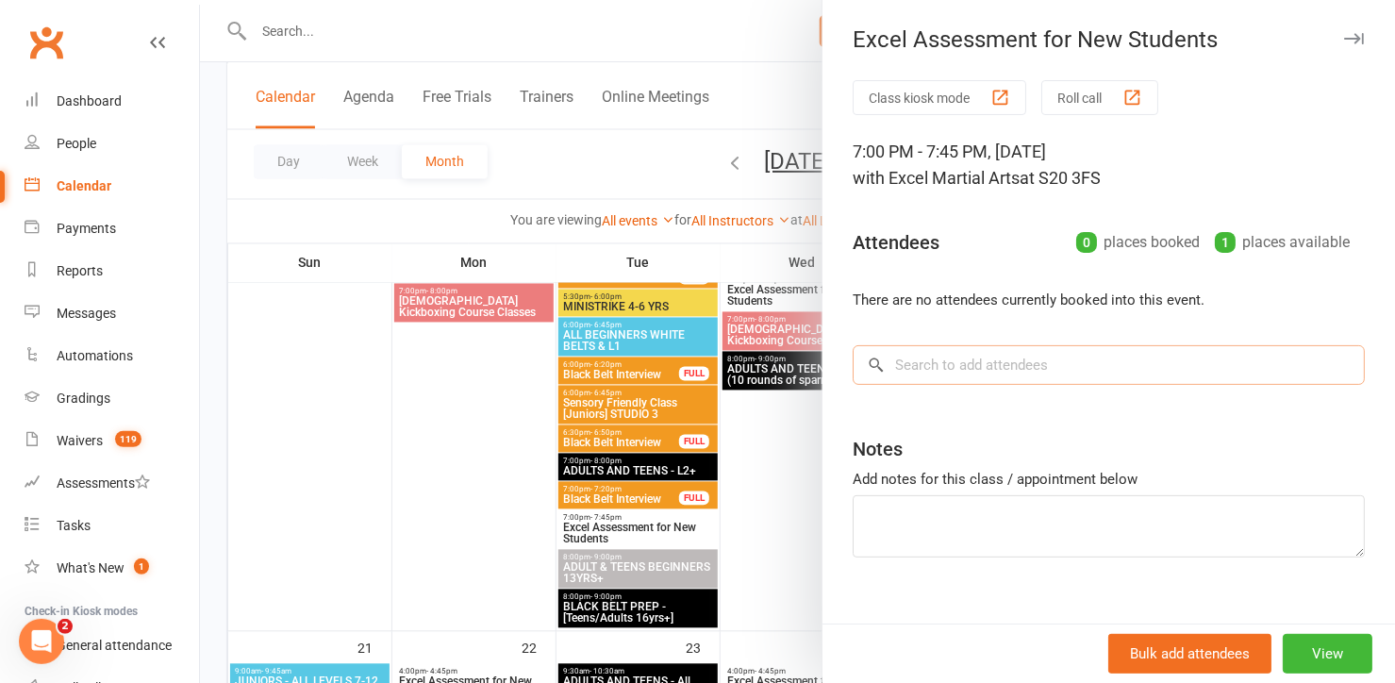
click at [888, 366] on input "search" at bounding box center [1109, 365] width 512 height 40
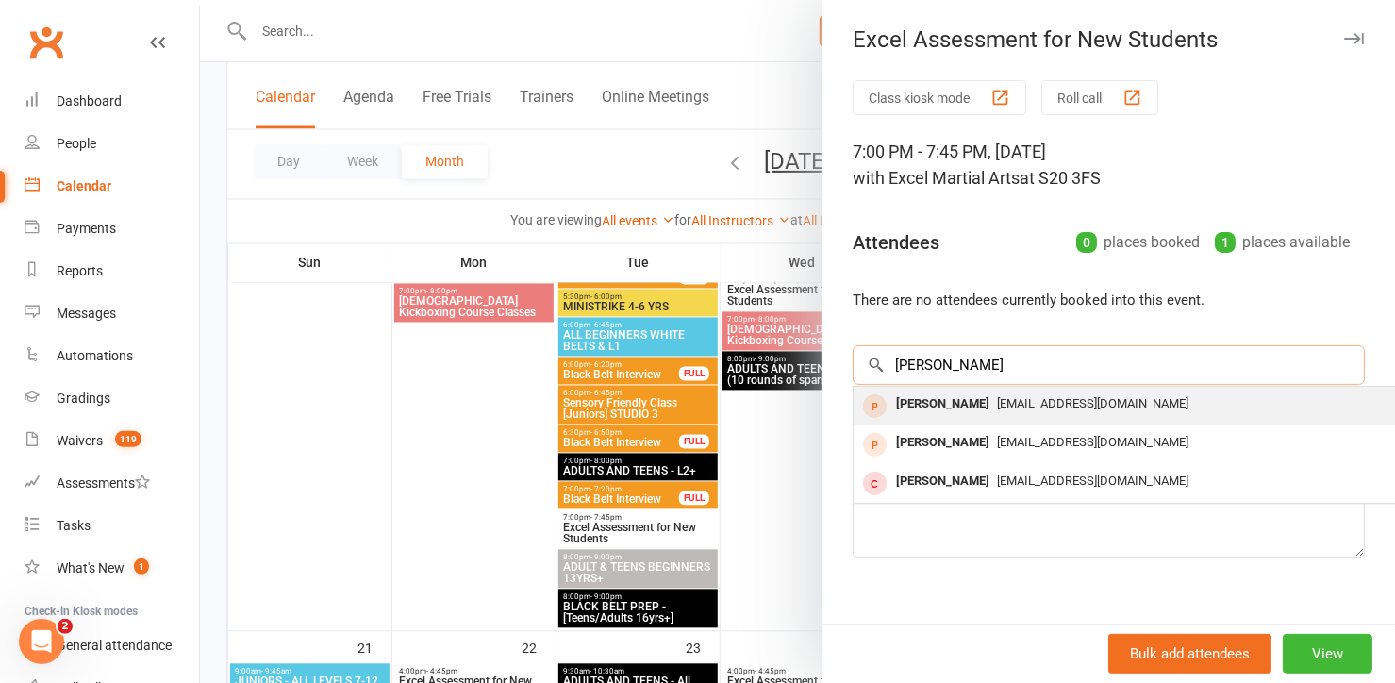
type input "[PERSON_NAME]"
click at [966, 402] on div "[PERSON_NAME]" at bounding box center [942, 403] width 108 height 27
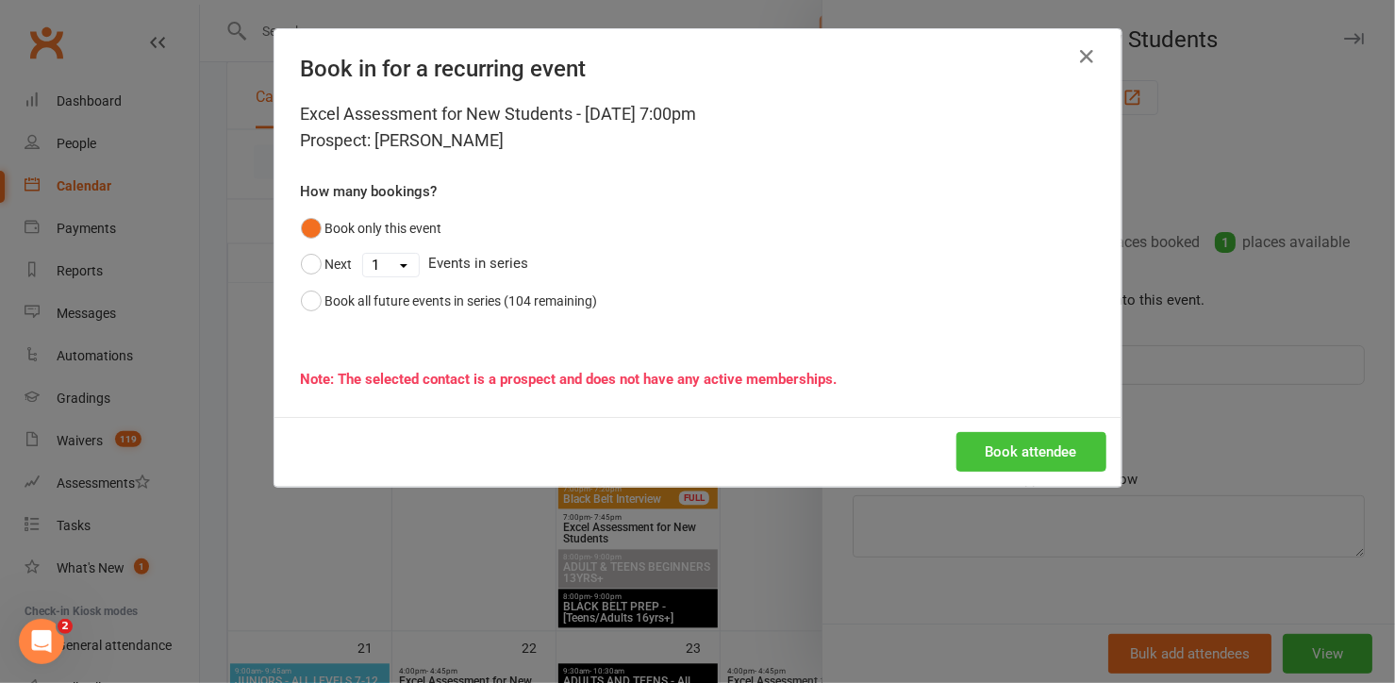
click at [1034, 454] on button "Book attendee" at bounding box center [1031, 452] width 150 height 40
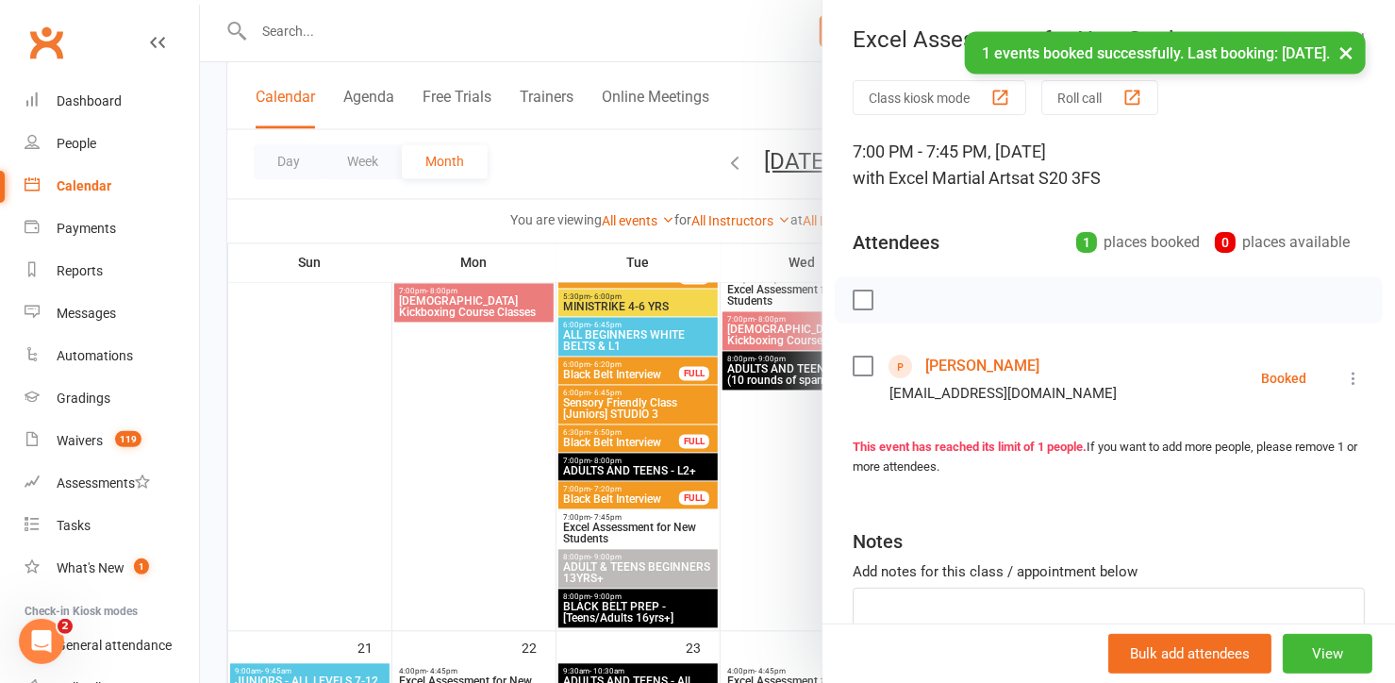
click at [963, 359] on link "[PERSON_NAME]" at bounding box center [982, 366] width 114 height 30
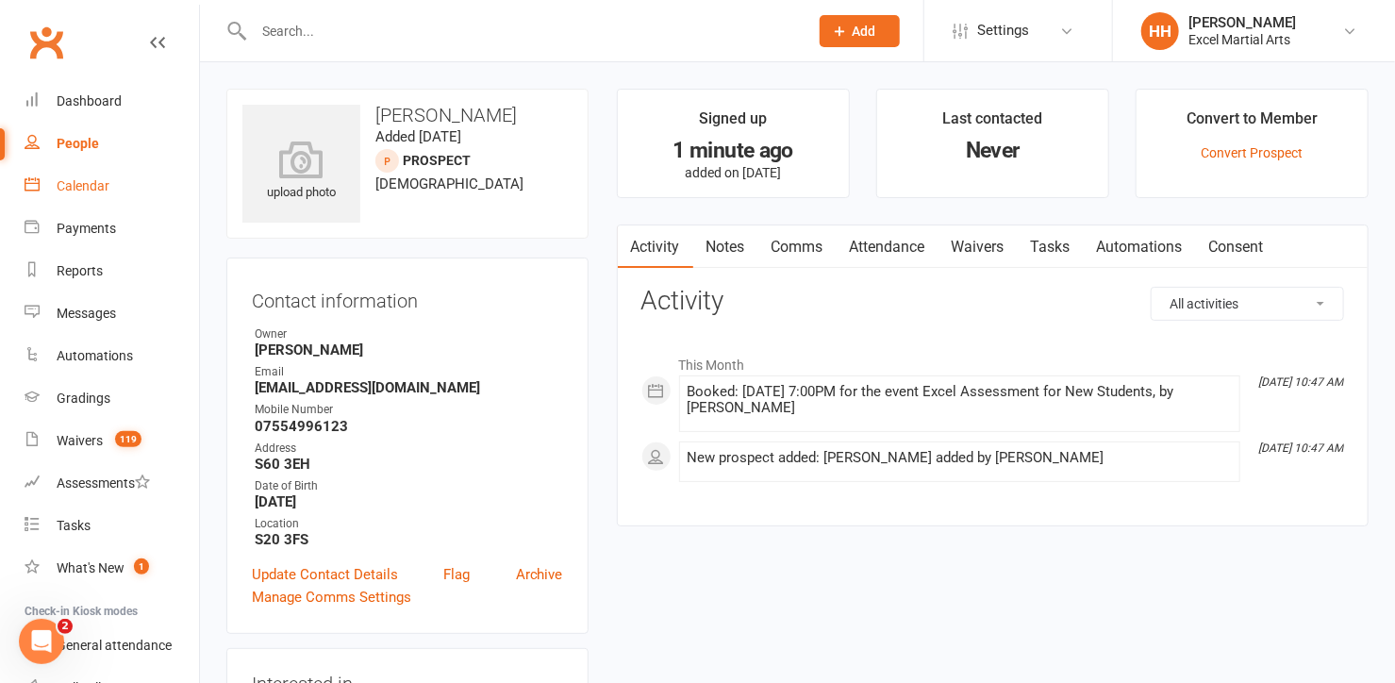
click at [86, 178] on div "Calendar" at bounding box center [83, 185] width 53 height 15
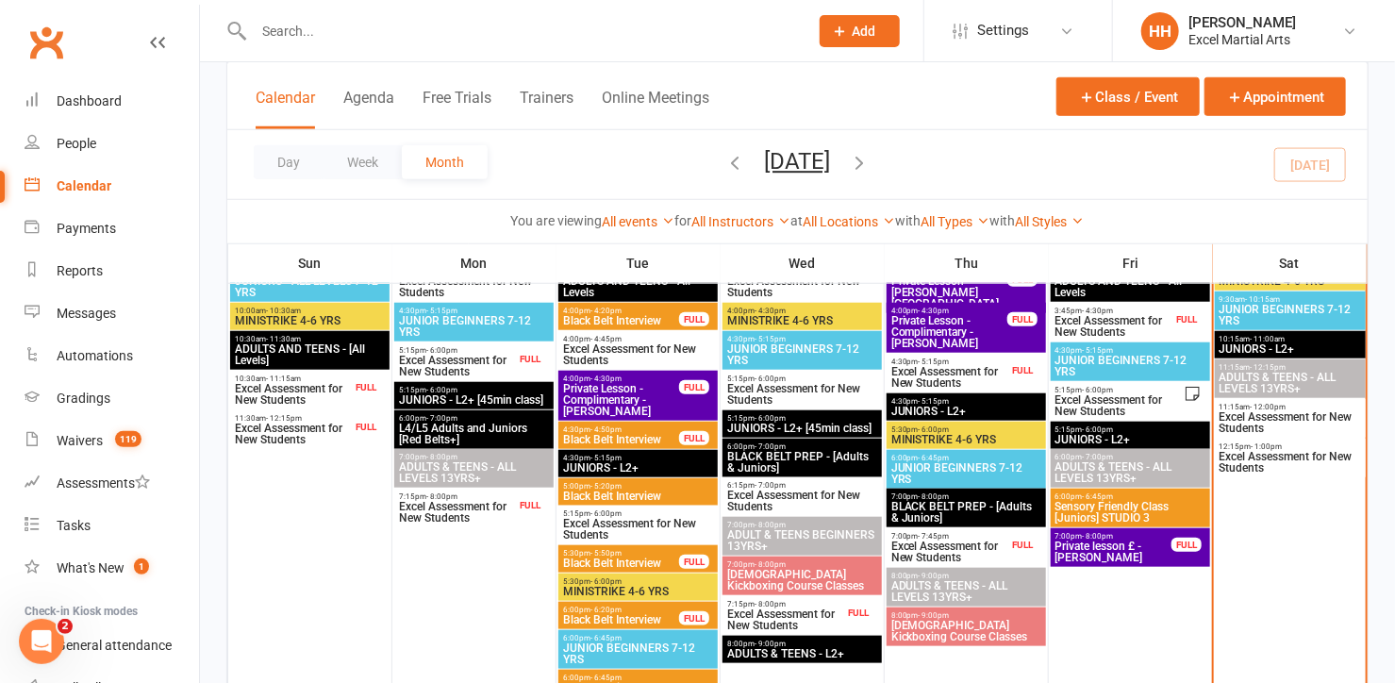
scroll to position [686, 0]
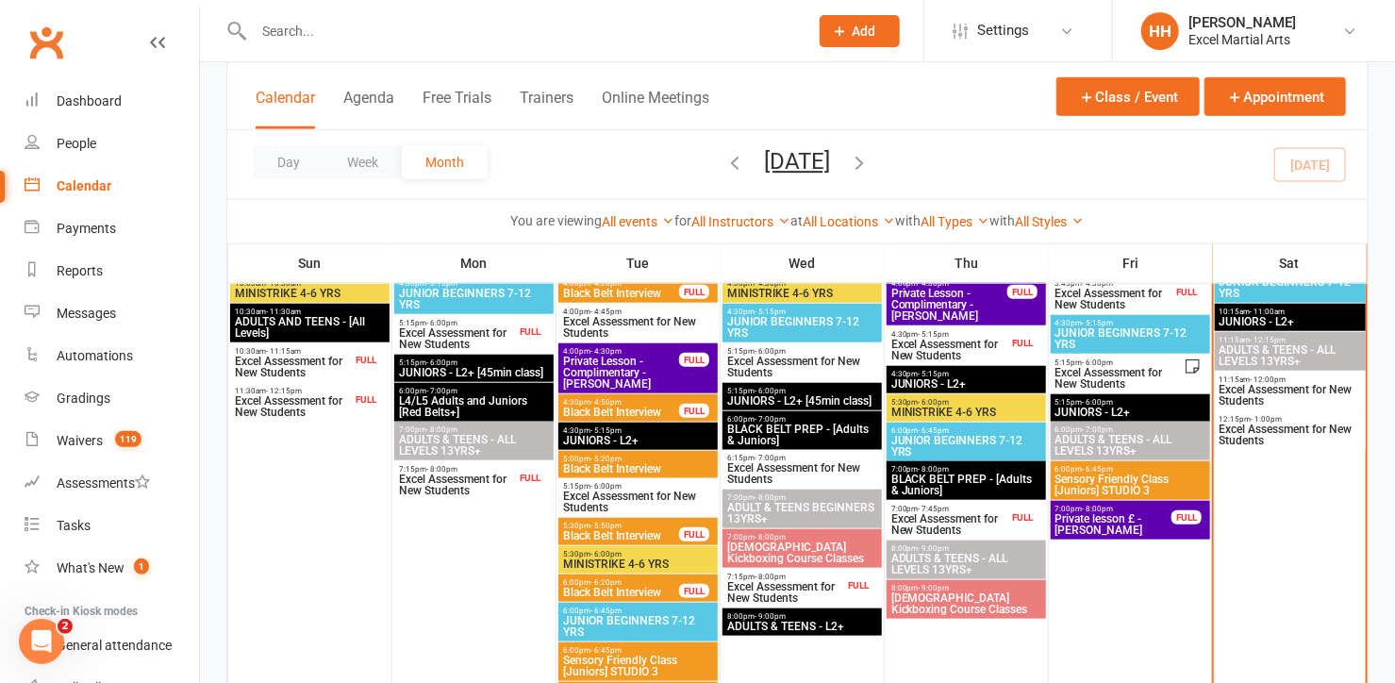
click at [1261, 385] on span "Excel Assessment for New Students" at bounding box center [1289, 395] width 143 height 23
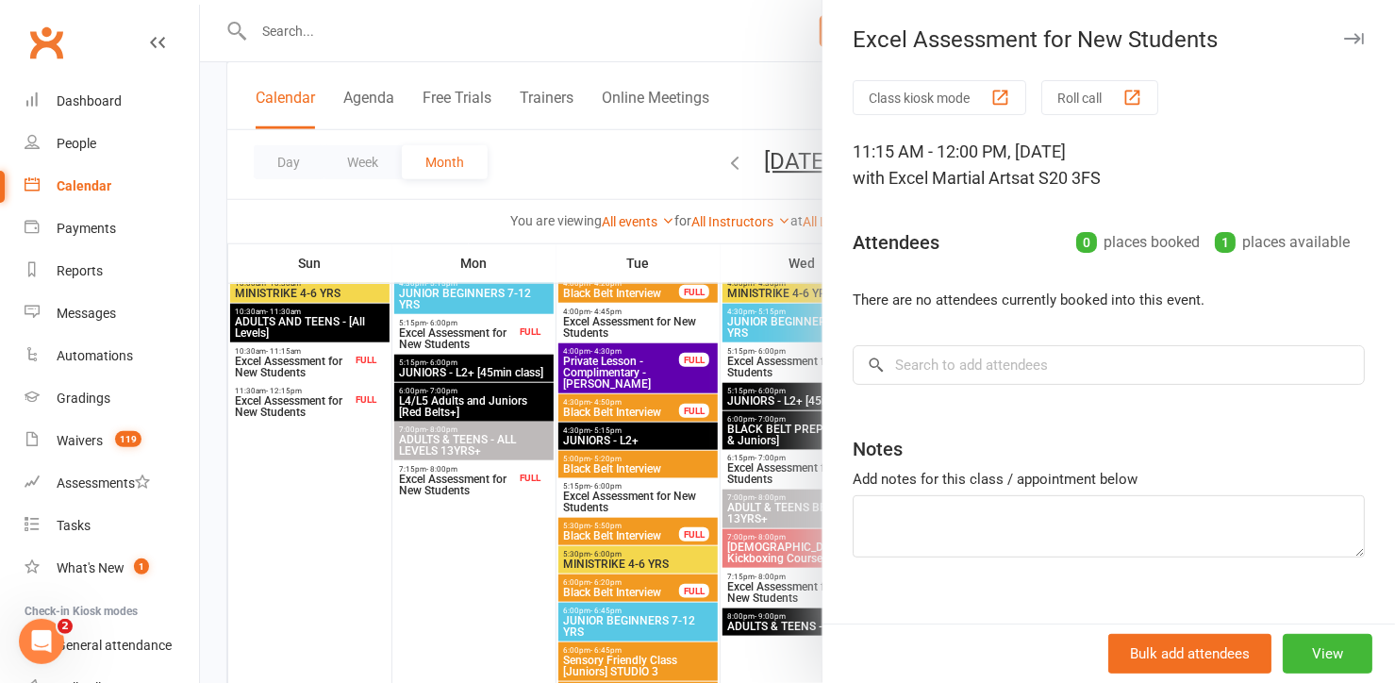
click at [1344, 40] on icon "button" at bounding box center [1354, 38] width 20 height 11
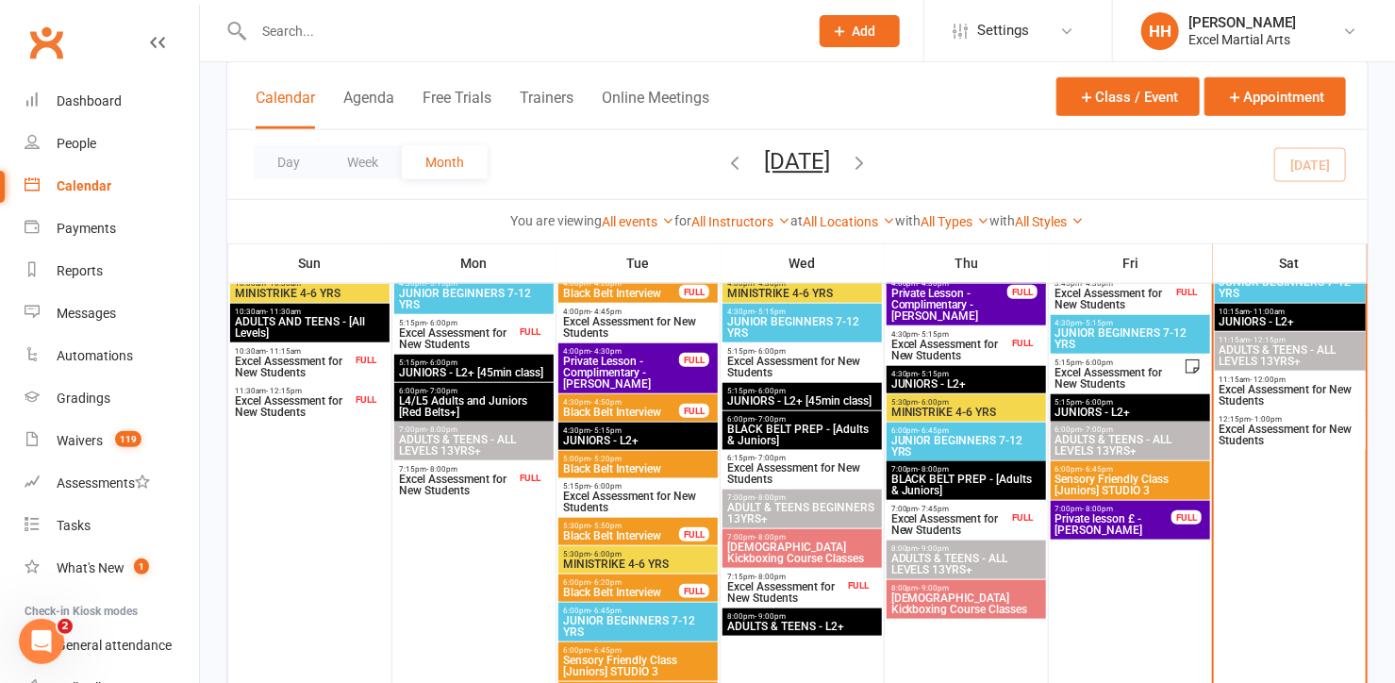
click at [1269, 427] on span "Excel Assessment for New Students" at bounding box center [1289, 434] width 143 height 23
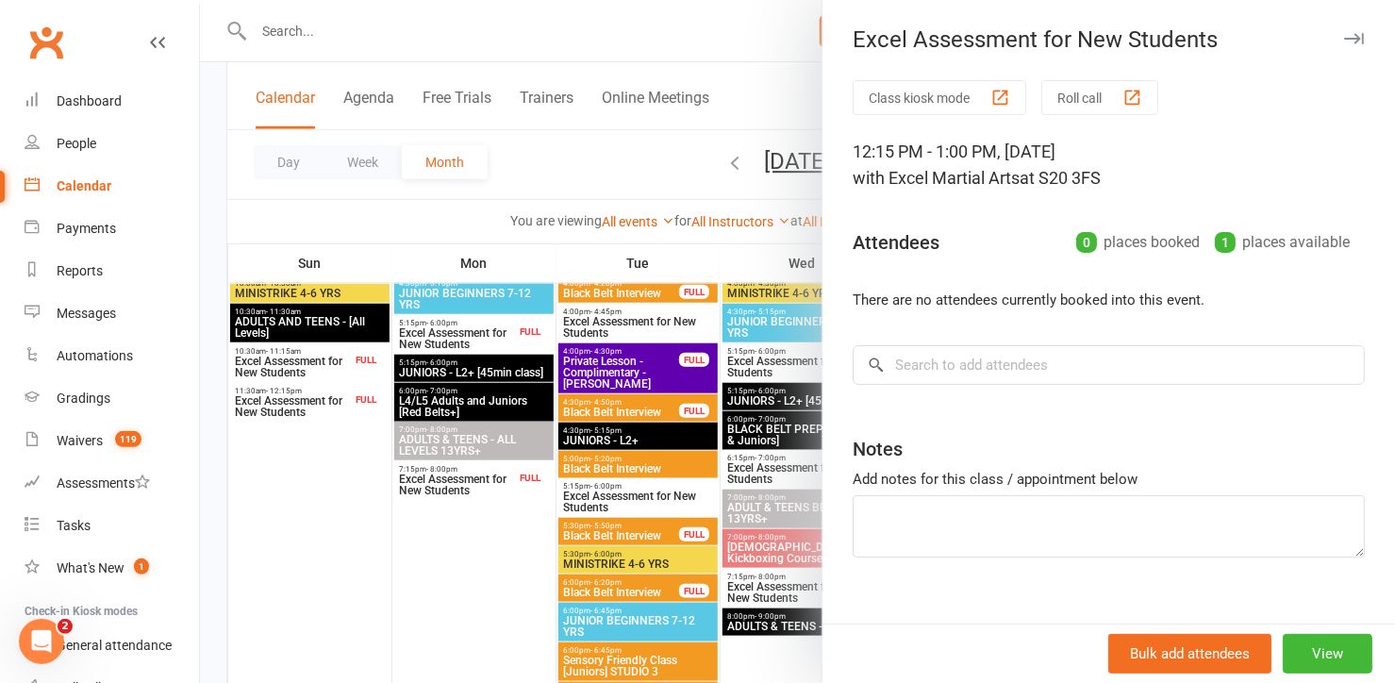
click at [655, 33] on div at bounding box center [797, 341] width 1195 height 683
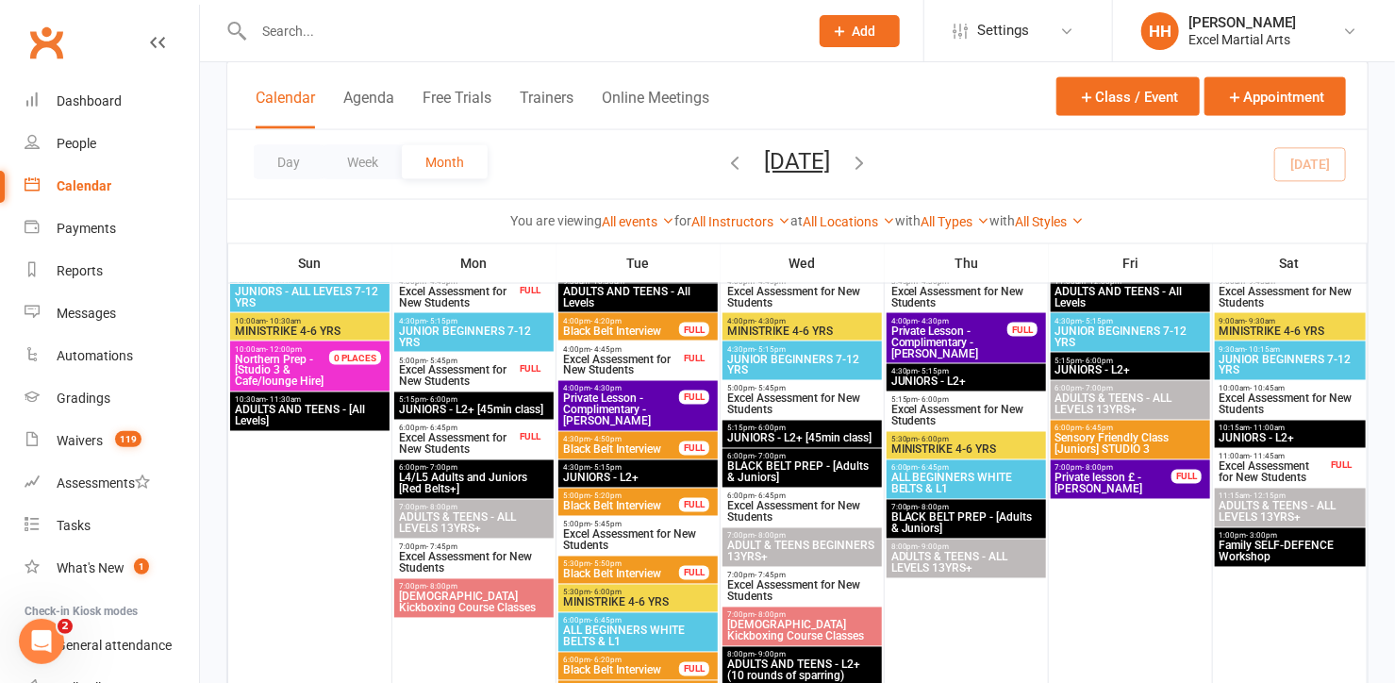
scroll to position [1371, 0]
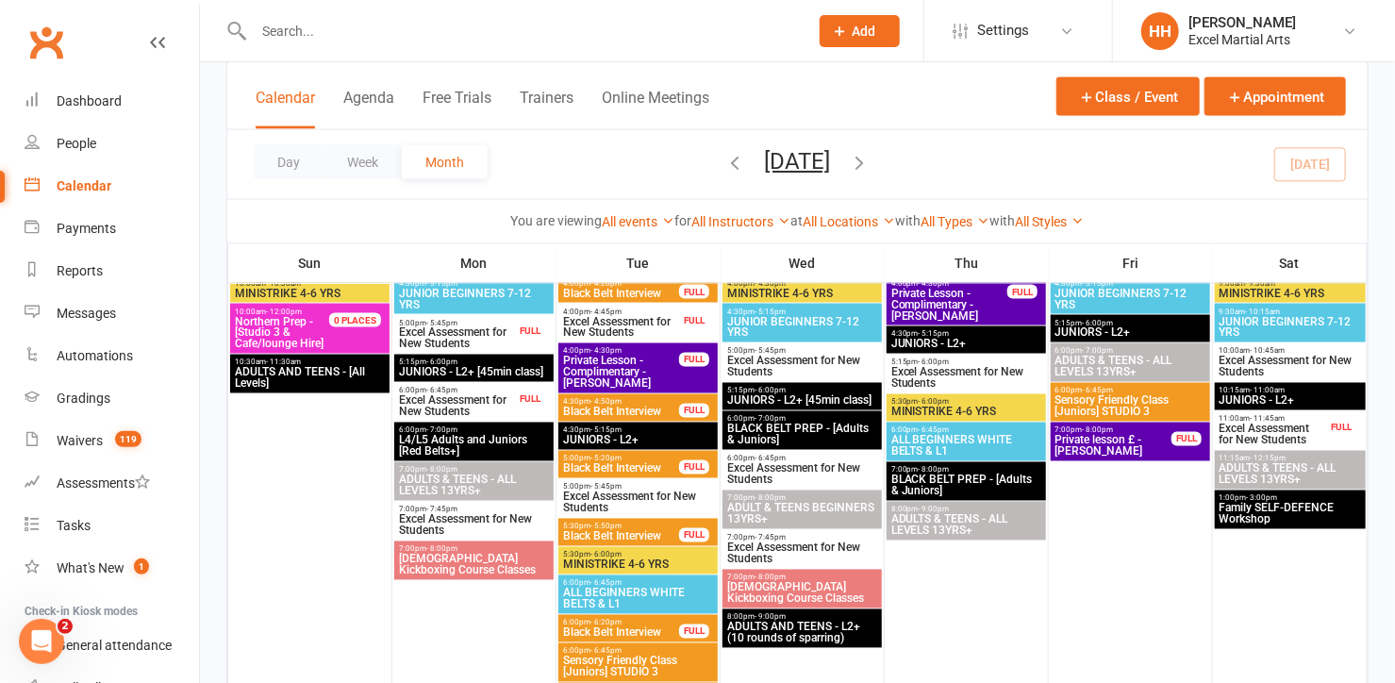
click at [610, 491] on span "Excel Assessment for New Students" at bounding box center [638, 502] width 152 height 23
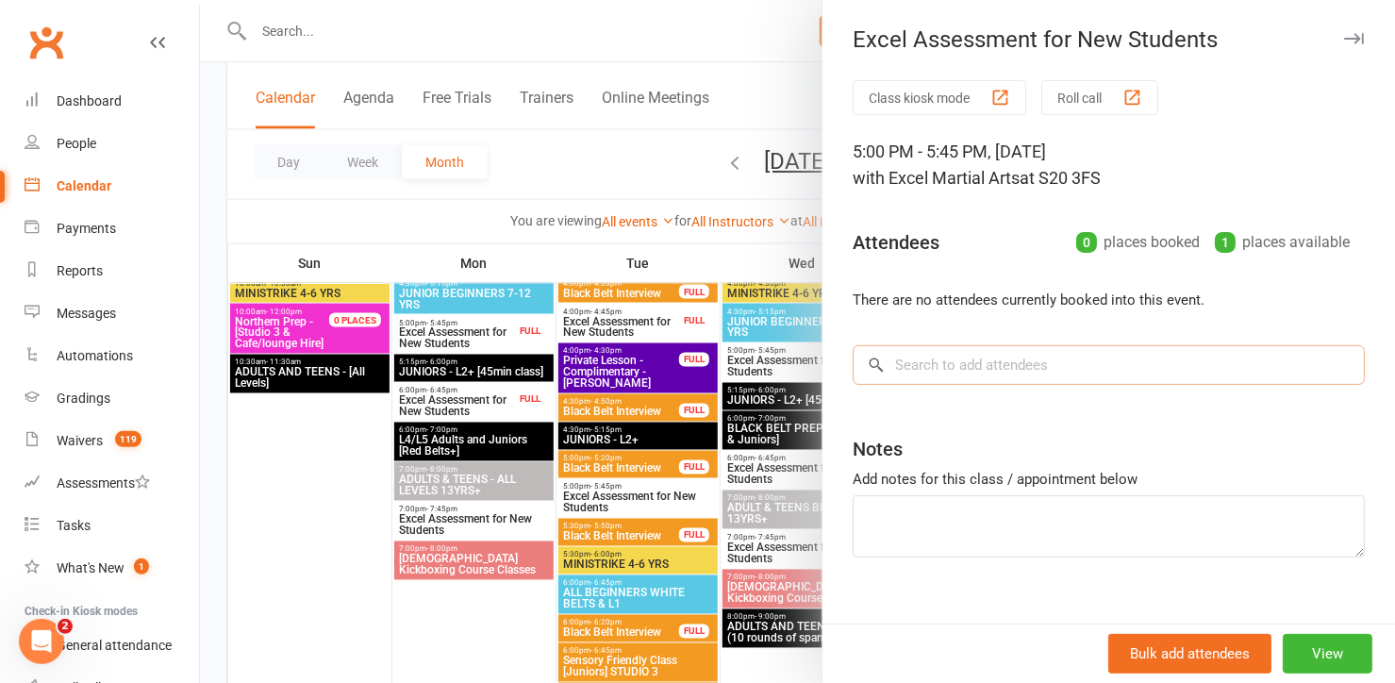
click at [886, 366] on input "search" at bounding box center [1109, 365] width 512 height 40
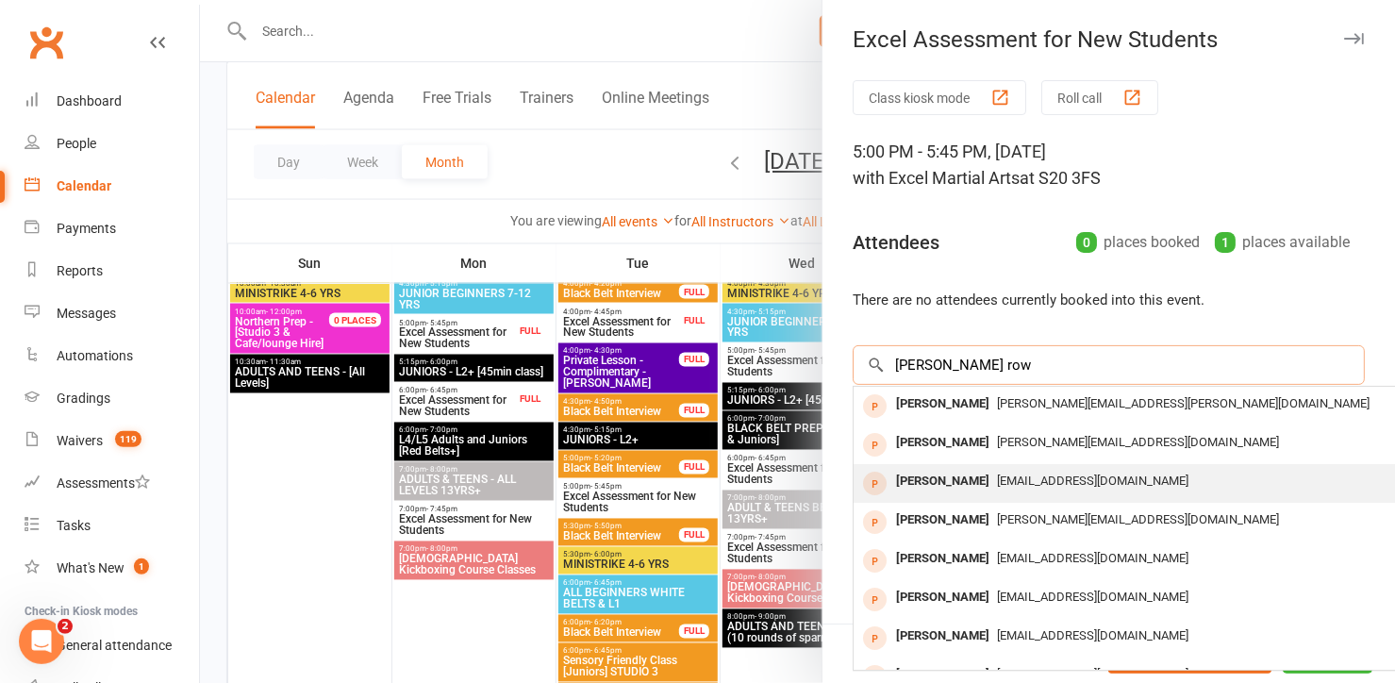
type input "[PERSON_NAME] row"
click at [927, 472] on div "[PERSON_NAME]" at bounding box center [942, 481] width 108 height 27
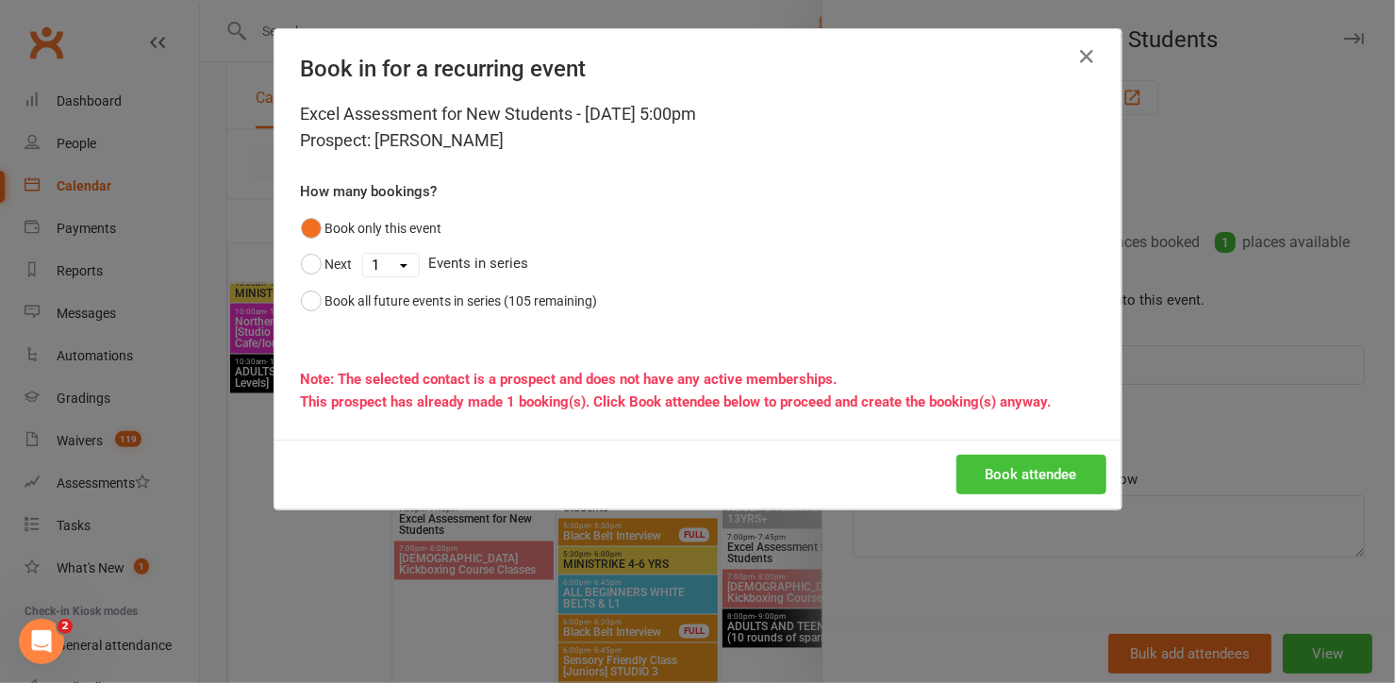
click at [1028, 465] on button "Book attendee" at bounding box center [1031, 475] width 150 height 40
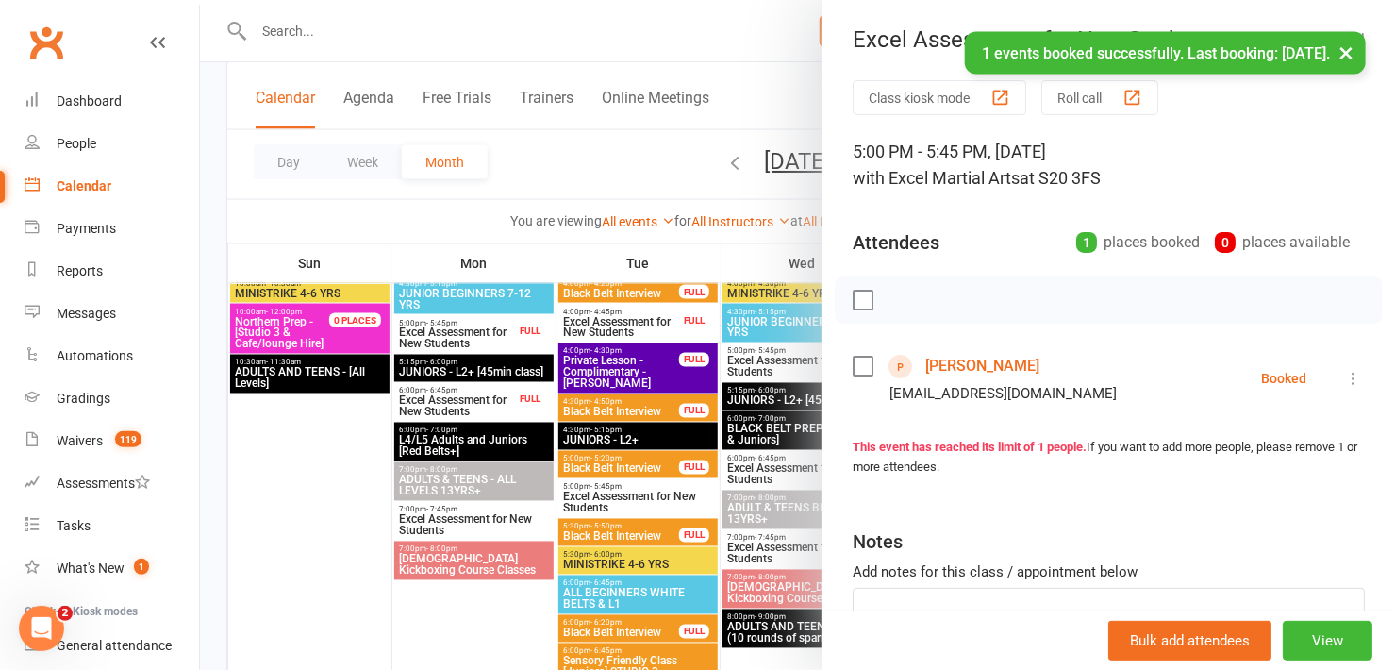
click at [319, 460] on div at bounding box center [797, 335] width 1195 height 670
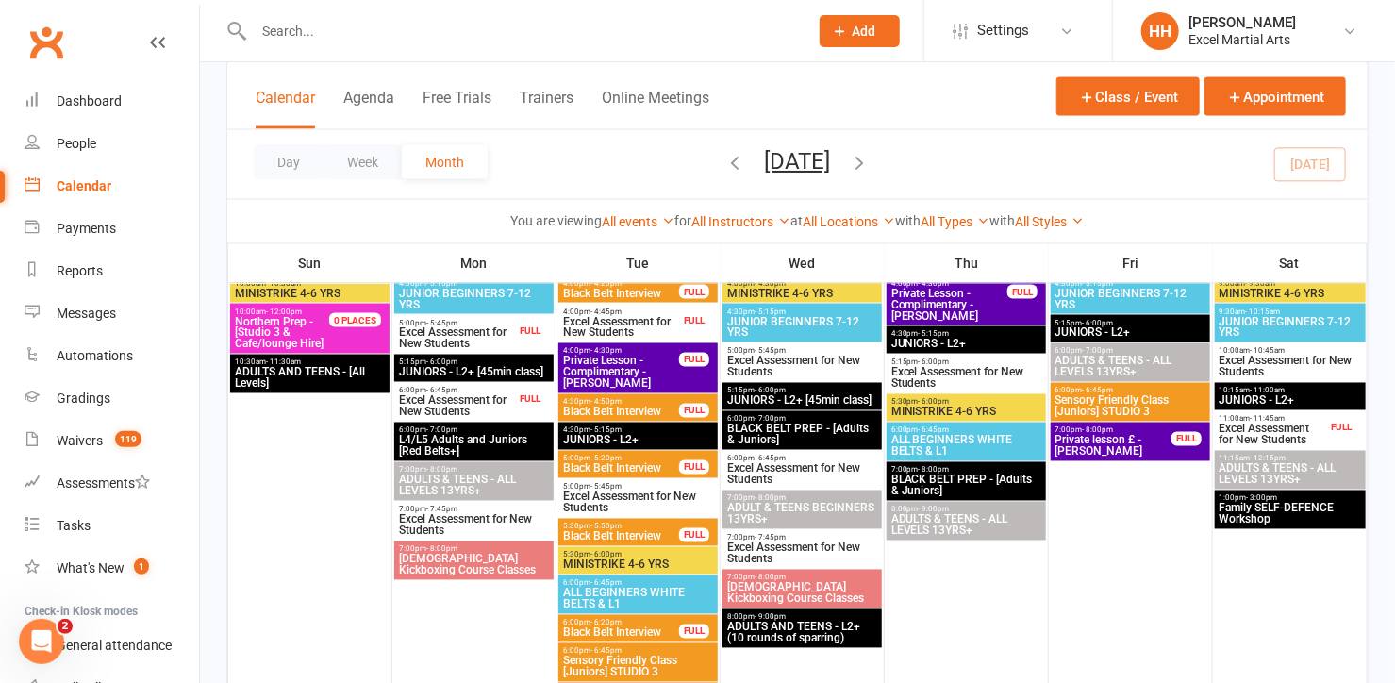
click at [362, 37] on input "text" at bounding box center [521, 31] width 547 height 26
click at [75, 142] on div "People" at bounding box center [77, 143] width 40 height 15
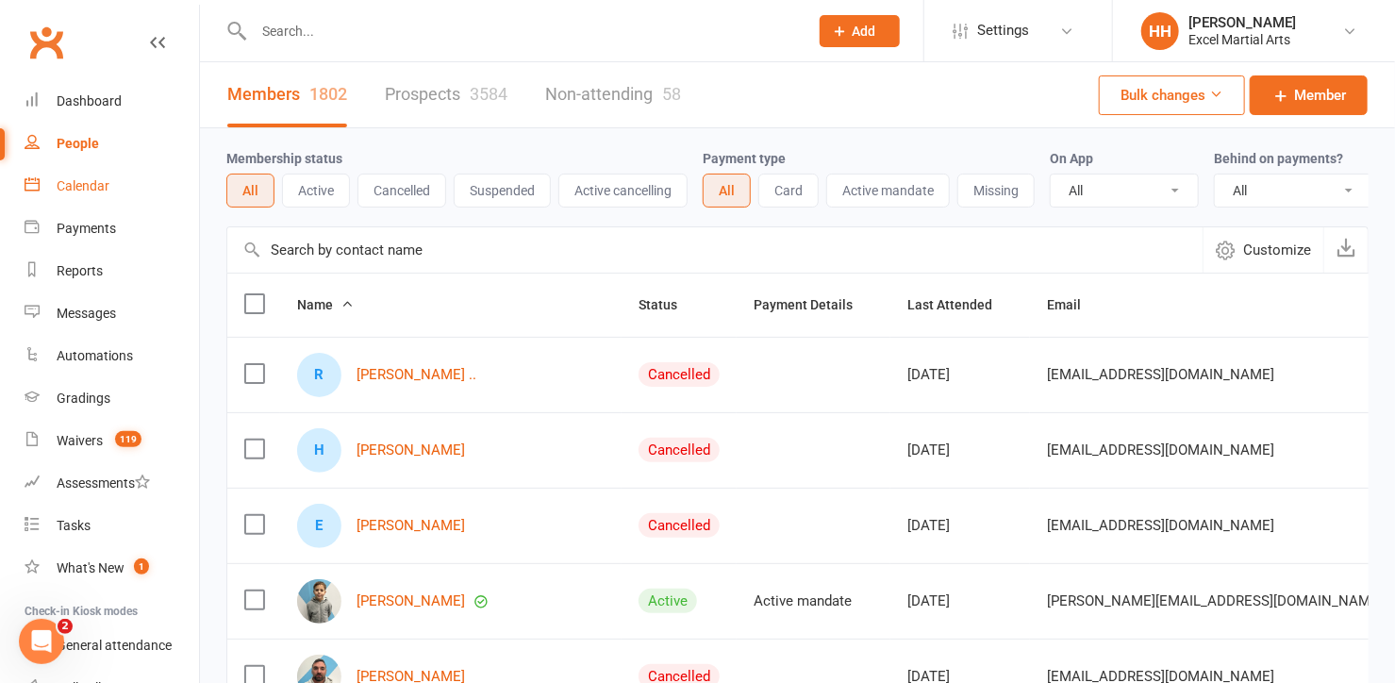
click at [83, 181] on div "Calendar" at bounding box center [83, 185] width 53 height 15
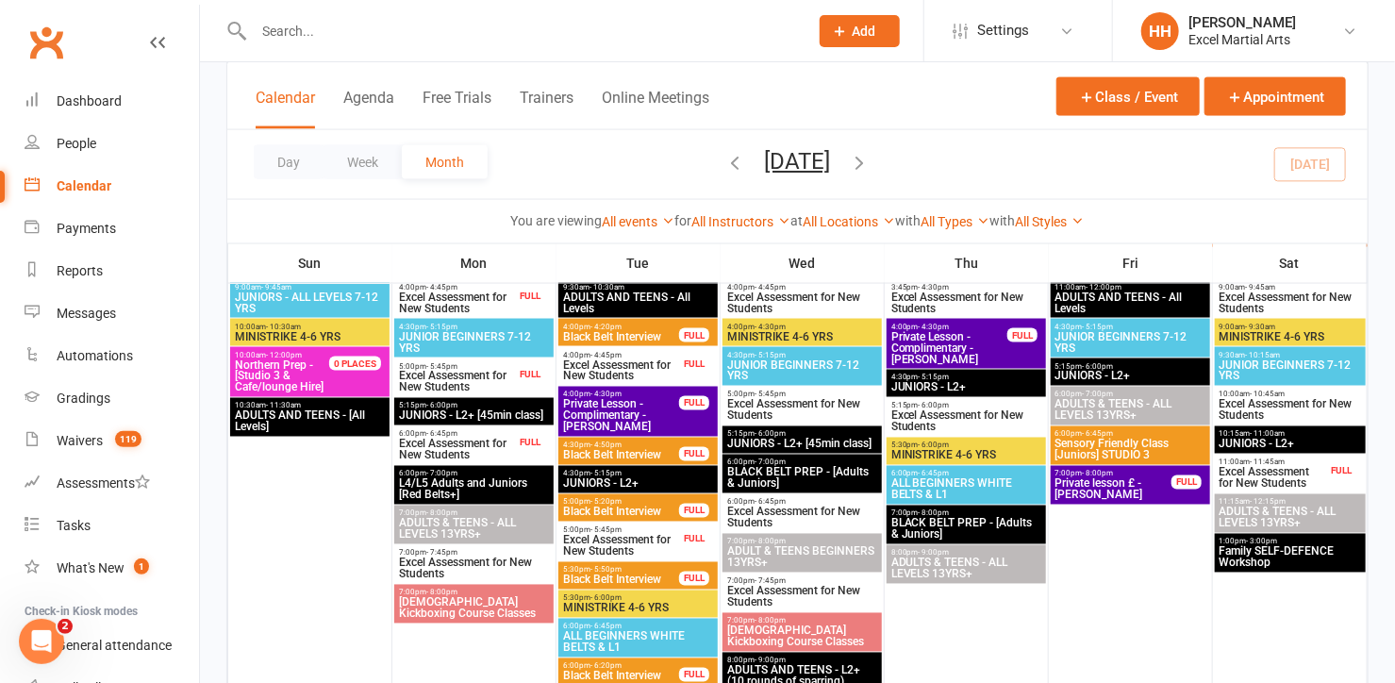
scroll to position [1285, 0]
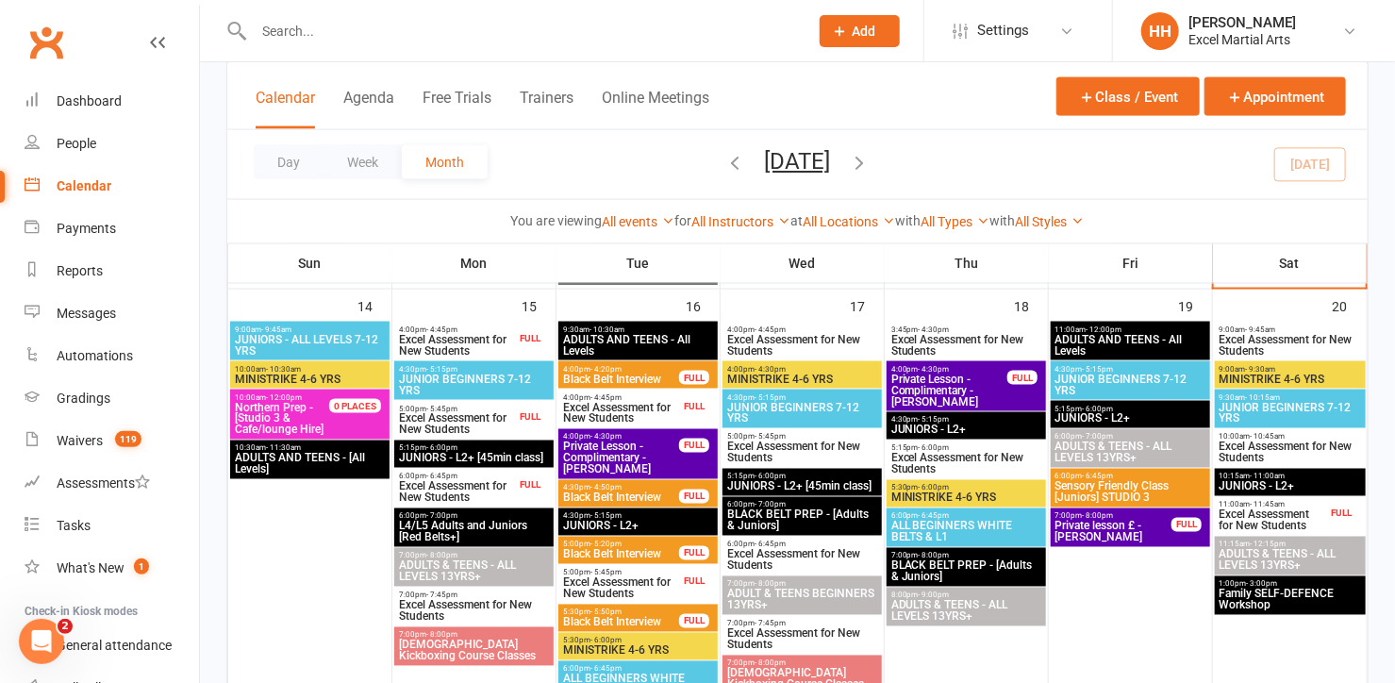
click at [292, 30] on input "text" at bounding box center [521, 31] width 547 height 26
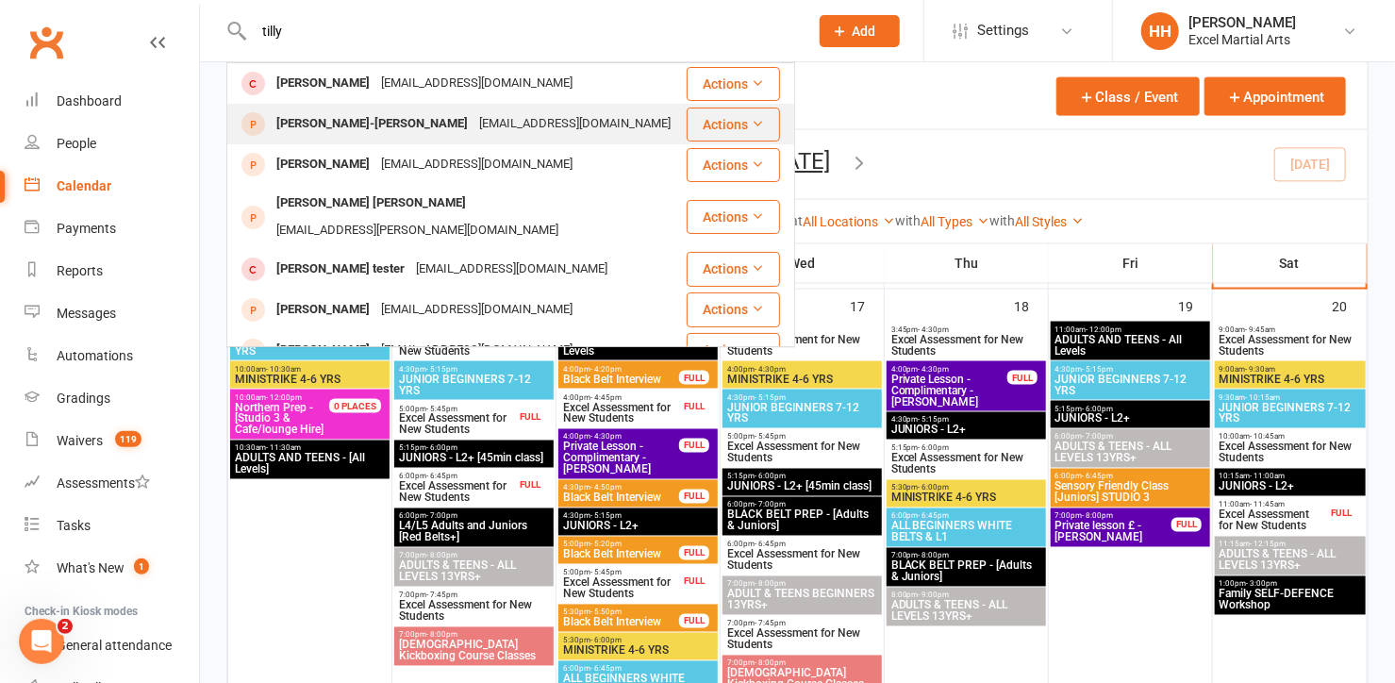
type input "tilly"
click at [312, 124] on div "[PERSON_NAME]-[PERSON_NAME]" at bounding box center [372, 123] width 203 height 27
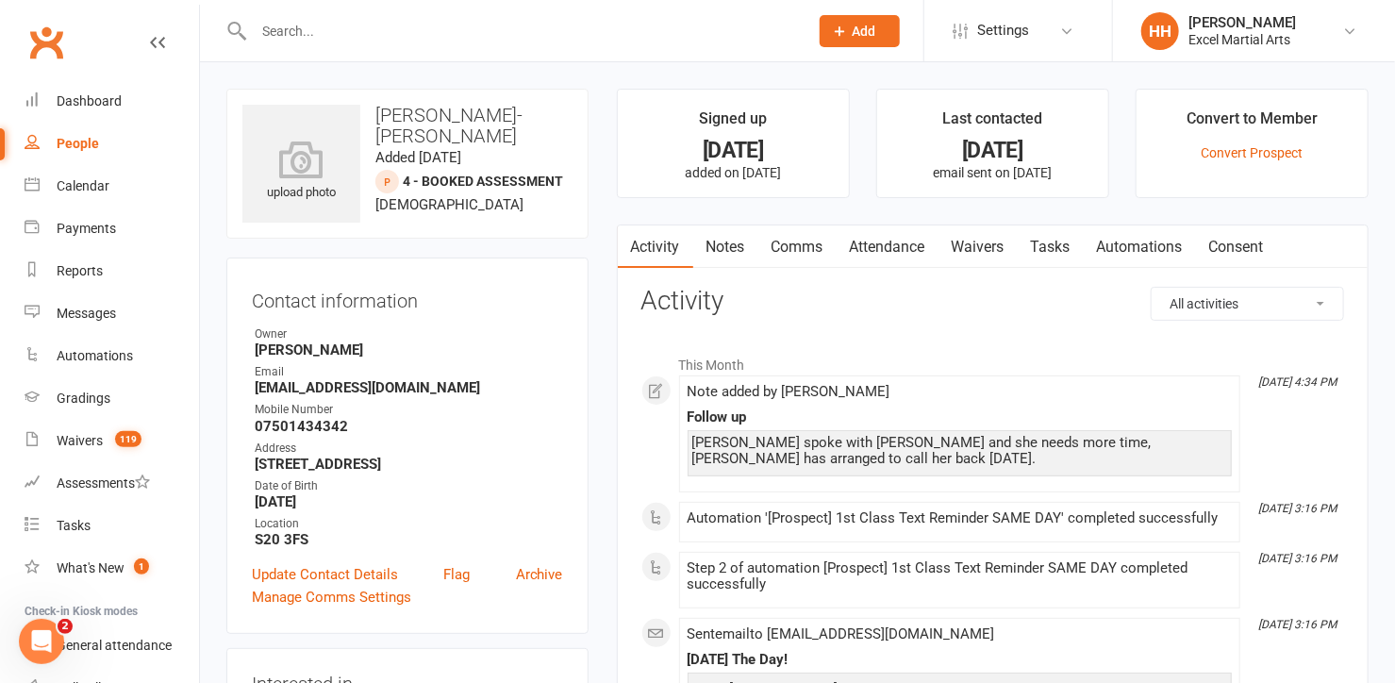
click at [721, 242] on link "Notes" at bounding box center [725, 246] width 65 height 43
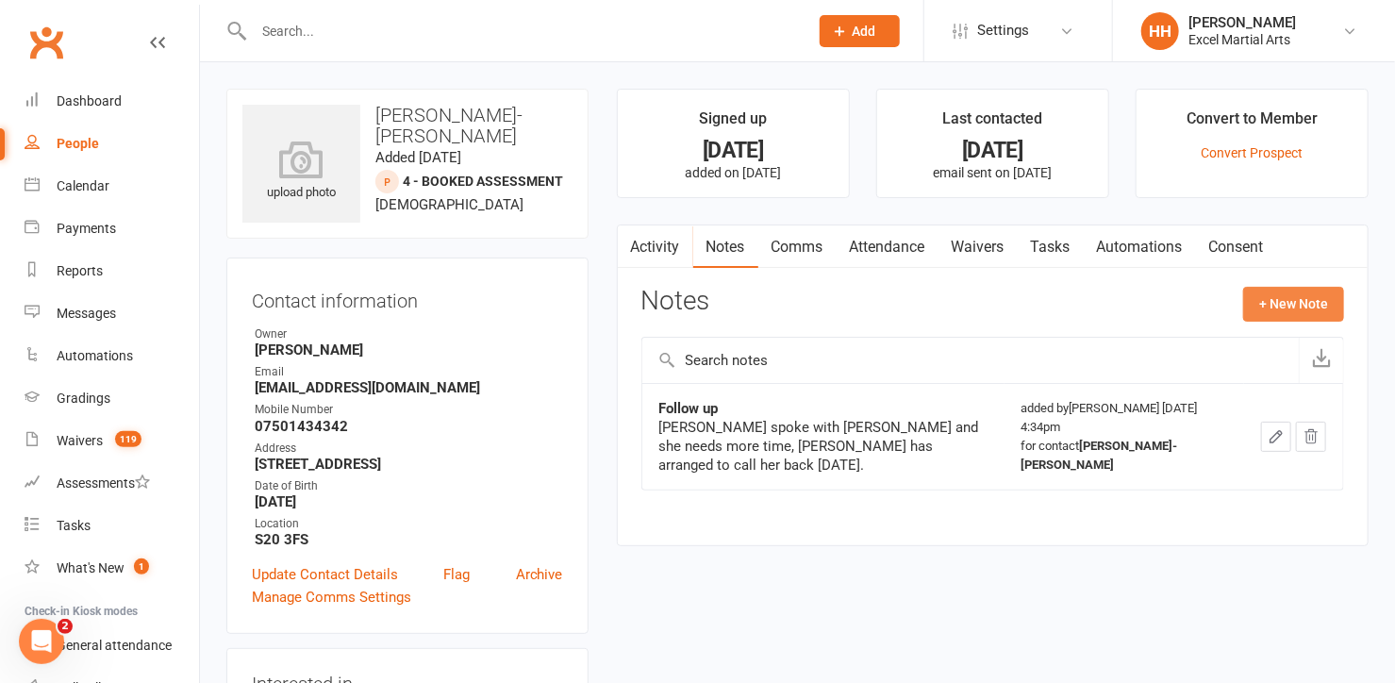
click at [1259, 299] on button "+ New Note" at bounding box center [1293, 304] width 101 height 34
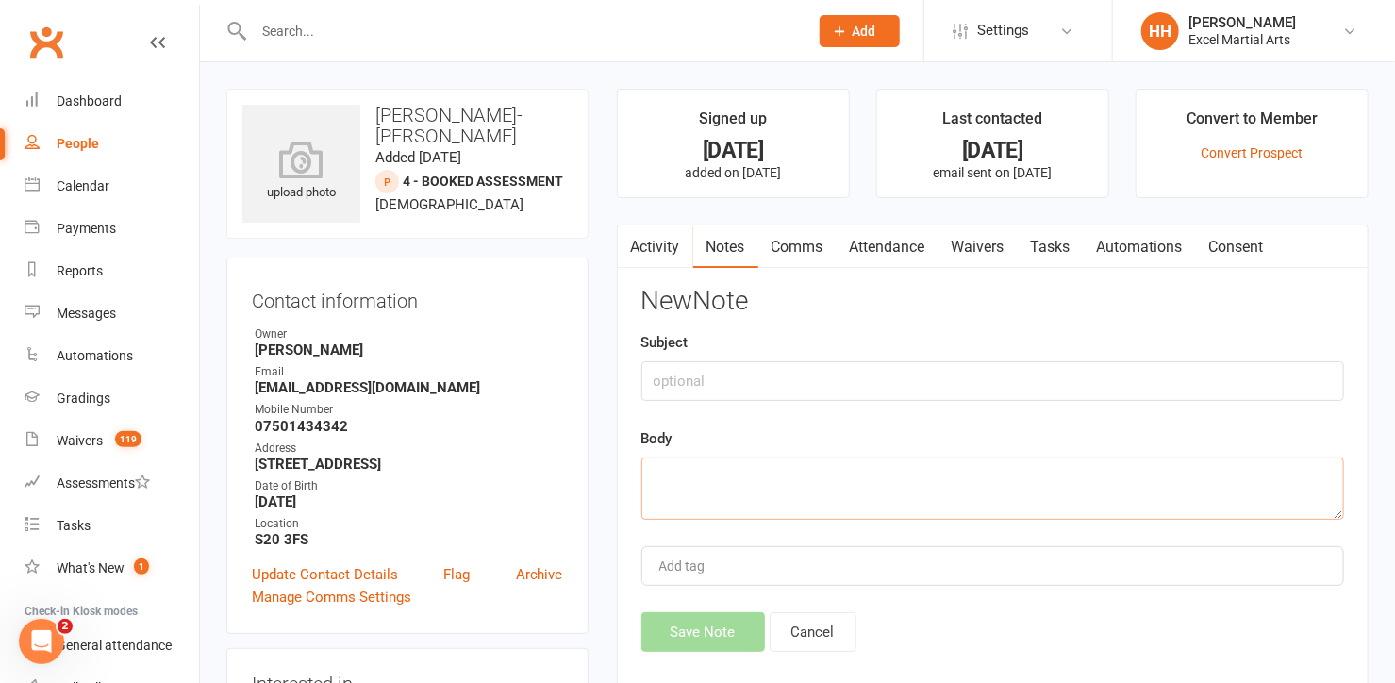
click at [671, 471] on textarea at bounding box center [992, 488] width 703 height 62
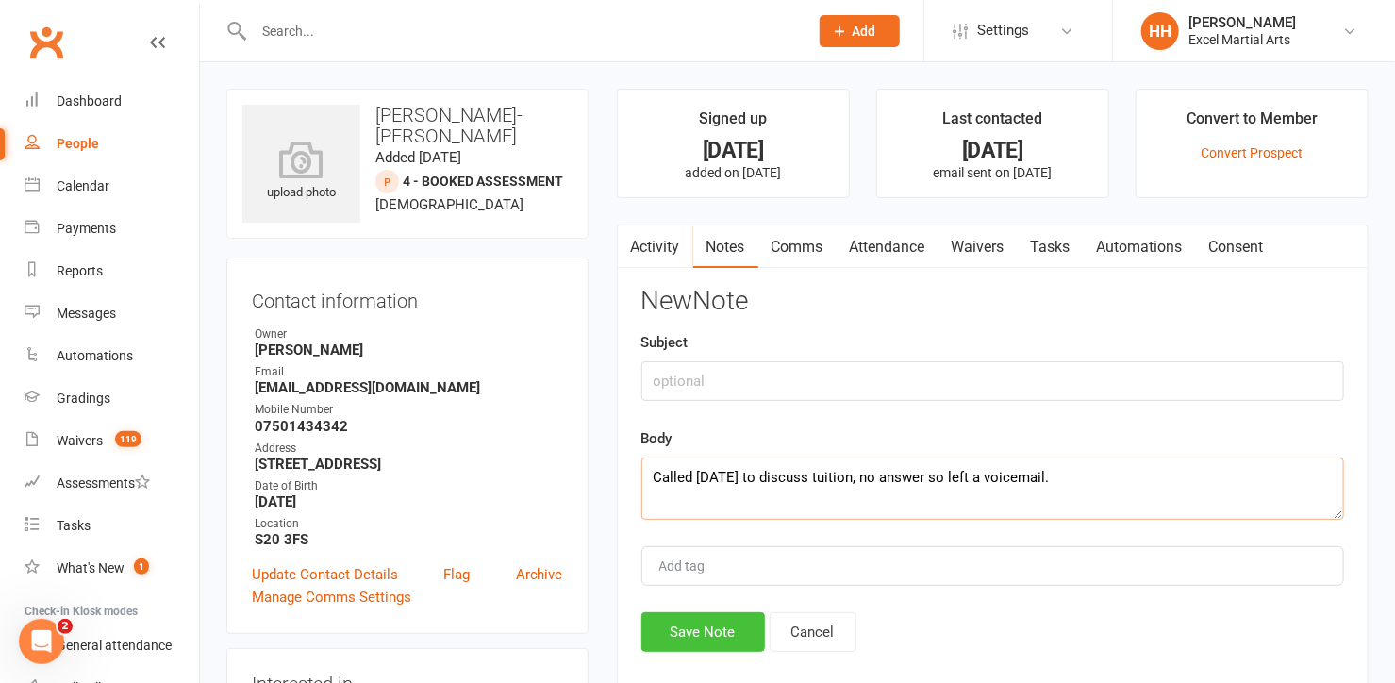
type textarea "Called [DATE] to discuss tuition, no answer so left a voicemail."
click at [689, 621] on button "Save Note" at bounding box center [703, 632] width 124 height 40
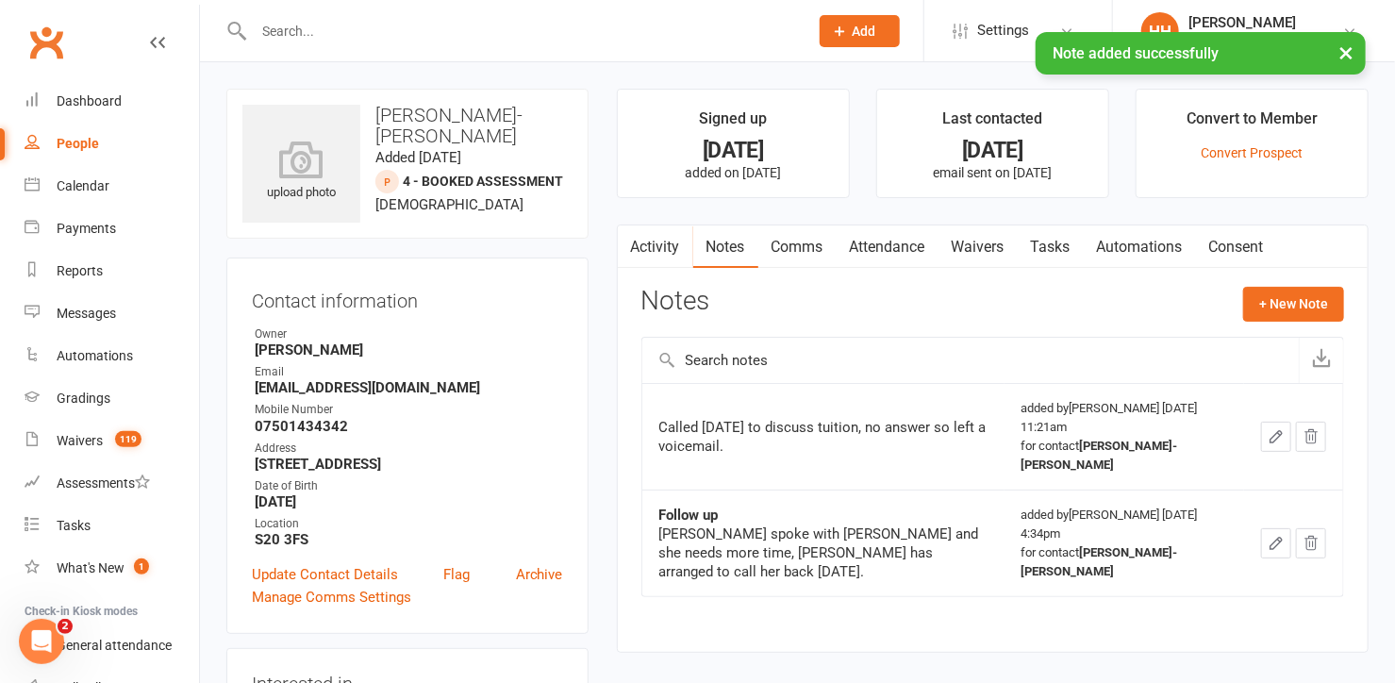
click at [296, 30] on input "text" at bounding box center [521, 31] width 547 height 26
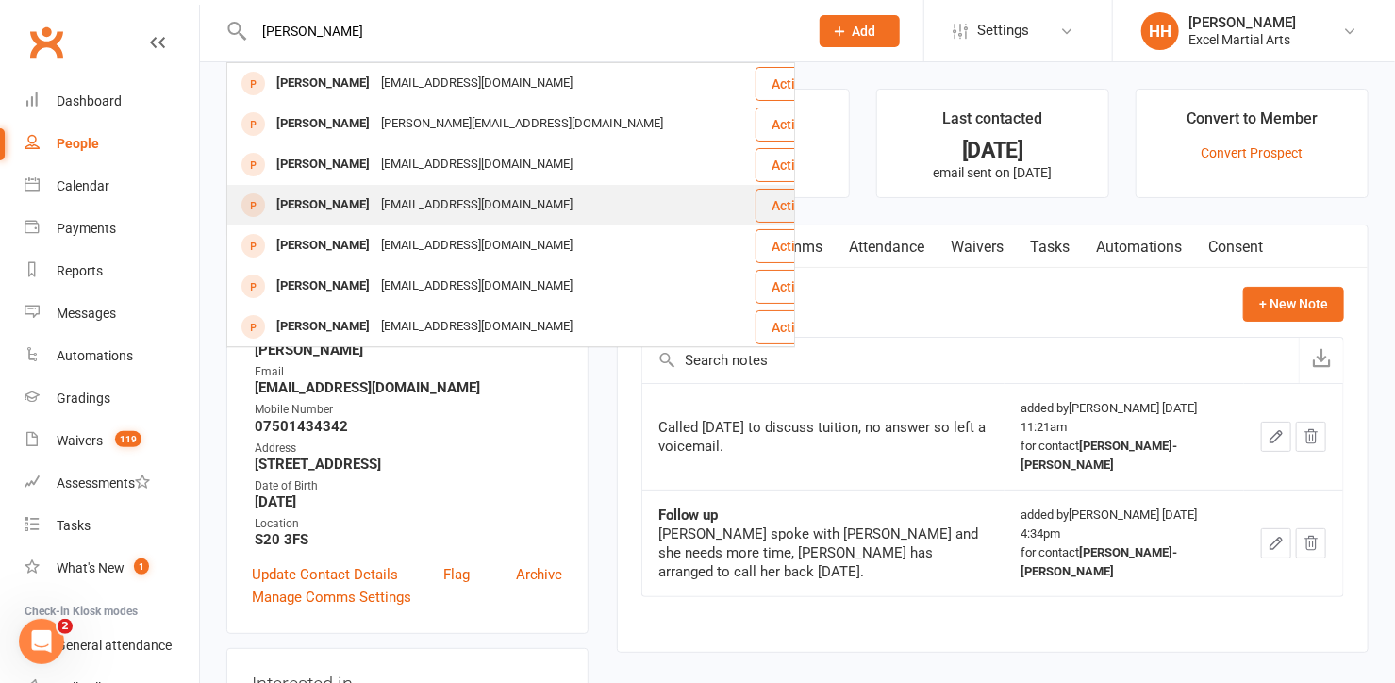
type input "[PERSON_NAME]"
click at [405, 206] on div "[EMAIL_ADDRESS][DOMAIN_NAME]" at bounding box center [476, 204] width 203 height 27
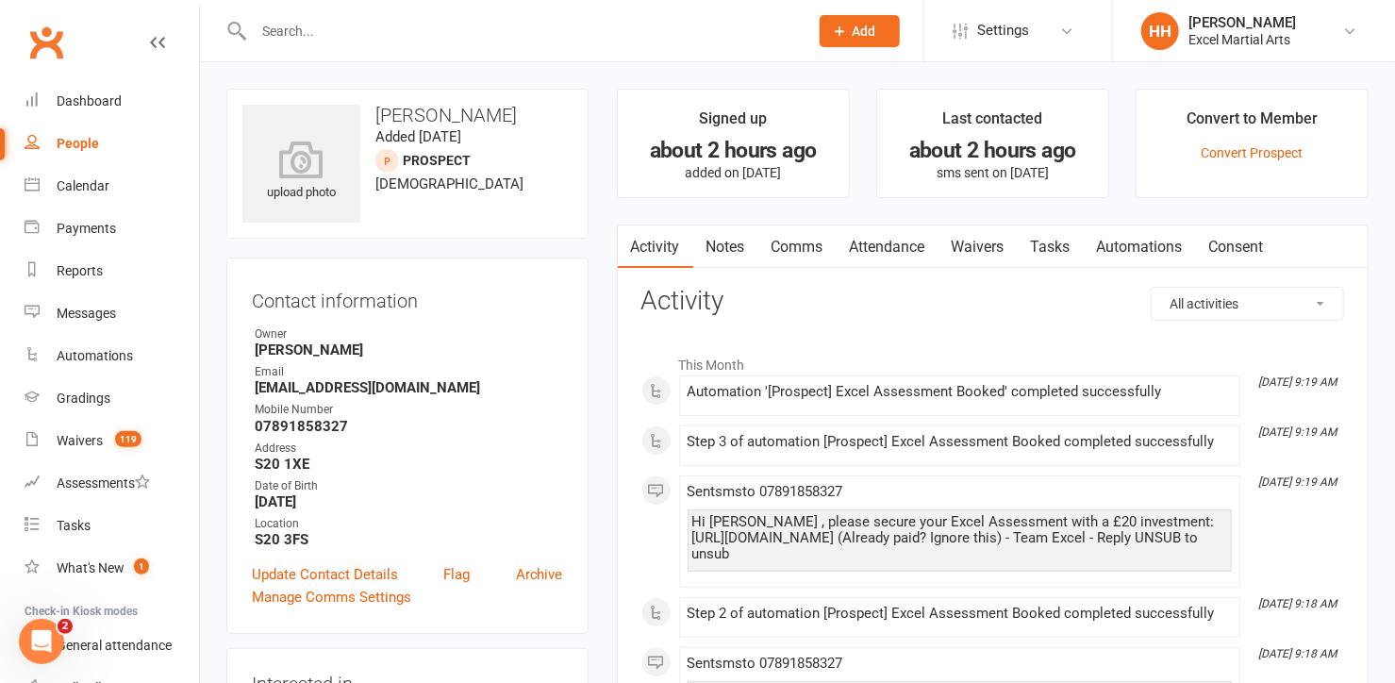
click at [804, 245] on link "Comms" at bounding box center [797, 246] width 78 height 43
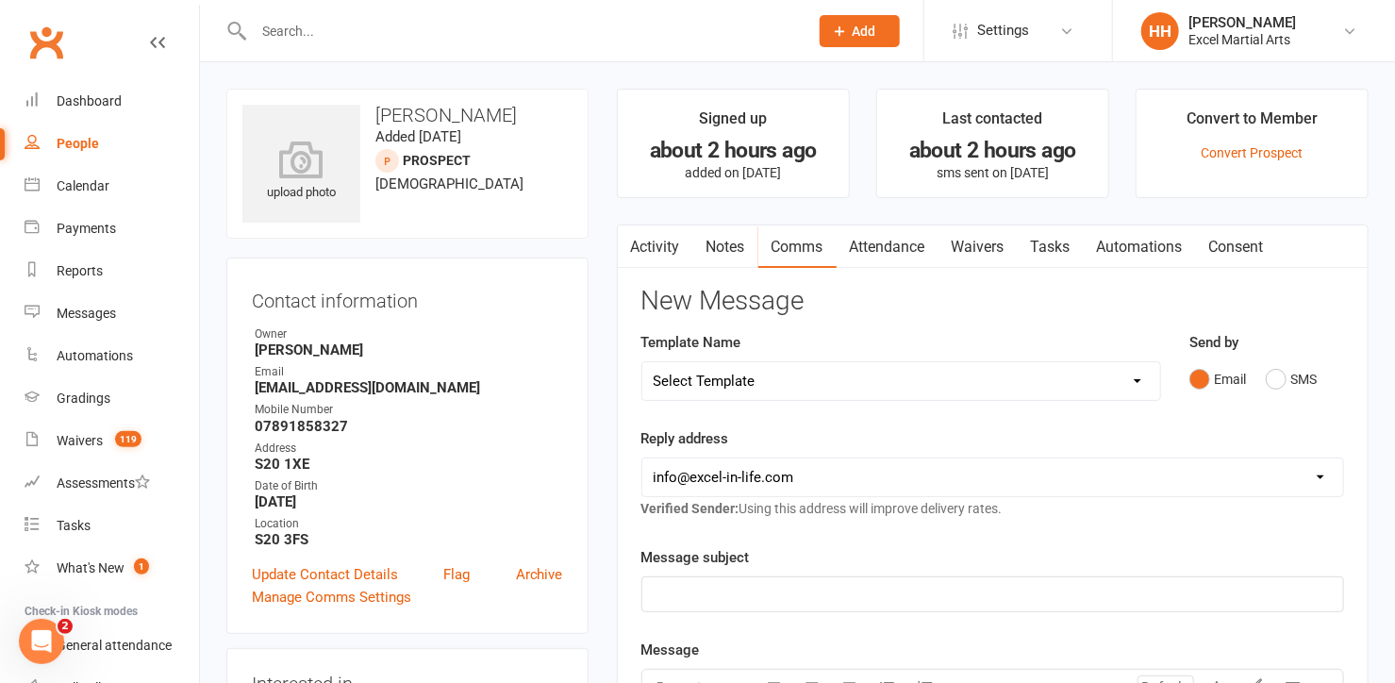
click at [1145, 240] on link "Automations" at bounding box center [1140, 246] width 112 height 43
